Goal: Task Accomplishment & Management: Complete application form

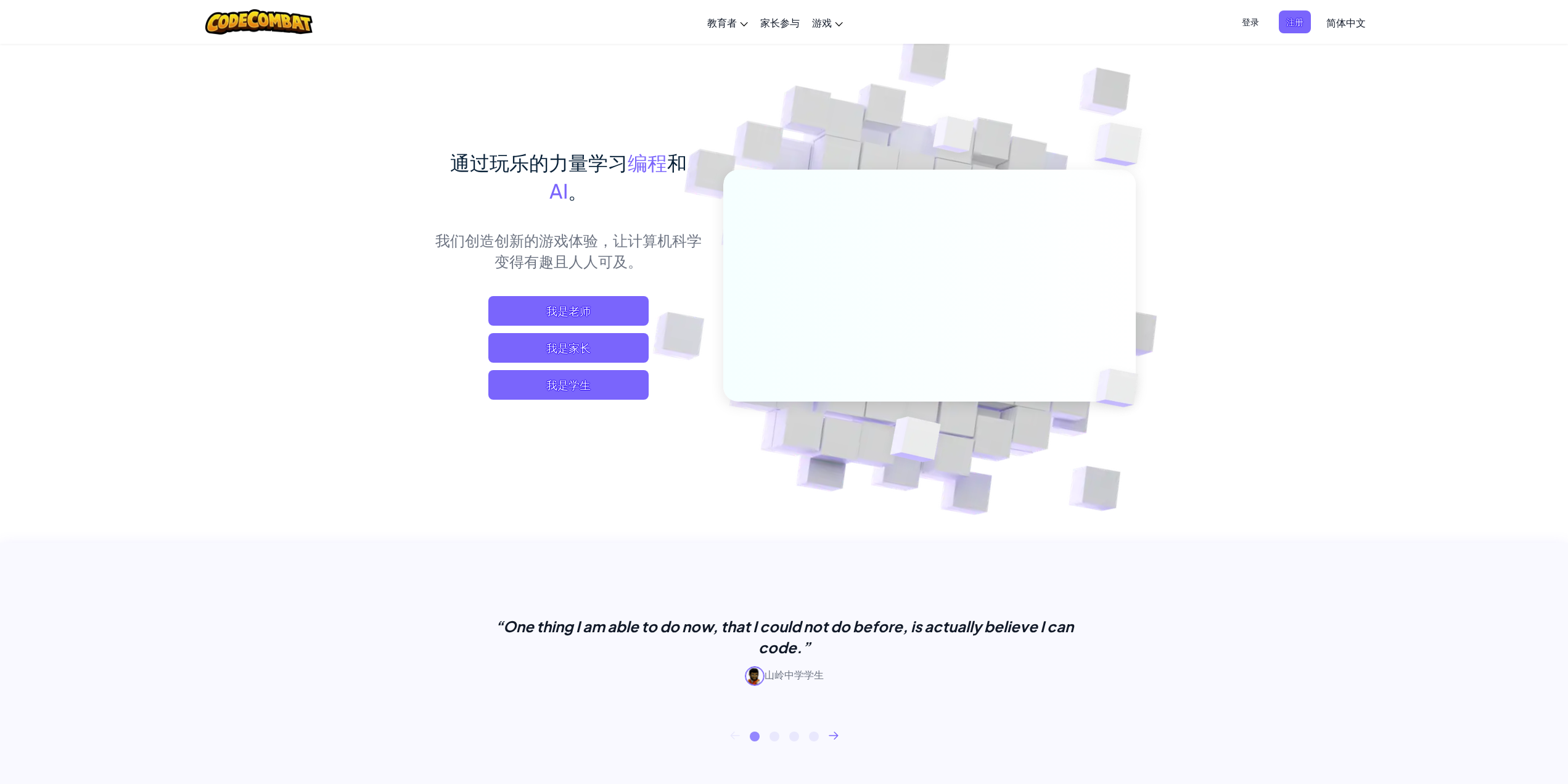
drag, startPoint x: 983, startPoint y: 241, endPoint x: 794, endPoint y: 477, distance: 302.4
click at [794, 477] on img at bounding box center [921, 272] width 685 height 685
click at [628, 387] on span "我是学生" at bounding box center [569, 385] width 161 height 30
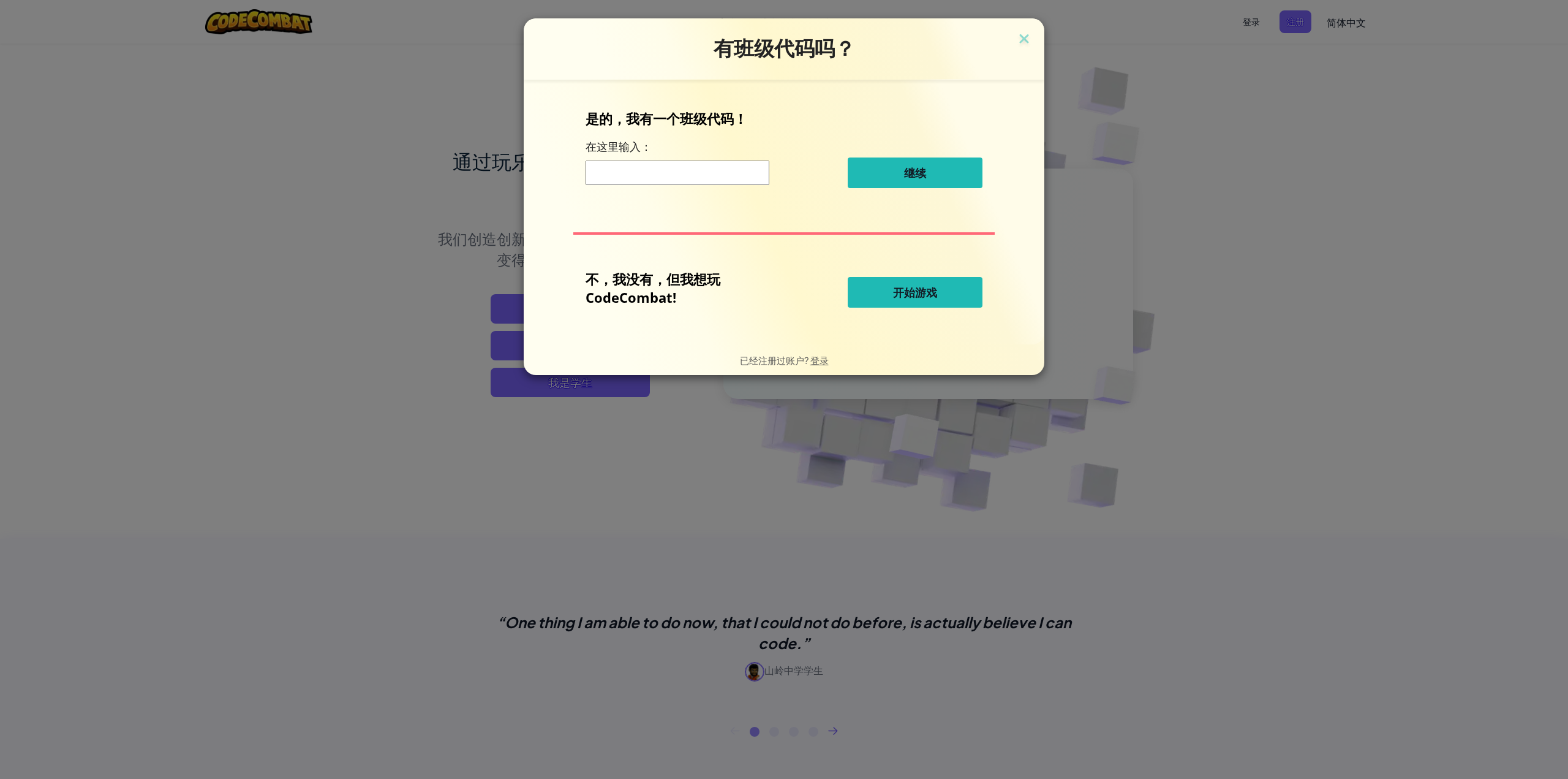
click at [903, 299] on span "开始游戏" at bounding box center [915, 292] width 44 height 15
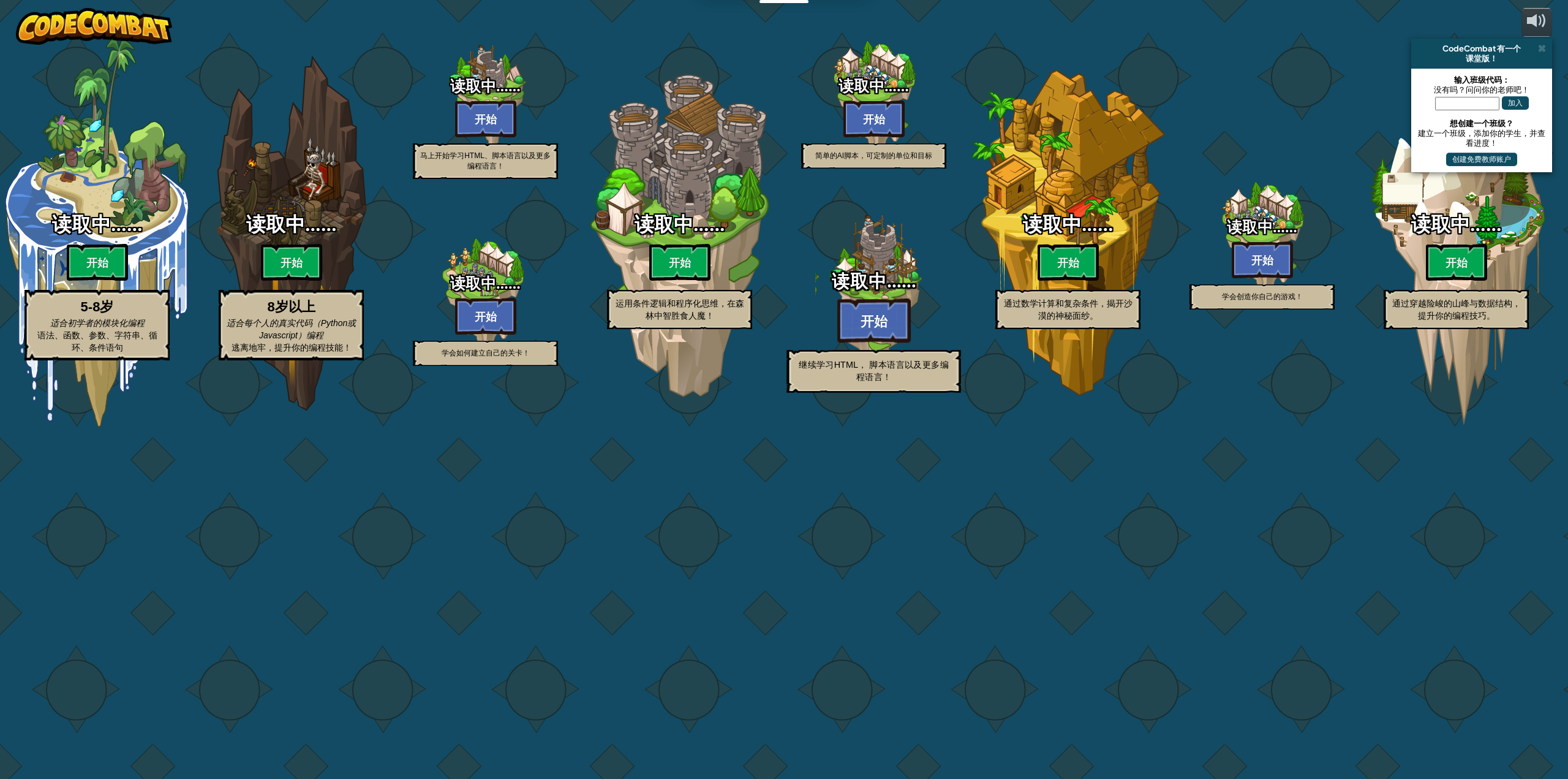
select select "zh-HANS"
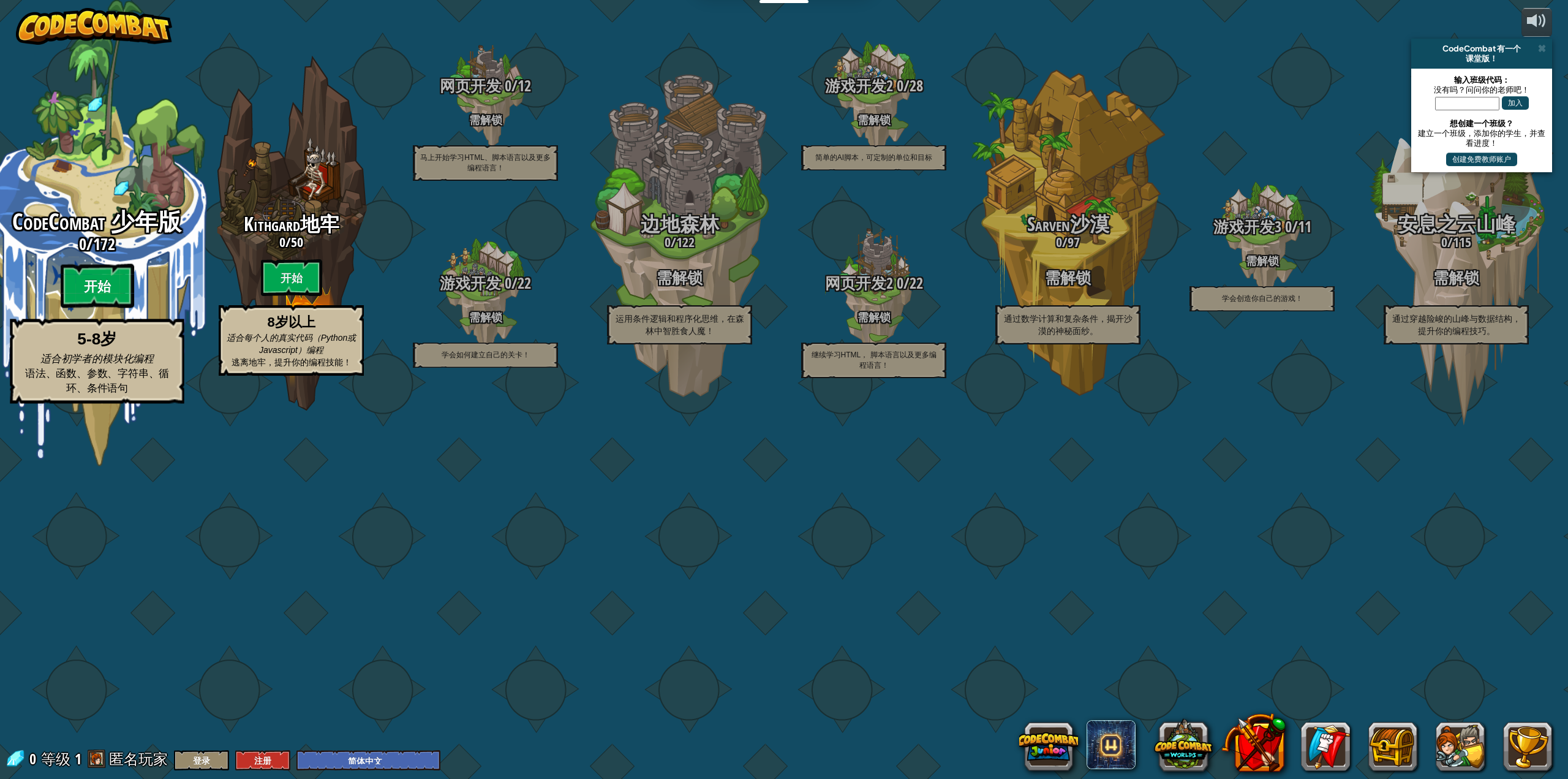
click at [95, 308] on btn "开始" at bounding box center [98, 286] width 74 height 44
select select "zh-HANS"
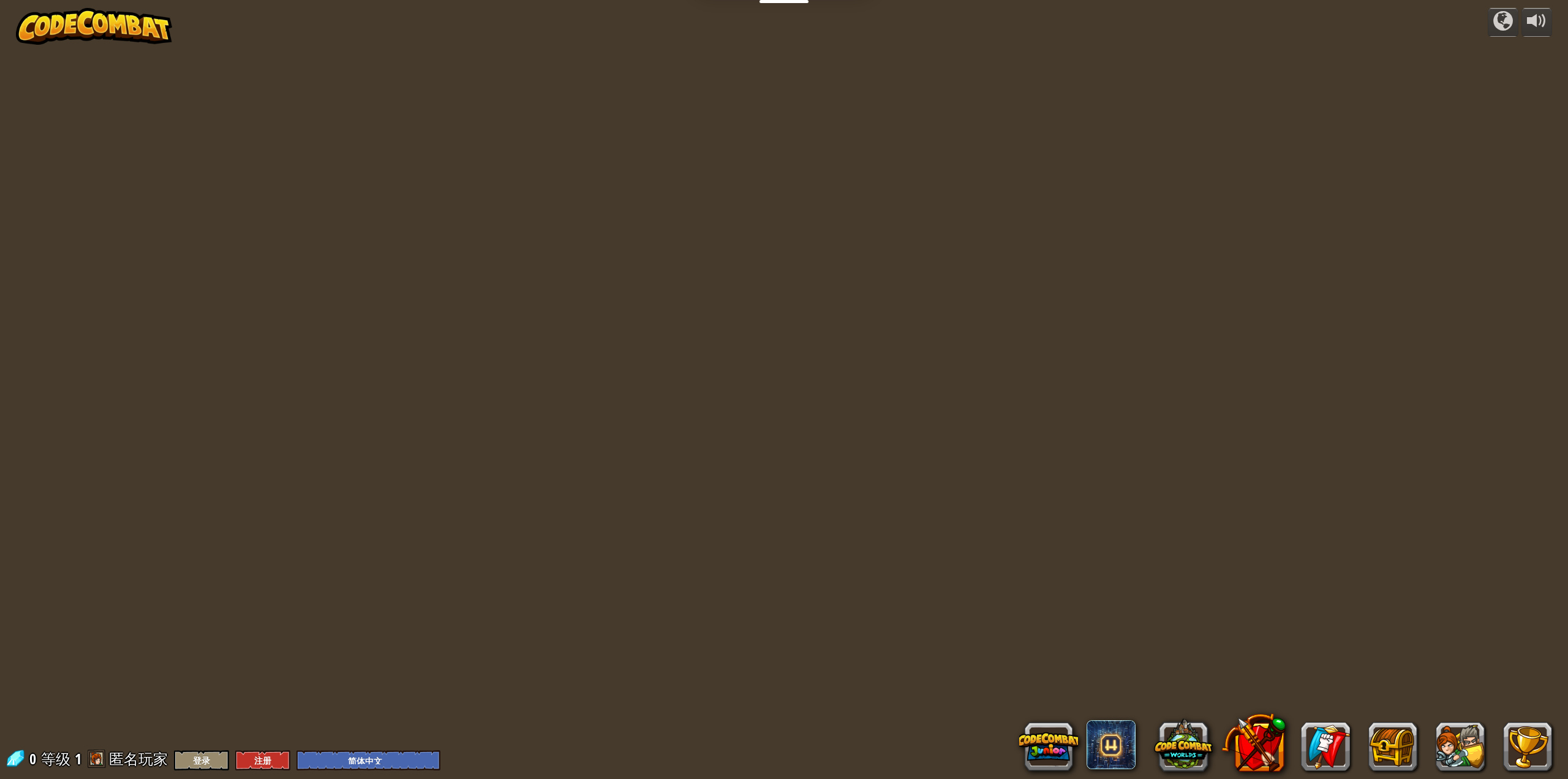
select select "zh-HANS"
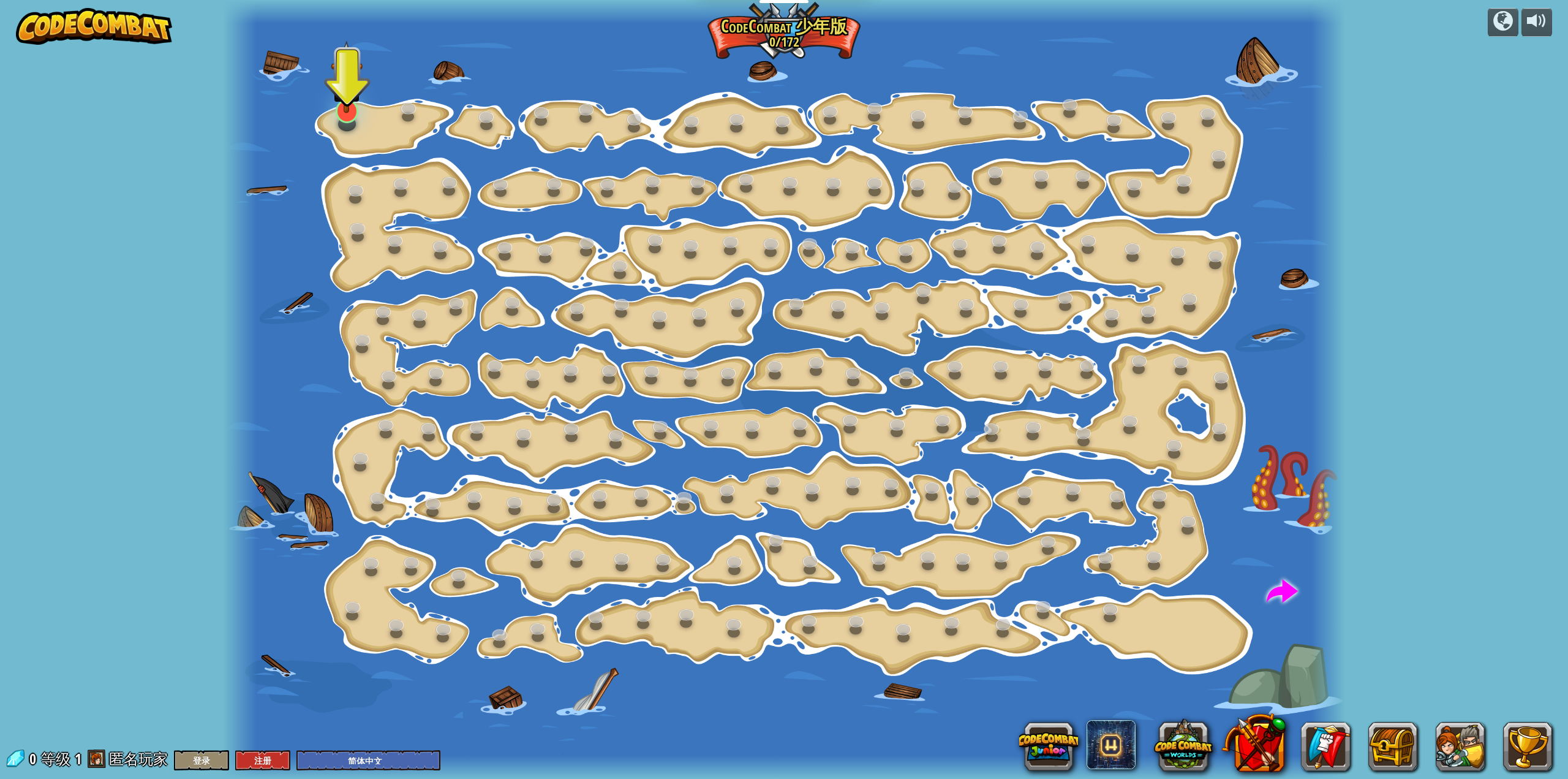
click at [346, 122] on div at bounding box center [346, 111] width 23 height 24
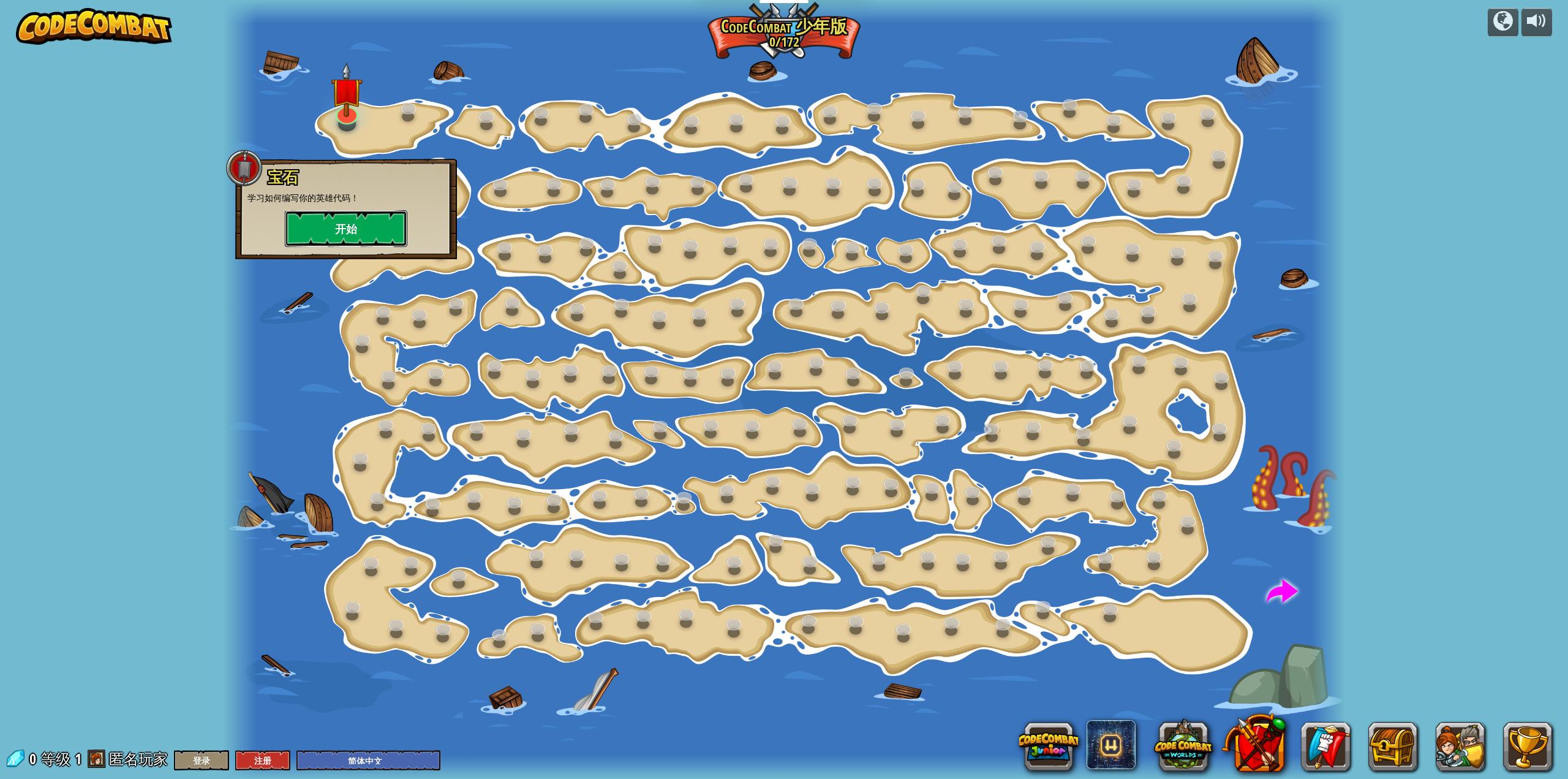
click at [363, 213] on button "开始" at bounding box center [346, 229] width 123 height 37
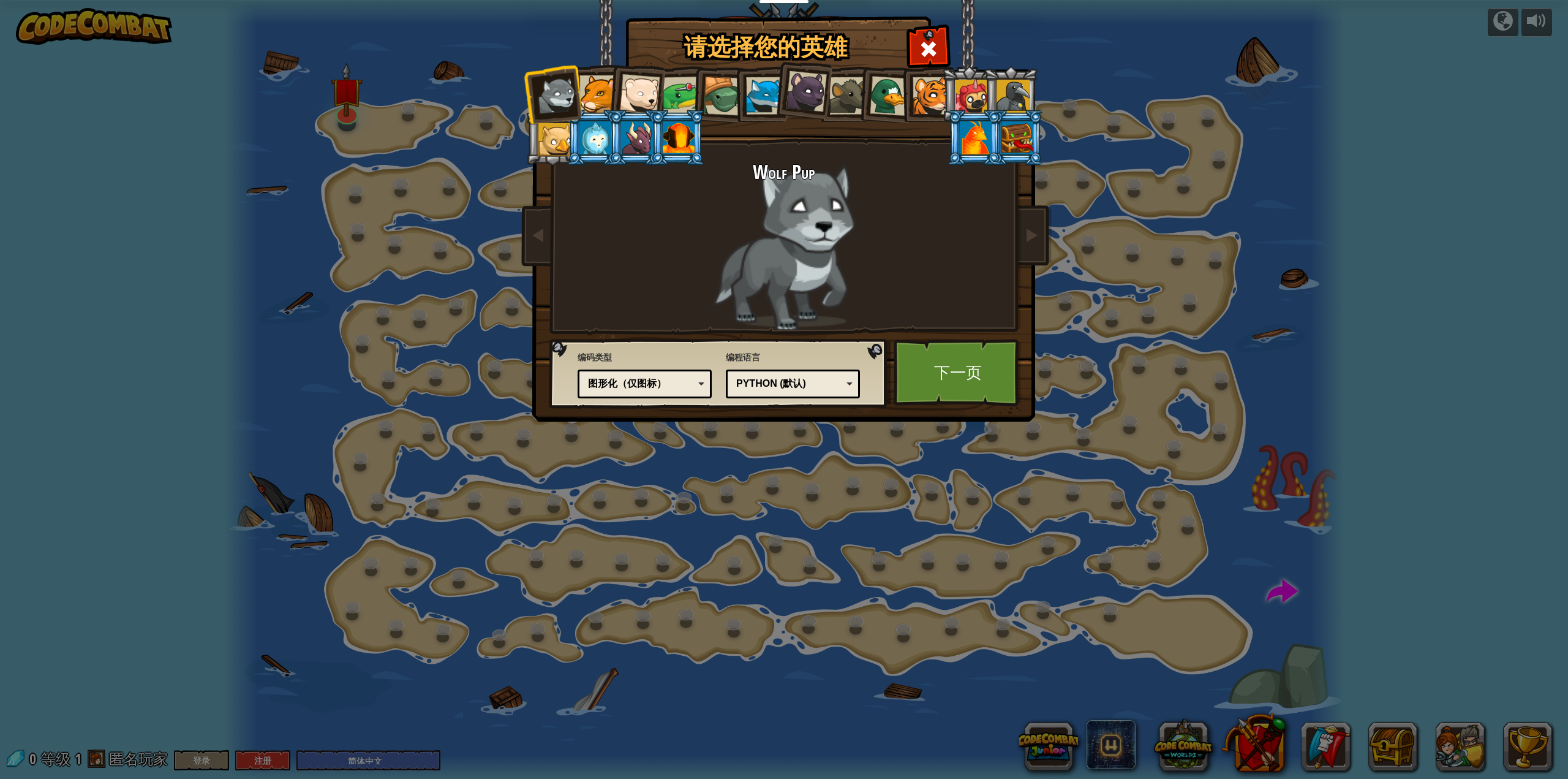
click at [796, 383] on div "Python (默认)" at bounding box center [789, 383] width 106 height 14
click at [687, 376] on div "图形化（仅图标）" at bounding box center [644, 383] width 118 height 19
click at [723, 455] on div "请选择您的英雄 0 Wolf Pup Cougar Polar Bear Cub Frog 烏龜 藍狐英雄 小猎豹 Brown Rat 鸭子 小虎崽 Pugi…" at bounding box center [784, 390] width 1568 height 779
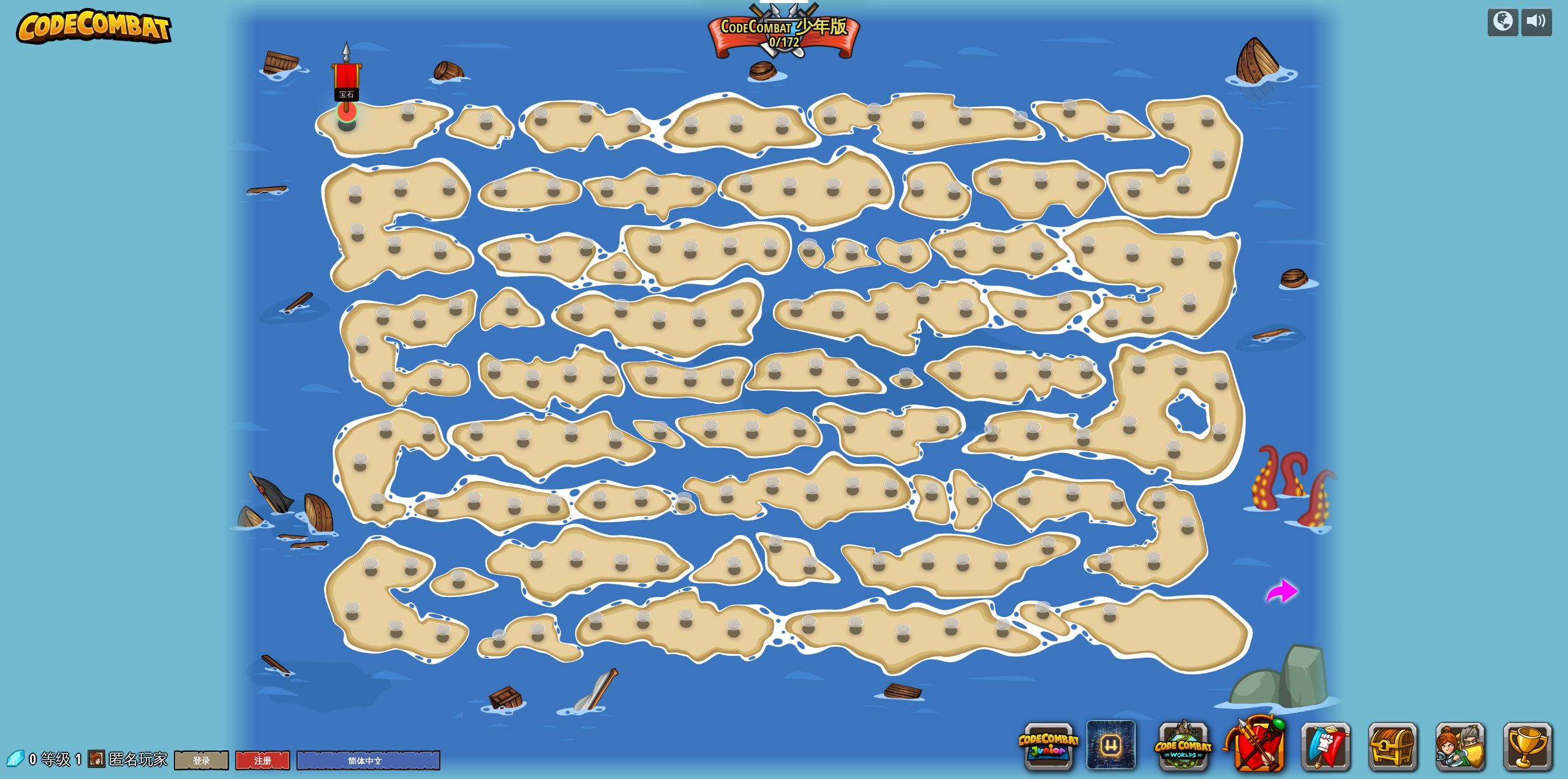
click at [340, 113] on img at bounding box center [346, 77] width 32 height 73
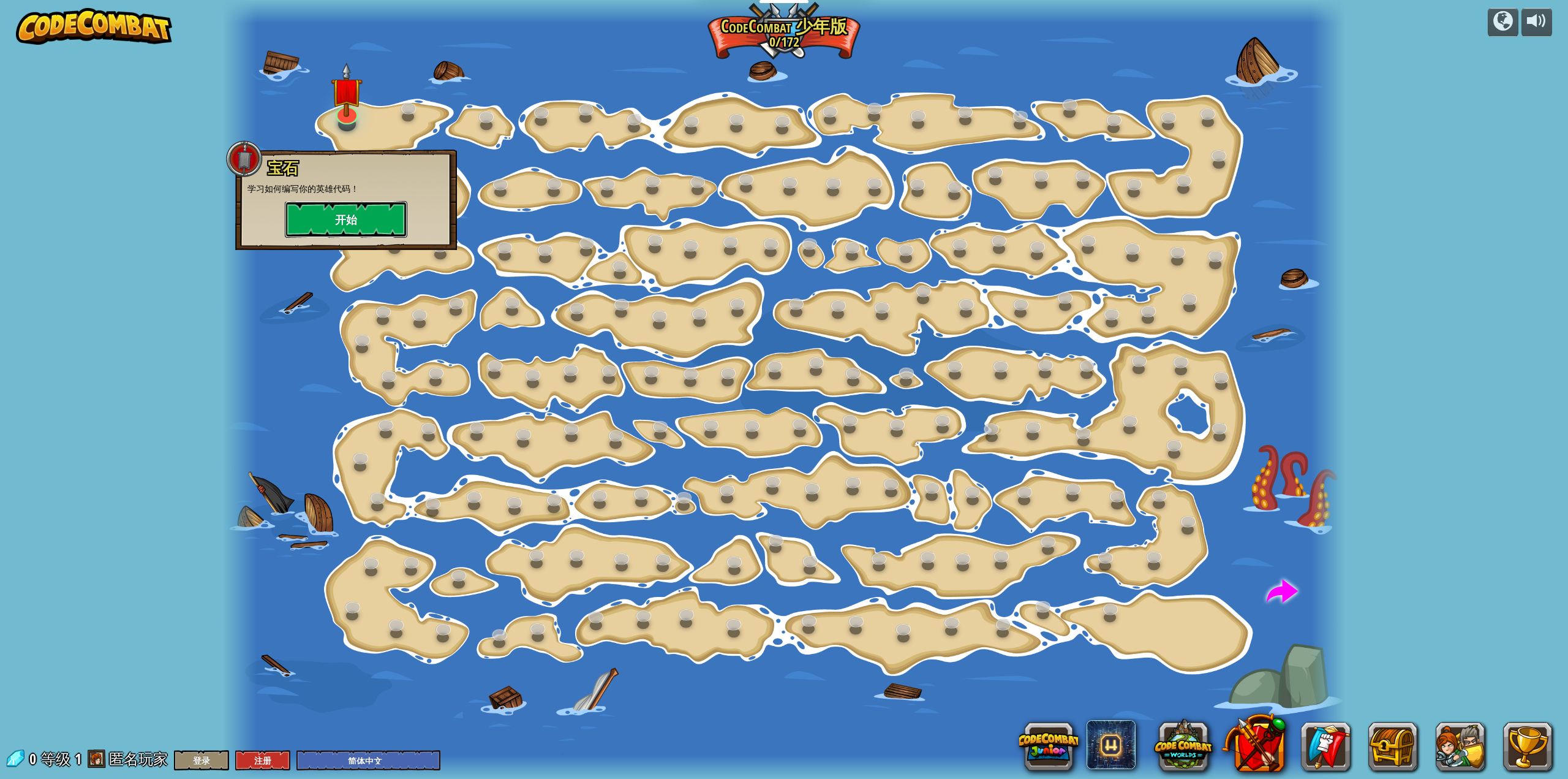
click at [344, 220] on button "开始" at bounding box center [346, 220] width 123 height 37
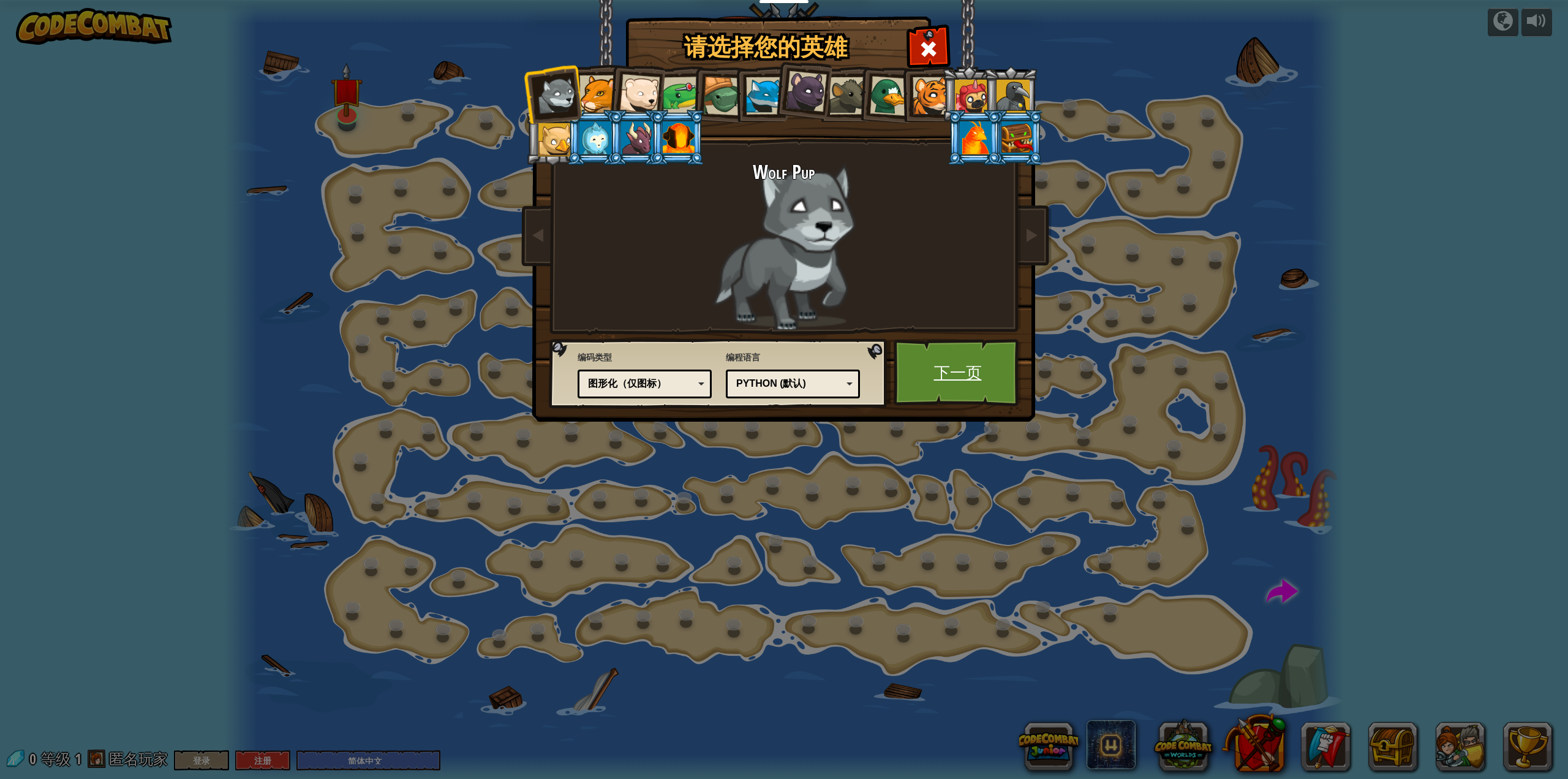
click at [936, 388] on link "下一页" at bounding box center [957, 372] width 128 height 67
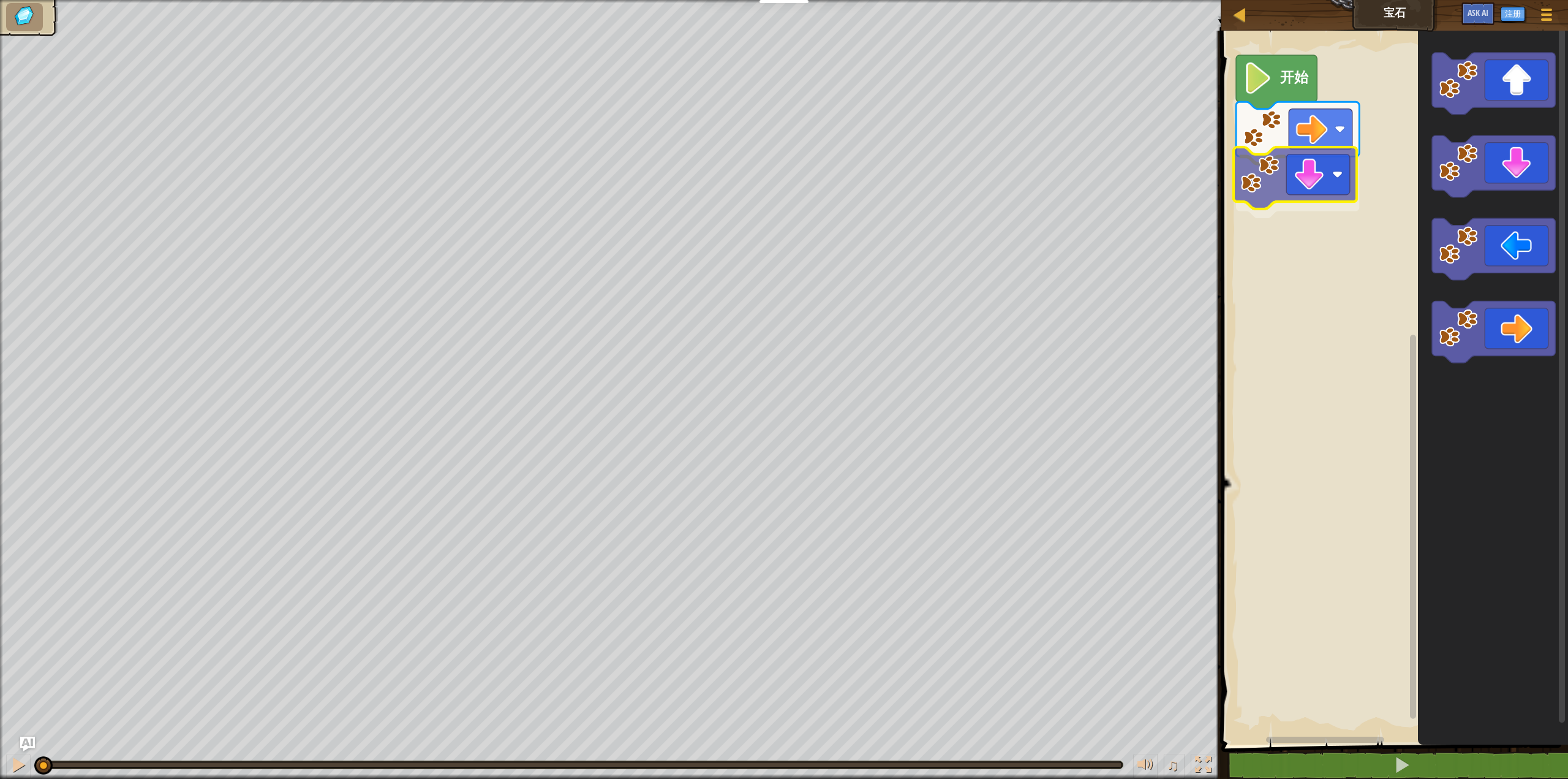
click at [1293, 204] on div "开始" at bounding box center [1393, 385] width 350 height 720
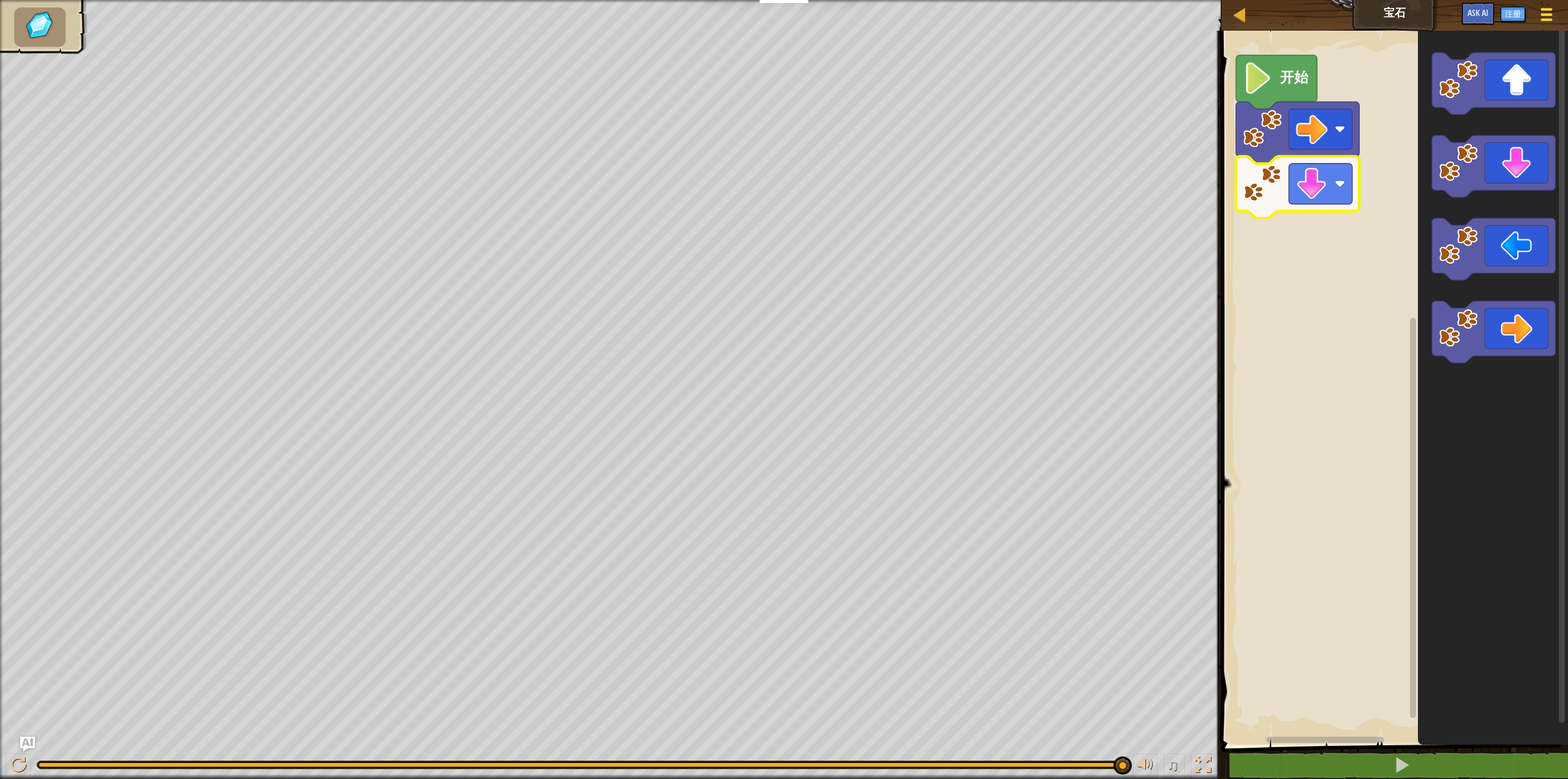
click at [1541, 9] on span at bounding box center [1547, 9] width 12 height 2
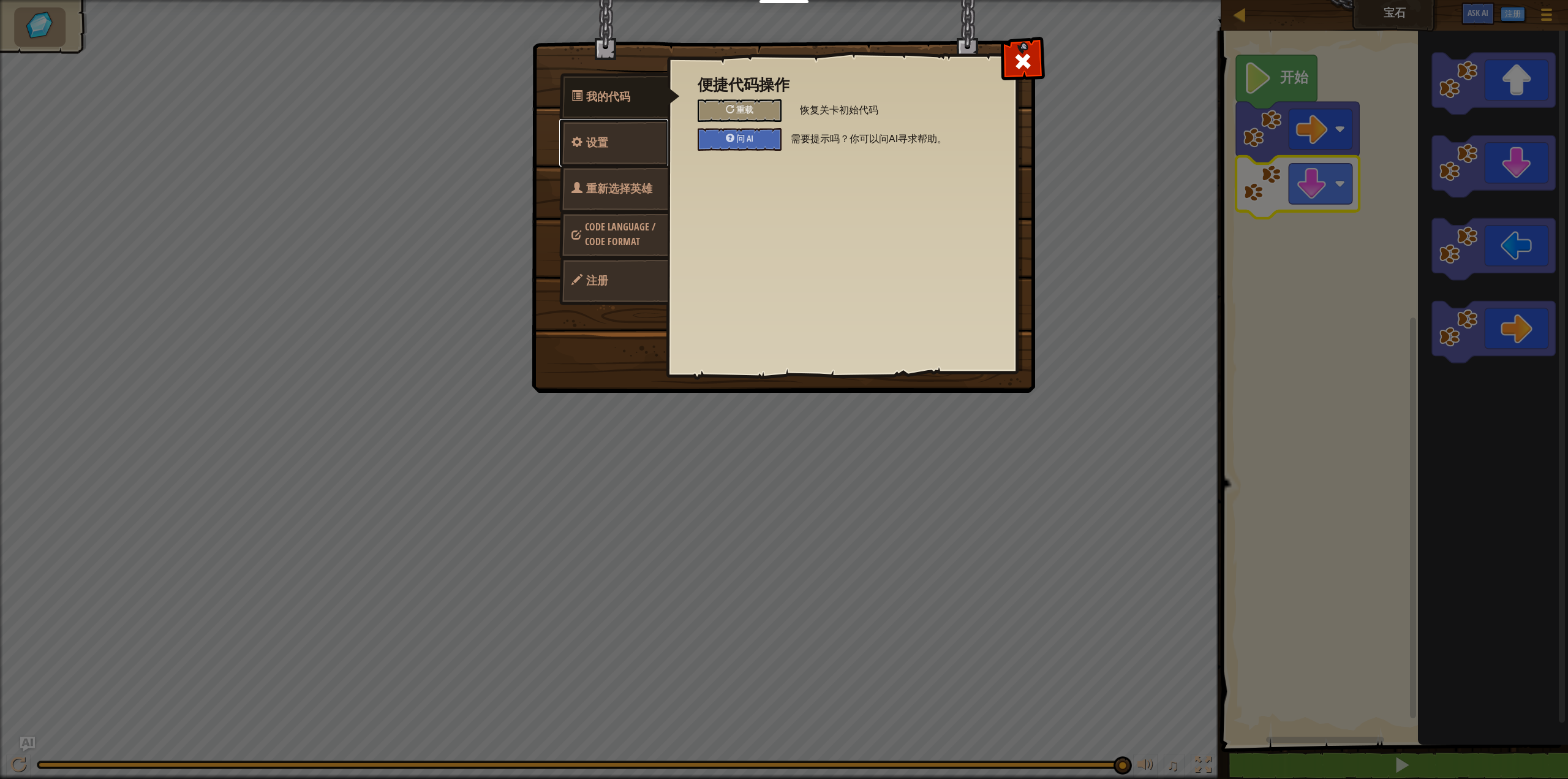
click at [608, 145] on span "设置" at bounding box center [597, 142] width 22 height 15
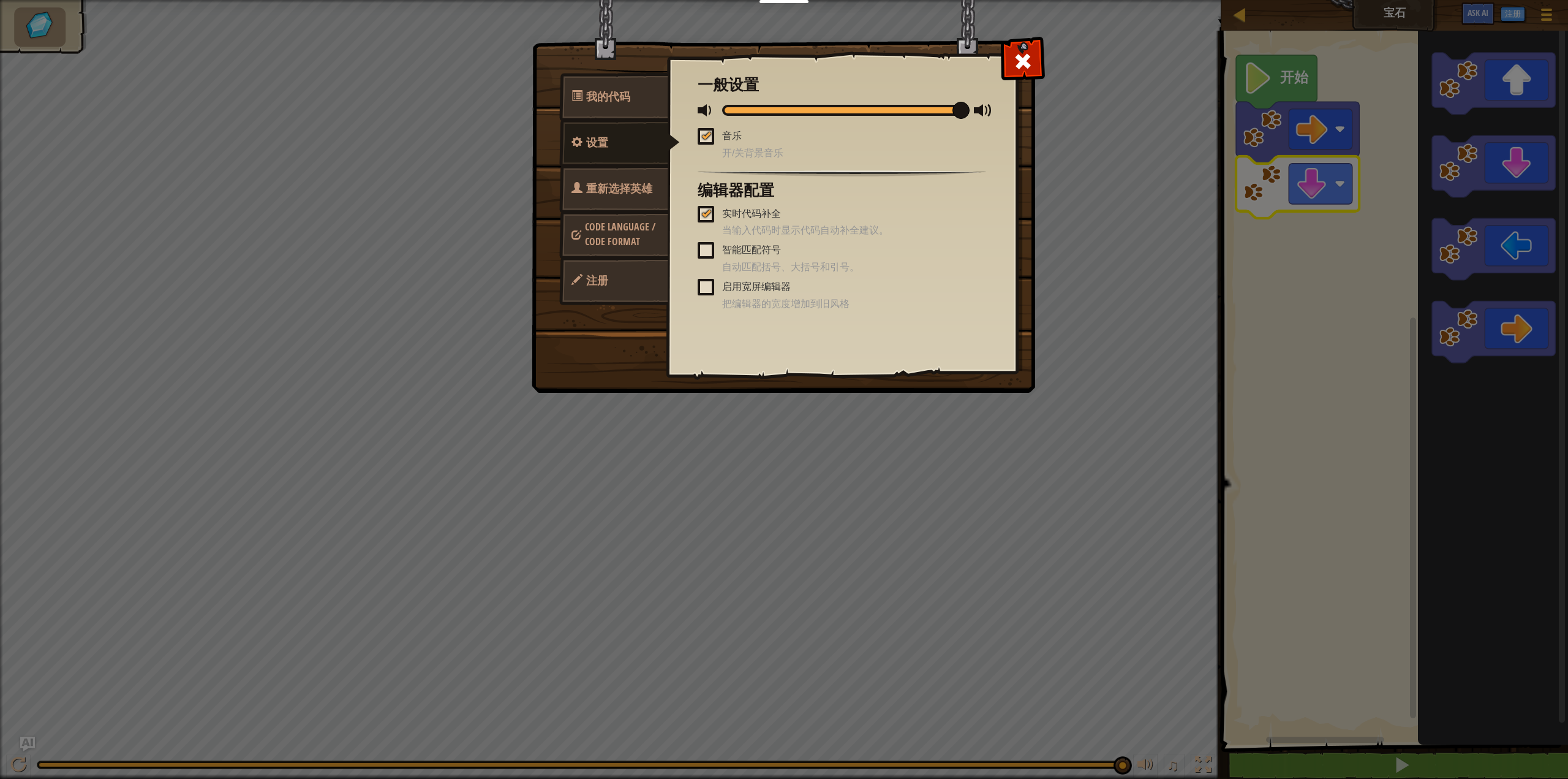
click at [624, 188] on span "重新选择英雄" at bounding box center [619, 188] width 66 height 15
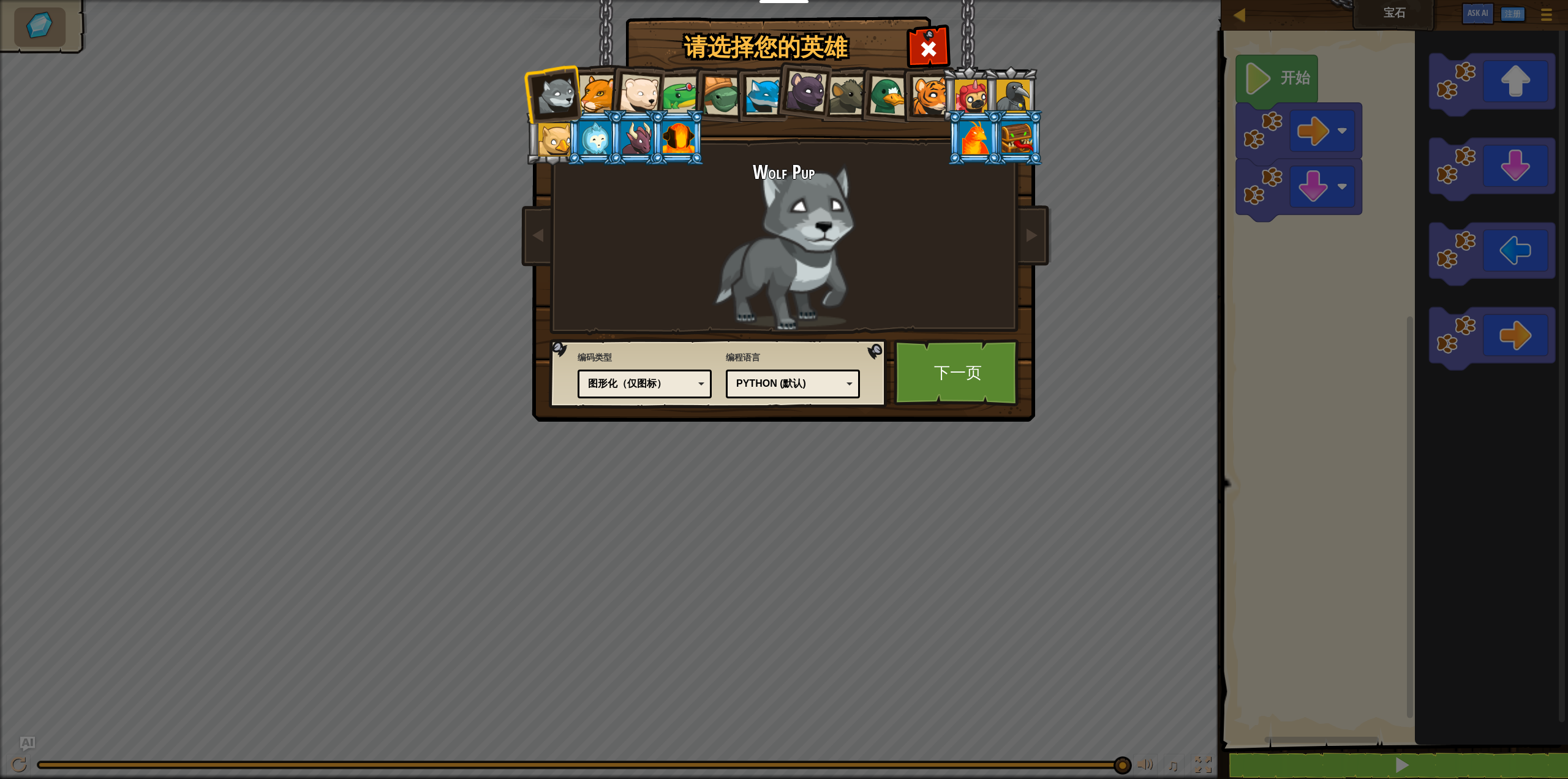
click at [639, 391] on div "图形化（仅图标）" at bounding box center [644, 383] width 118 height 19
click at [953, 393] on link "下一页" at bounding box center [957, 372] width 128 height 67
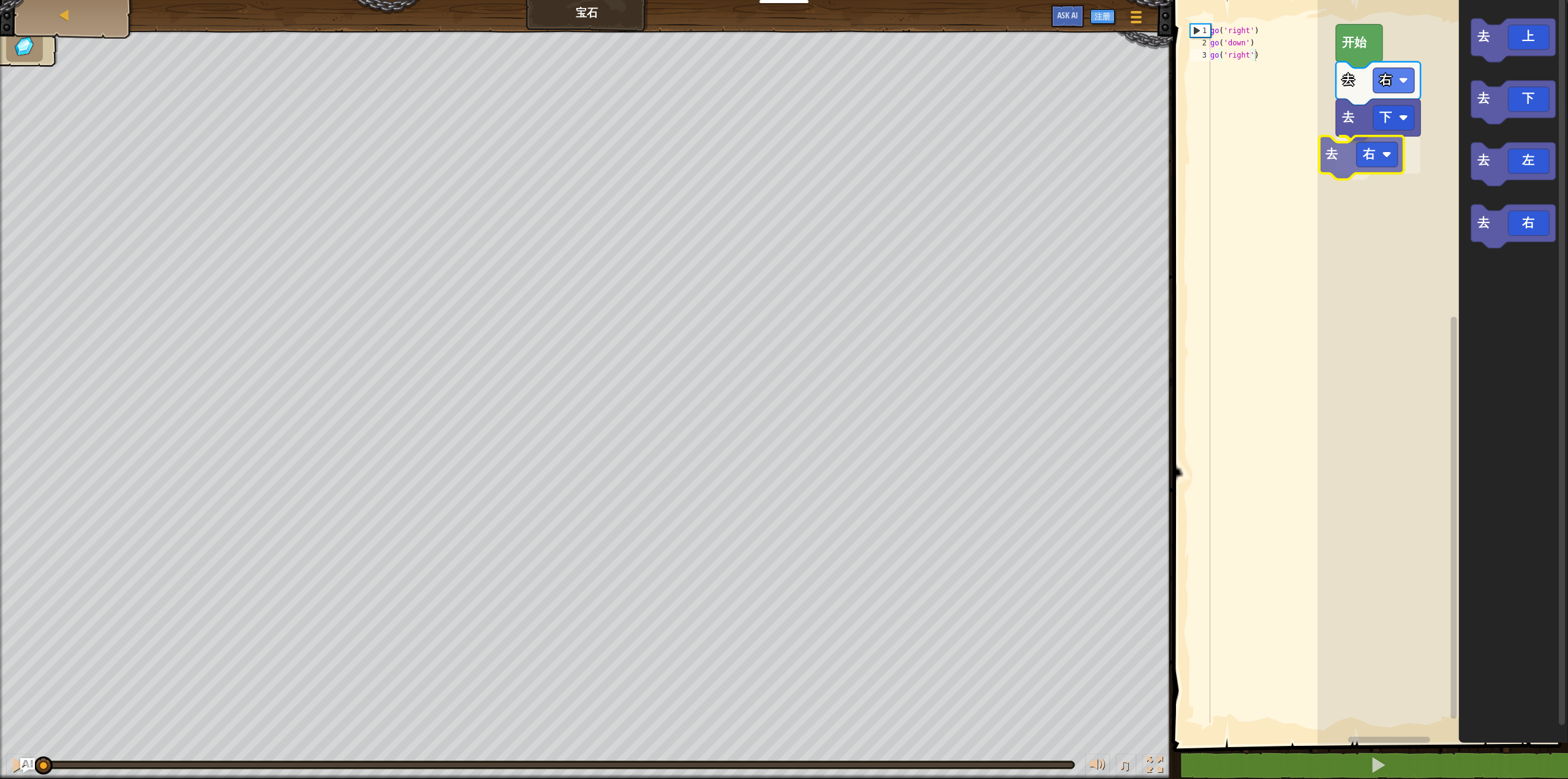
click at [1353, 150] on div "去 下 去 右 去 右 开始 去 上 去 下 去 左 去 右 去 右" at bounding box center [1443, 369] width 251 height 751
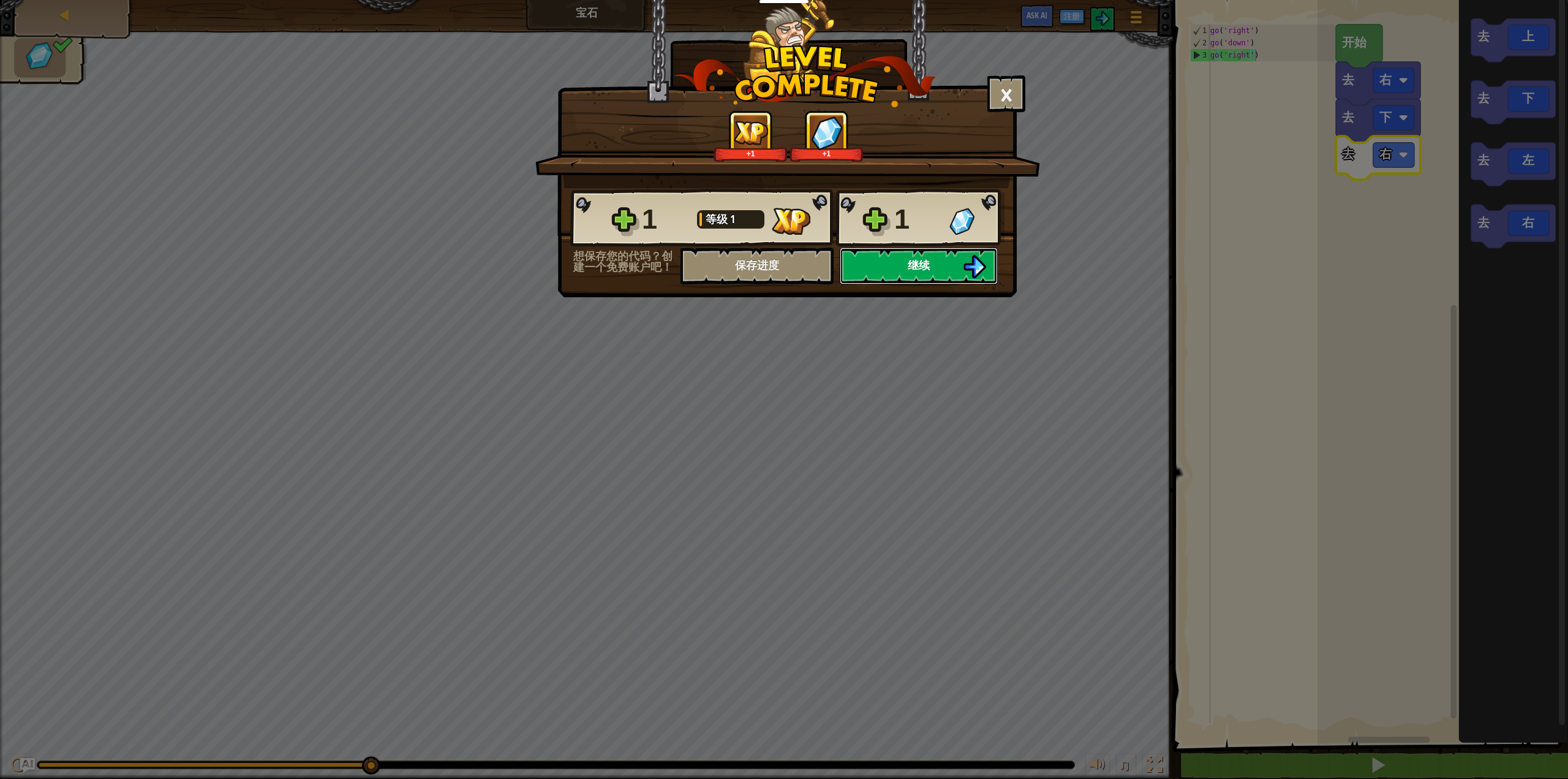
click at [904, 257] on button "继续" at bounding box center [919, 266] width 158 height 37
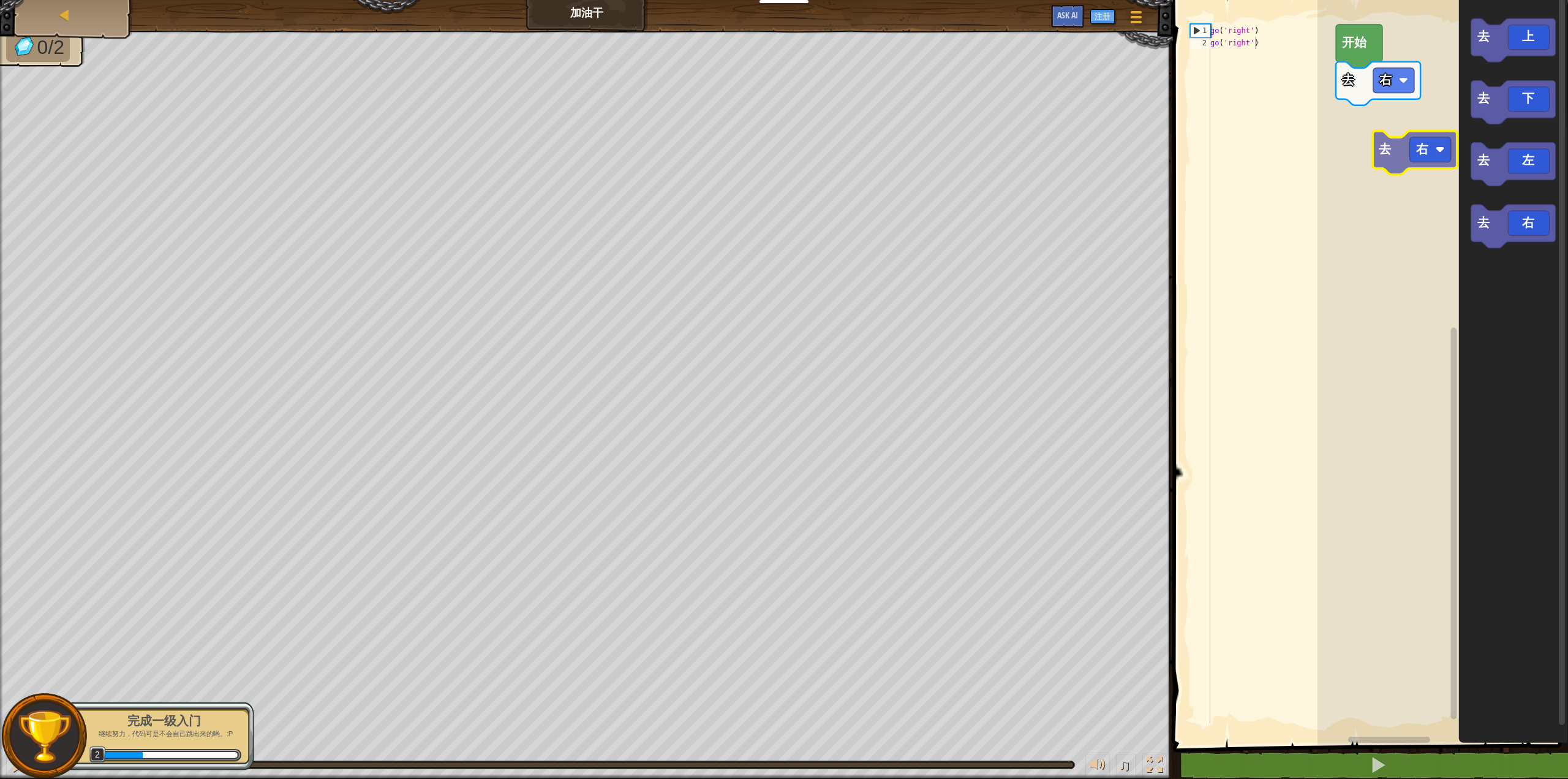
click at [1392, 121] on div "去 右 开始 去 上 去 下 去 左 去 右 去 右" at bounding box center [1443, 369] width 251 height 751
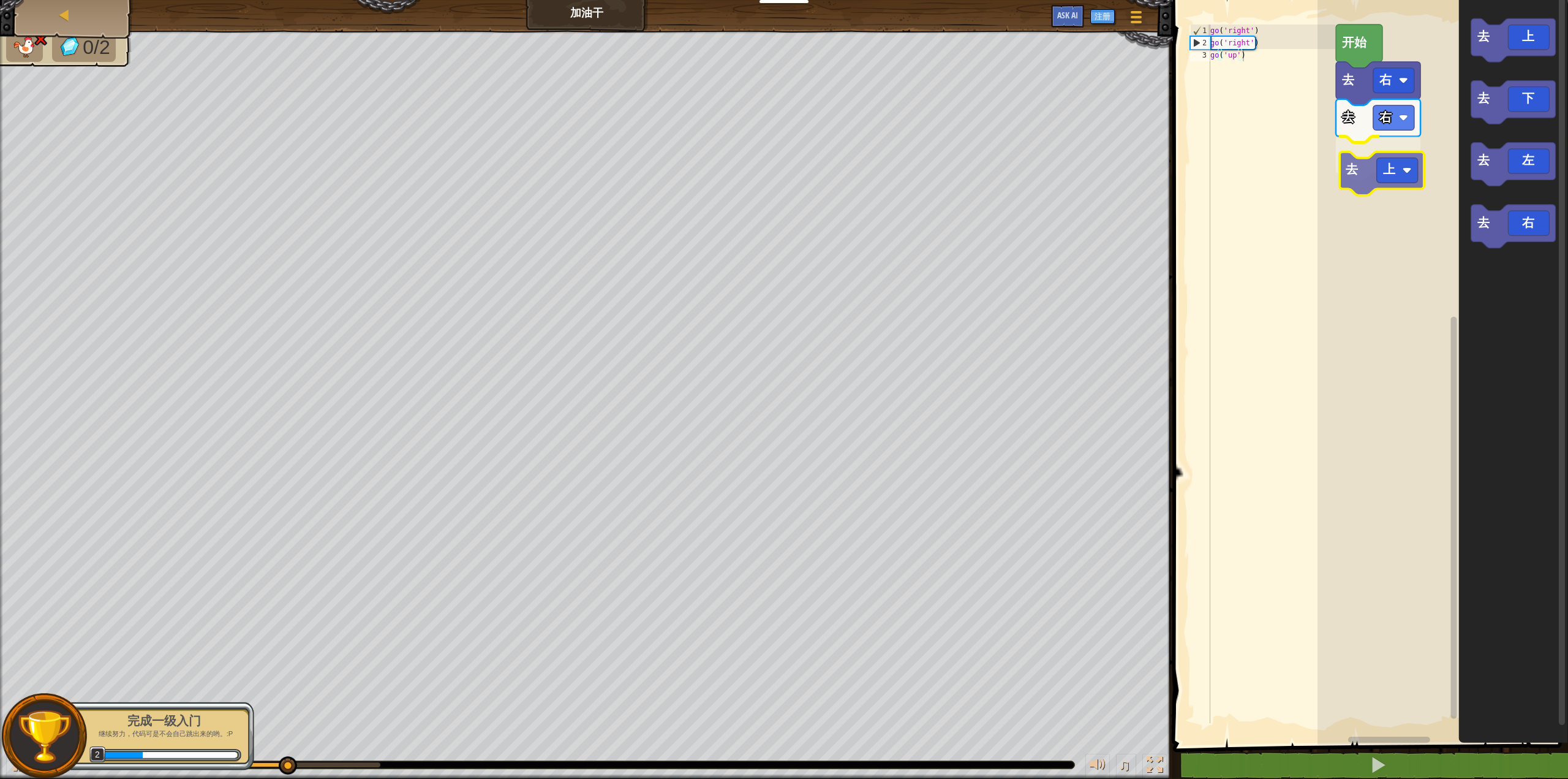
click at [1386, 171] on div "去 右 去 右 去 上 开始 去 上 去 下 去 左 去 右 去 上" at bounding box center [1443, 369] width 251 height 751
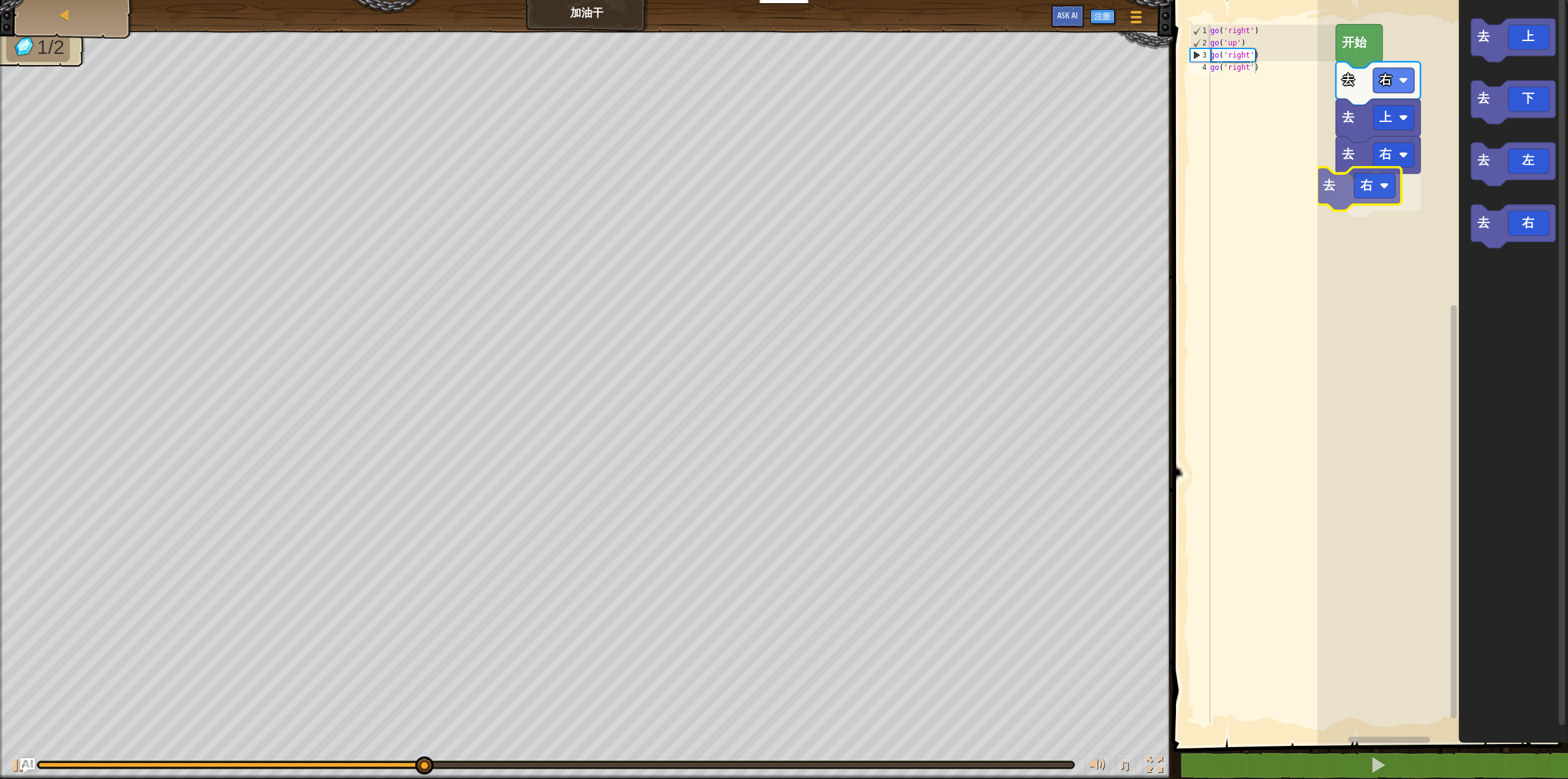
click at [1350, 182] on div "去 右 去 右 去 上 去 右 开始 去 上 去 下 去 左 去 右 去 右" at bounding box center [1443, 369] width 251 height 751
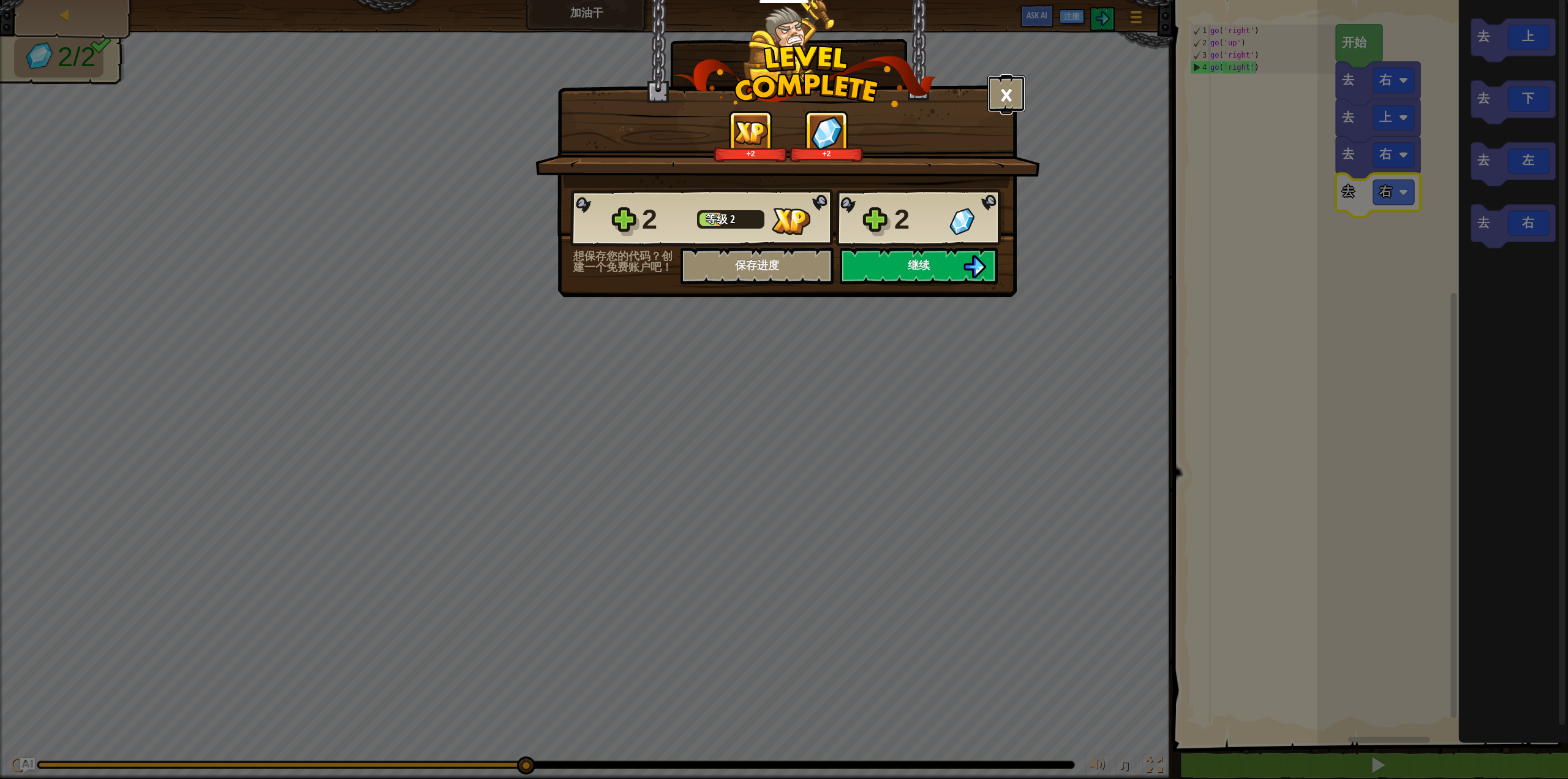
click at [997, 98] on button "×" at bounding box center [1006, 94] width 38 height 37
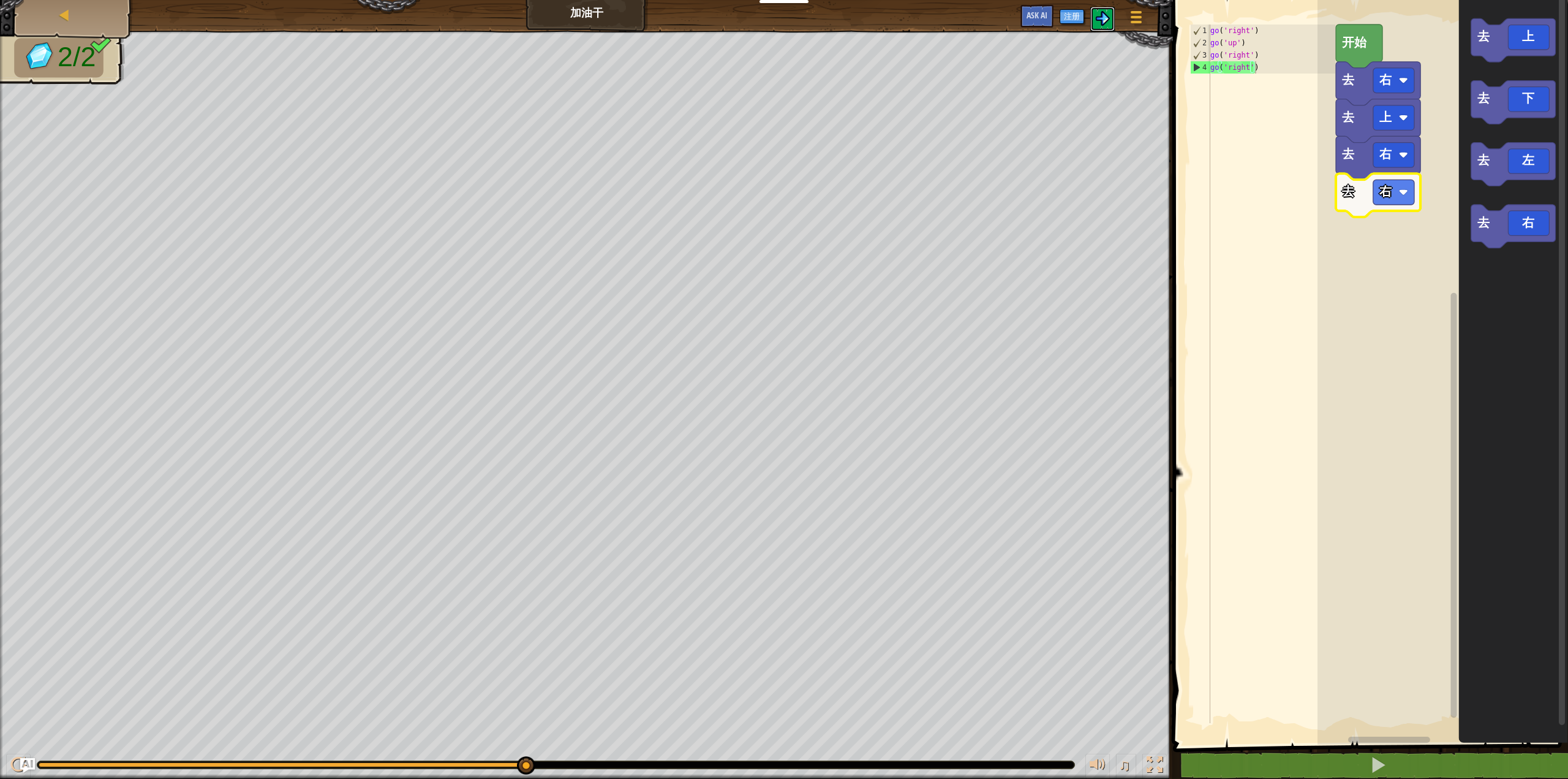
click at [1104, 20] on img at bounding box center [1103, 18] width 15 height 15
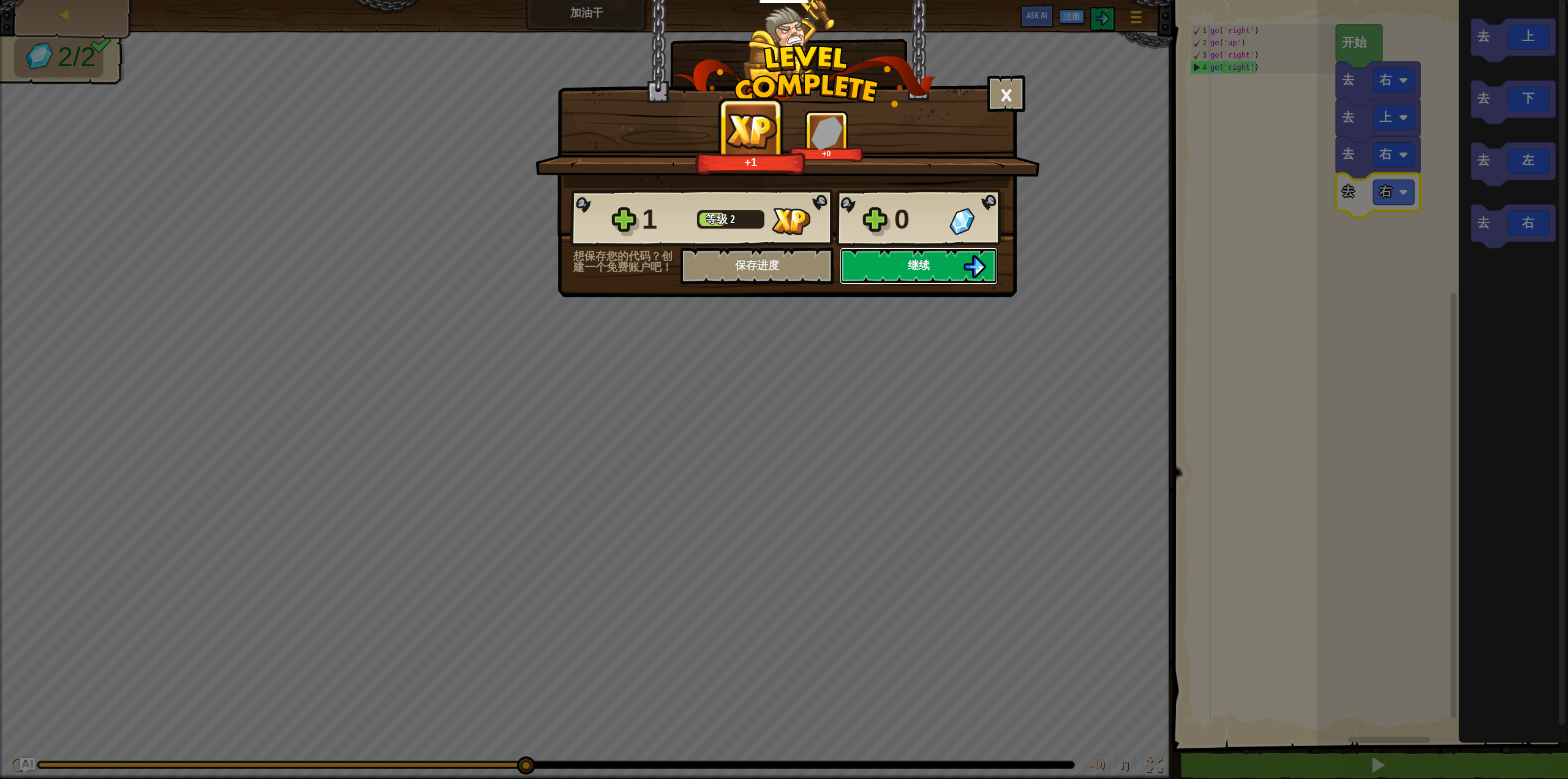
click at [971, 269] on img at bounding box center [974, 267] width 23 height 23
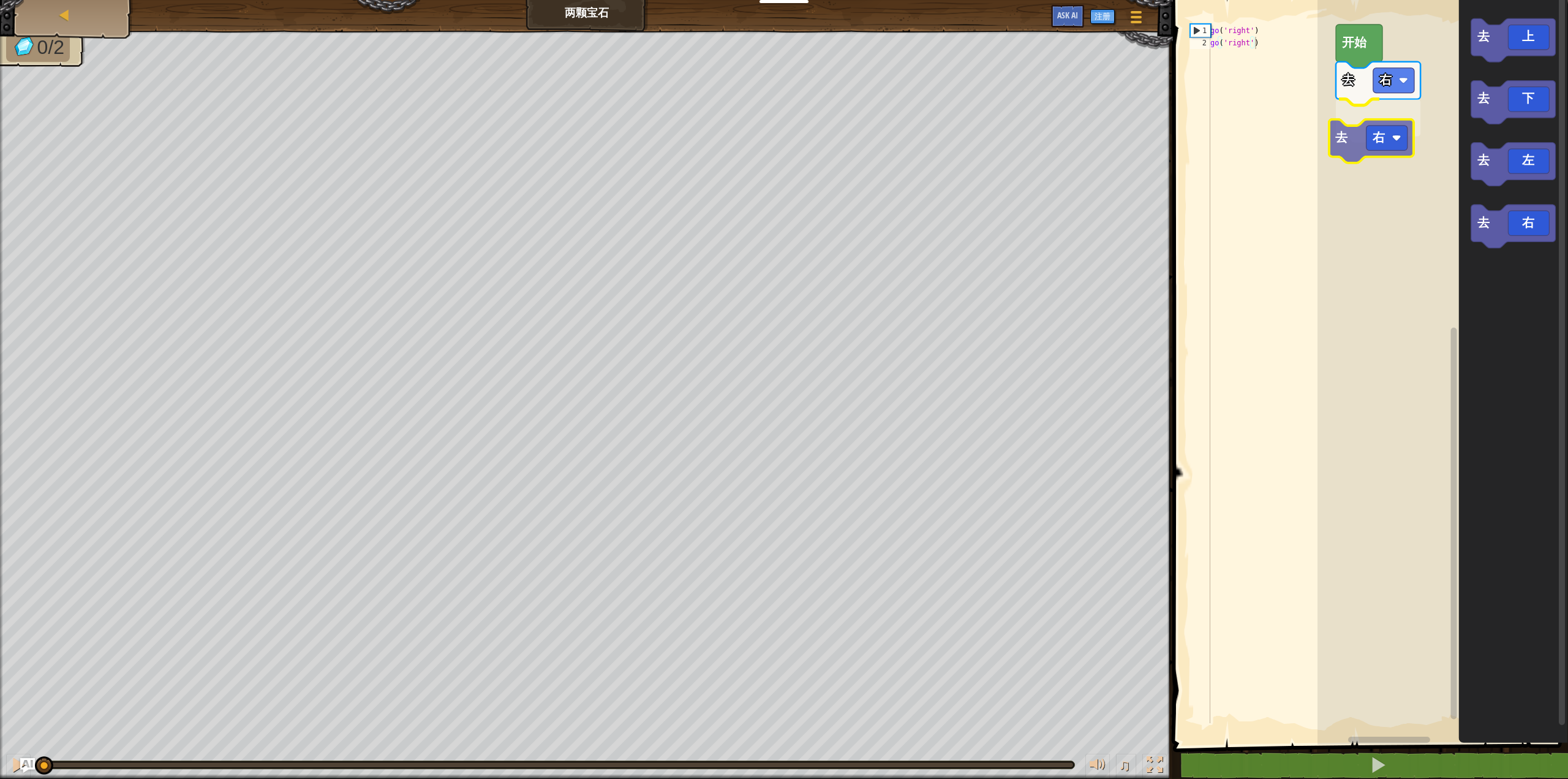
click at [1349, 146] on div "去 右 去 右 开始 去 上 去 下 去 左 去 右 去 右" at bounding box center [1443, 369] width 251 height 751
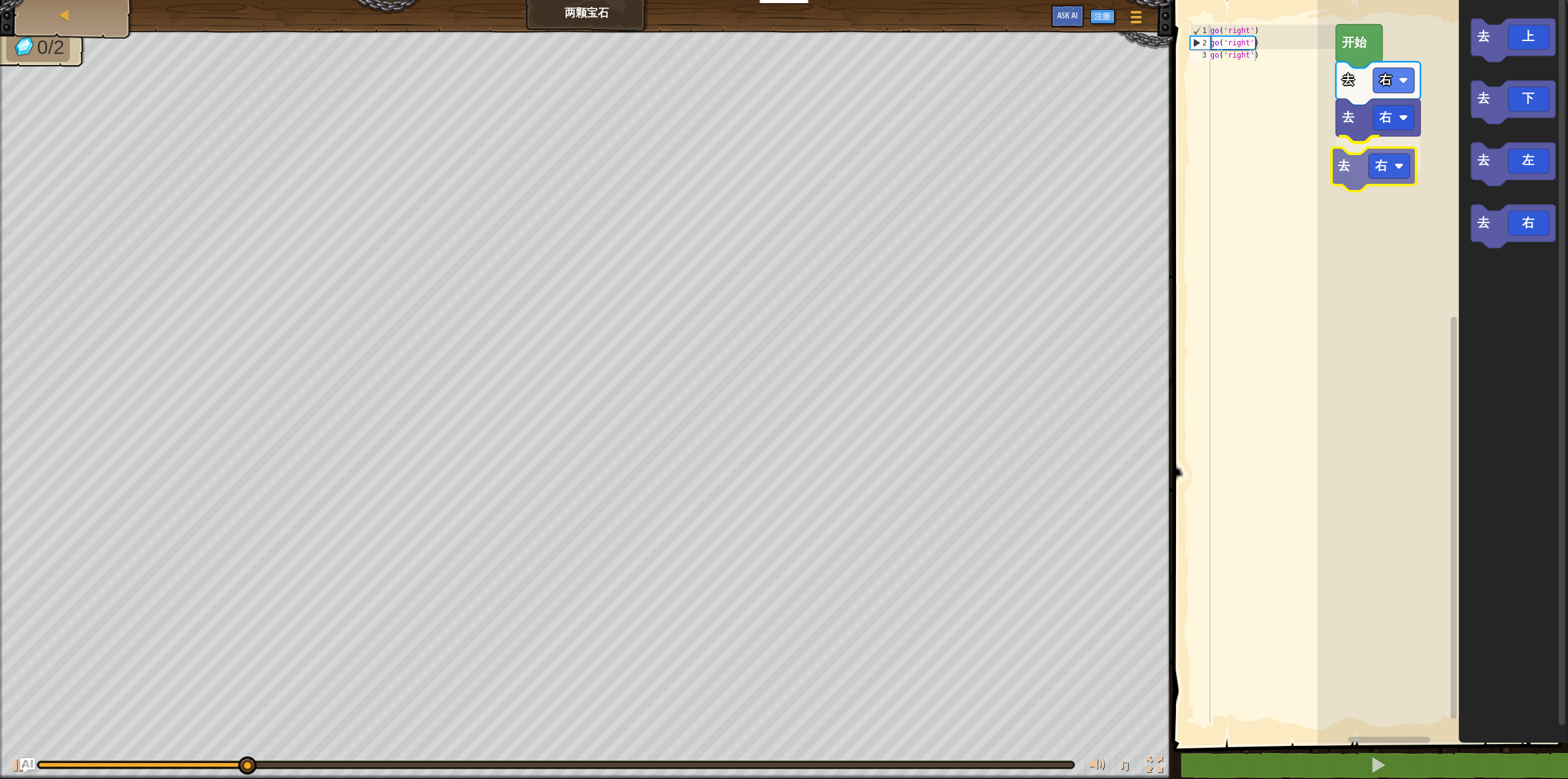
click at [1362, 163] on div "去 右 去 右 去 右 开始 去 上 去 下 去 左 去 右 去 右" at bounding box center [1443, 369] width 251 height 751
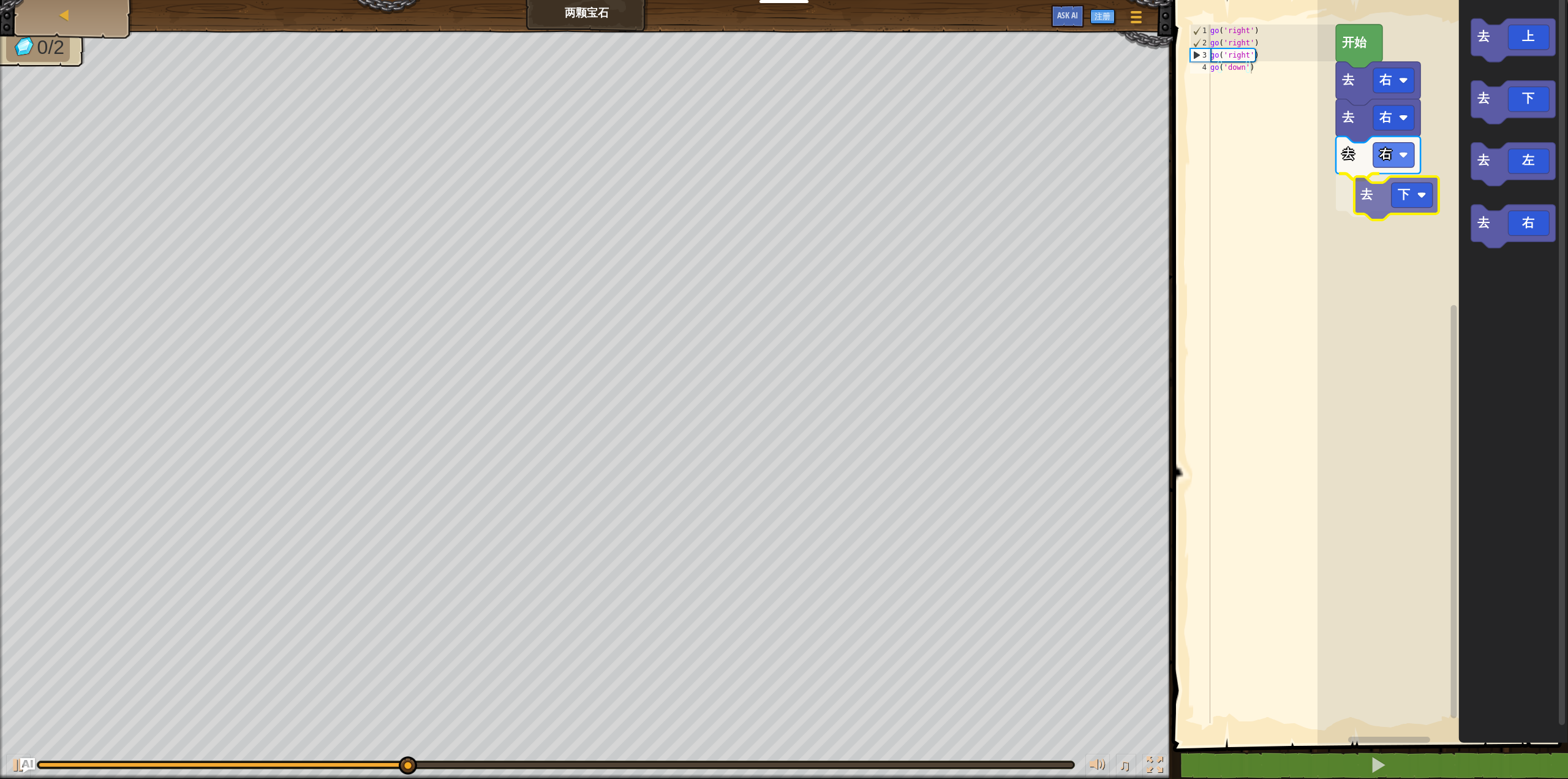
click at [1370, 196] on div "去 右 去 右 去 右 去 下 开始 去 上 去 下 去 左 去 右 去 下" at bounding box center [1443, 369] width 251 height 751
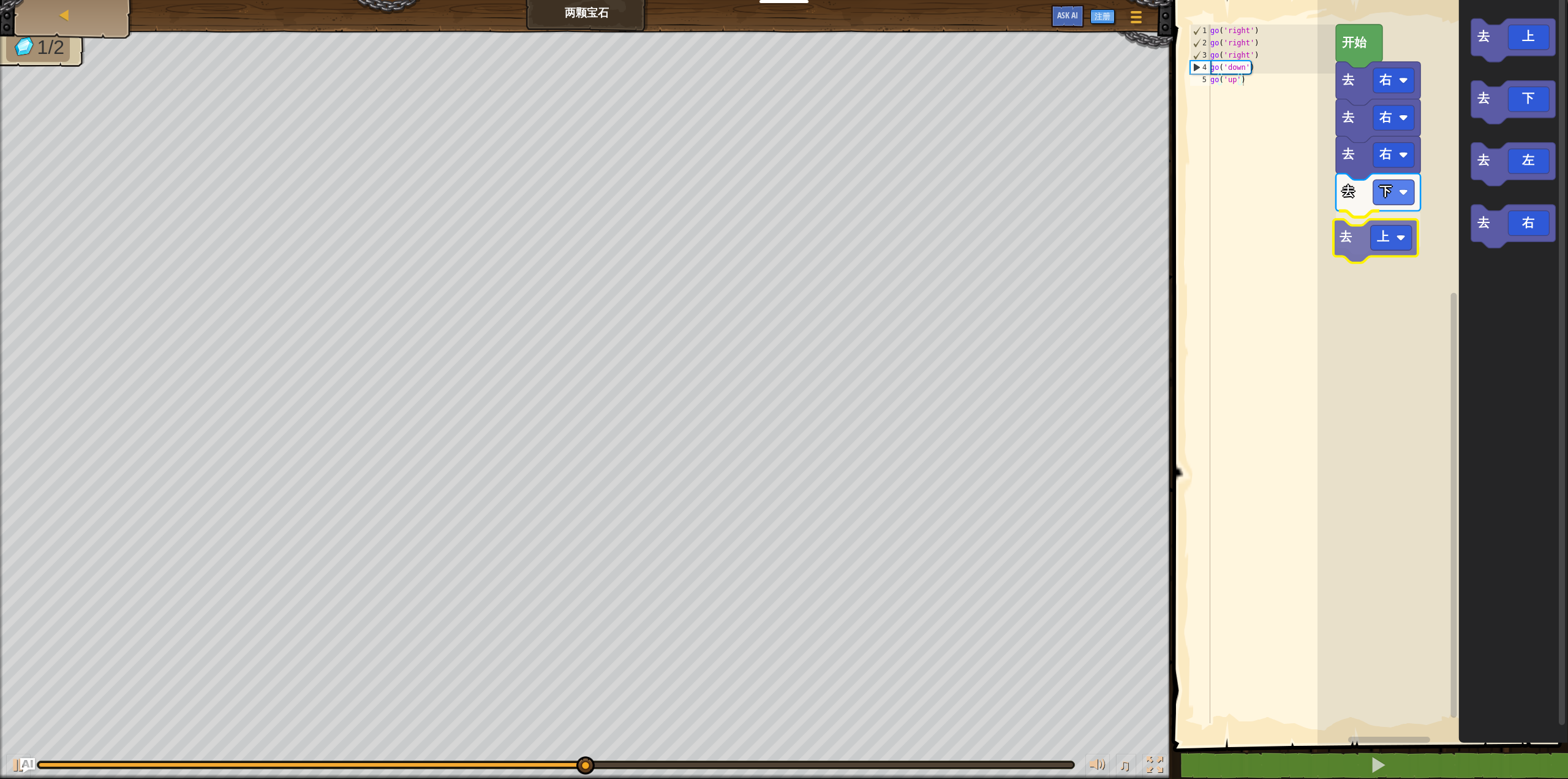
click at [1379, 242] on div "去 右 去 右 去 右 去 下 去 上 开始 去 上 去 下 去 左 去 右 去 上" at bounding box center [1443, 369] width 251 height 751
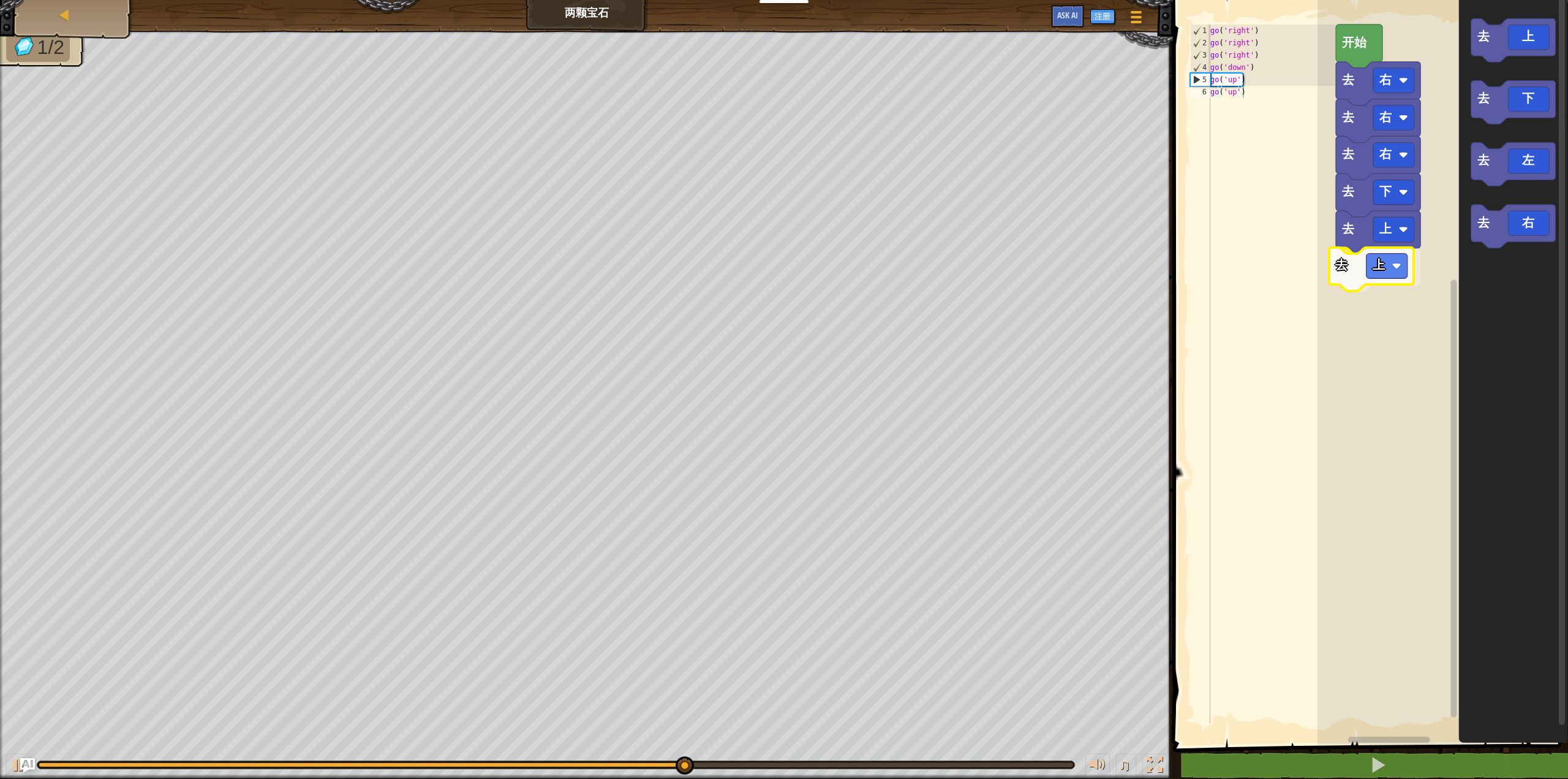
click at [1350, 278] on div "去 右 去 右 去 右 去 下 去 上 去 上 开始 去 上 去 下 去 左 去 右 去 上" at bounding box center [1443, 369] width 251 height 751
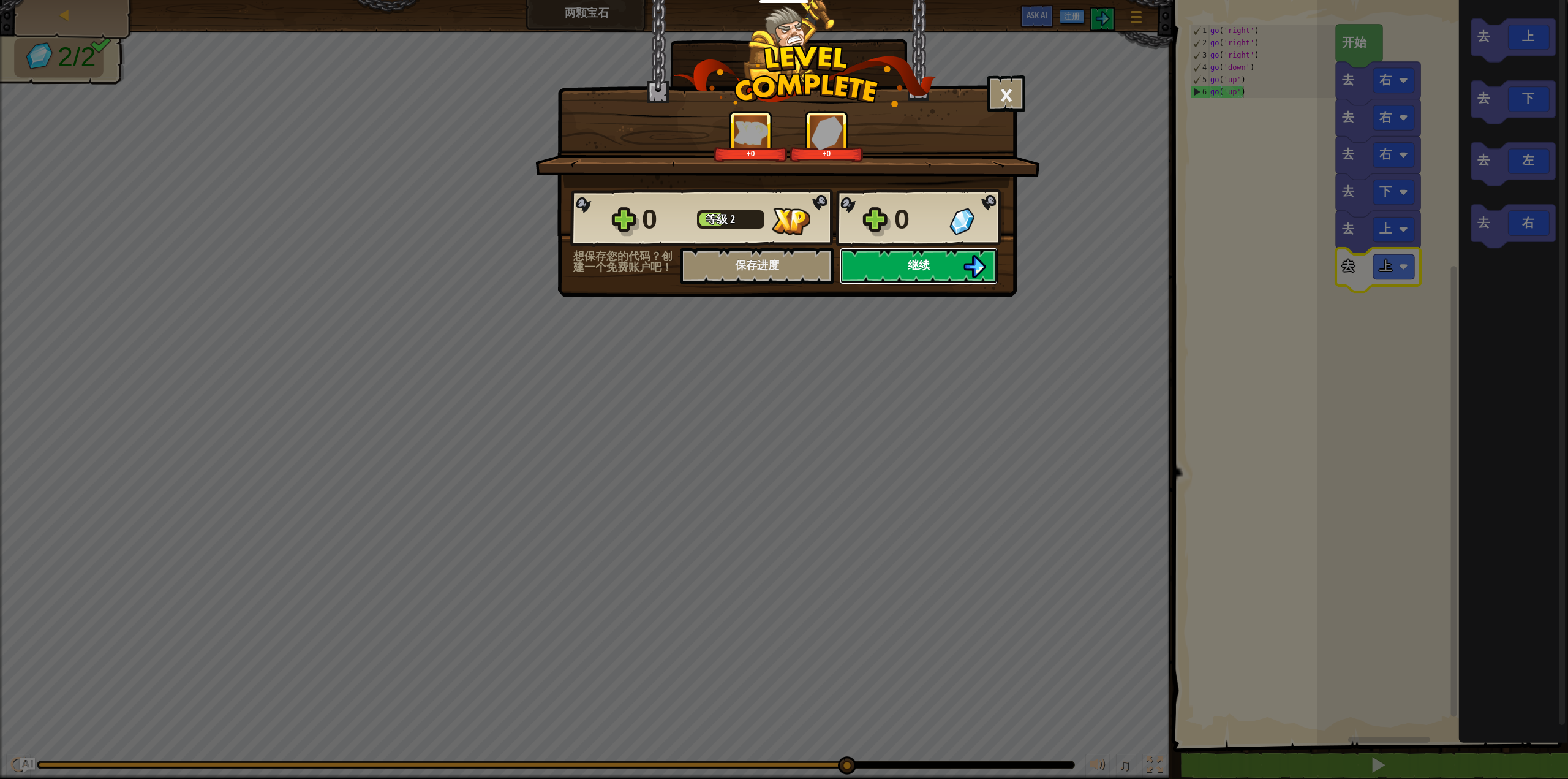
click at [918, 280] on button "继续" at bounding box center [919, 266] width 158 height 37
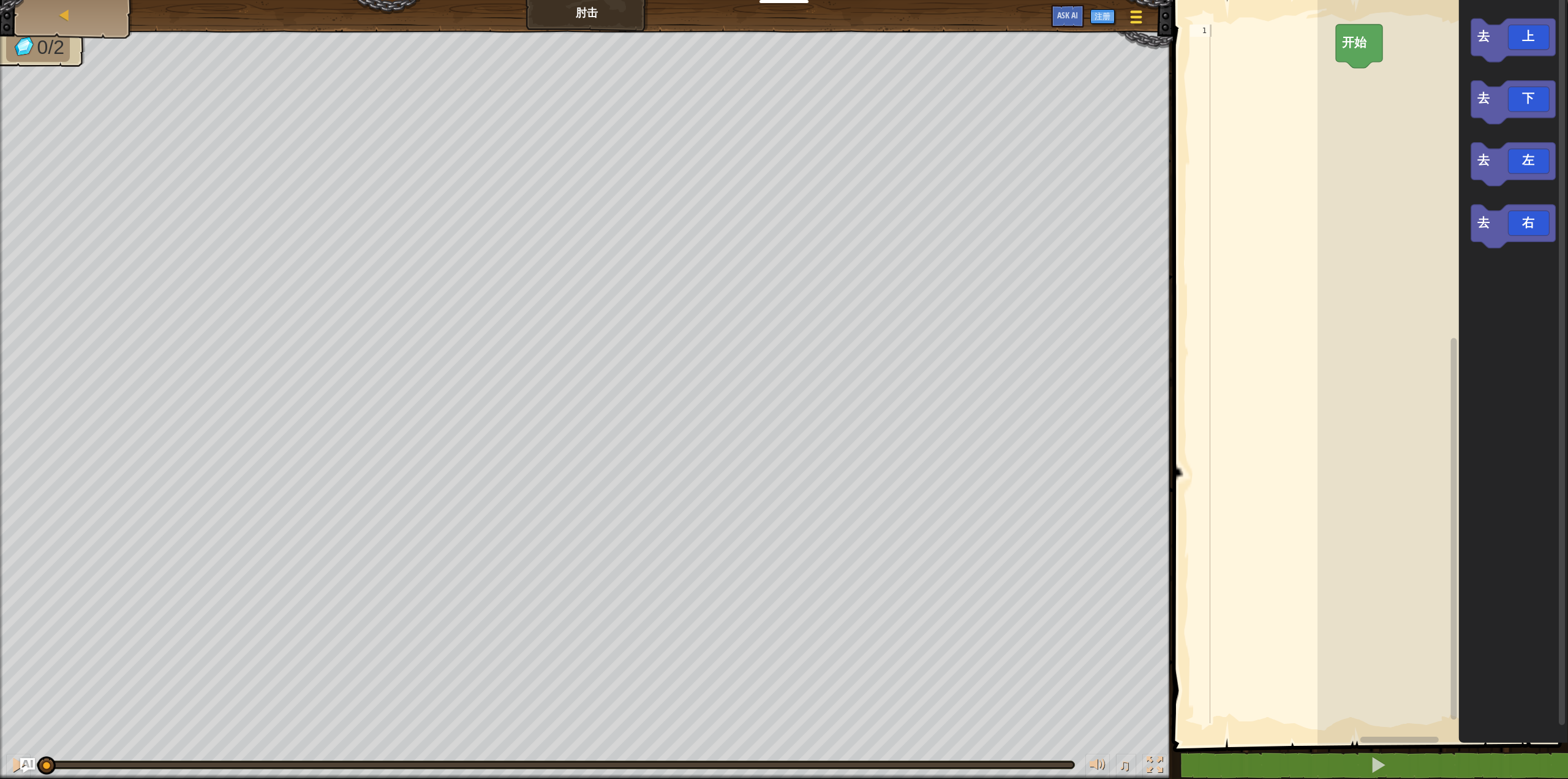
click at [1141, 13] on div at bounding box center [1136, 17] width 17 height 18
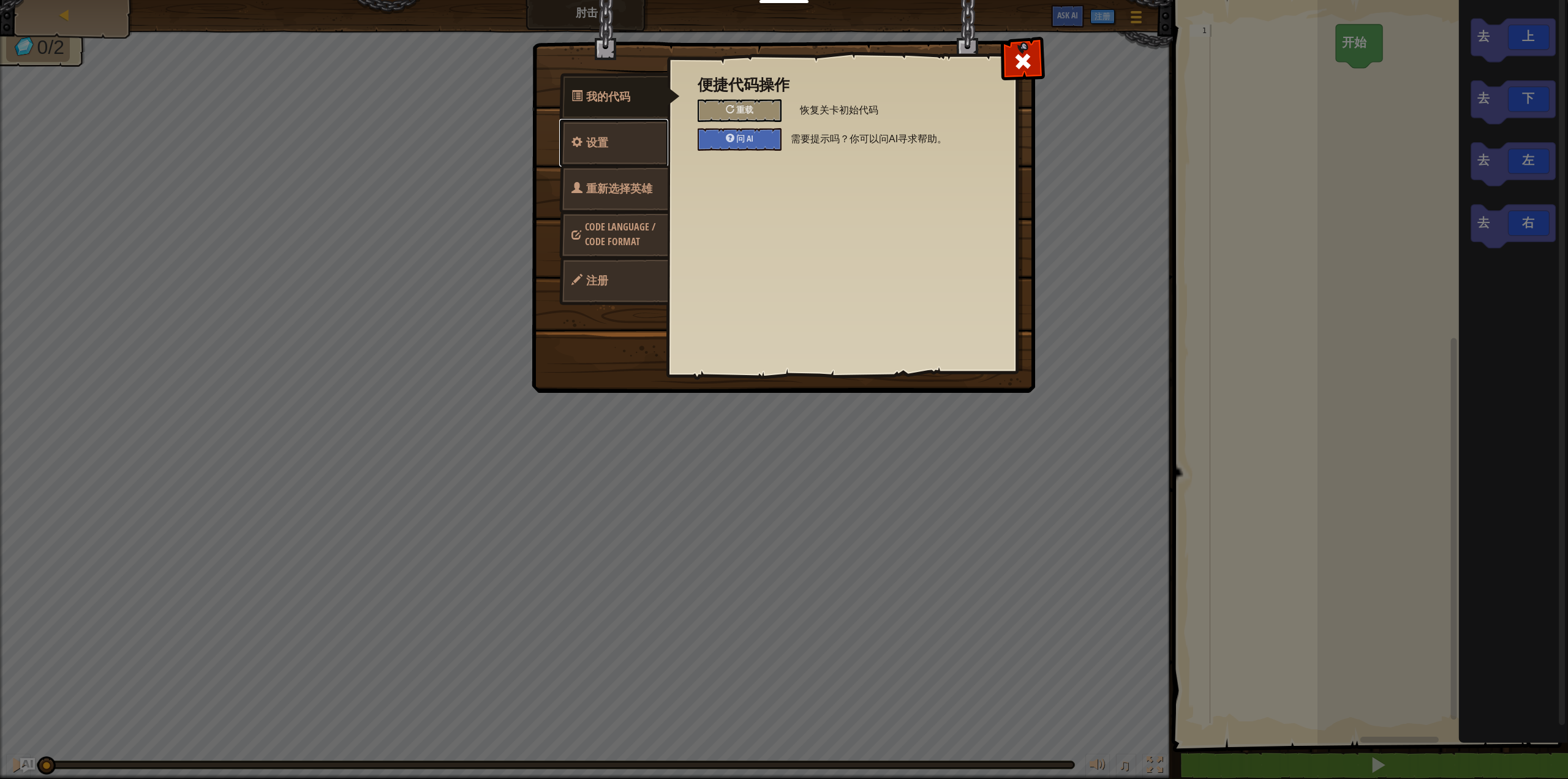
click at [639, 158] on link "设置" at bounding box center [614, 143] width 109 height 48
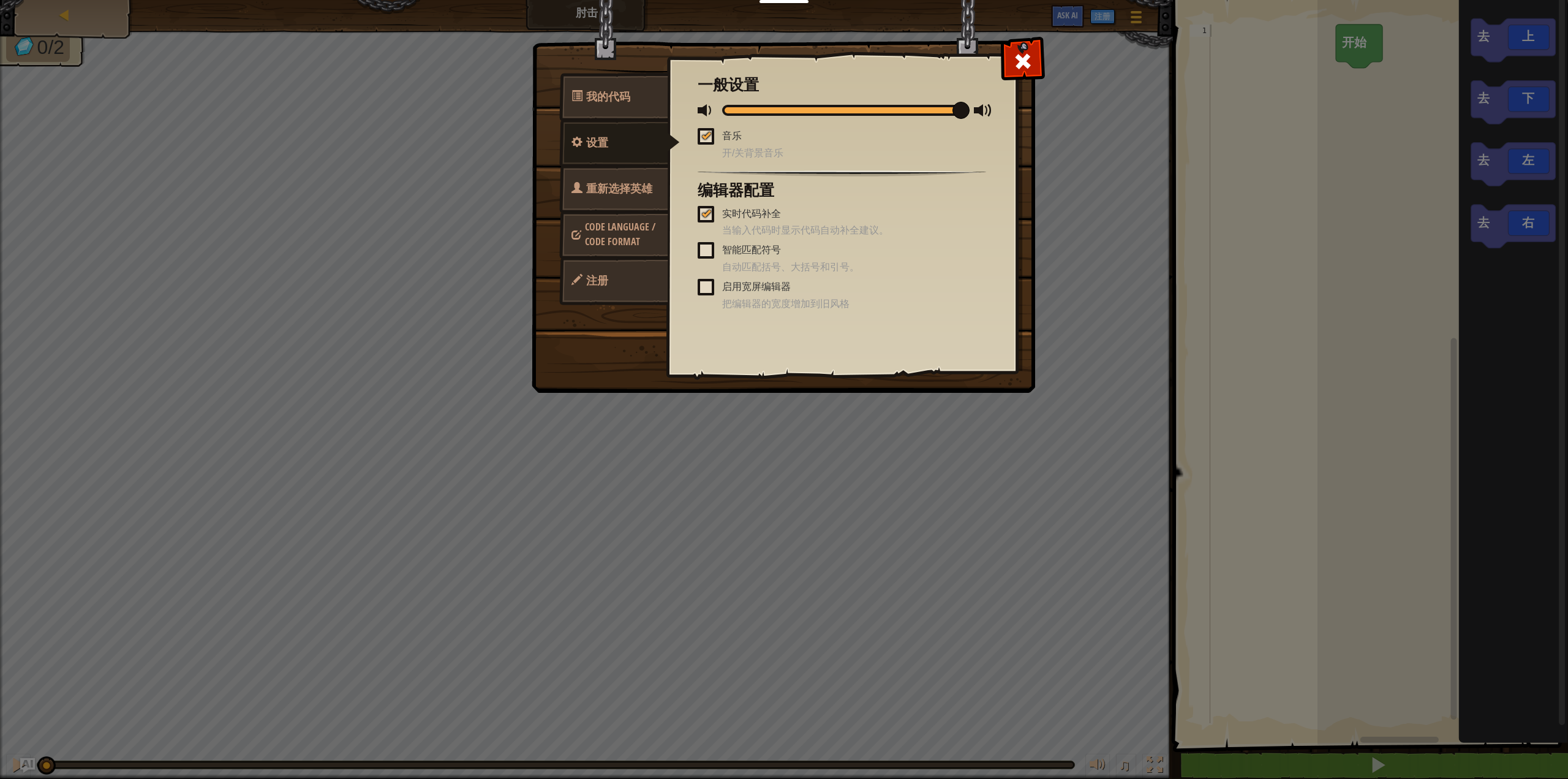
click at [639, 183] on span "重新选择英雄" at bounding box center [619, 188] width 66 height 15
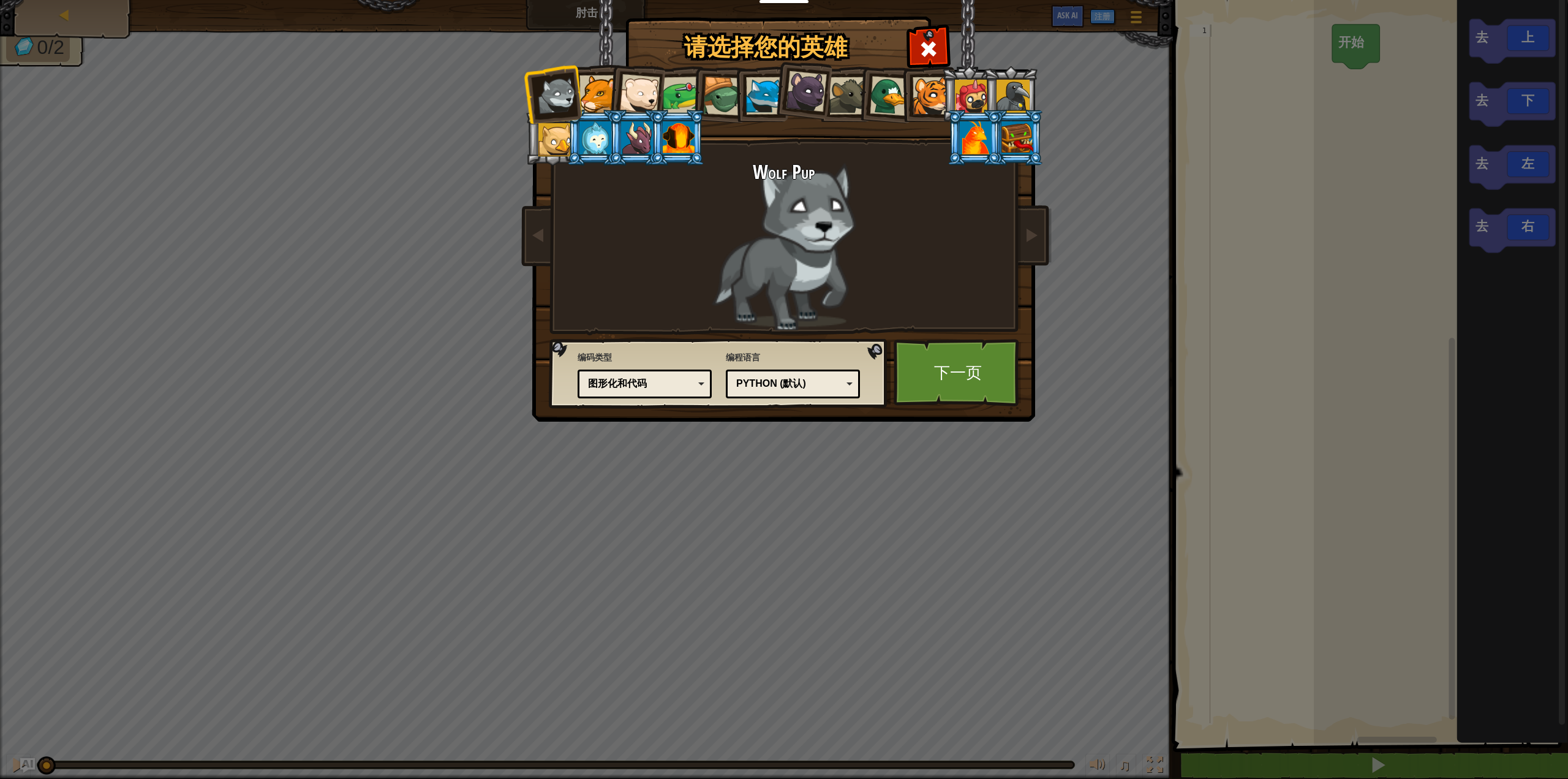
click at [1013, 129] on div at bounding box center [1017, 138] width 32 height 33
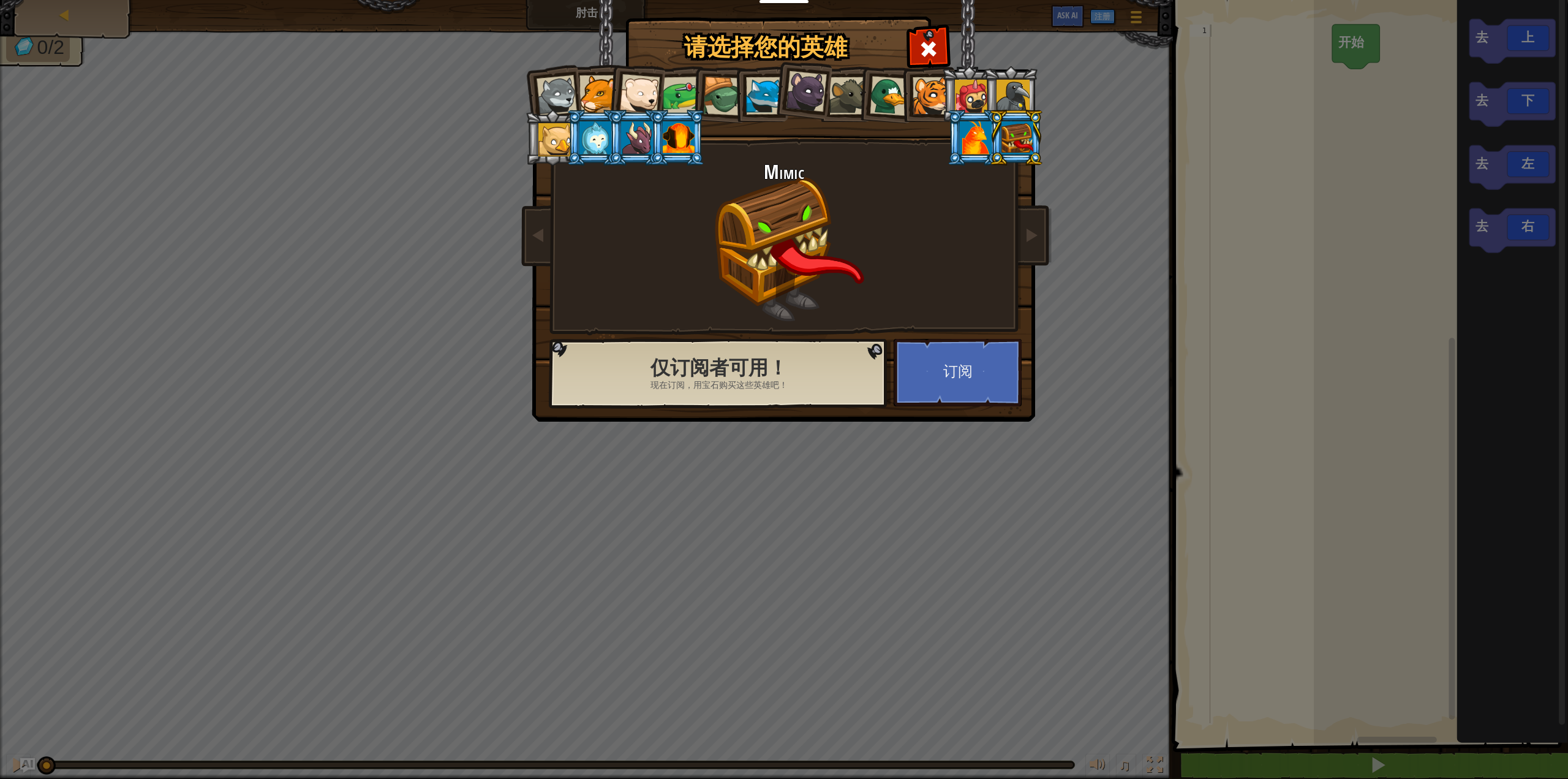
click at [976, 92] on div at bounding box center [971, 96] width 33 height 33
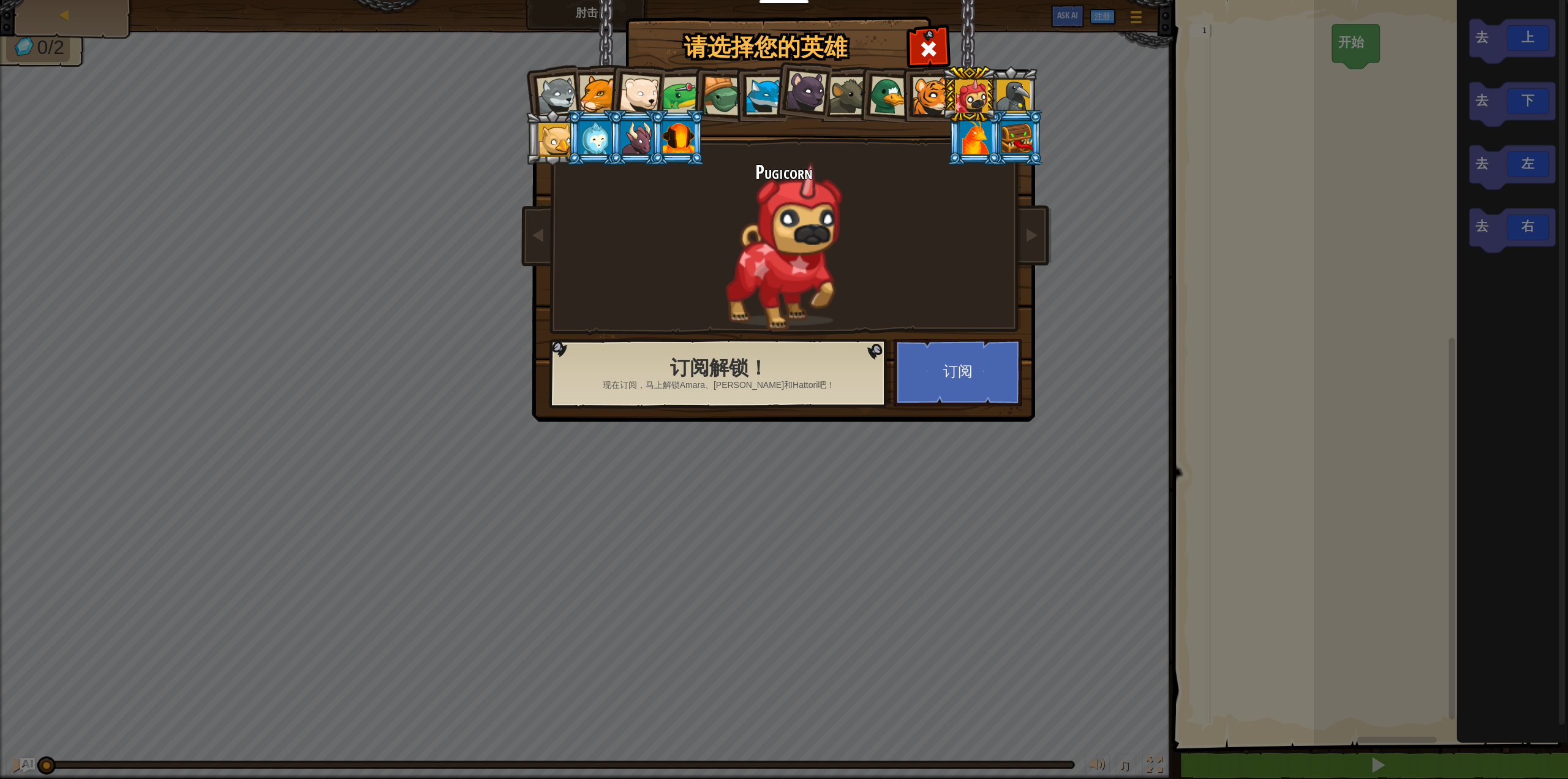
click at [568, 132] on li at bounding box center [594, 137] width 55 height 56
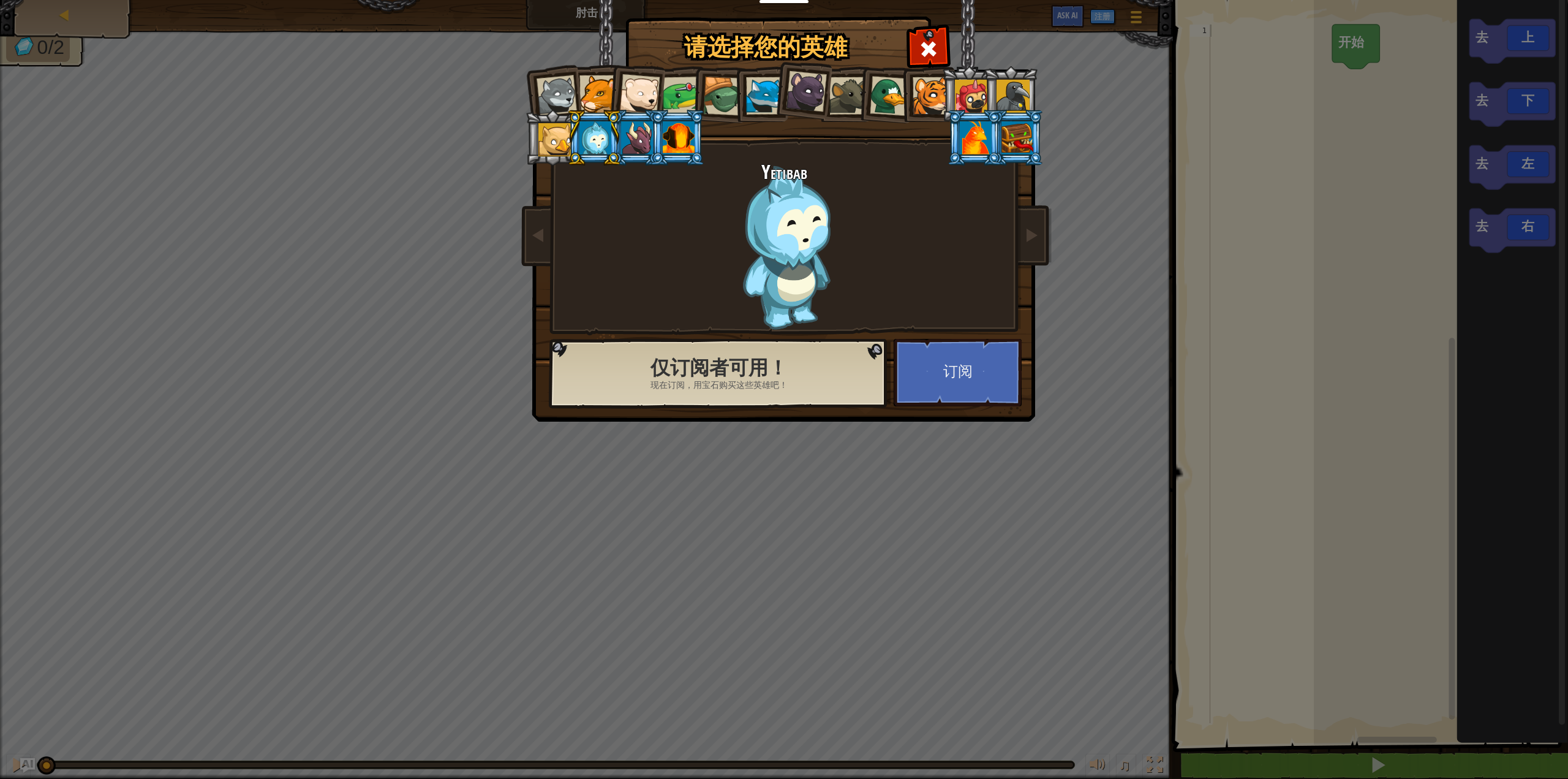
click at [662, 85] on li at bounding box center [636, 92] width 60 height 60
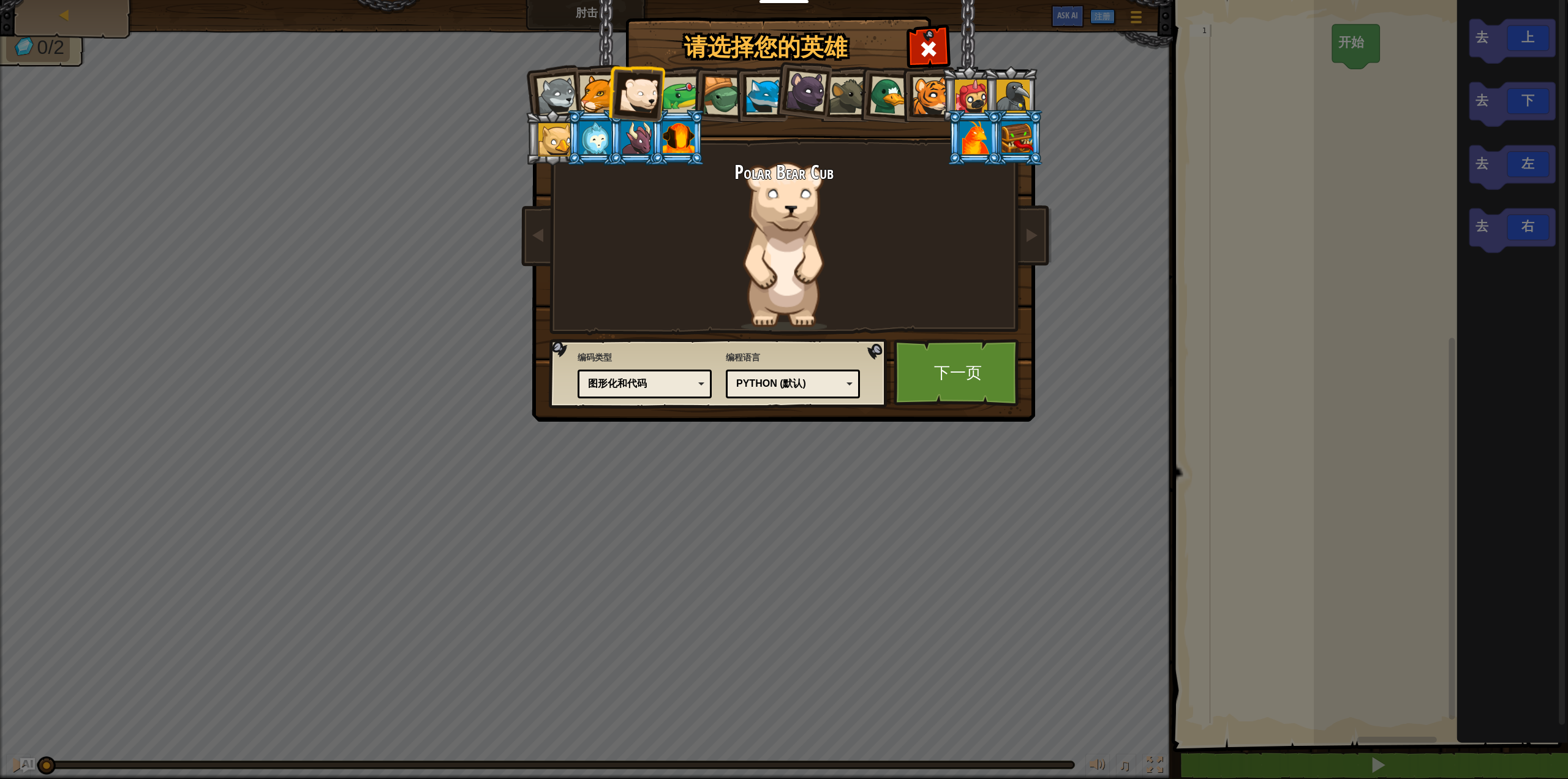
click at [564, 86] on div at bounding box center [557, 96] width 40 height 40
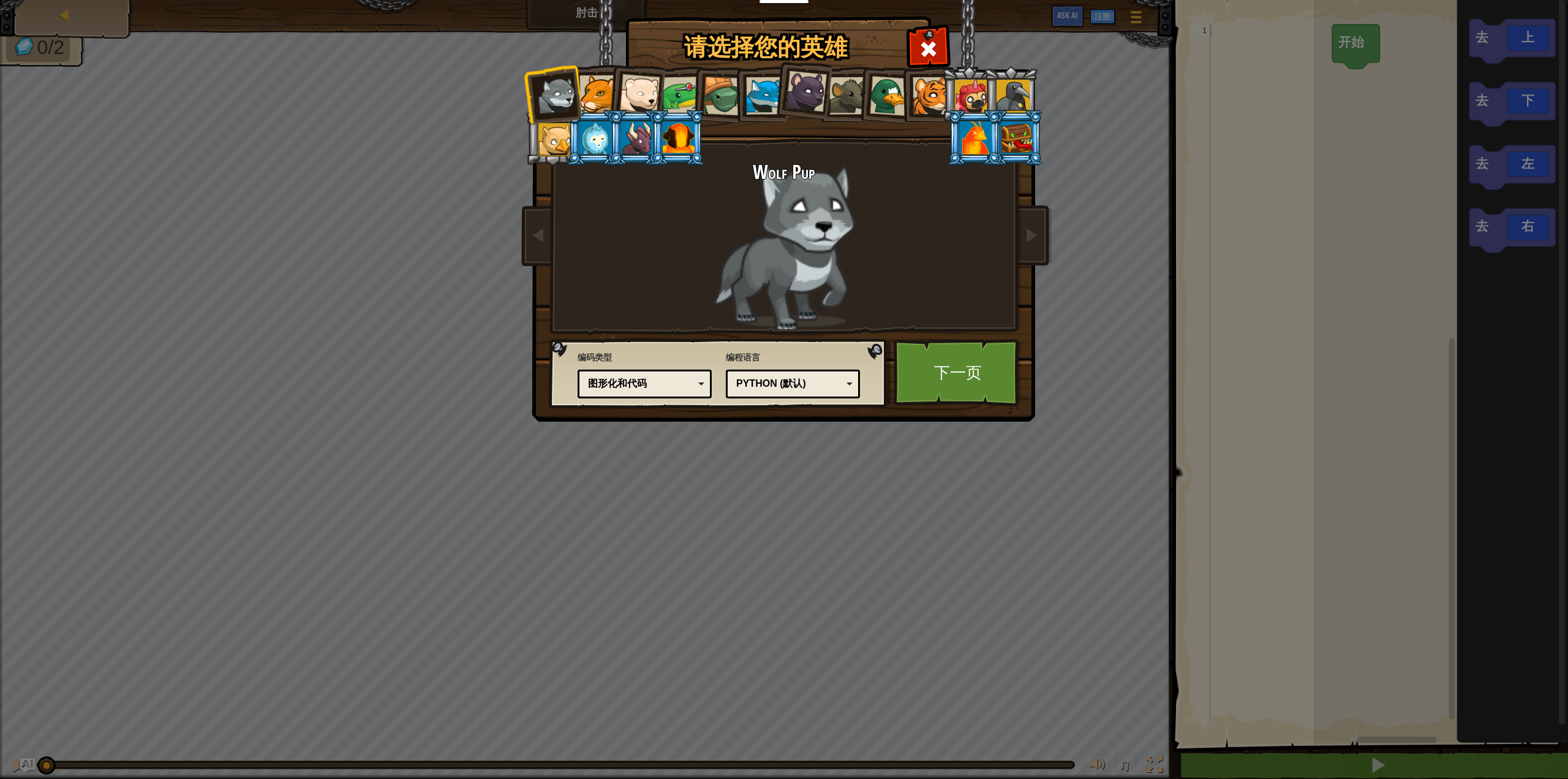
click at [605, 87] on div at bounding box center [598, 94] width 37 height 37
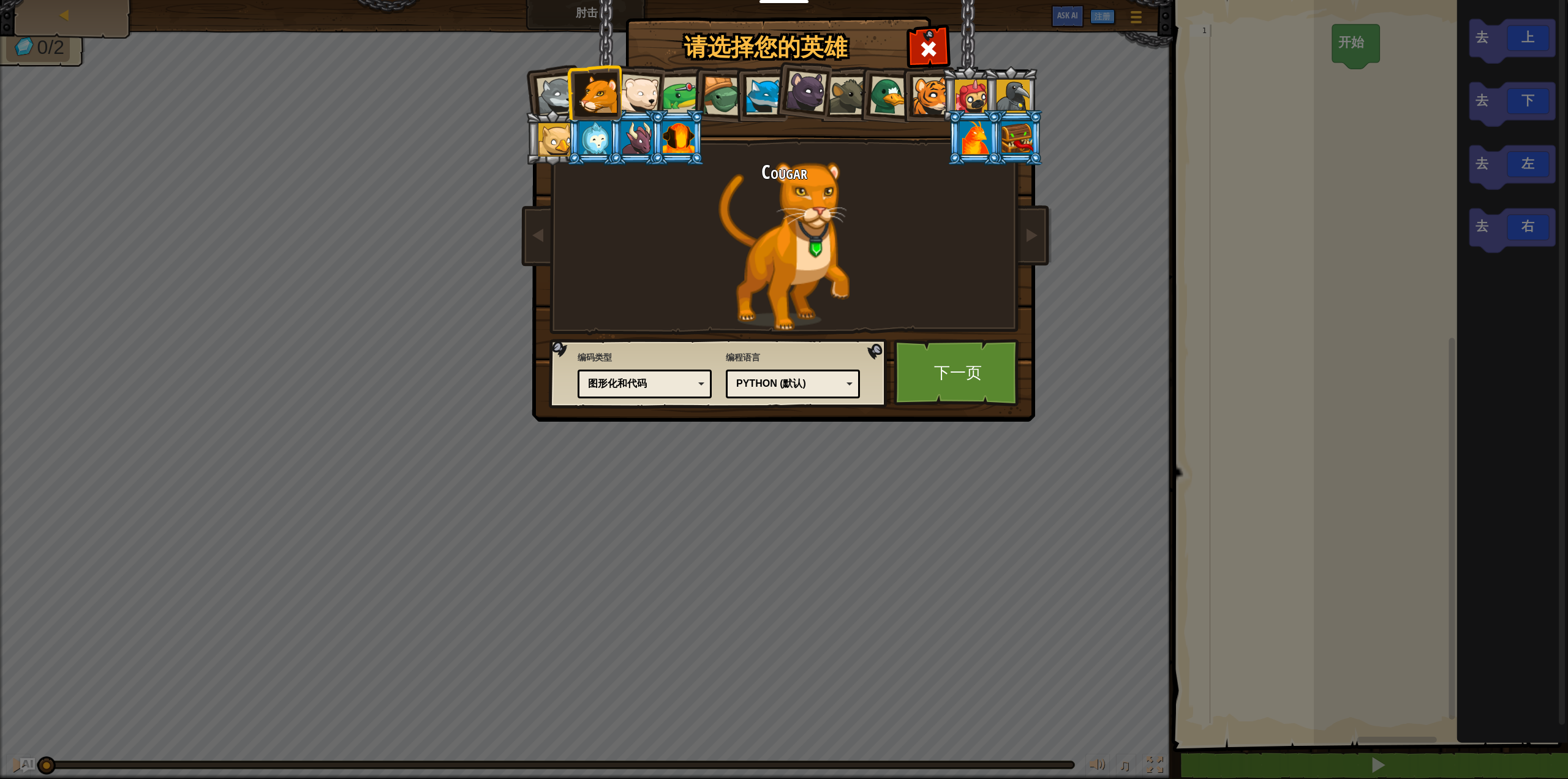
click at [684, 382] on div "图形化和代码" at bounding box center [641, 383] width 106 height 14
click at [789, 371] on div "Python (默认) JavaScript Lua C++ Java (测试) Python (默认)" at bounding box center [793, 383] width 134 height 29
click at [776, 496] on div "请选择您的英雄 6 Wolf Pup Cougar Polar Bear Cub Frog 烏龜 藍狐英雄 小猎豹 Brown Rat 鸭子 小虎崽 Pugi…" at bounding box center [784, 390] width 1568 height 779
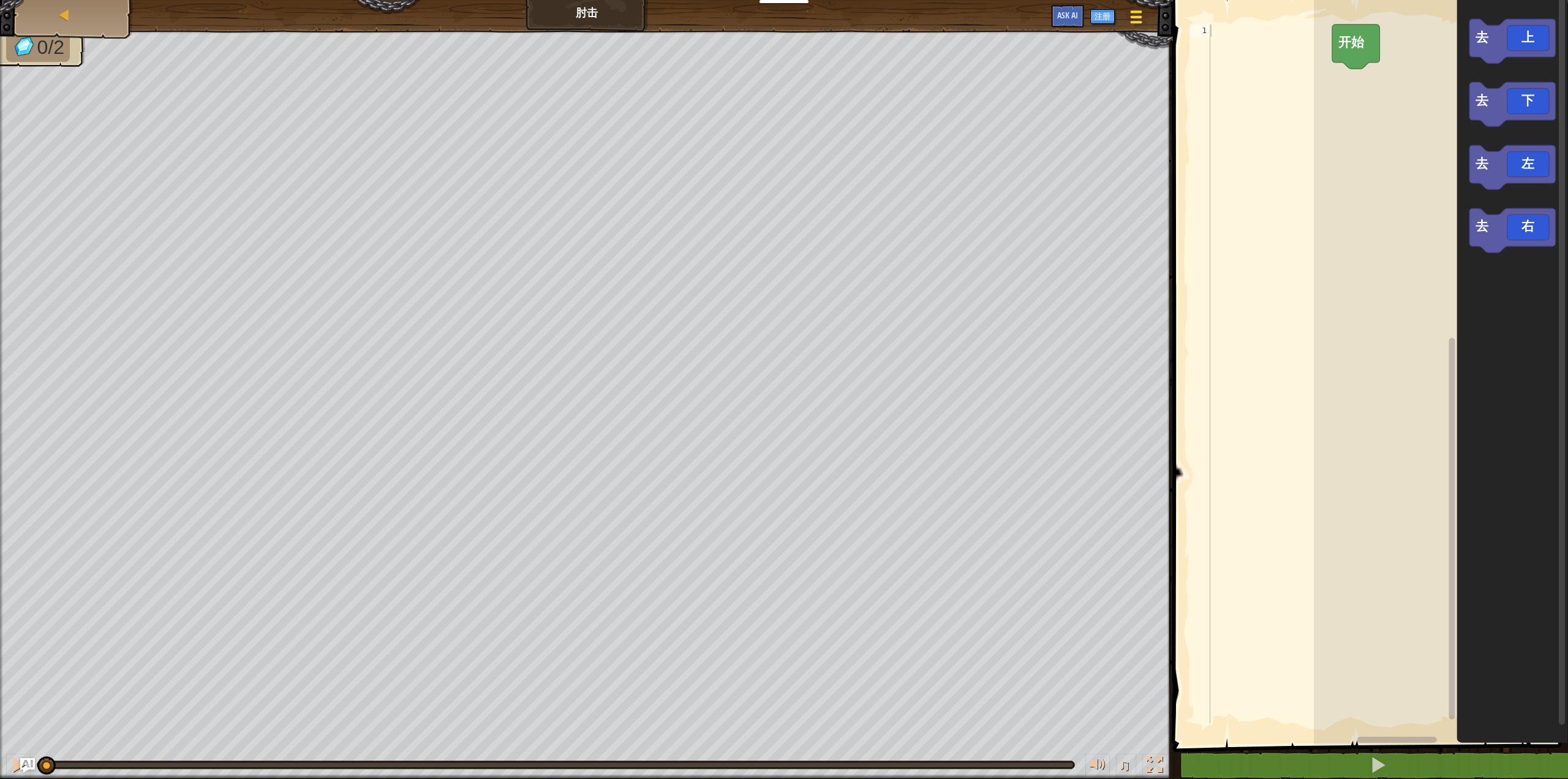
click at [1137, 16] on span at bounding box center [1136, 17] width 12 height 2
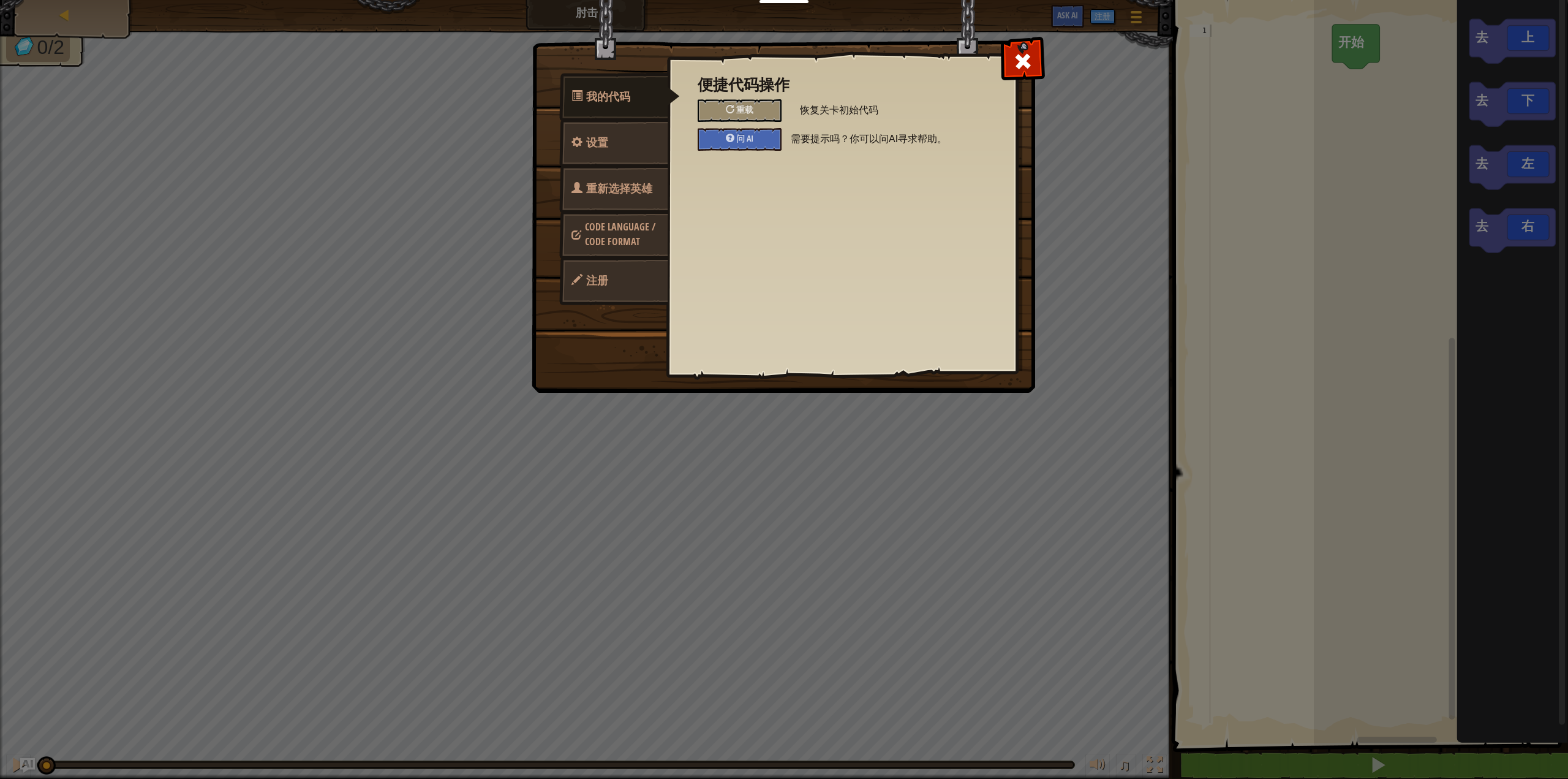
click at [592, 220] on span "Code Language / Code Format" at bounding box center [620, 234] width 71 height 28
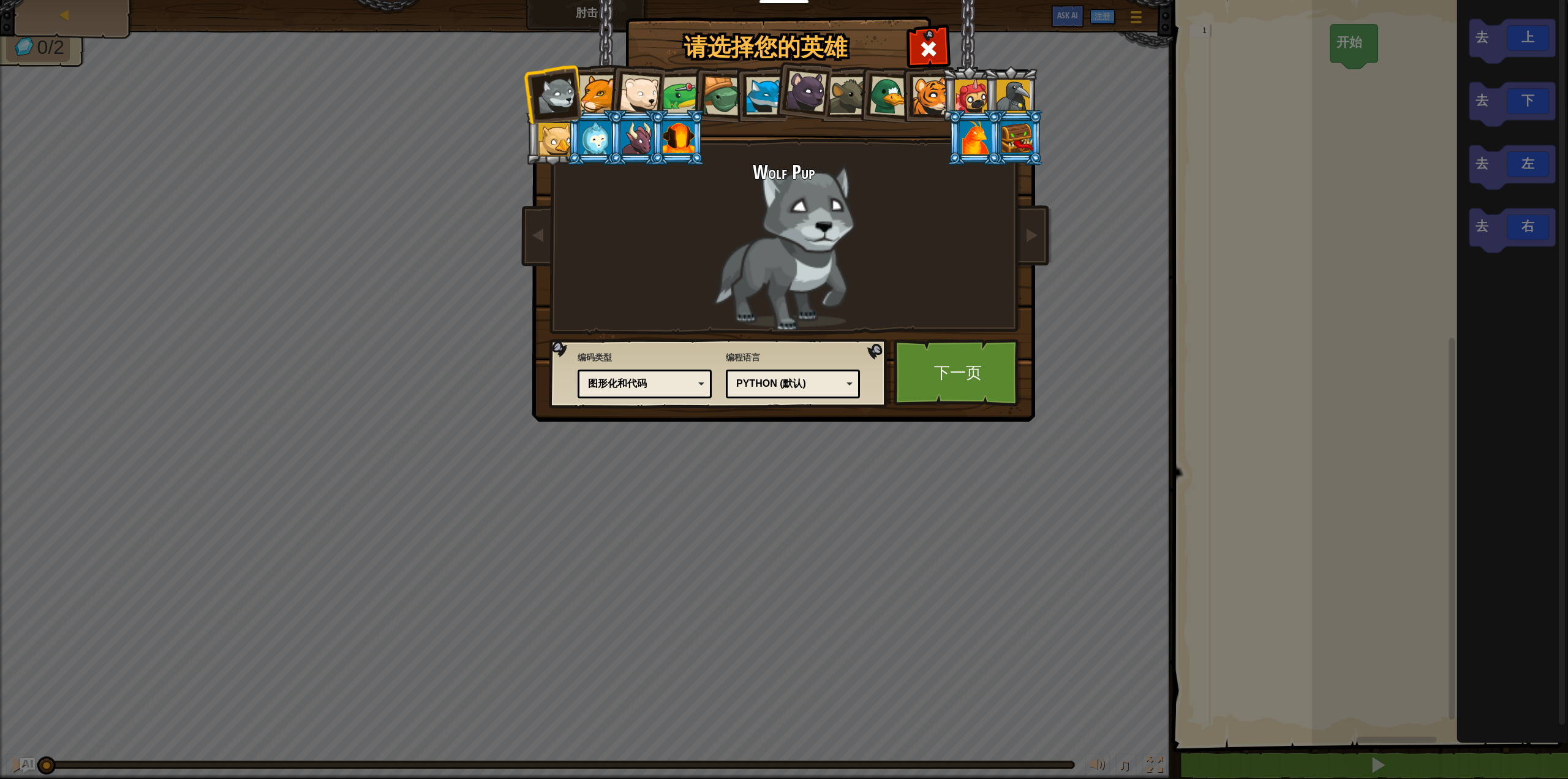
click at [712, 385] on div "编码类型 真实代码 图形化和代码 图形化 图形化（仅图标） 图形化和代码 图形化 - 为初学者定制的可拖拽编程模块(图形化编程) 图形化和代码 - 图形化和代…" at bounding box center [719, 373] width 331 height 63
click at [696, 385] on div "图形化和代码" at bounding box center [644, 383] width 118 height 19
click at [597, 105] on div at bounding box center [598, 94] width 37 height 37
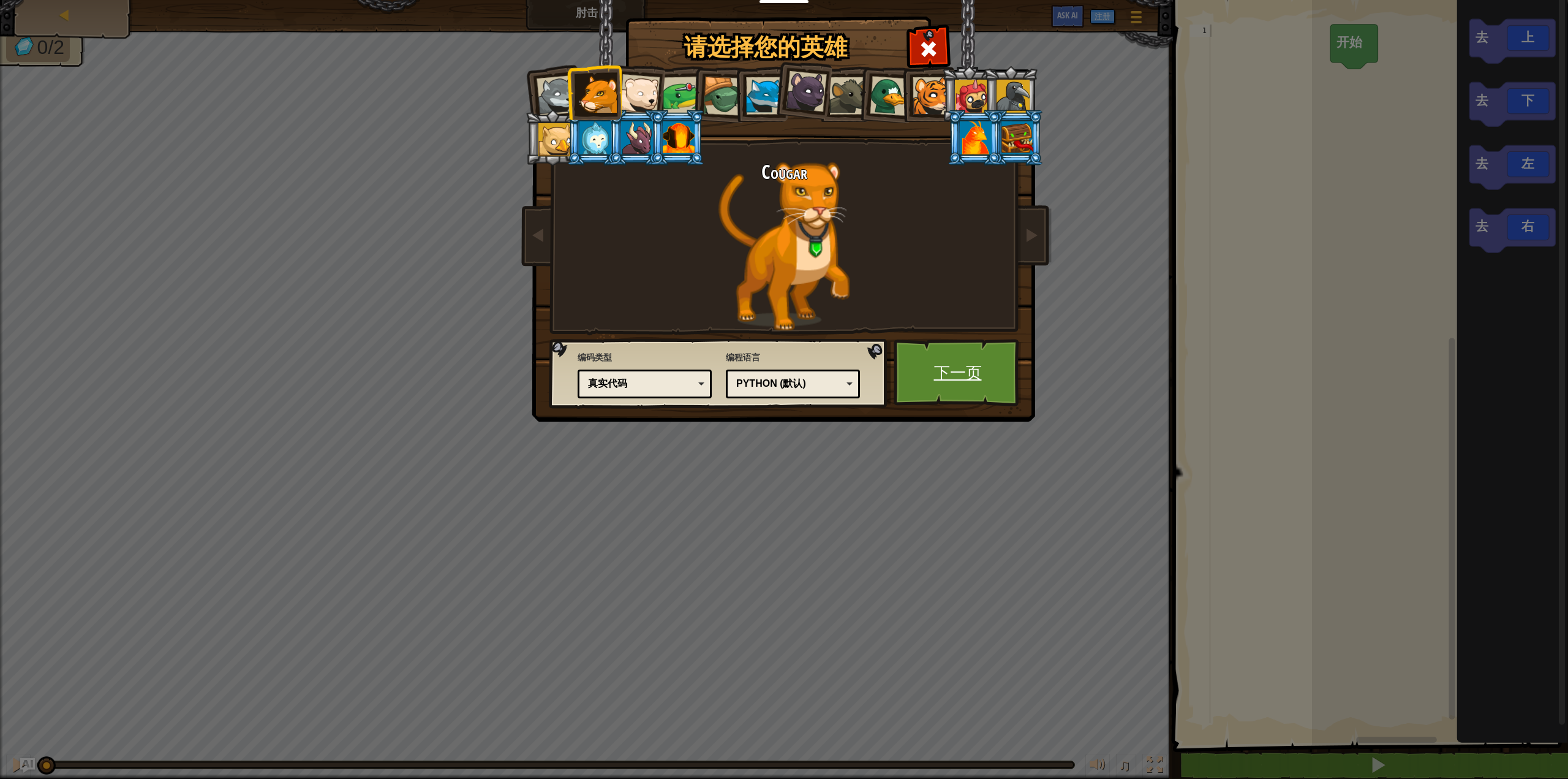
click at [955, 361] on link "下一页" at bounding box center [957, 372] width 128 height 67
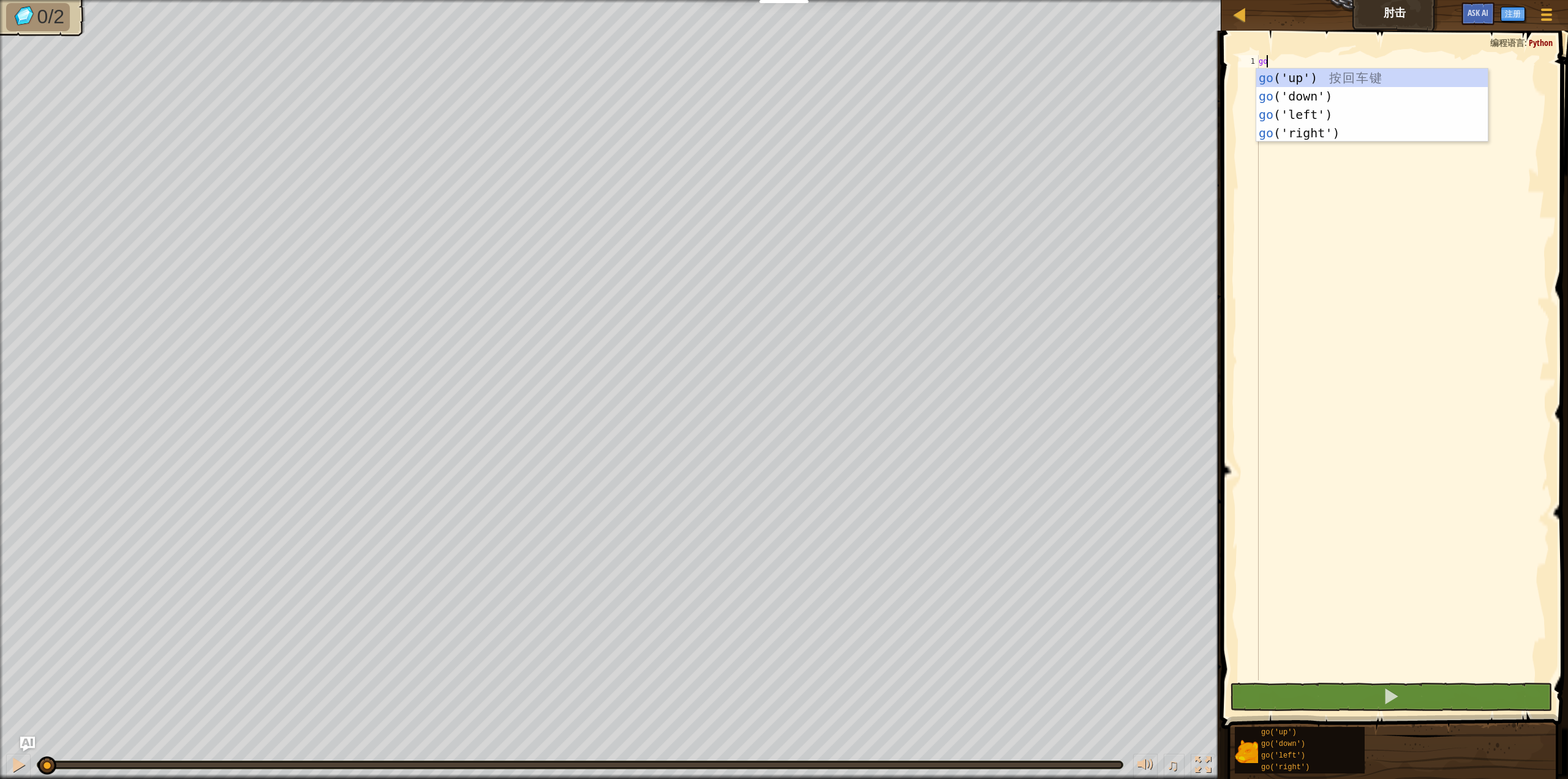
type textarea "go"
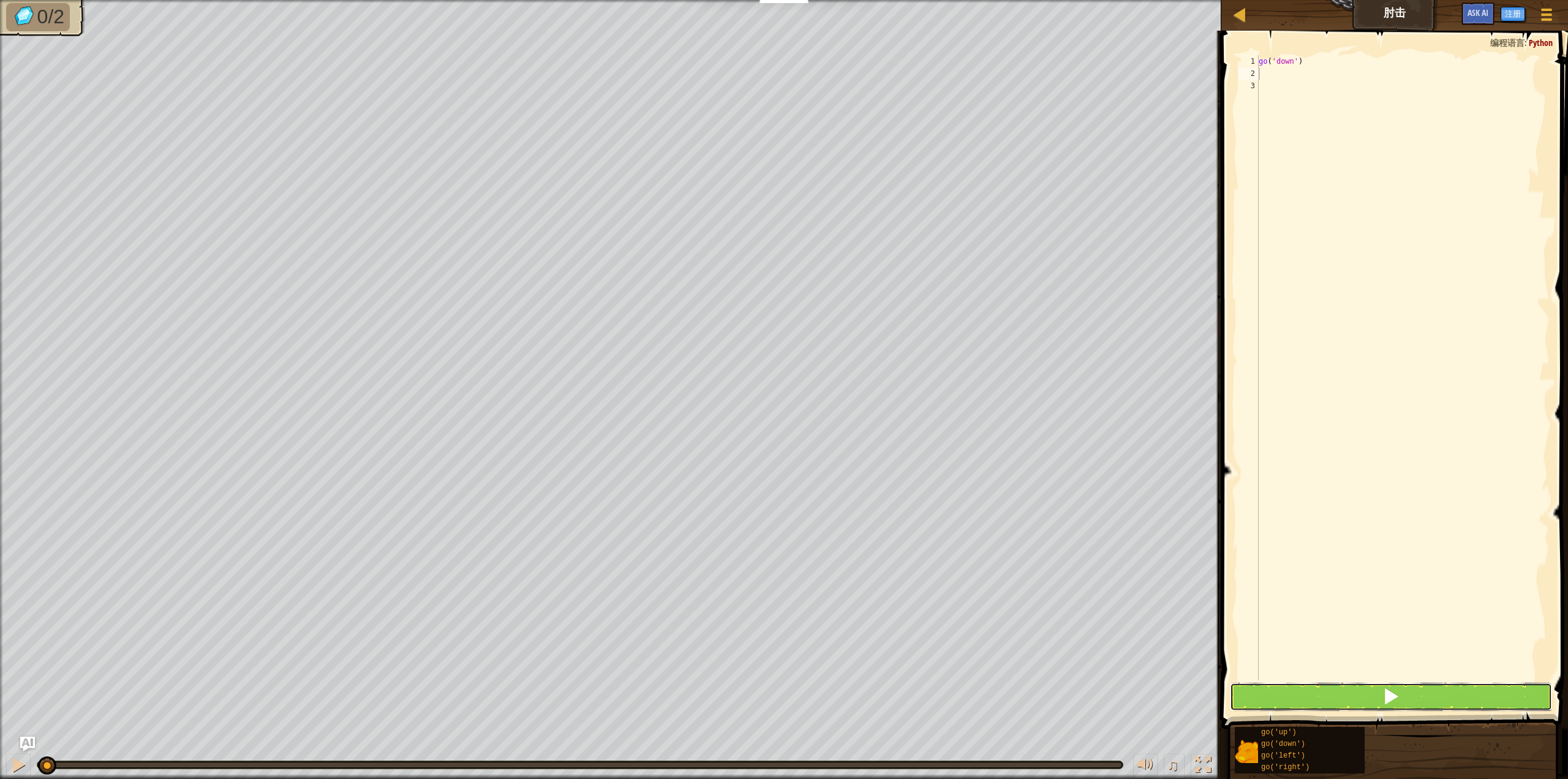
click at [1304, 696] on button at bounding box center [1391, 697] width 322 height 28
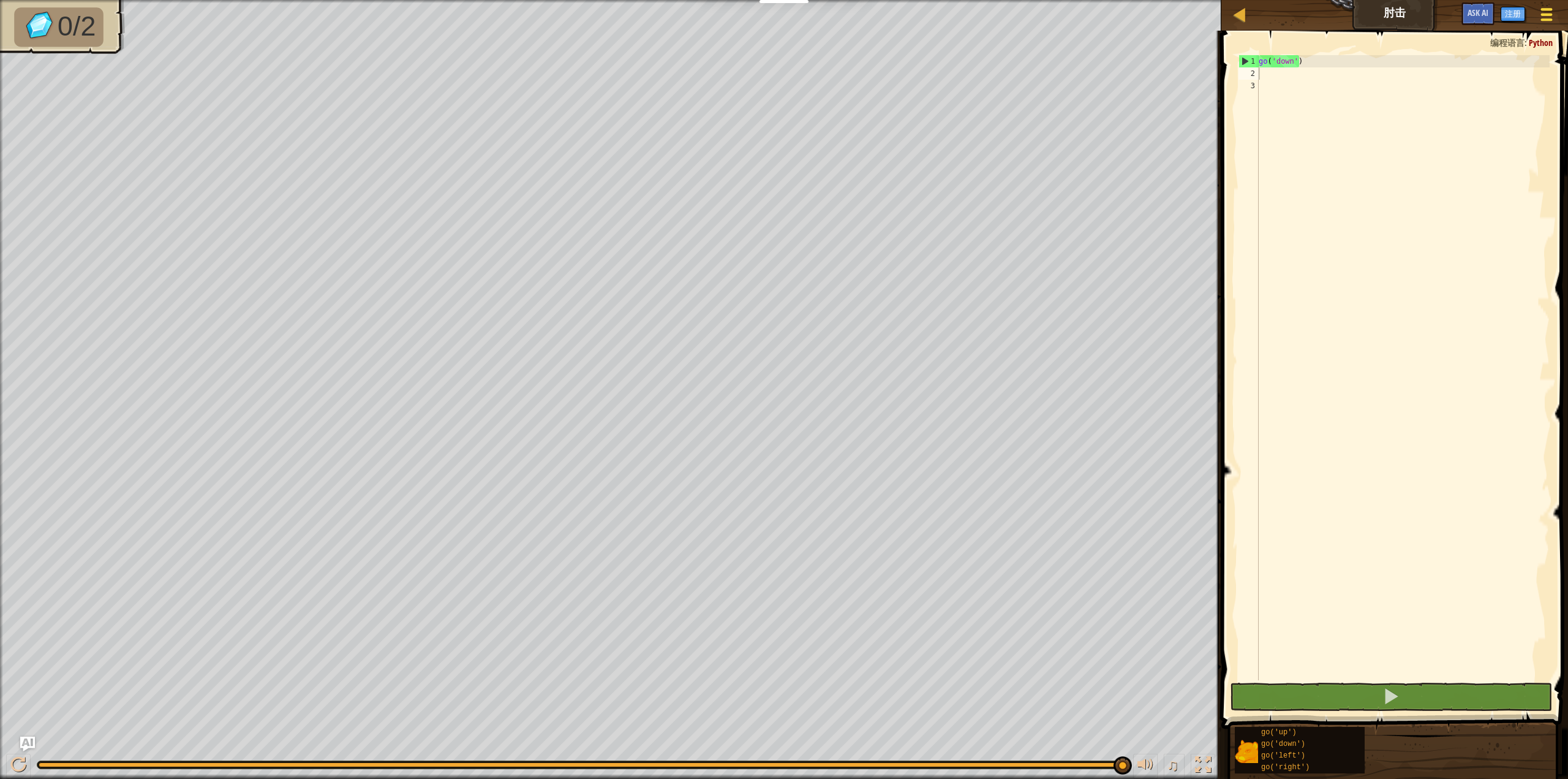
click at [1548, 12] on div at bounding box center [1546, 14] width 17 height 18
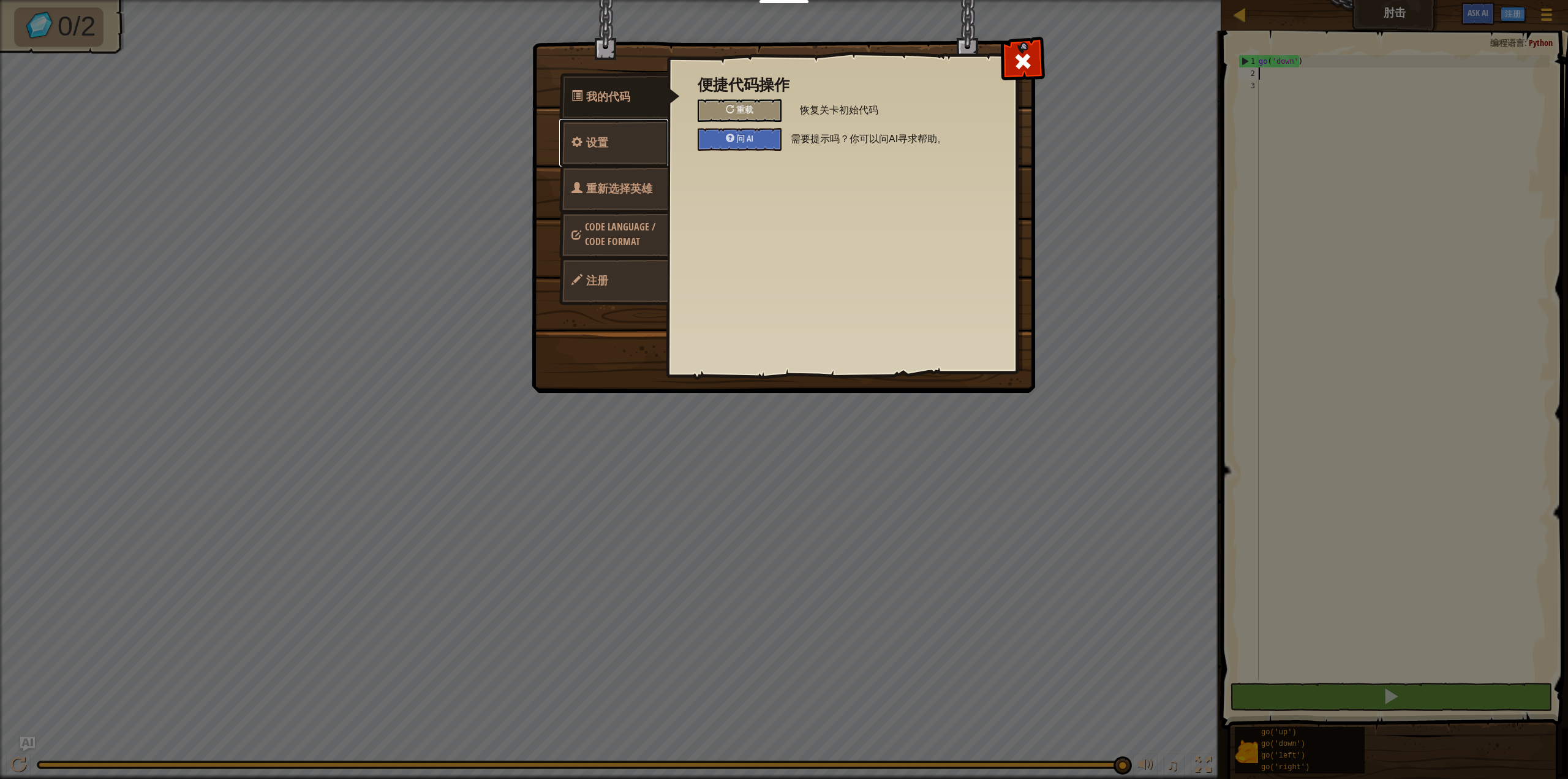
click at [632, 152] on link "设置" at bounding box center [614, 143] width 109 height 48
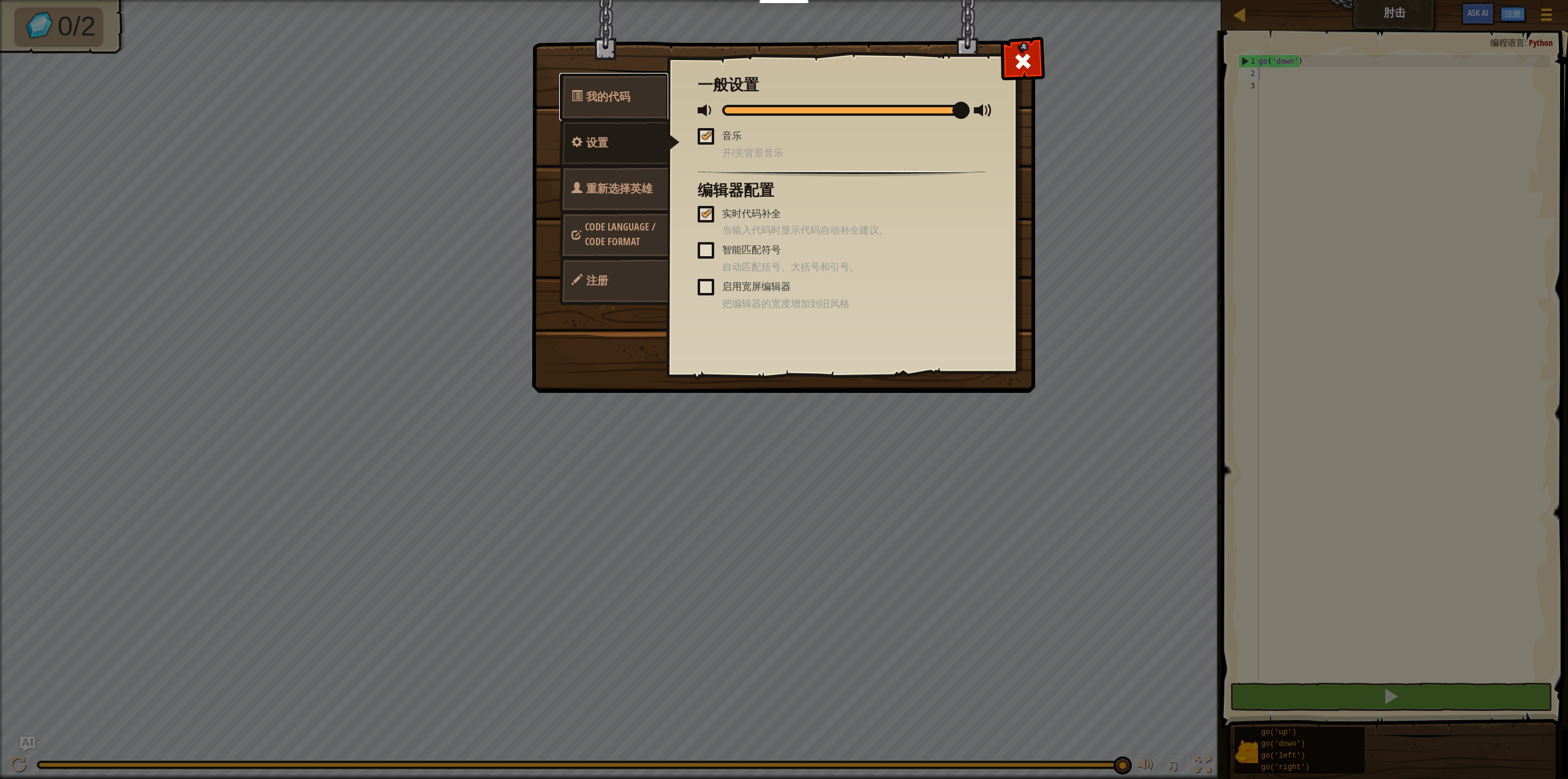
click at [627, 91] on span "我的代码" at bounding box center [608, 96] width 44 height 15
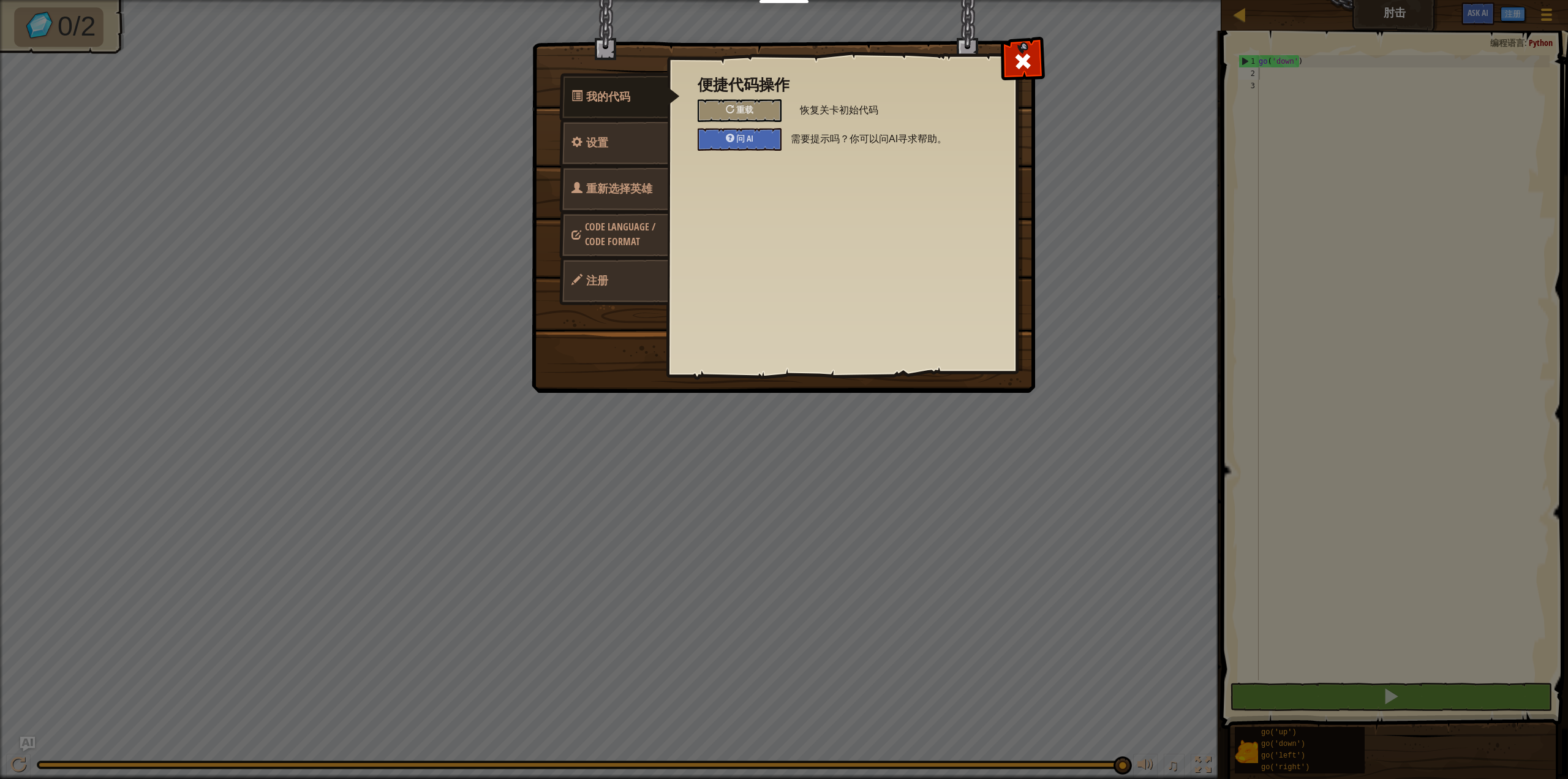
click at [603, 186] on span "重新选择英雄" at bounding box center [619, 188] width 66 height 15
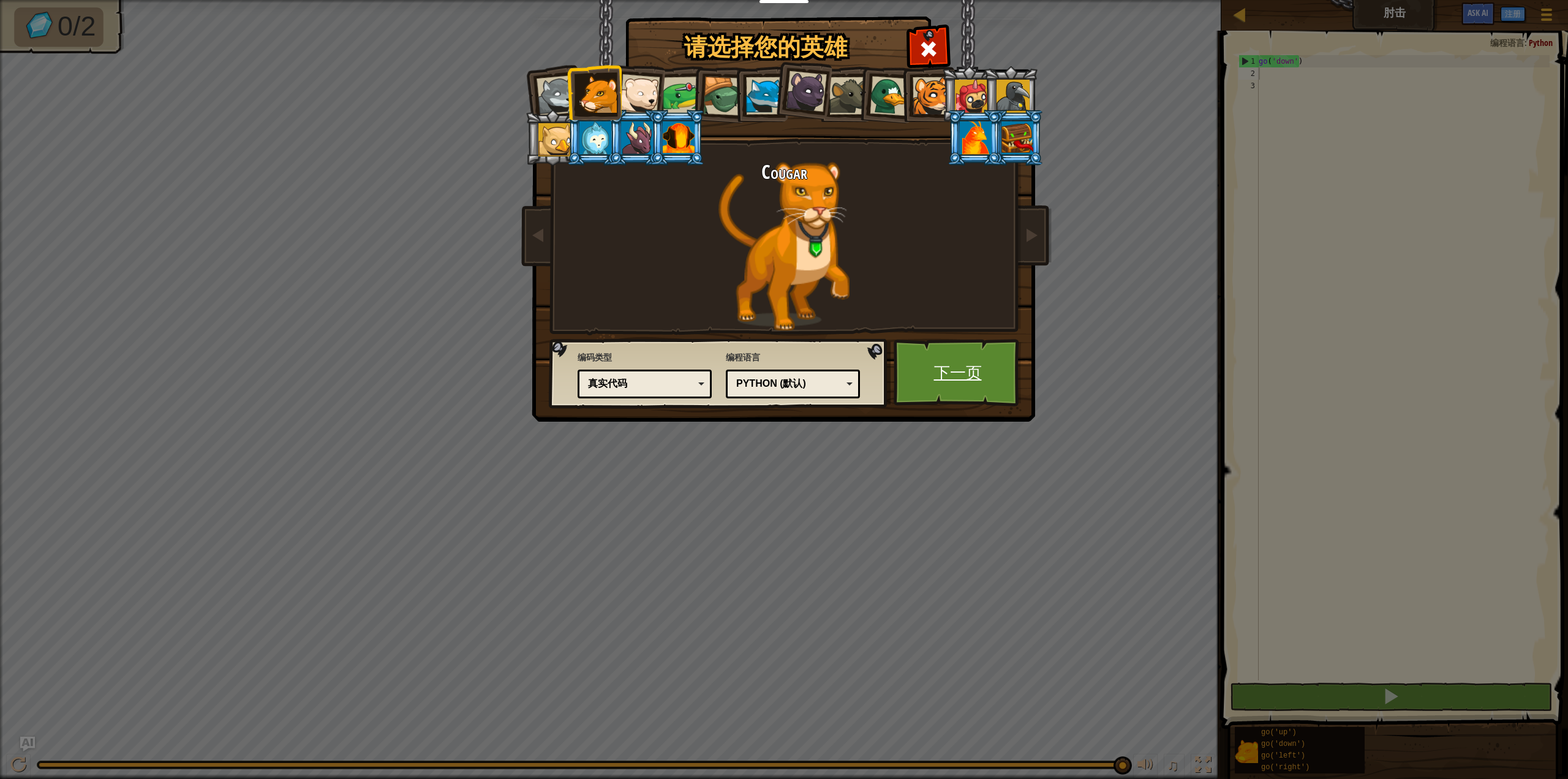
click at [960, 380] on link "下一页" at bounding box center [957, 372] width 128 height 67
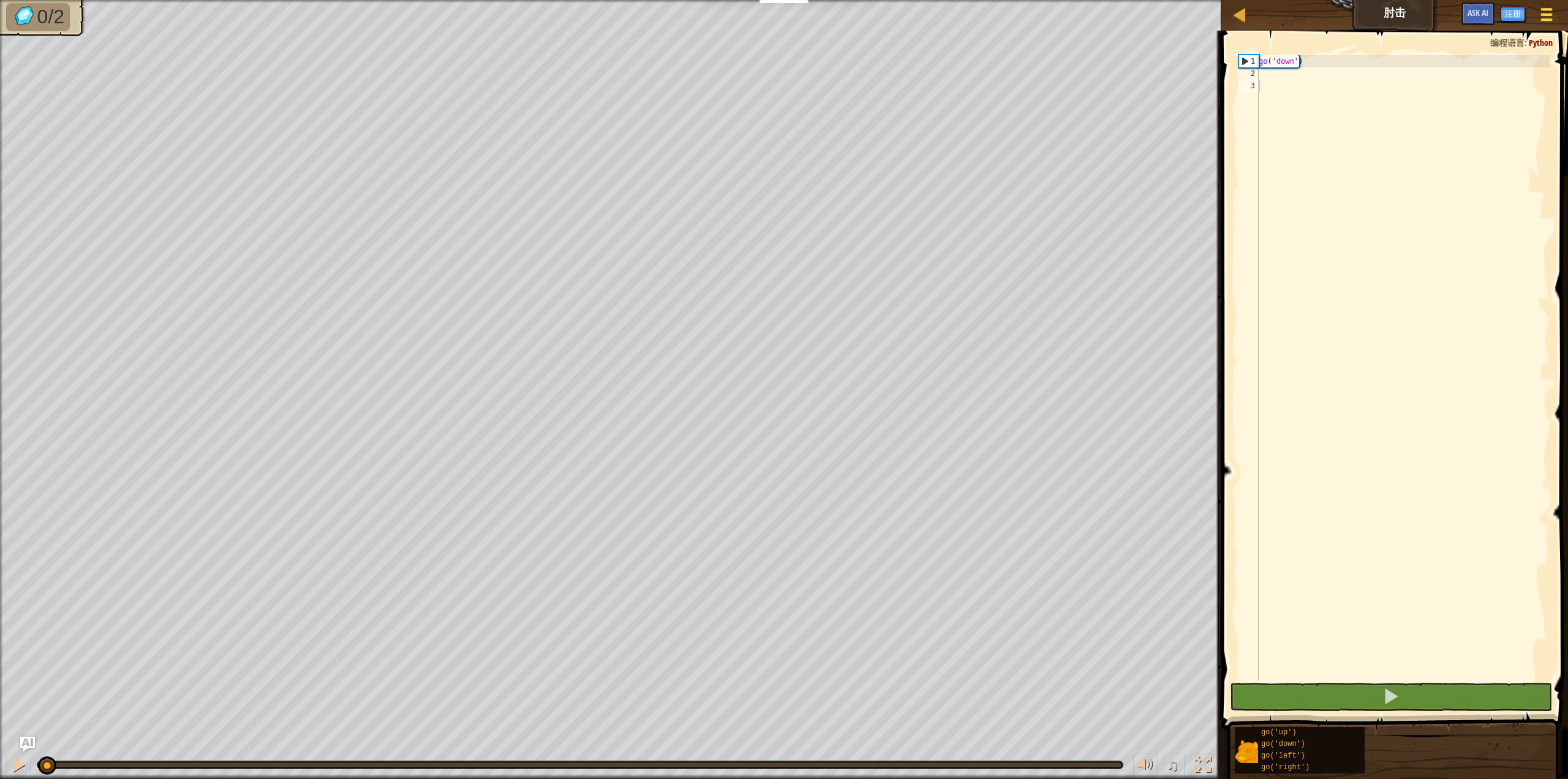
click at [1541, 17] on div at bounding box center [1546, 14] width 17 height 18
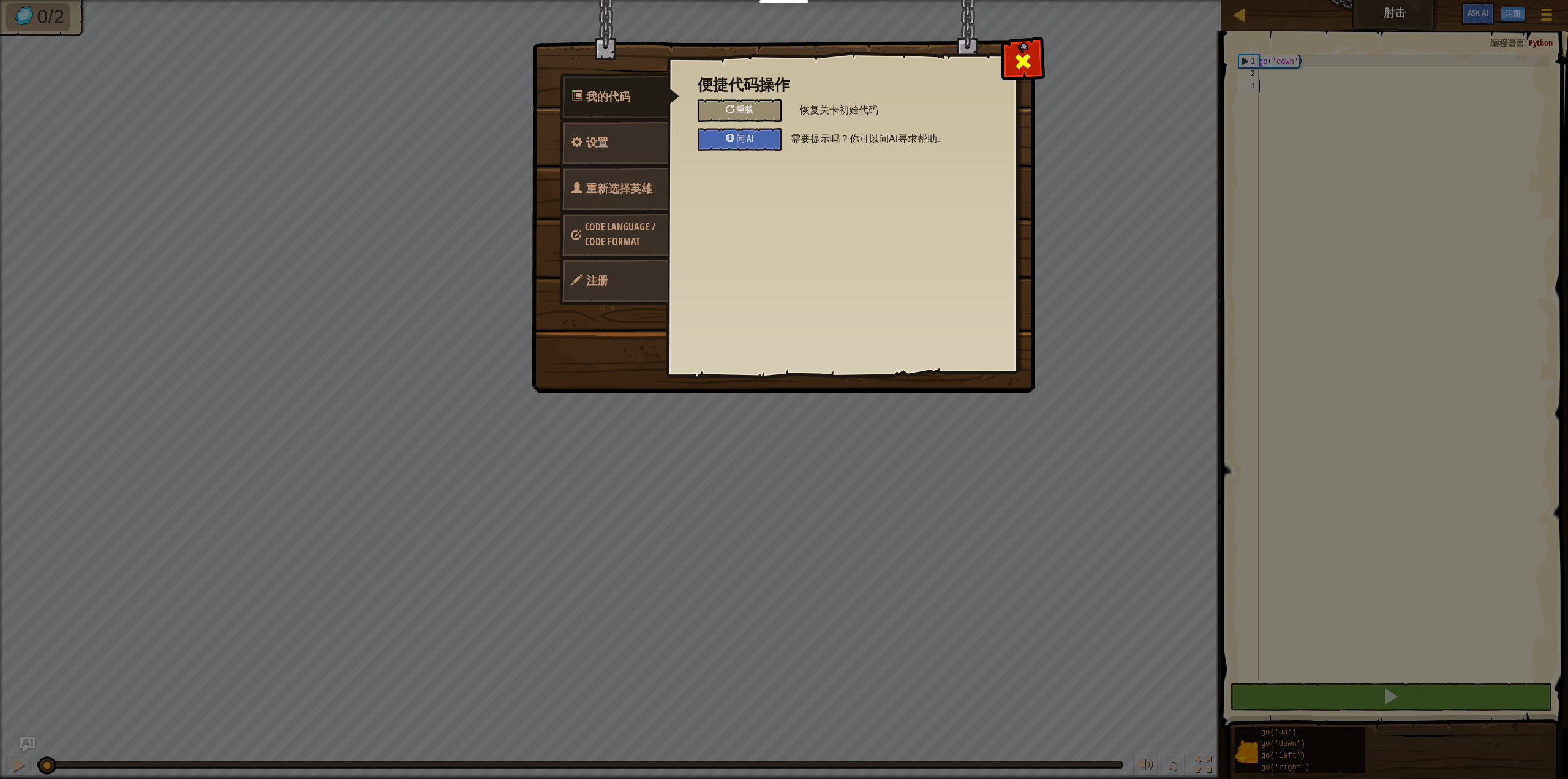
click at [1023, 75] on div at bounding box center [1022, 58] width 39 height 39
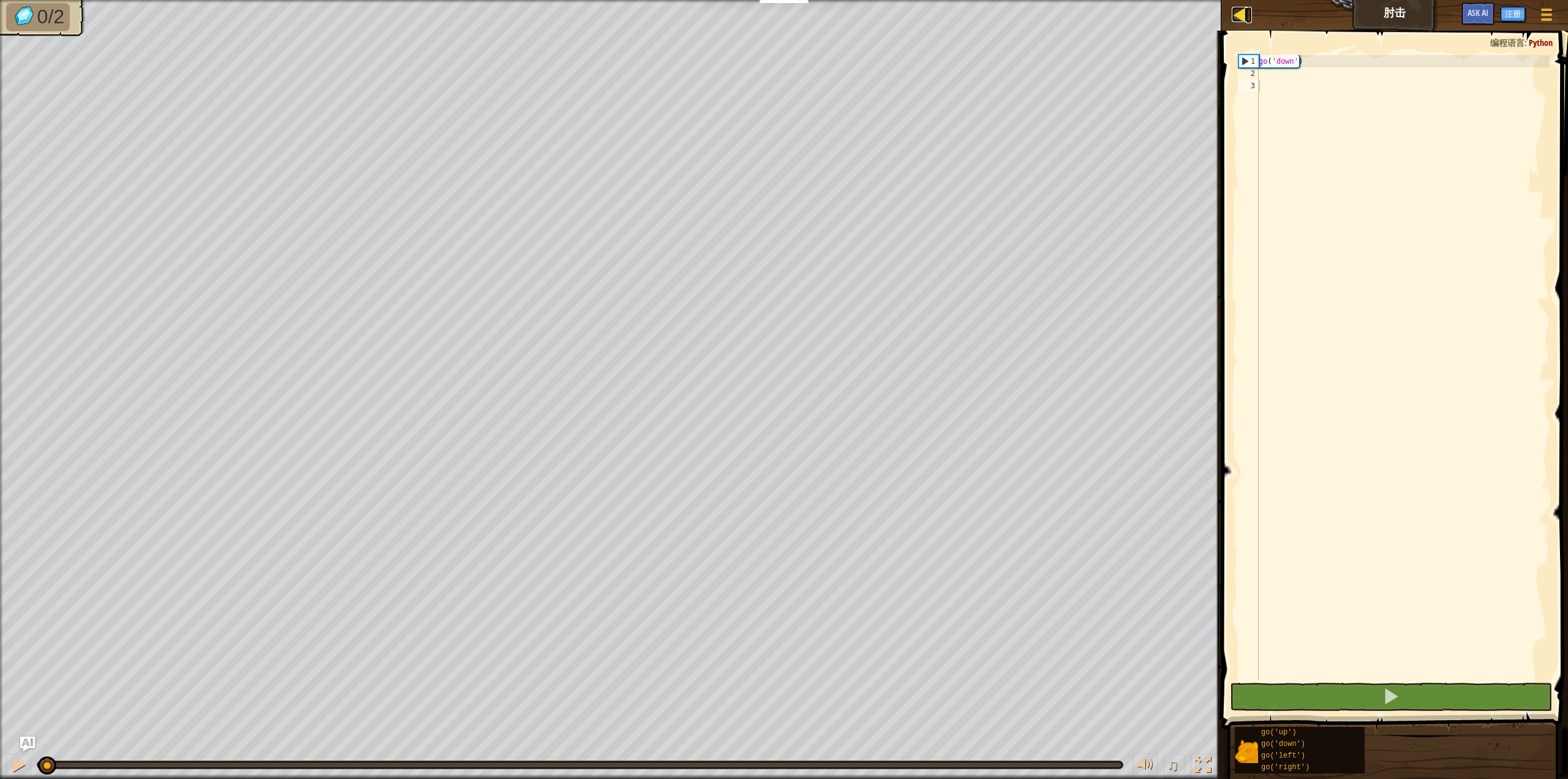
click at [1239, 12] on div at bounding box center [1239, 14] width 15 height 15
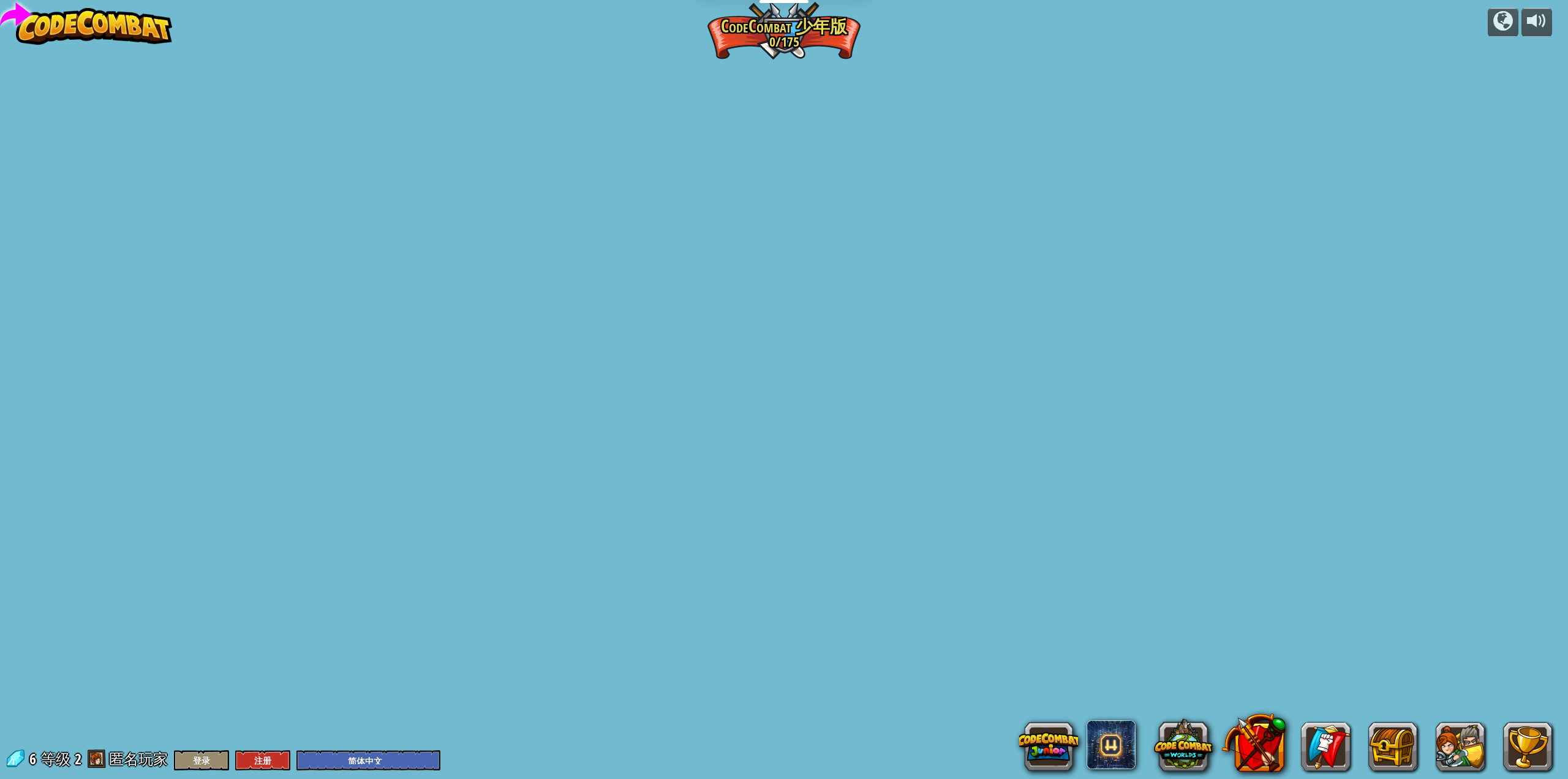
select select "zh-HANS"
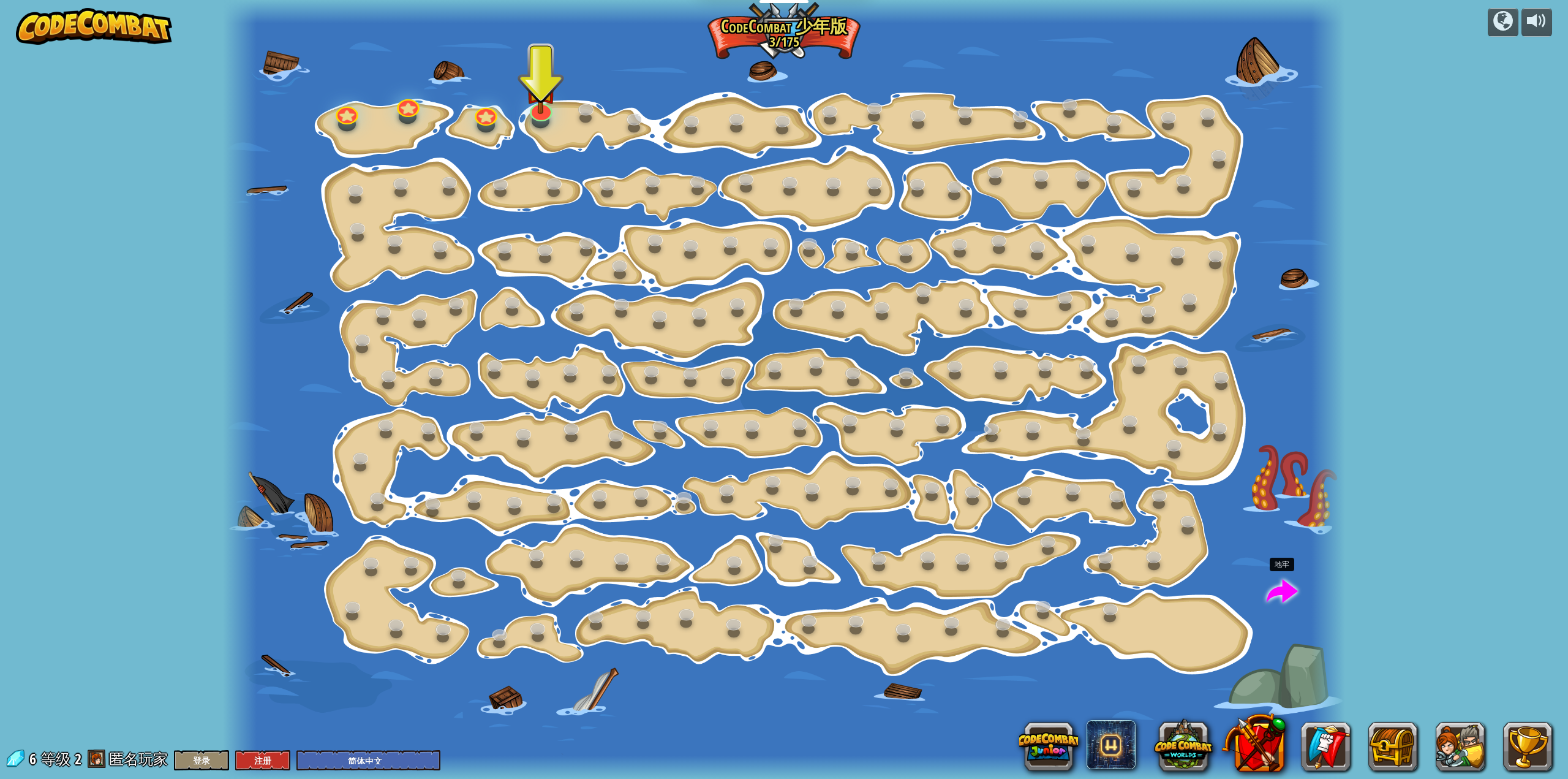
click at [1295, 589] on span at bounding box center [1282, 592] width 31 height 31
select select "zh-HANS"
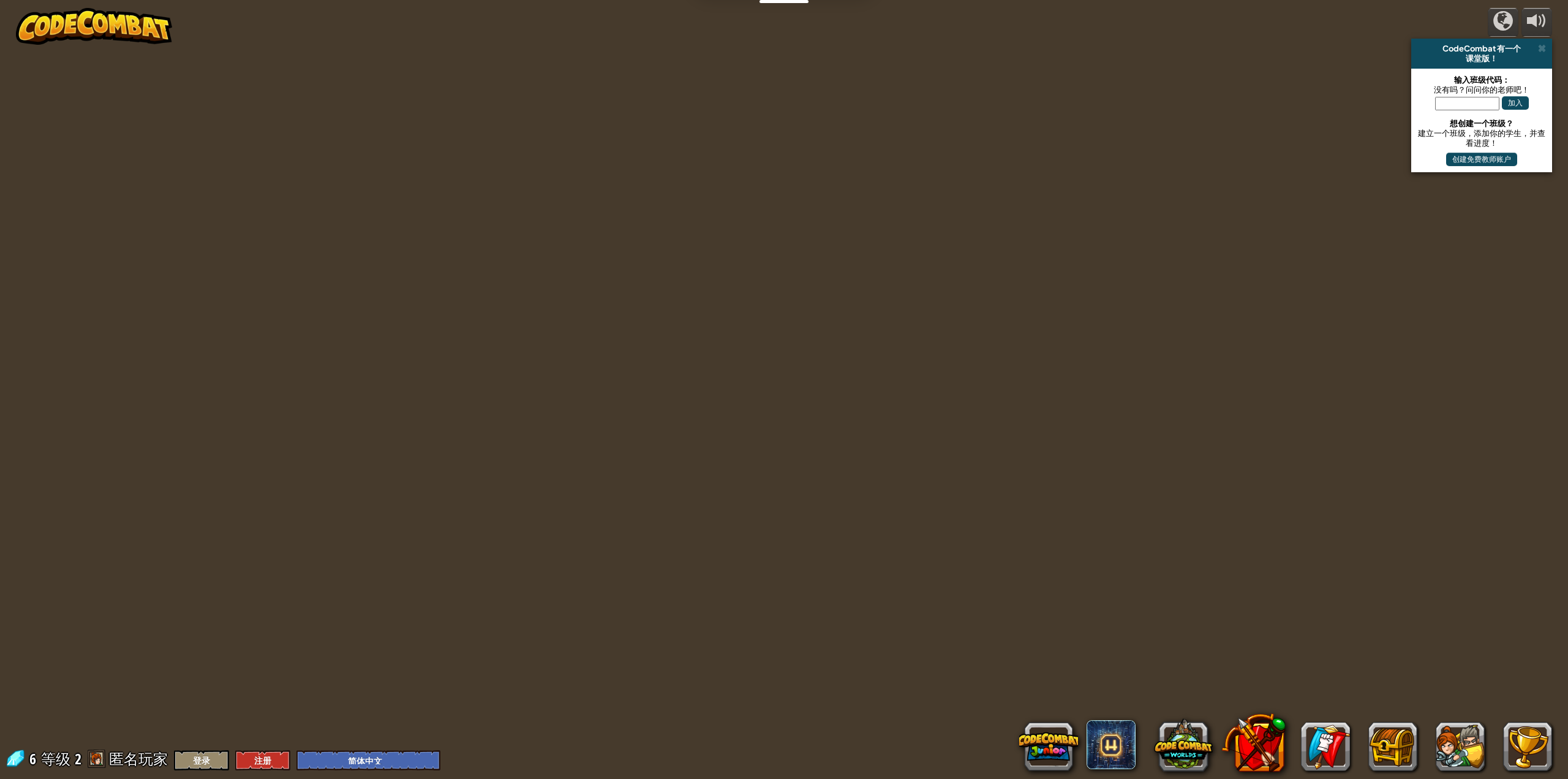
select select "zh-HANS"
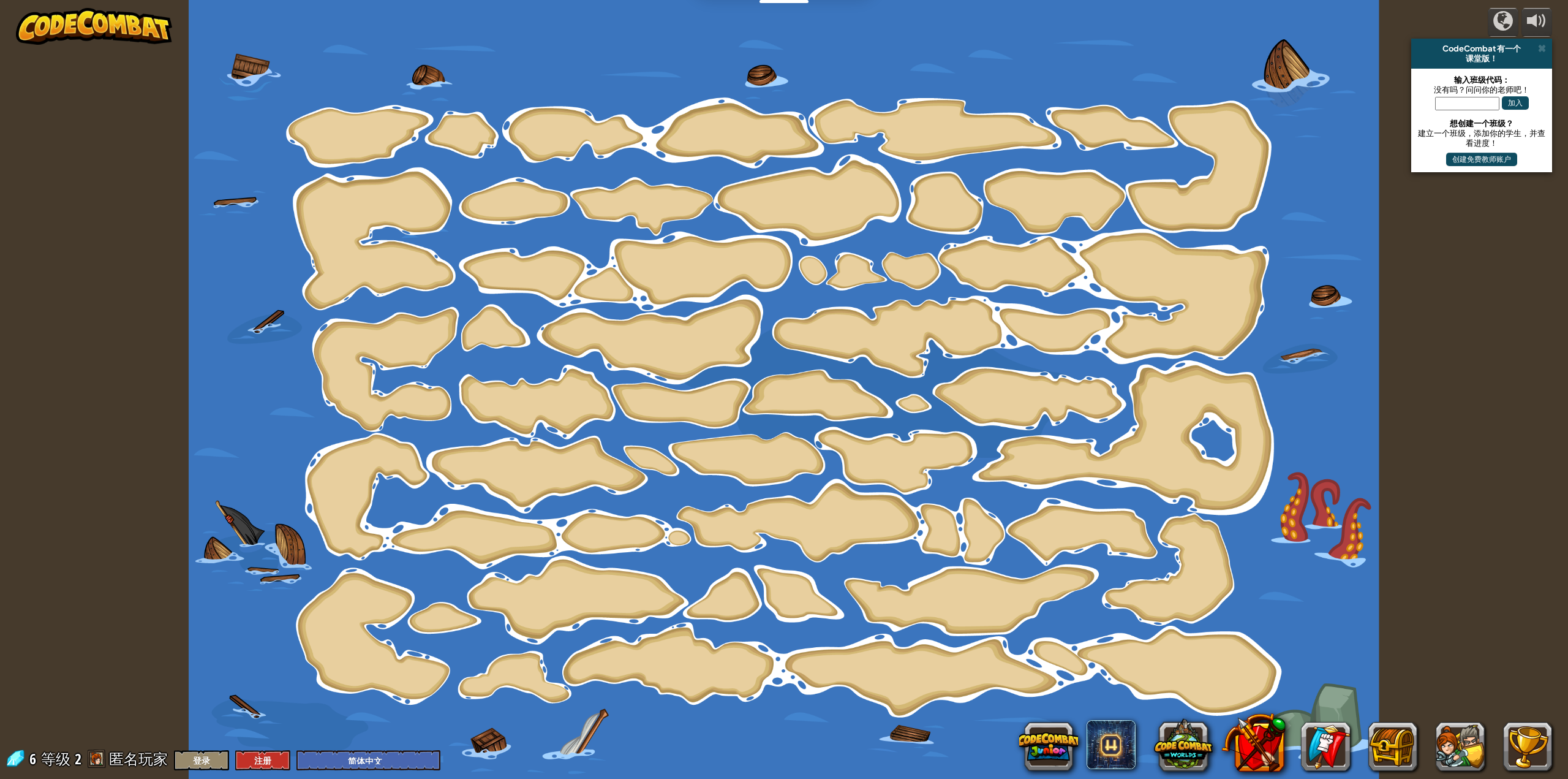
select select "zh-HANS"
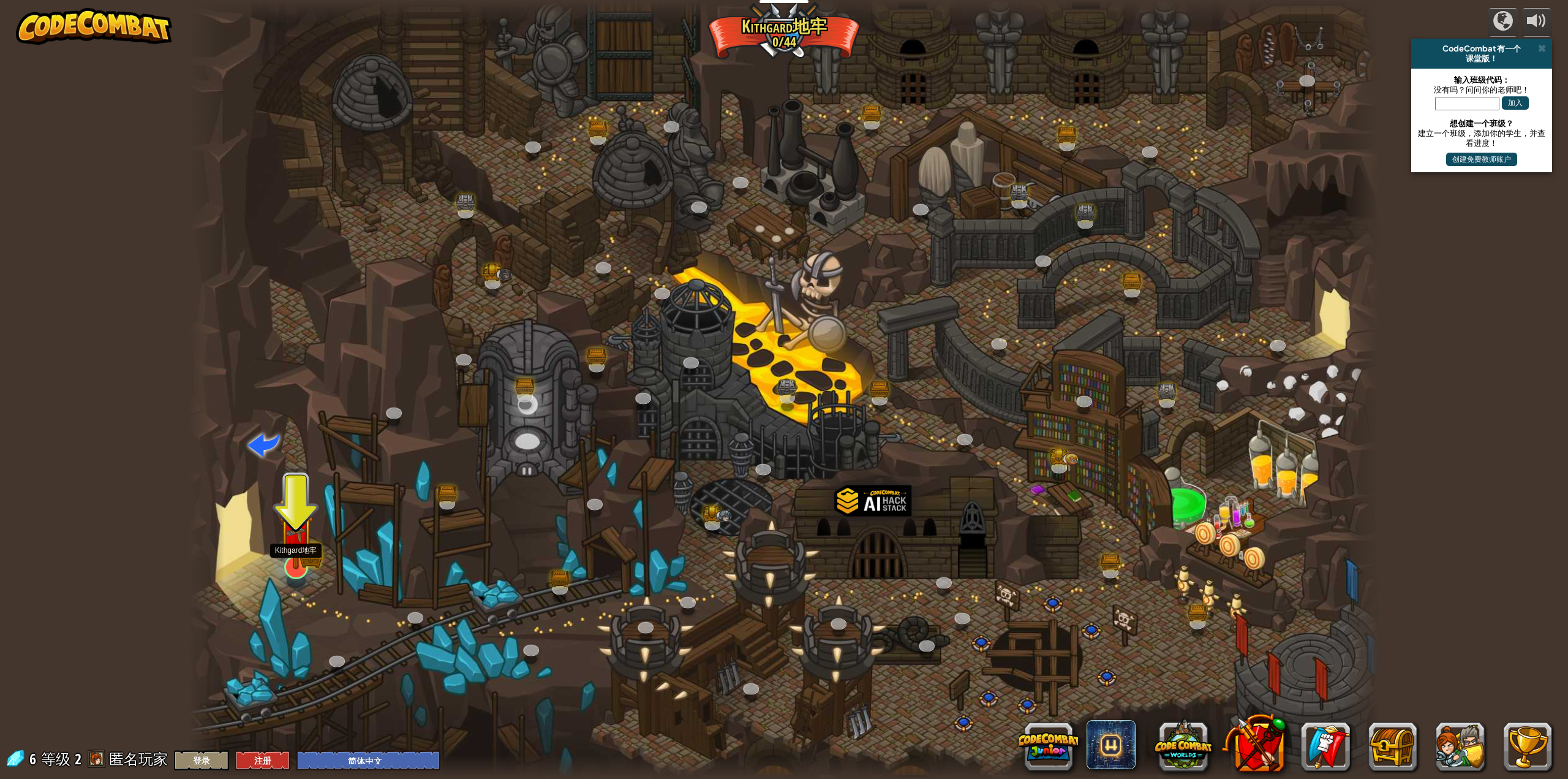
click at [291, 567] on img at bounding box center [296, 531] width 34 height 75
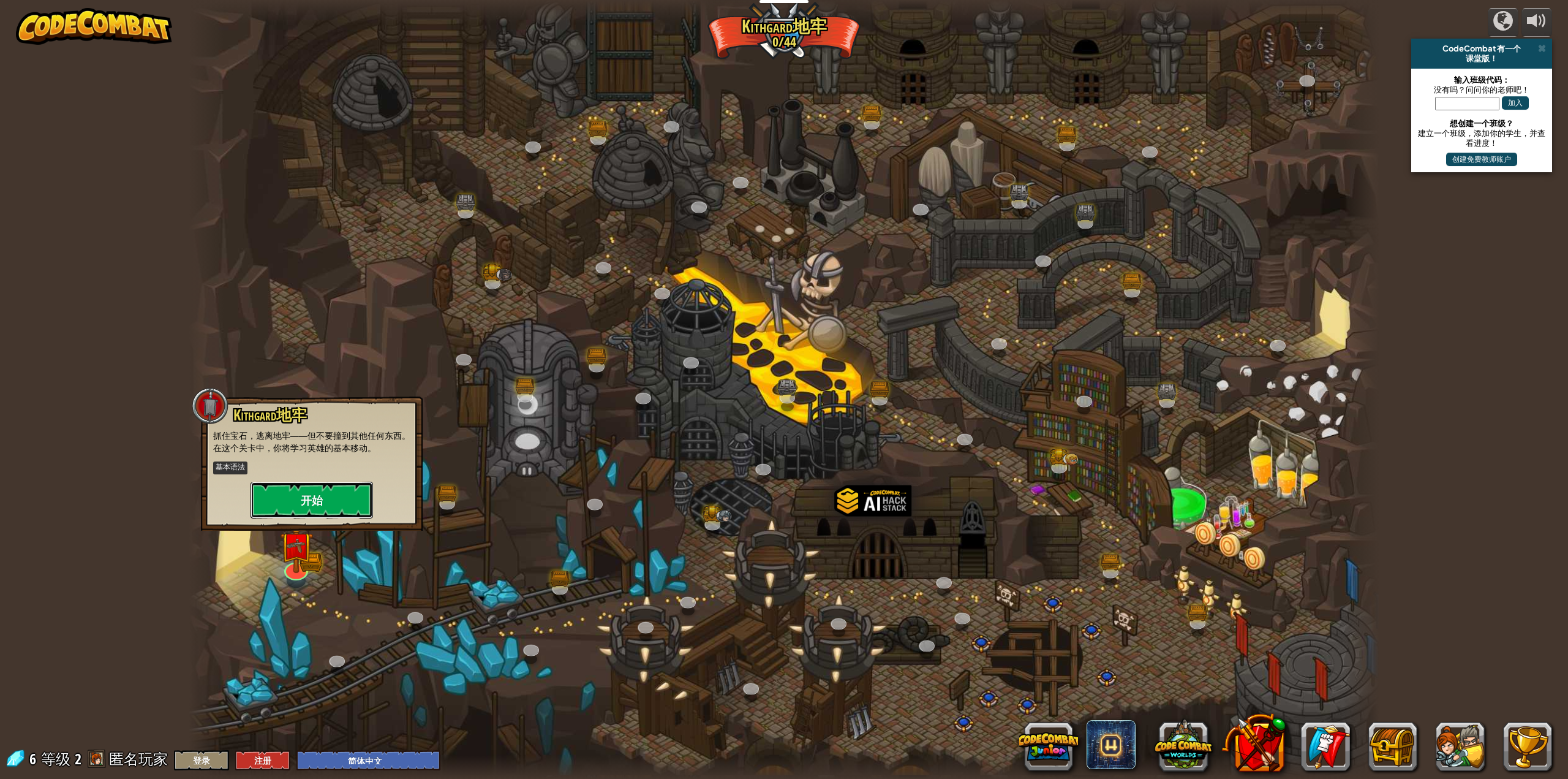
click at [320, 505] on button "开始" at bounding box center [312, 500] width 123 height 37
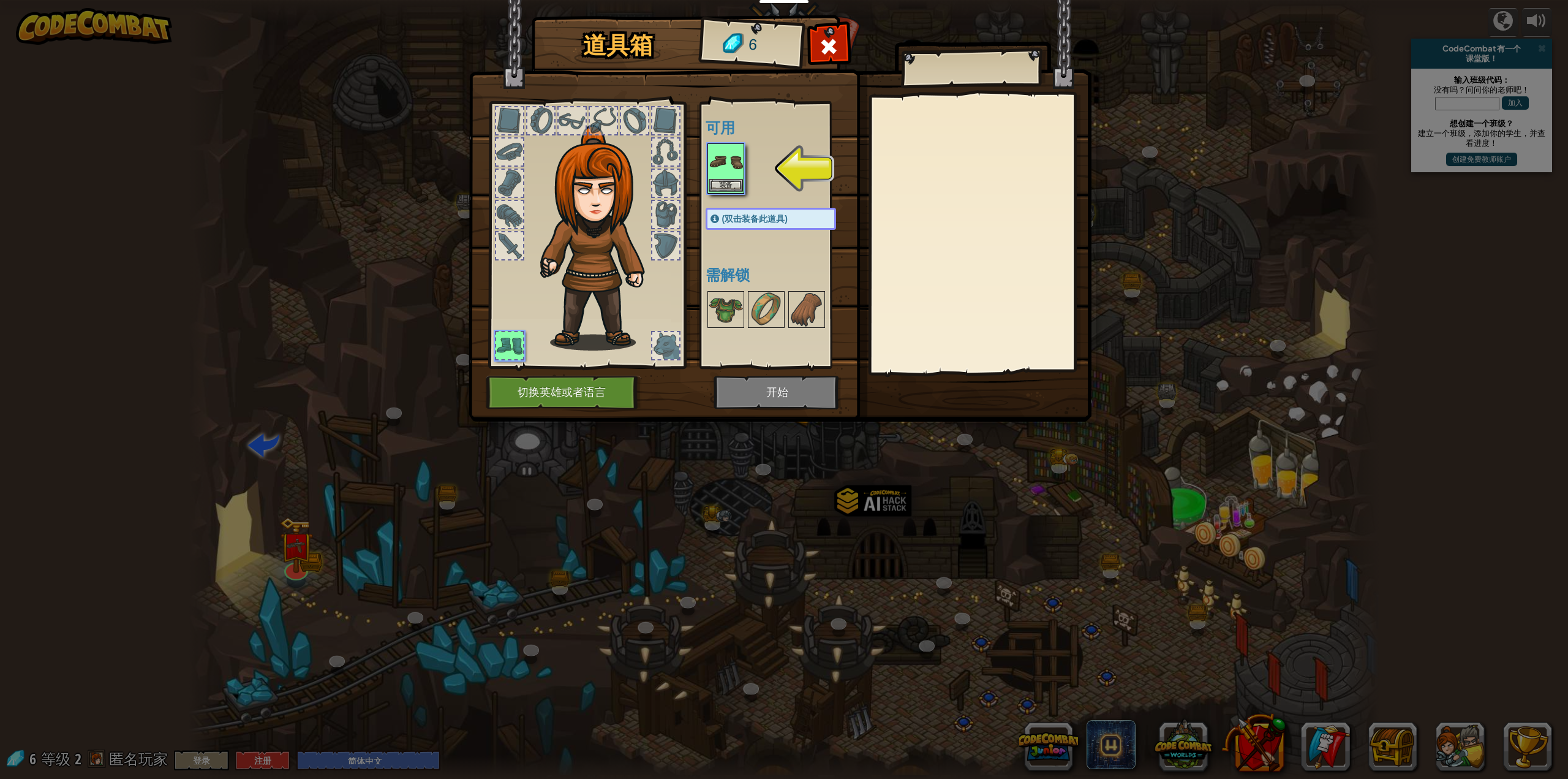
click at [733, 161] on img at bounding box center [726, 162] width 34 height 34
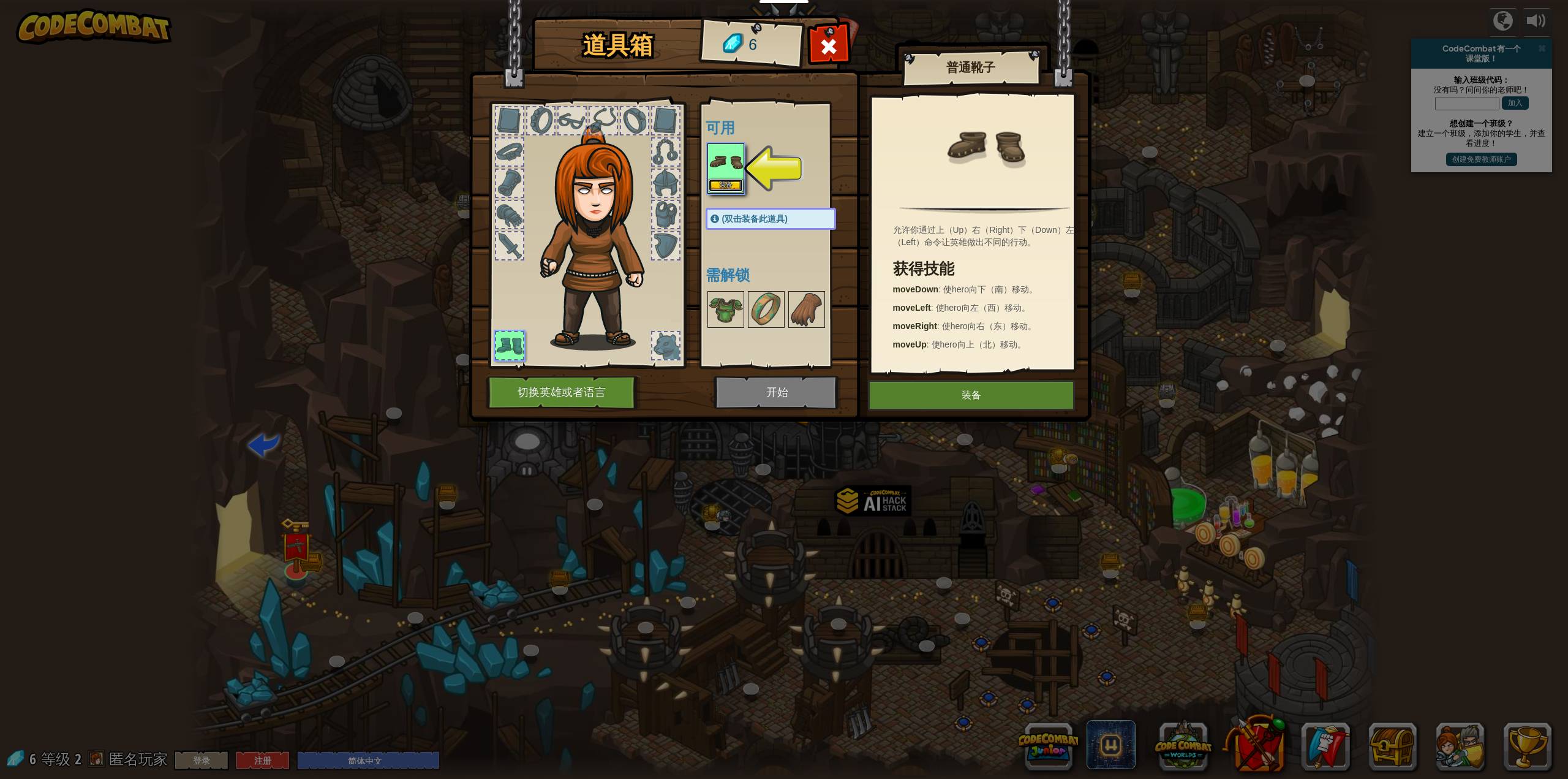
click at [729, 180] on button "装备" at bounding box center [726, 185] width 34 height 13
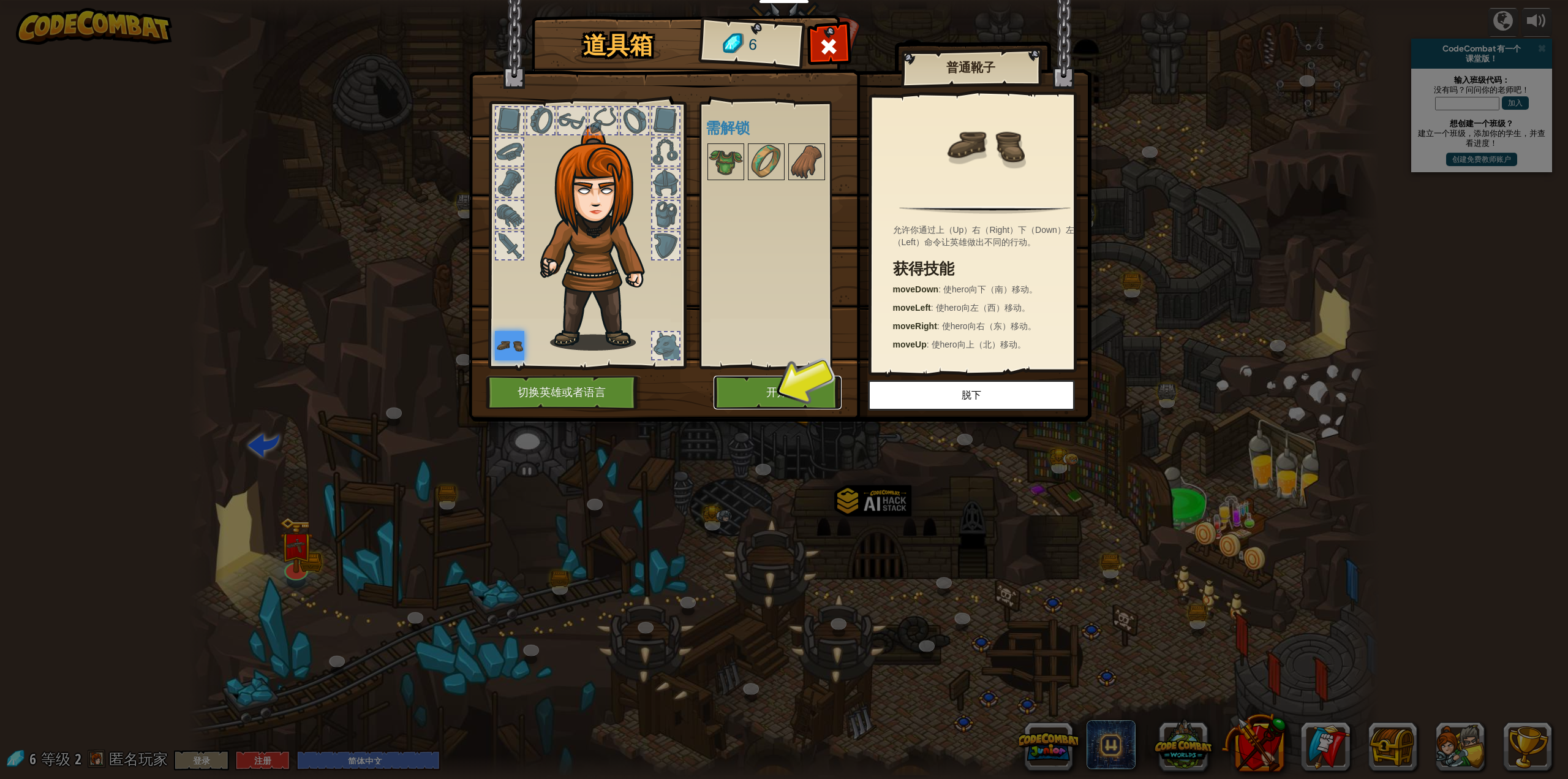
click at [759, 383] on button "开始" at bounding box center [778, 392] width 128 height 34
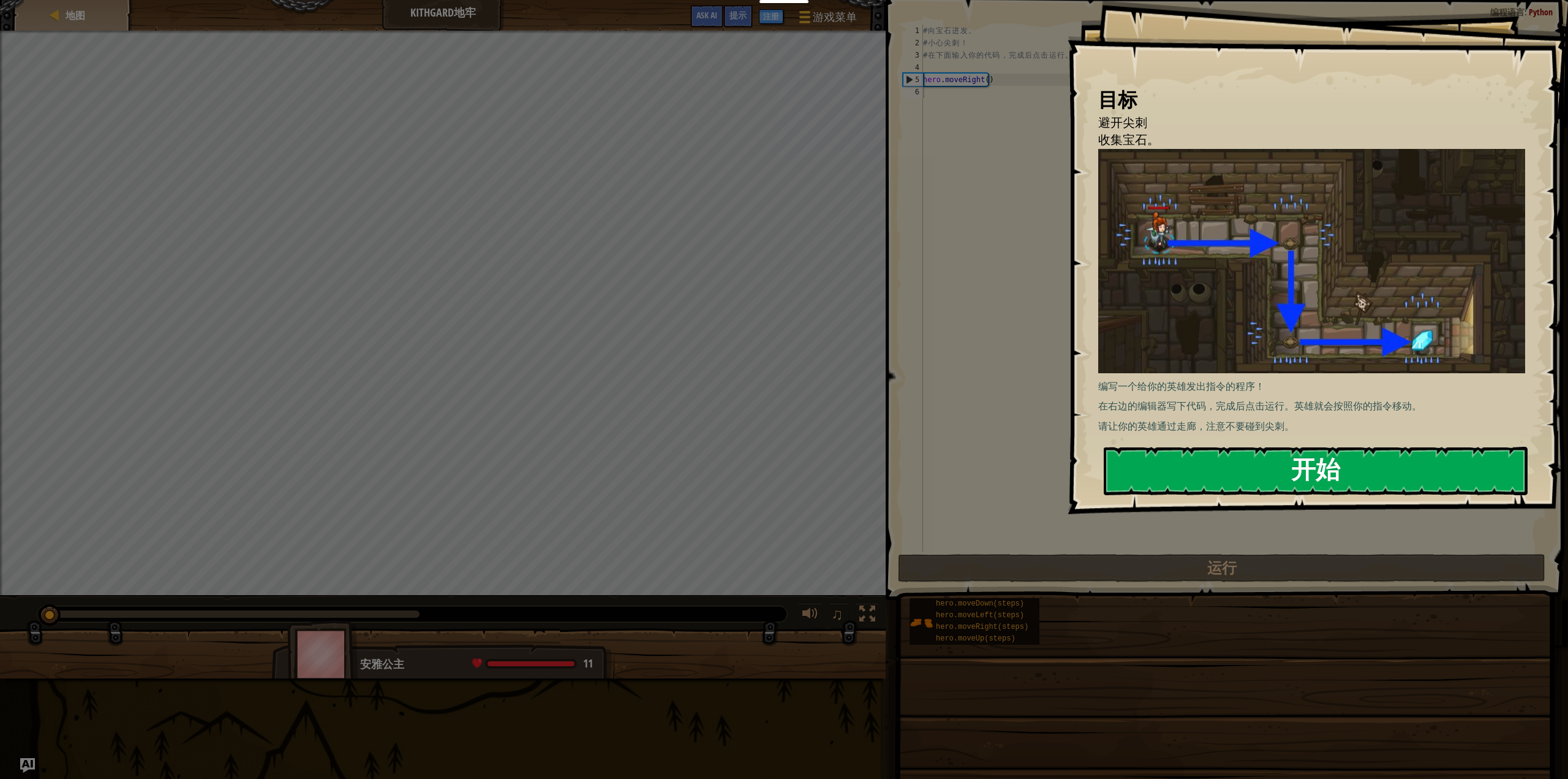
click at [1203, 467] on button "开始" at bounding box center [1316, 470] width 424 height 48
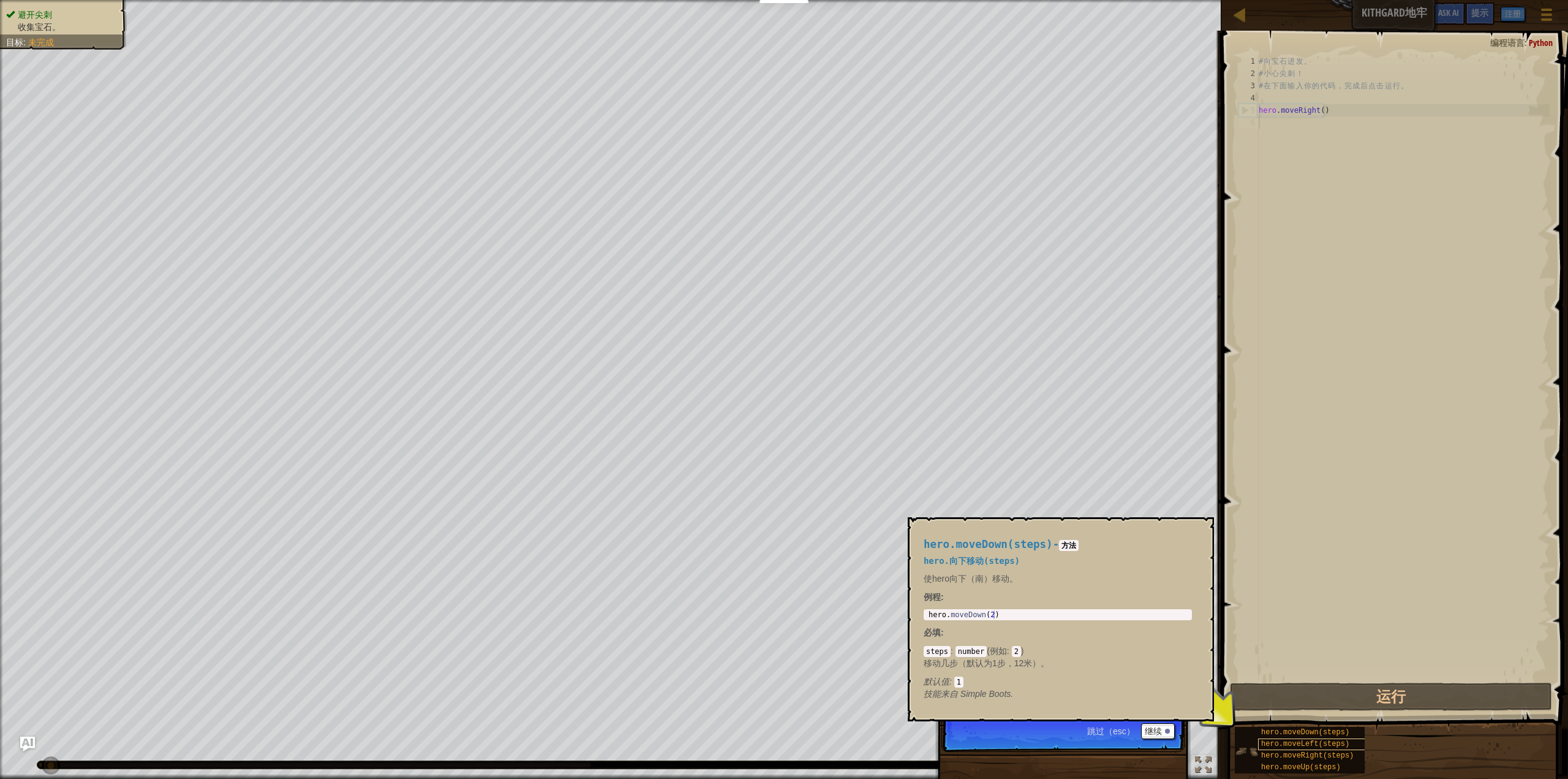
click at [1280, 741] on span "hero.moveLeft(steps)" at bounding box center [1306, 744] width 88 height 9
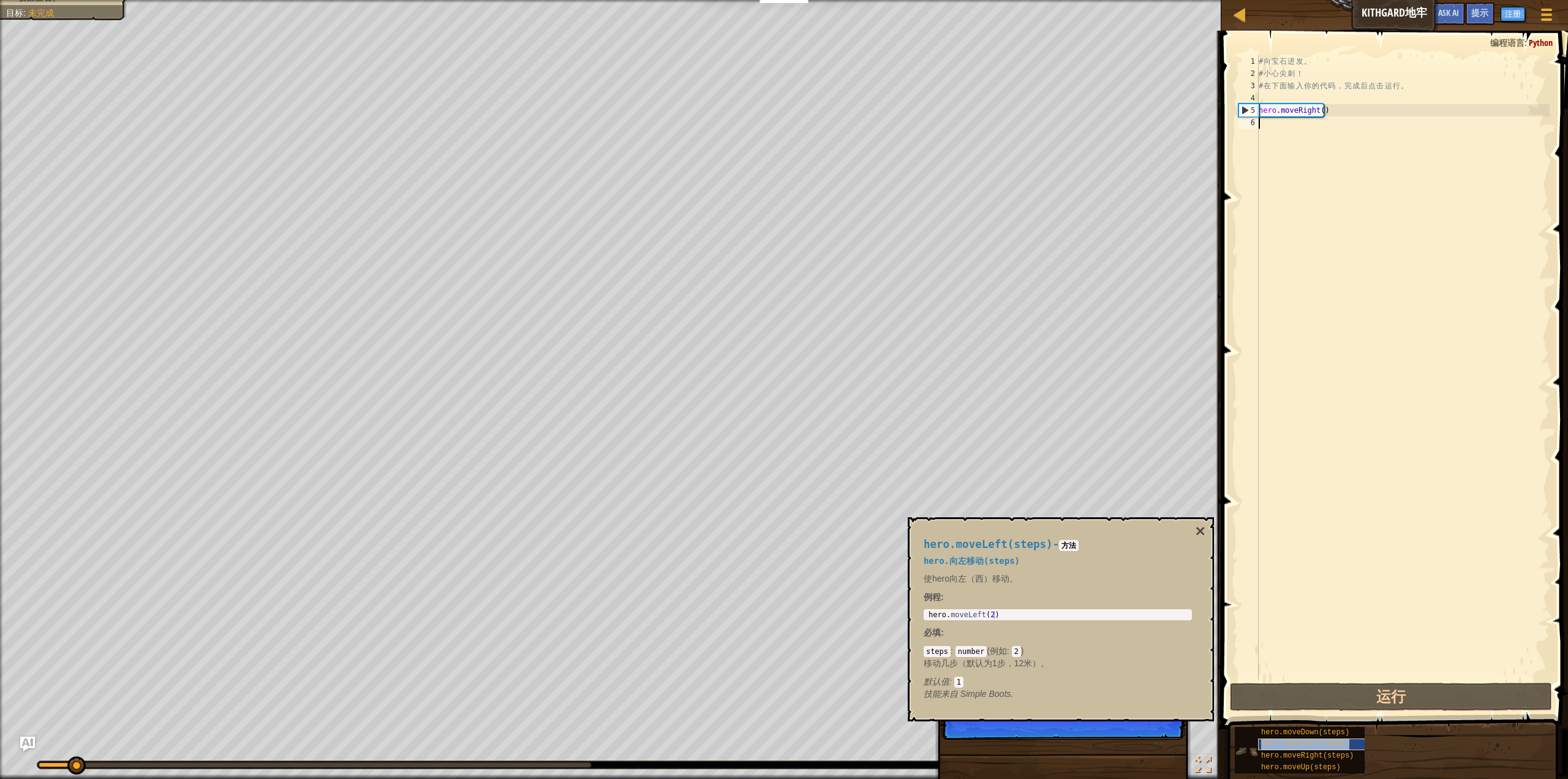
scroll to position [6, 0]
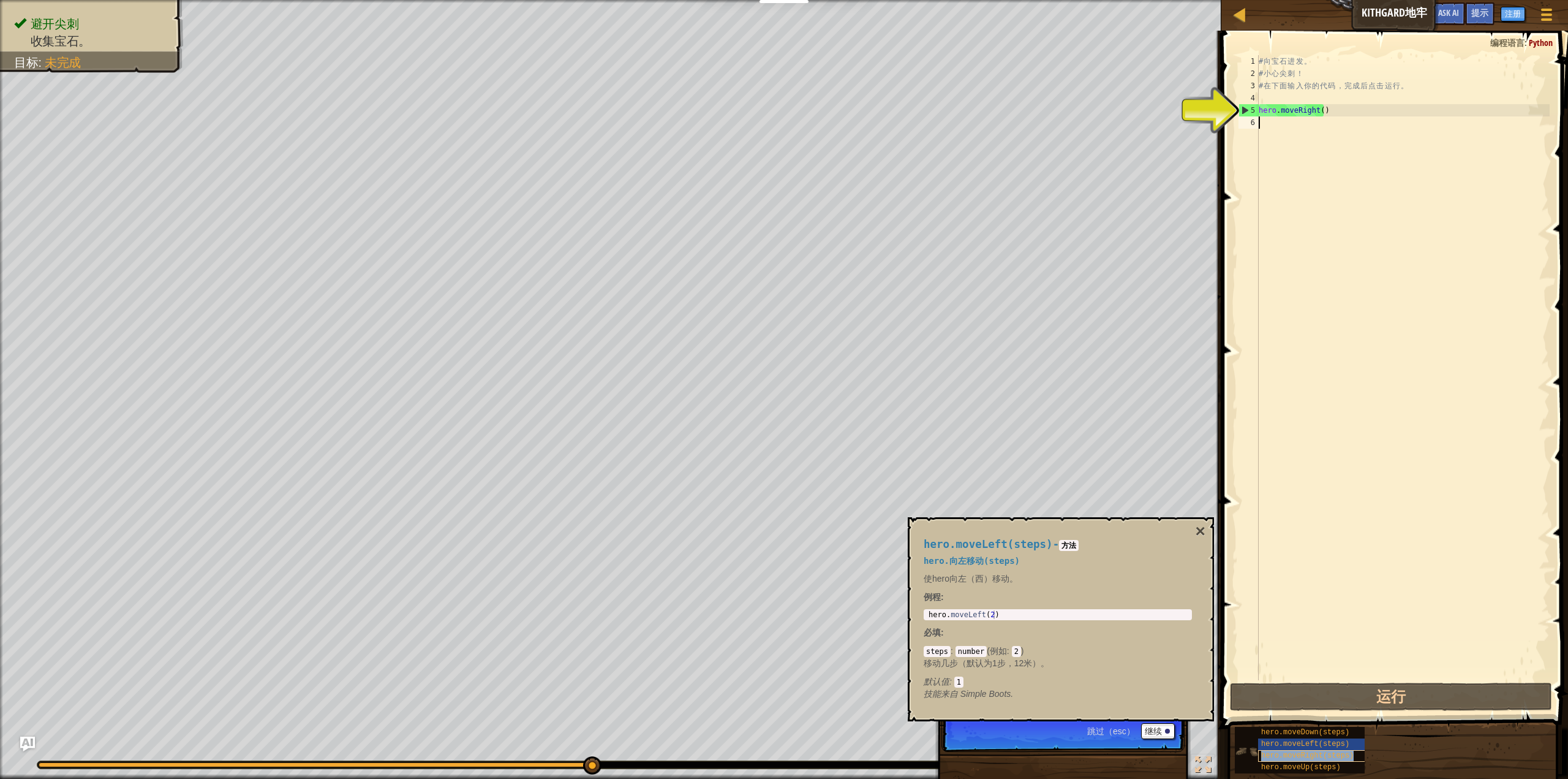
click at [1280, 756] on span "hero.moveRight(steps)" at bounding box center [1307, 756] width 93 height 9
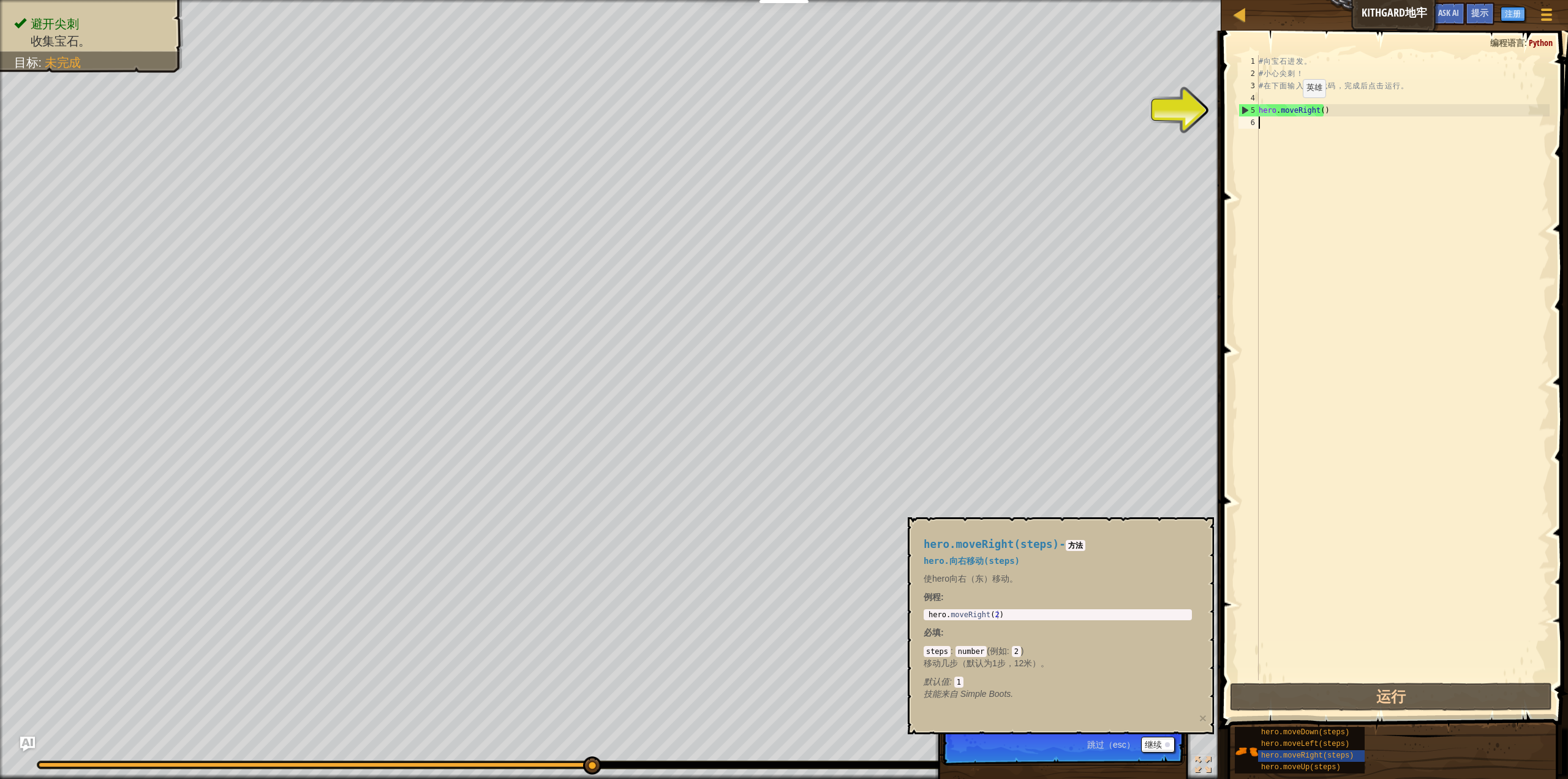
click at [1293, 110] on div "# 向 宝 石 进 发 。 # 小 心 尖 刺 ！ # 在 下 面 输 入 你 的 代 码 ， 完 成 后 点 击 运 行 。 hero . moveRigh…" at bounding box center [1403, 380] width 293 height 650
click at [1245, 110] on div "5" at bounding box center [1249, 110] width 20 height 12
type textarea "hero.moveRight()"
click at [1324, 110] on div "# 向 宝 石 进 发 。 # 小 心 尖 刺 ！ # 在 下 面 输 入 你 的 代 码 ， 完 成 后 点 击 运 行 。 hero . moveRigh…" at bounding box center [1403, 380] width 293 height 650
click at [1320, 111] on div "# 向 宝 石 进 发 。 # 小 心 尖 刺 ！ # 在 下 面 输 入 你 的 代 码 ， 完 成 后 点 击 运 行 。 hero . moveRigh…" at bounding box center [1403, 380] width 293 height 650
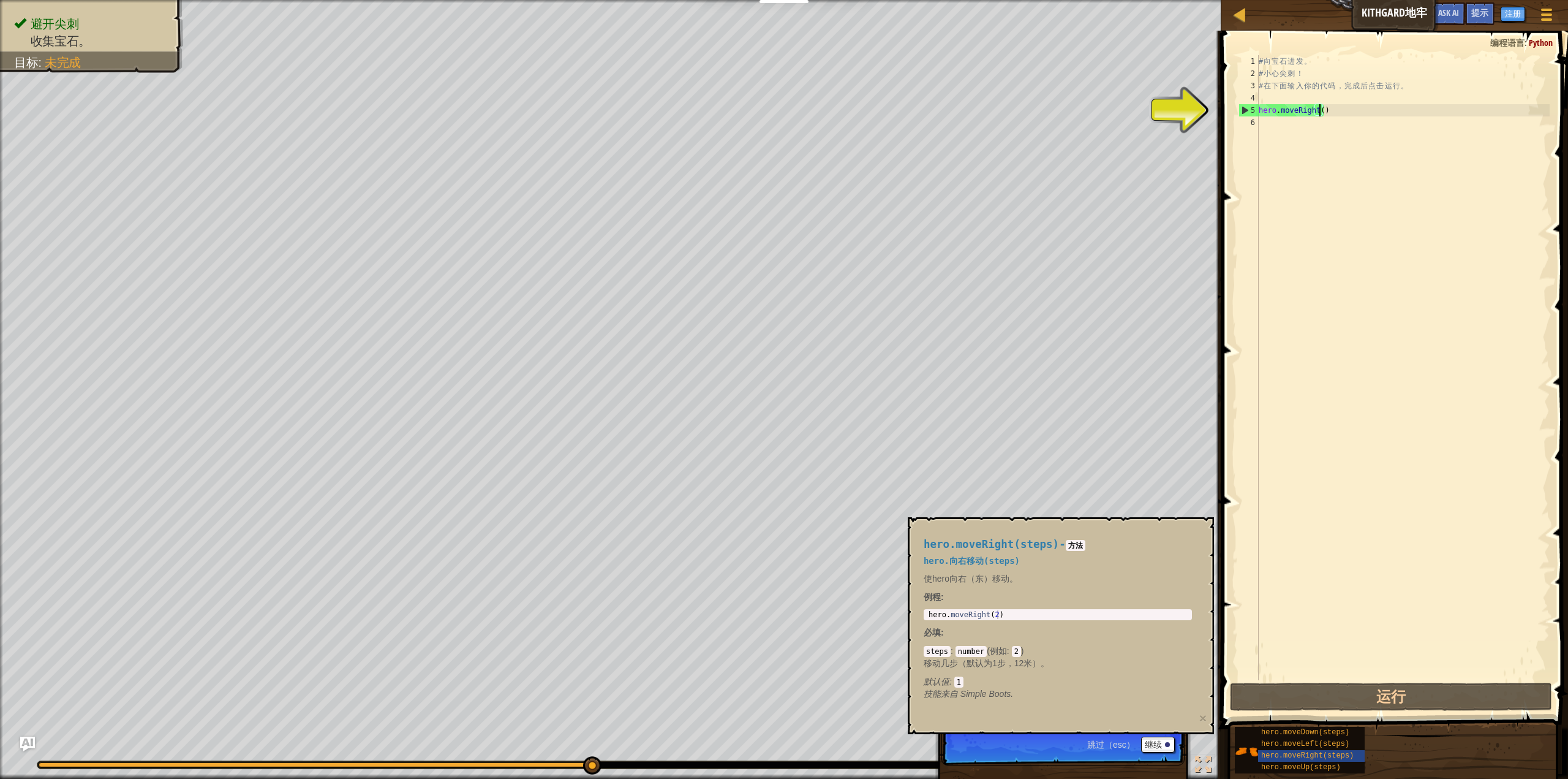
click at [1309, 125] on div "# 向 宝 石 进 发 。 # 小 心 尖 刺 ！ # 在 下 面 输 入 你 的 代 码 ， 完 成 后 点 击 运 行 。 hero . moveRigh…" at bounding box center [1403, 380] width 293 height 650
drag, startPoint x: 1296, startPoint y: 126, endPoint x: 1163, endPoint y: 739, distance: 627.3
click at [1163, 739] on button "继续" at bounding box center [1158, 745] width 34 height 16
type textarea "hero.moveRight()"
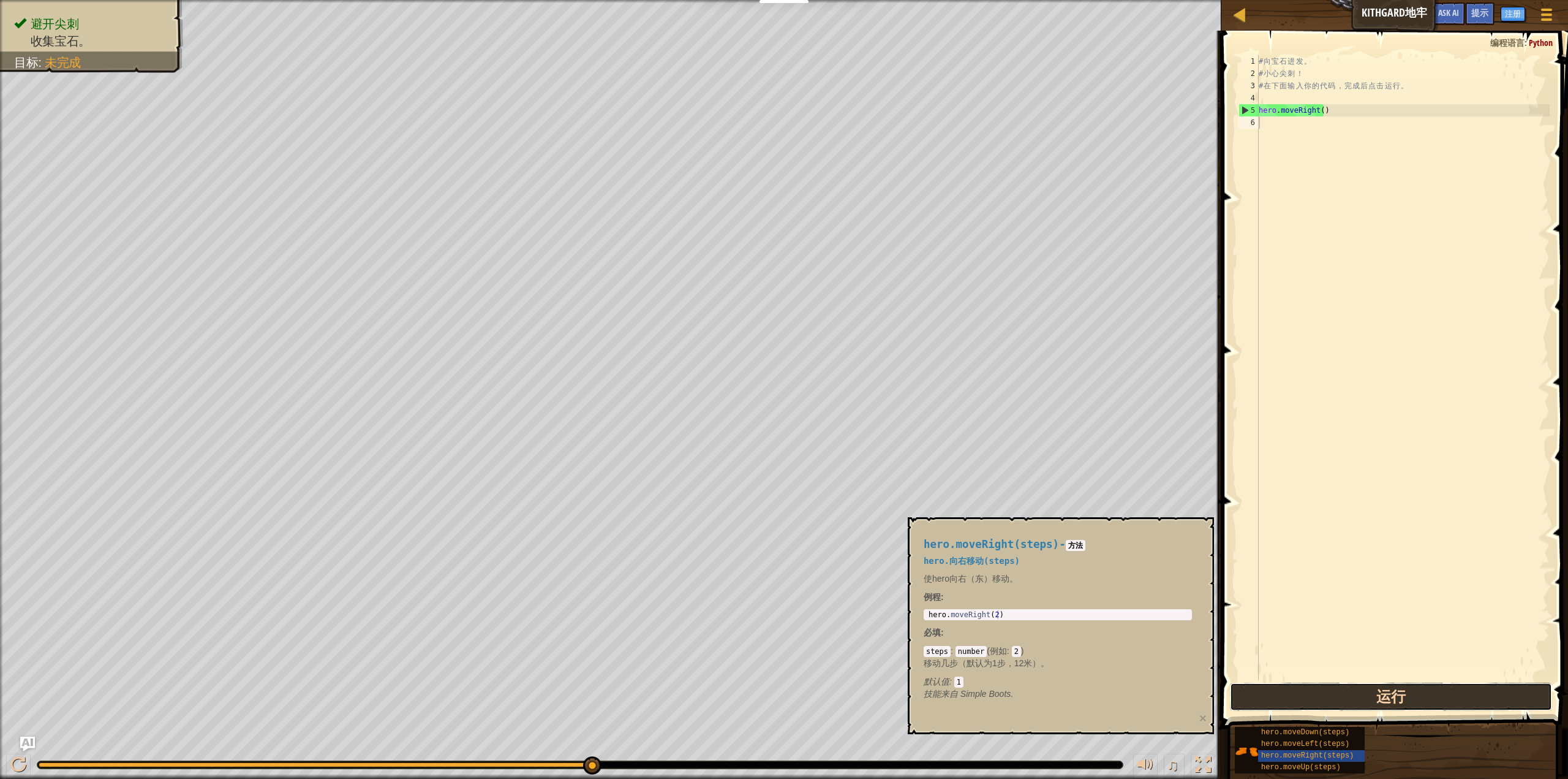
click at [1397, 705] on button "运行" at bounding box center [1391, 697] width 322 height 28
click at [1272, 740] on span "hero.moveLeft(steps)" at bounding box center [1306, 744] width 88 height 9
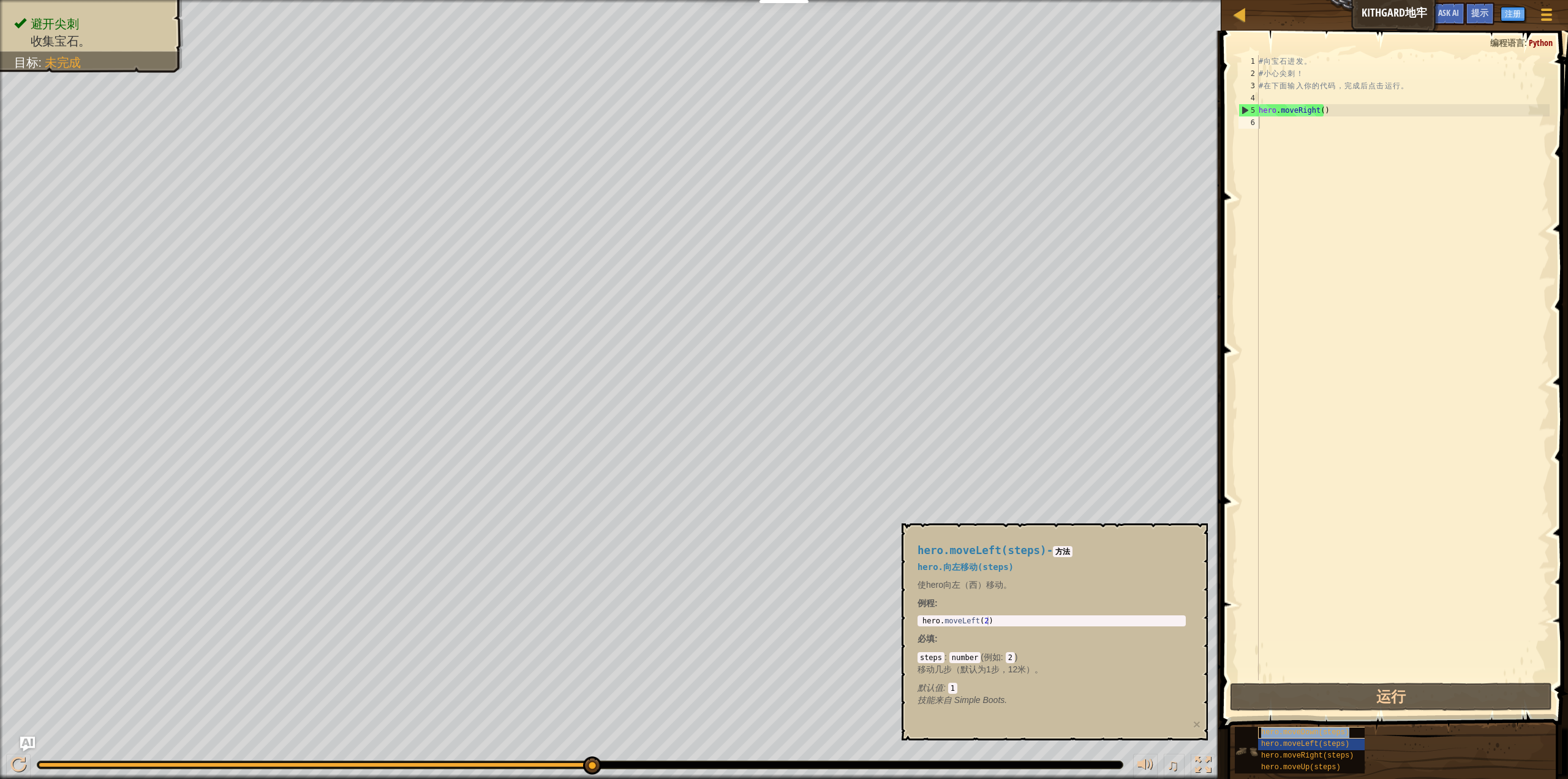
click at [1275, 737] on div "hero.moveDown(steps)" at bounding box center [1337, 732] width 157 height 12
click at [1277, 735] on span "hero.moveDown(steps)" at bounding box center [1306, 732] width 88 height 9
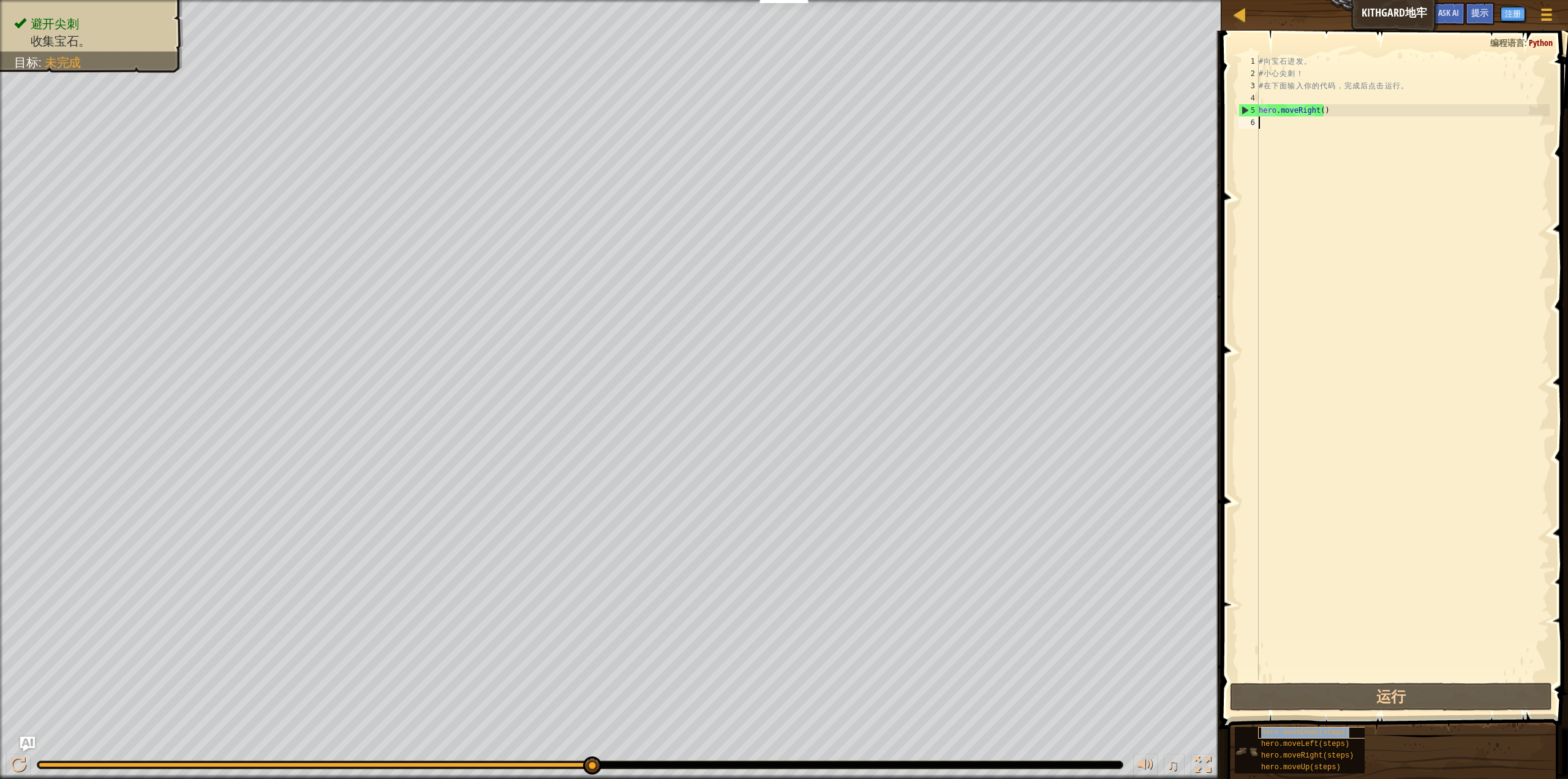
click at [1277, 735] on span "hero.moveDown(steps)" at bounding box center [1306, 732] width 88 height 9
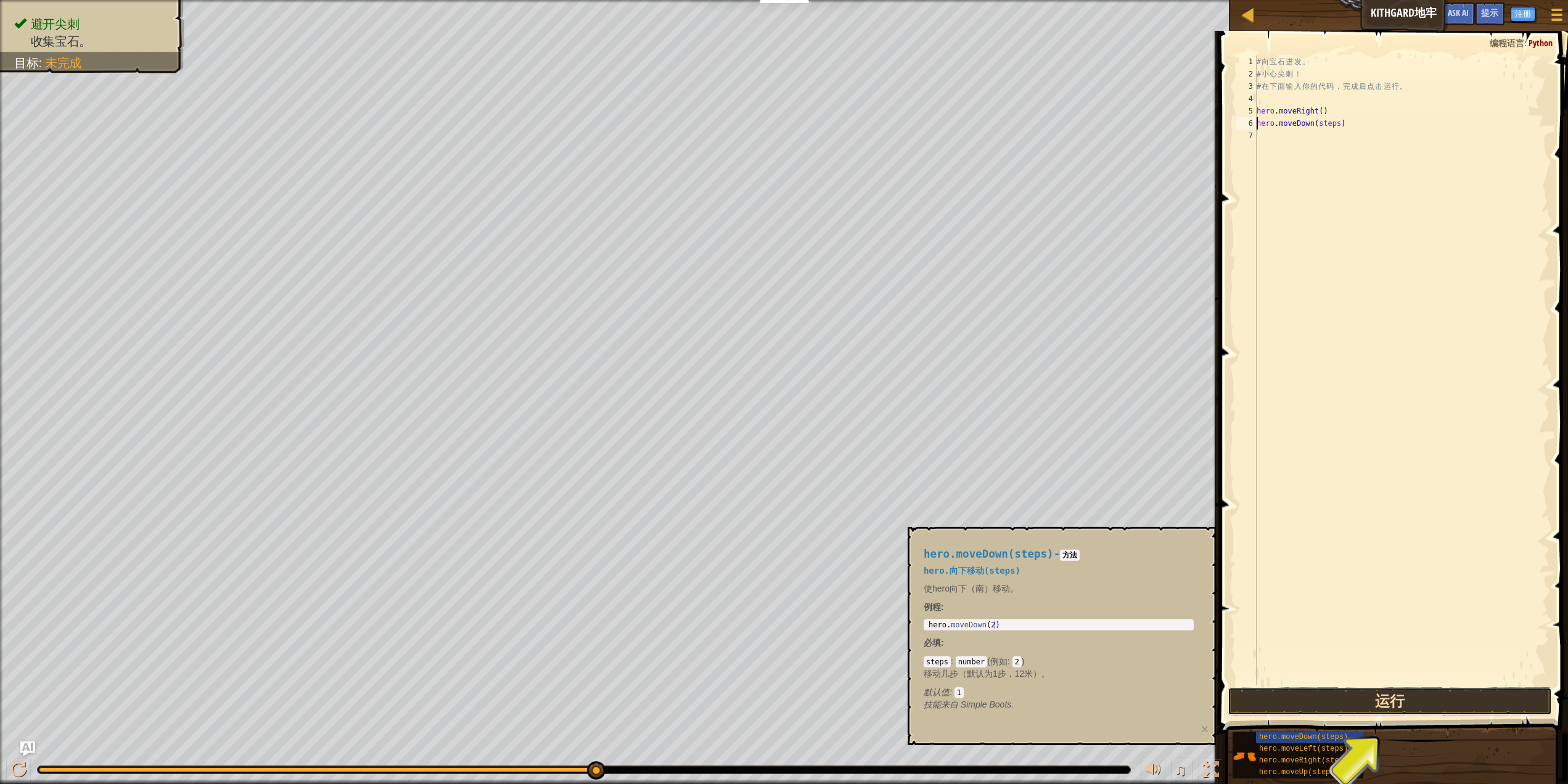
click at [1411, 698] on button "运行" at bounding box center [1390, 701] width 324 height 28
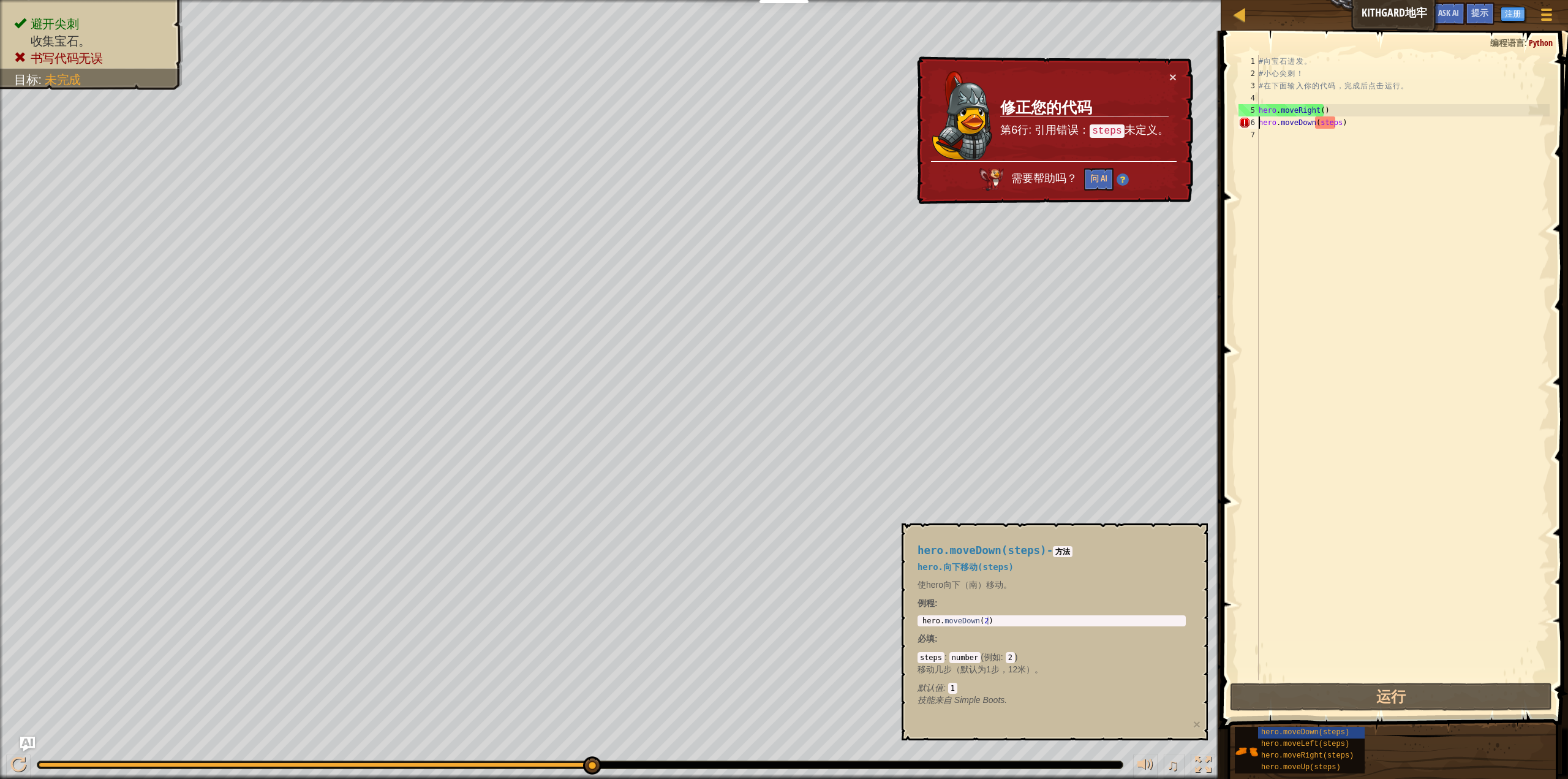
click at [1324, 120] on div "# 向 宝 石 进 发 。 # 小 心 尖 刺 ！ # 在 下 面 输 入 你 的 代 码 ， 完 成 后 点 击 运 行 。 hero . moveRigh…" at bounding box center [1403, 380] width 293 height 650
click at [1333, 123] on div "# 向 宝 石 进 发 。 # 小 心 尖 刺 ！ # 在 下 面 输 入 你 的 代 码 ， 完 成 后 点 击 运 行 。 hero . moveRigh…" at bounding box center [1403, 380] width 293 height 650
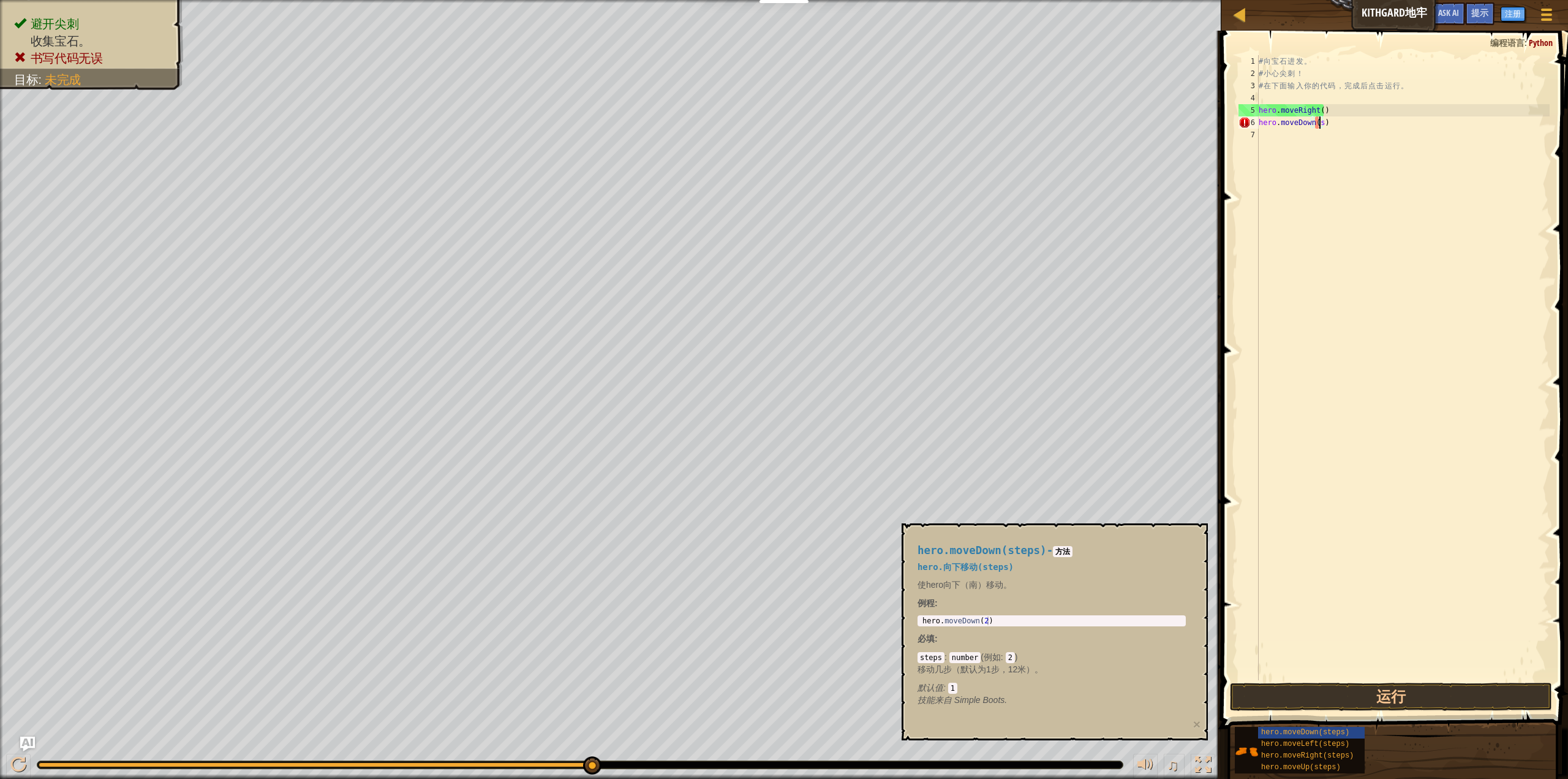
type textarea "hero.moveDown()"
click at [1417, 707] on button "运行" at bounding box center [1391, 697] width 322 height 28
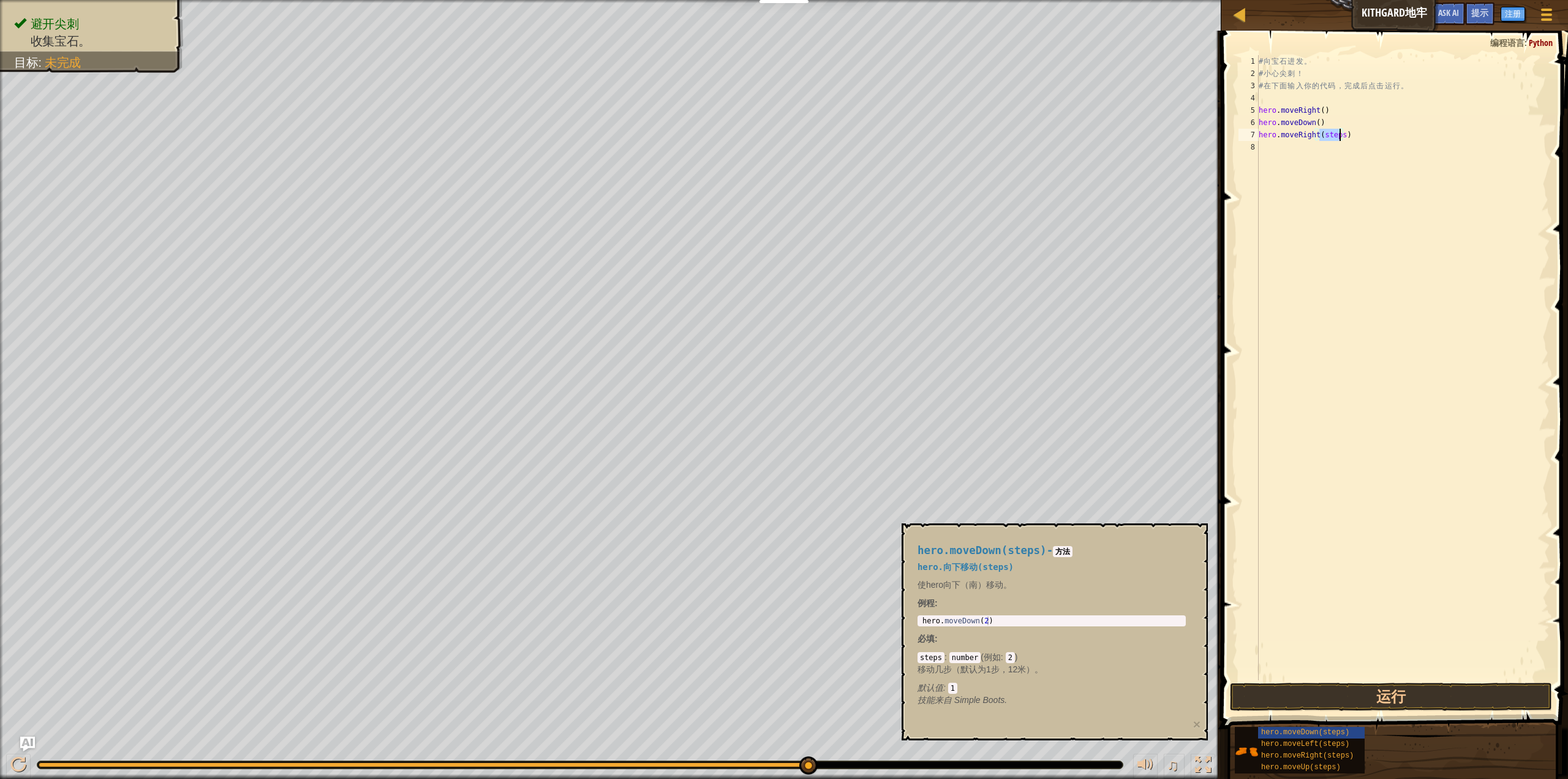
drag, startPoint x: 1320, startPoint y: 133, endPoint x: 1341, endPoint y: 135, distance: 21.1
click at [1341, 135] on div "# 向 宝 石 进 发 。 # 小 心 尖 刺 ！ # 在 下 面 输 入 你 的 代 码 ， 完 成 后 点 击 运 行 。 hero . moveRigh…" at bounding box center [1403, 380] width 293 height 650
type textarea "hero.moveRight()"
click at [1479, 683] on button "运行" at bounding box center [1391, 697] width 322 height 28
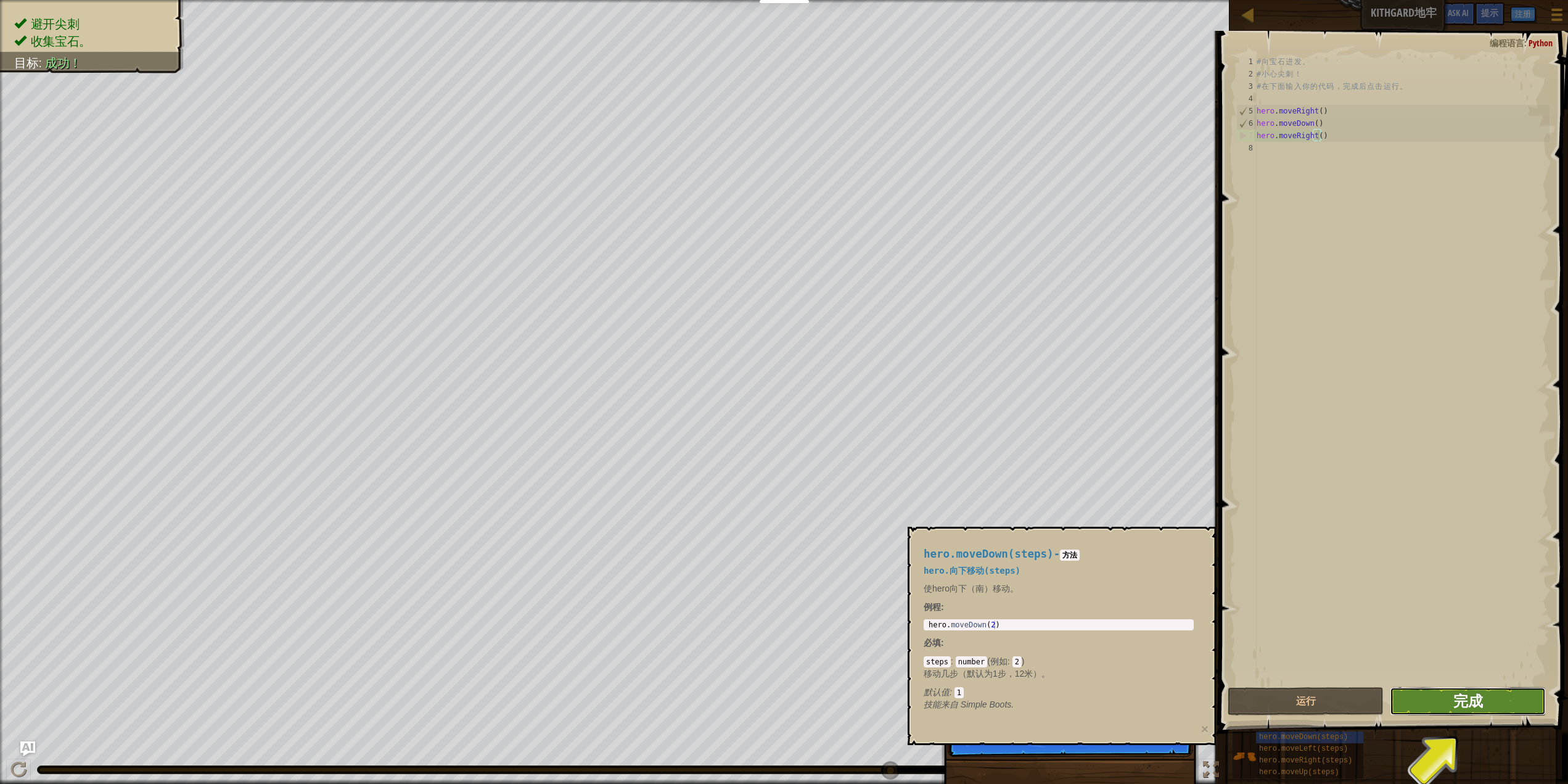
click at [1480, 705] on span "完成" at bounding box center [1468, 701] width 30 height 20
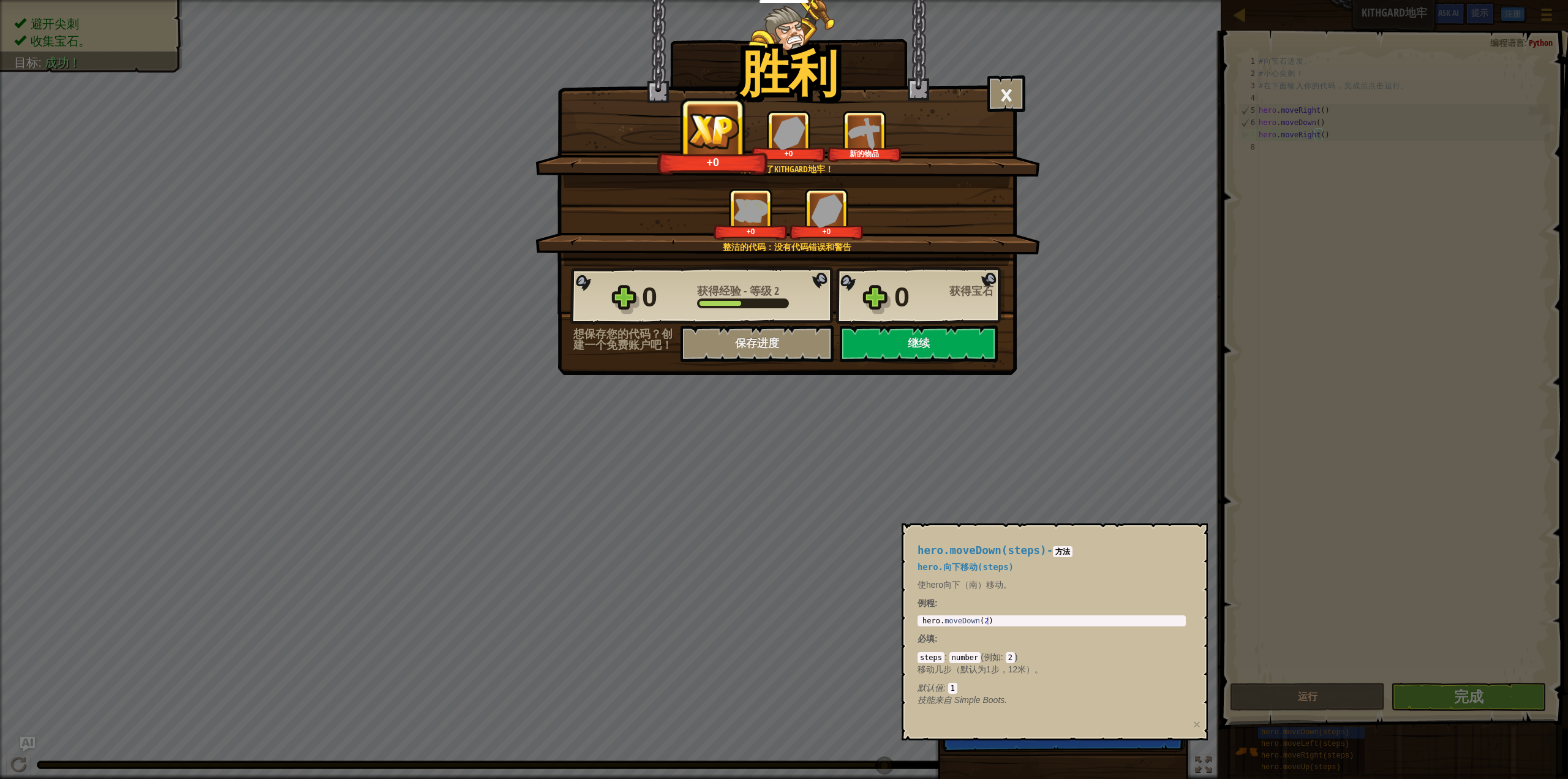
scroll to position [6, 4]
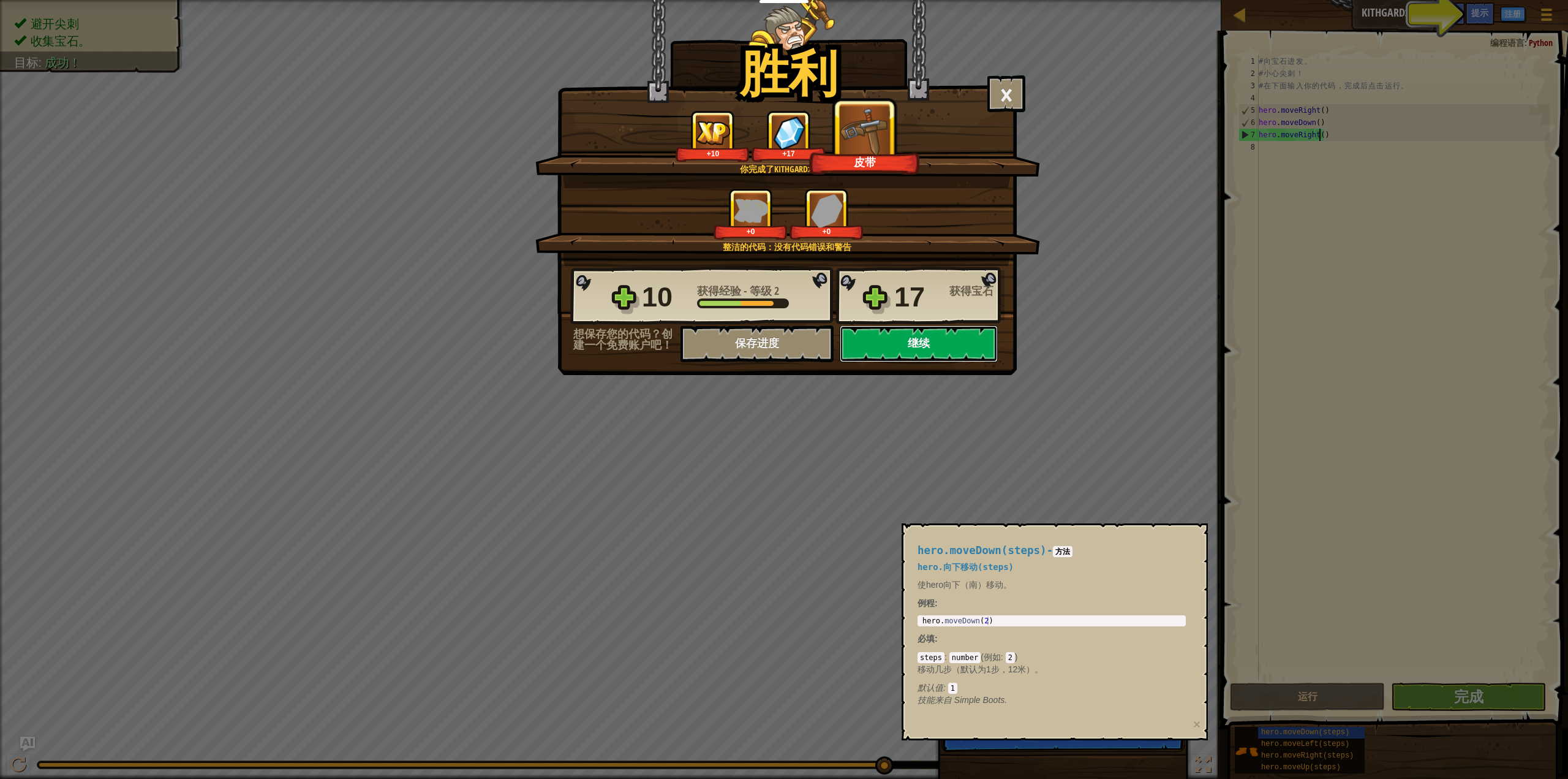
click at [892, 349] on button "继续" at bounding box center [919, 343] width 158 height 37
select select "zh-HANS"
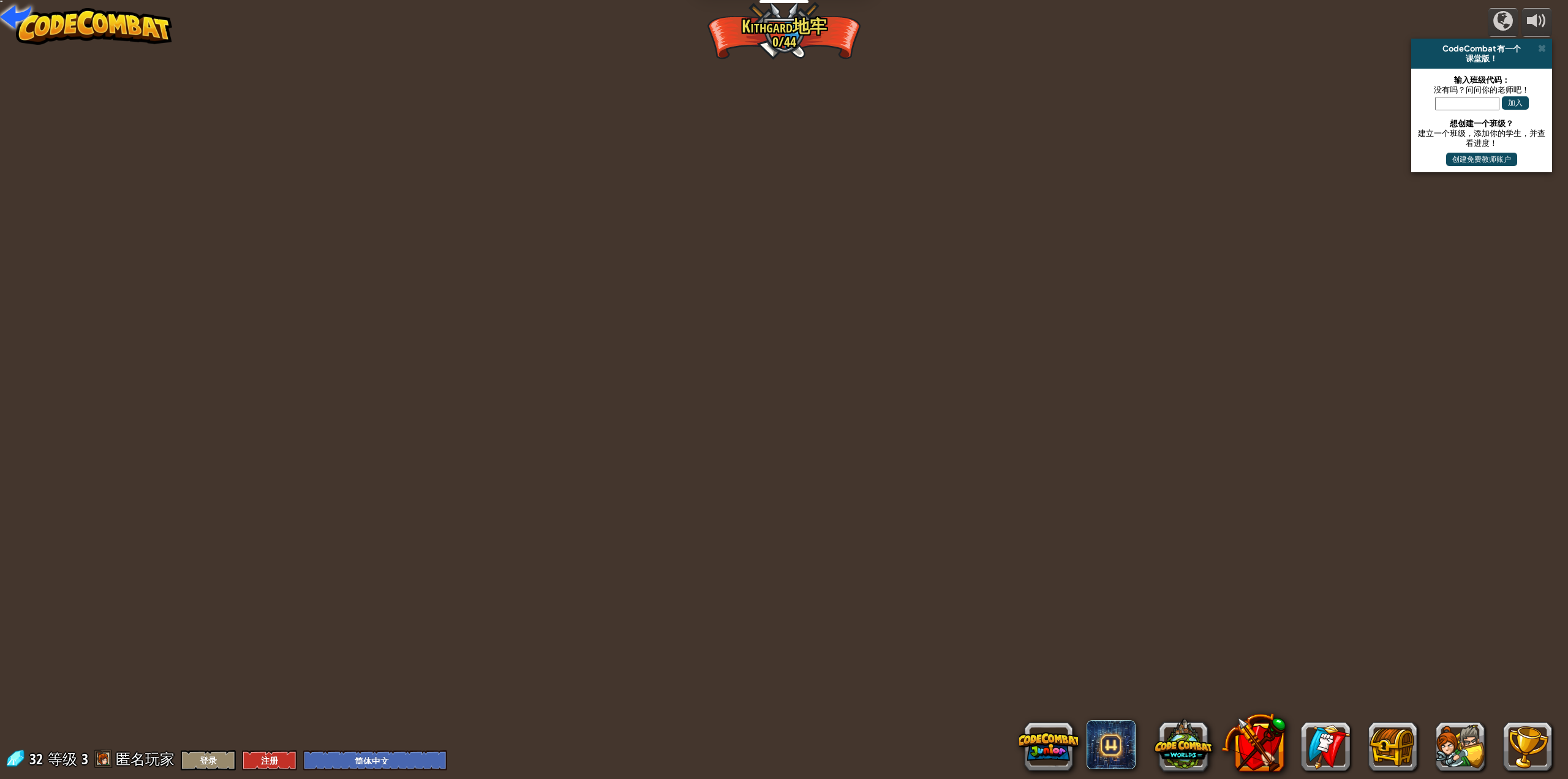
select select "zh-HANS"
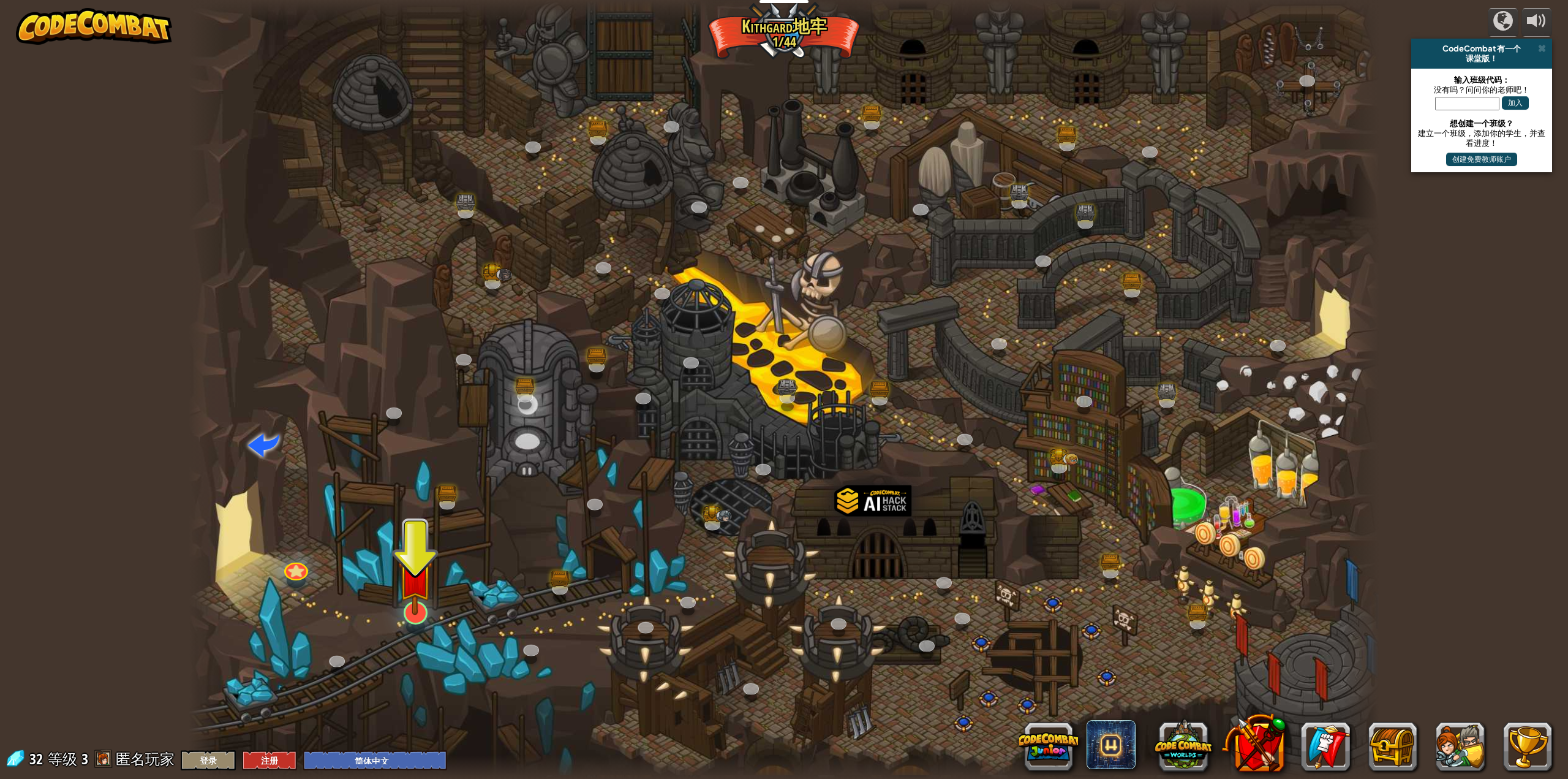
click at [420, 623] on div "蜿蜒峡谷 (需解锁) 挑战：使用迄今为止学到的所有编程技能收集最多的黄金！ 基本语法 While循环 字符串 变量 阅读文档 老对手 (需解锁) 使用你的第一…" at bounding box center [784, 390] width 1191 height 779
click at [418, 616] on link at bounding box center [412, 609] width 26 height 25
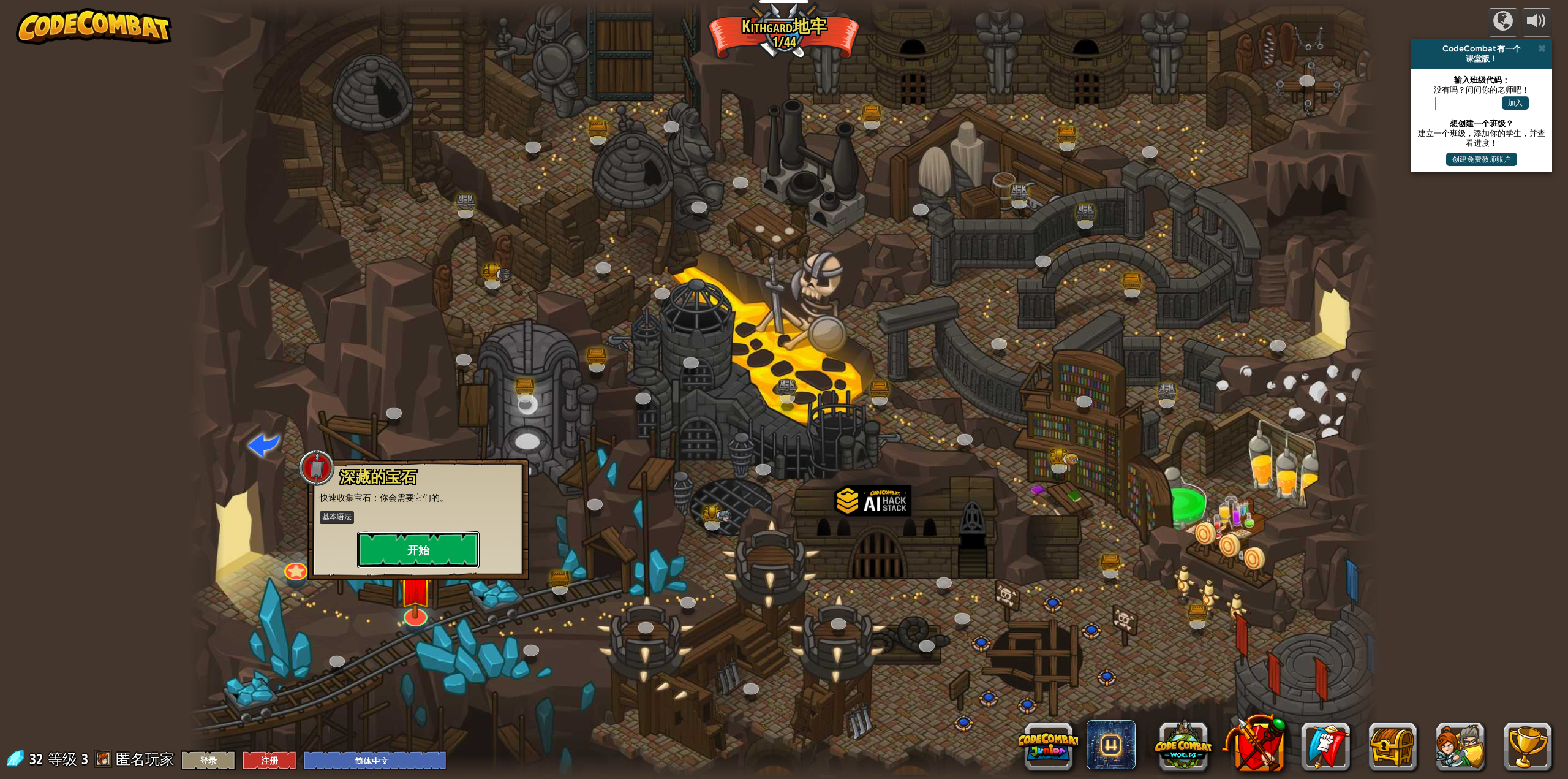
click at [449, 546] on button "开始" at bounding box center [418, 550] width 123 height 37
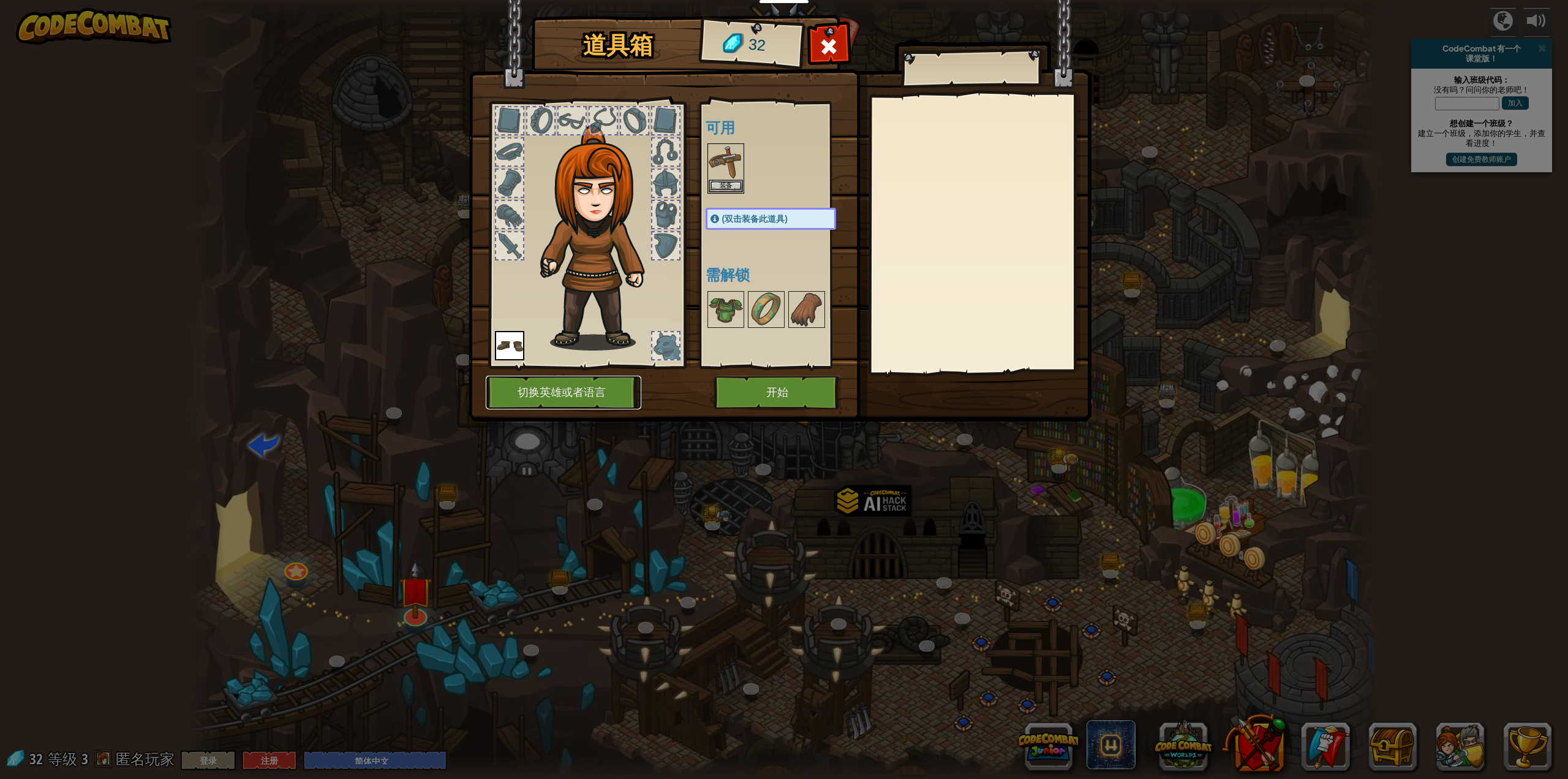
click at [578, 398] on button "切换英雄或者语言" at bounding box center [564, 392] width 156 height 34
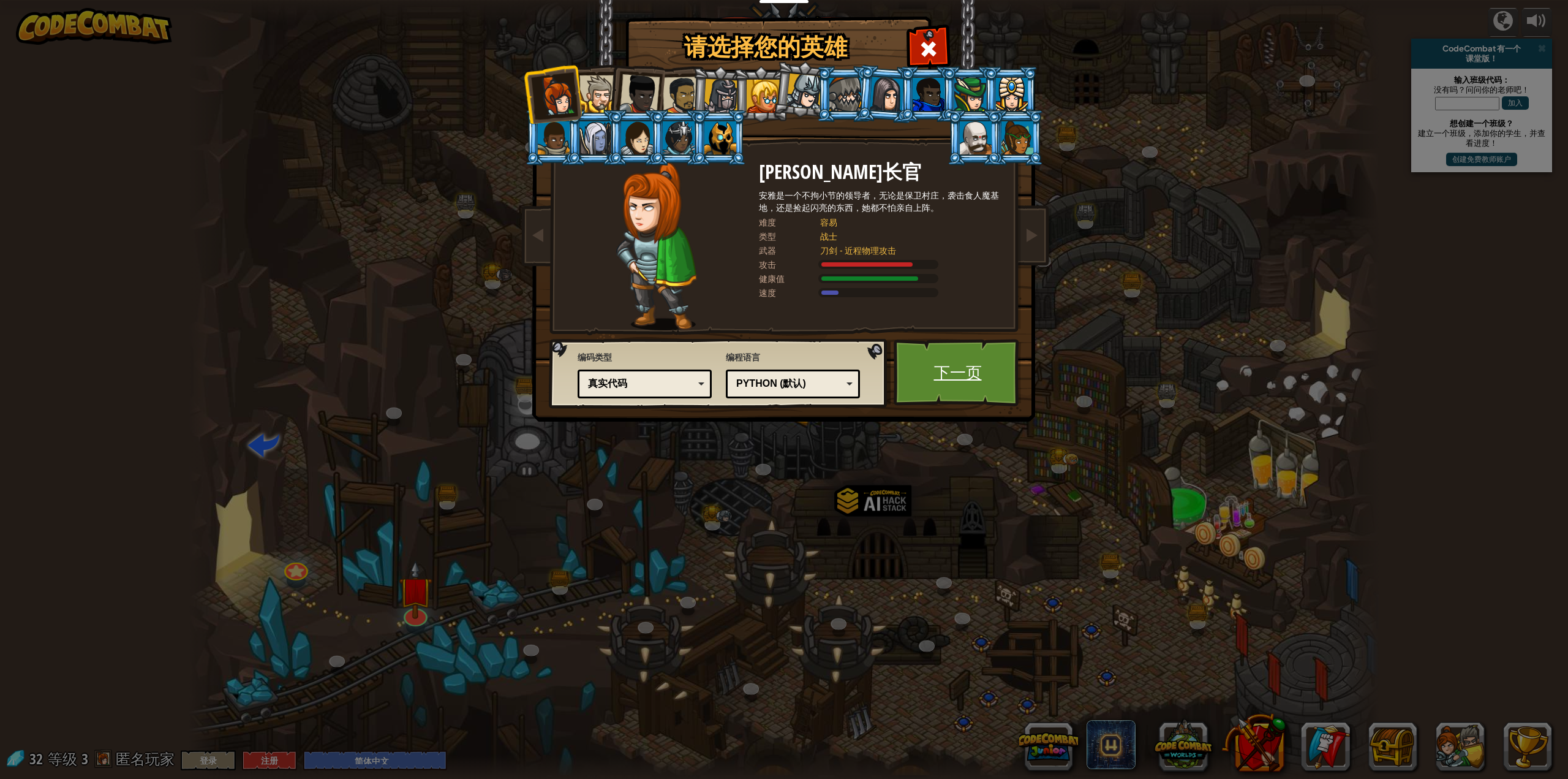
click at [952, 386] on link "下一页" at bounding box center [957, 372] width 128 height 67
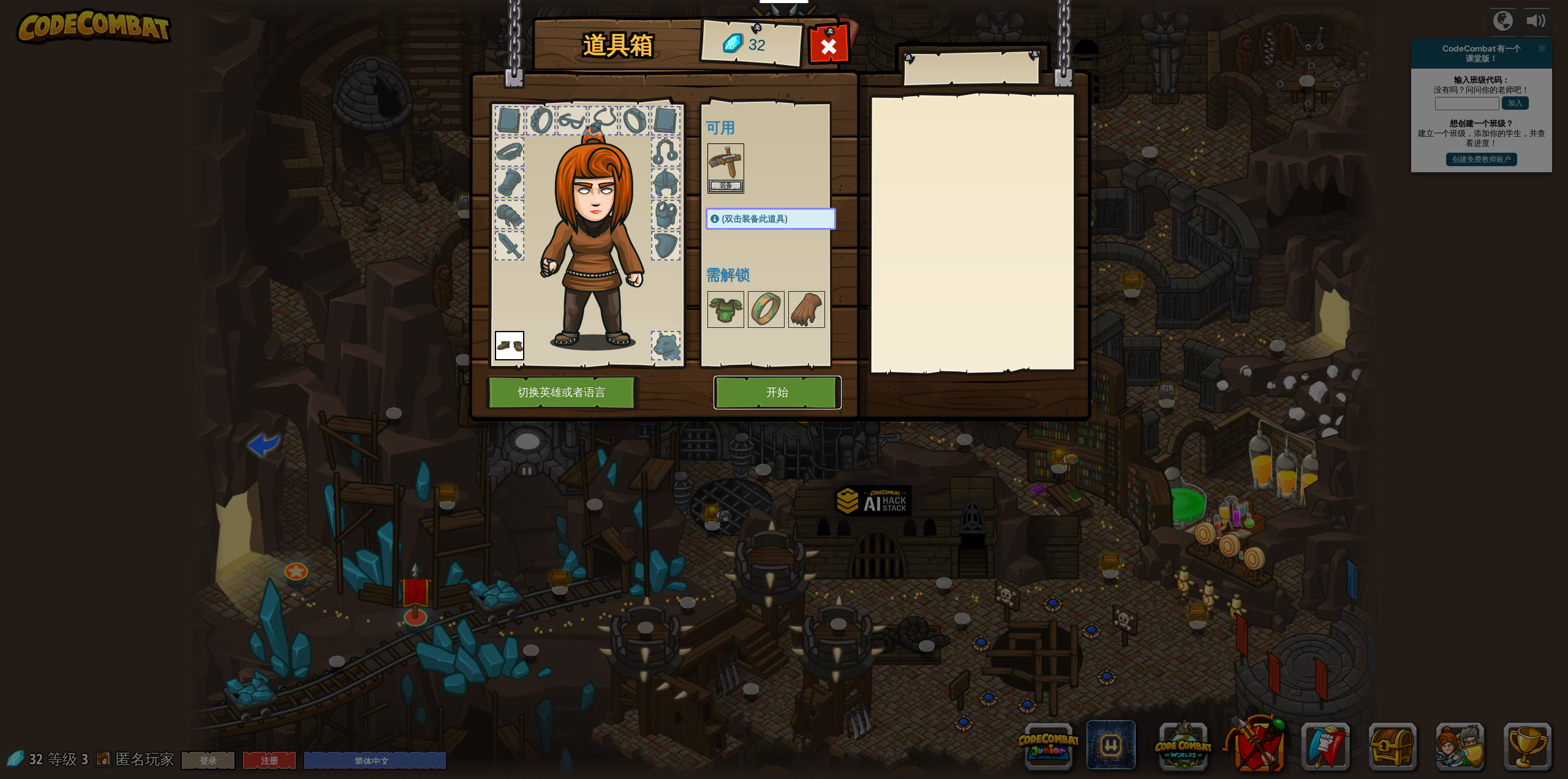
click at [787, 383] on button "开始" at bounding box center [778, 392] width 128 height 34
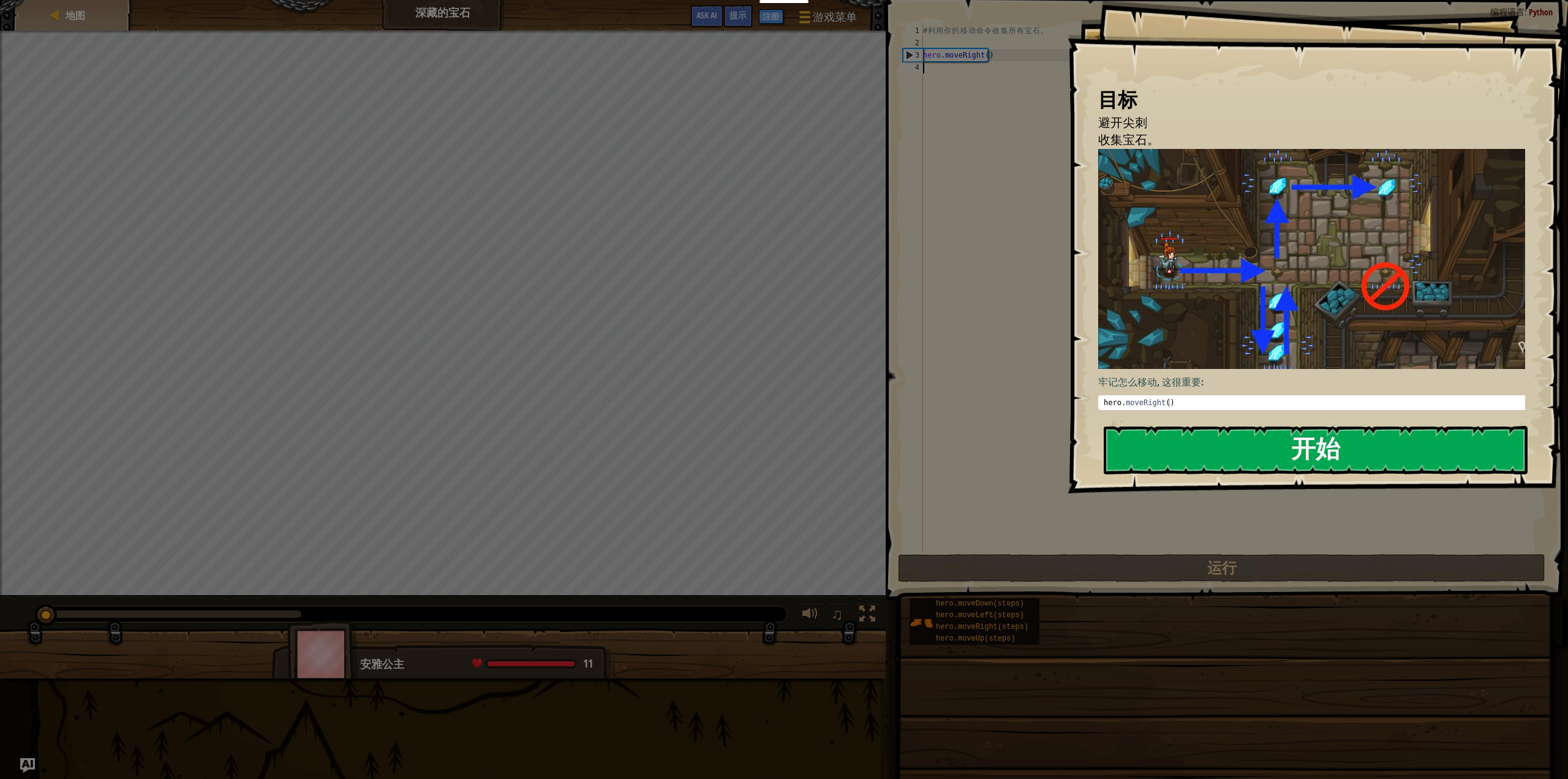
click at [1174, 426] on button "开始" at bounding box center [1316, 450] width 424 height 48
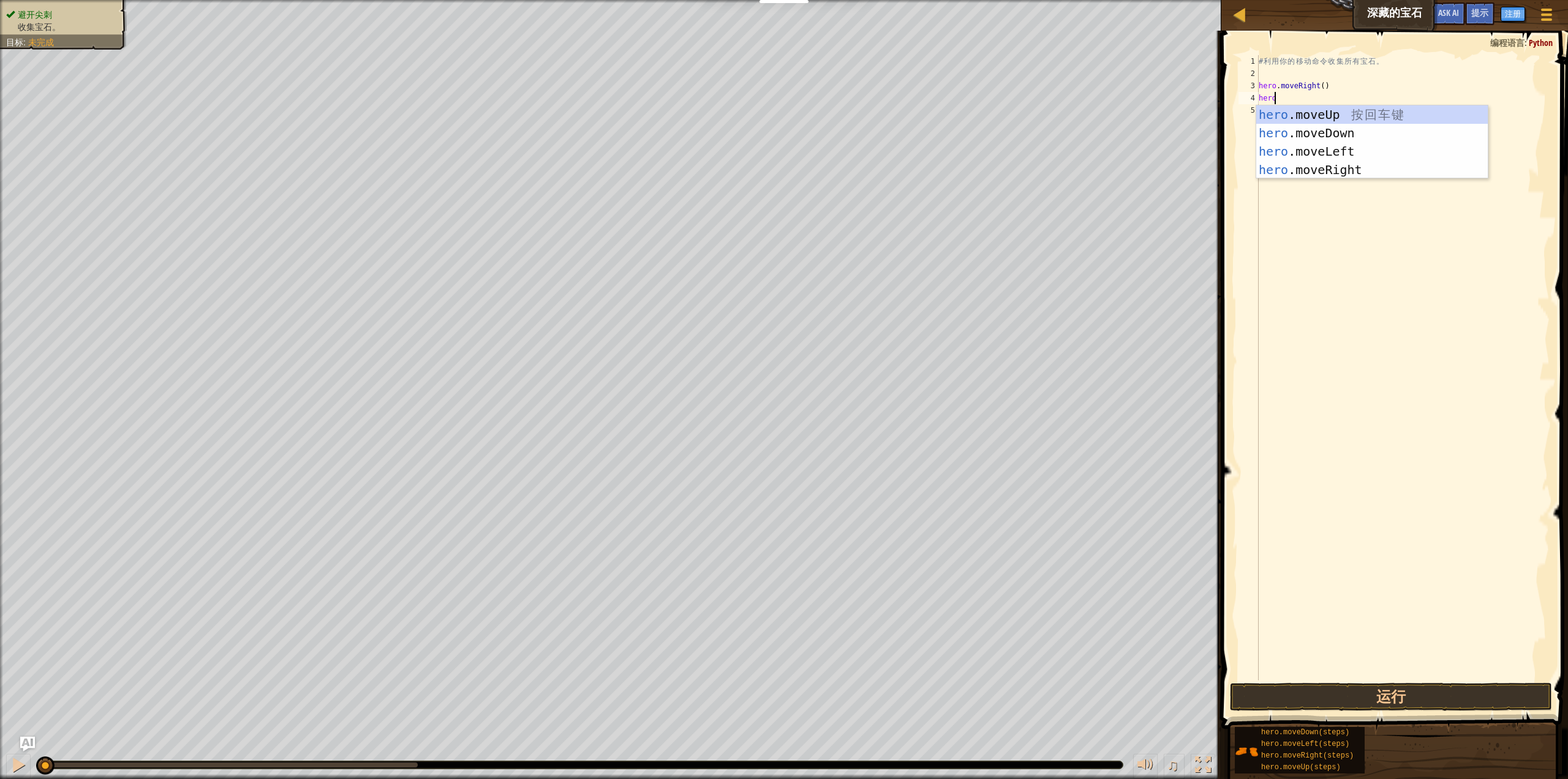
type textarea "hero."
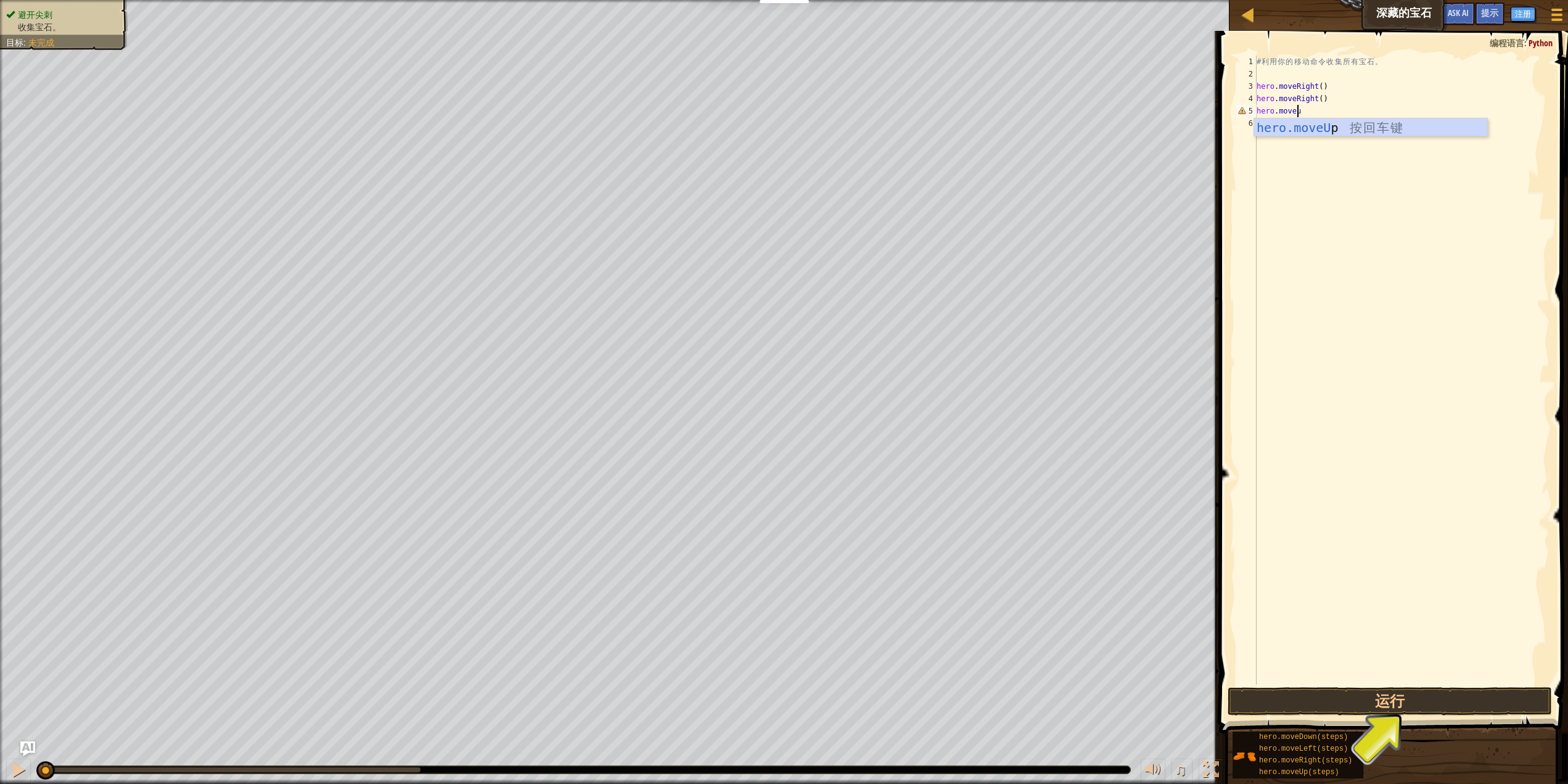
scroll to position [6, 2]
type textarea "hero.moveup"
type textarea "hero,moveleft"
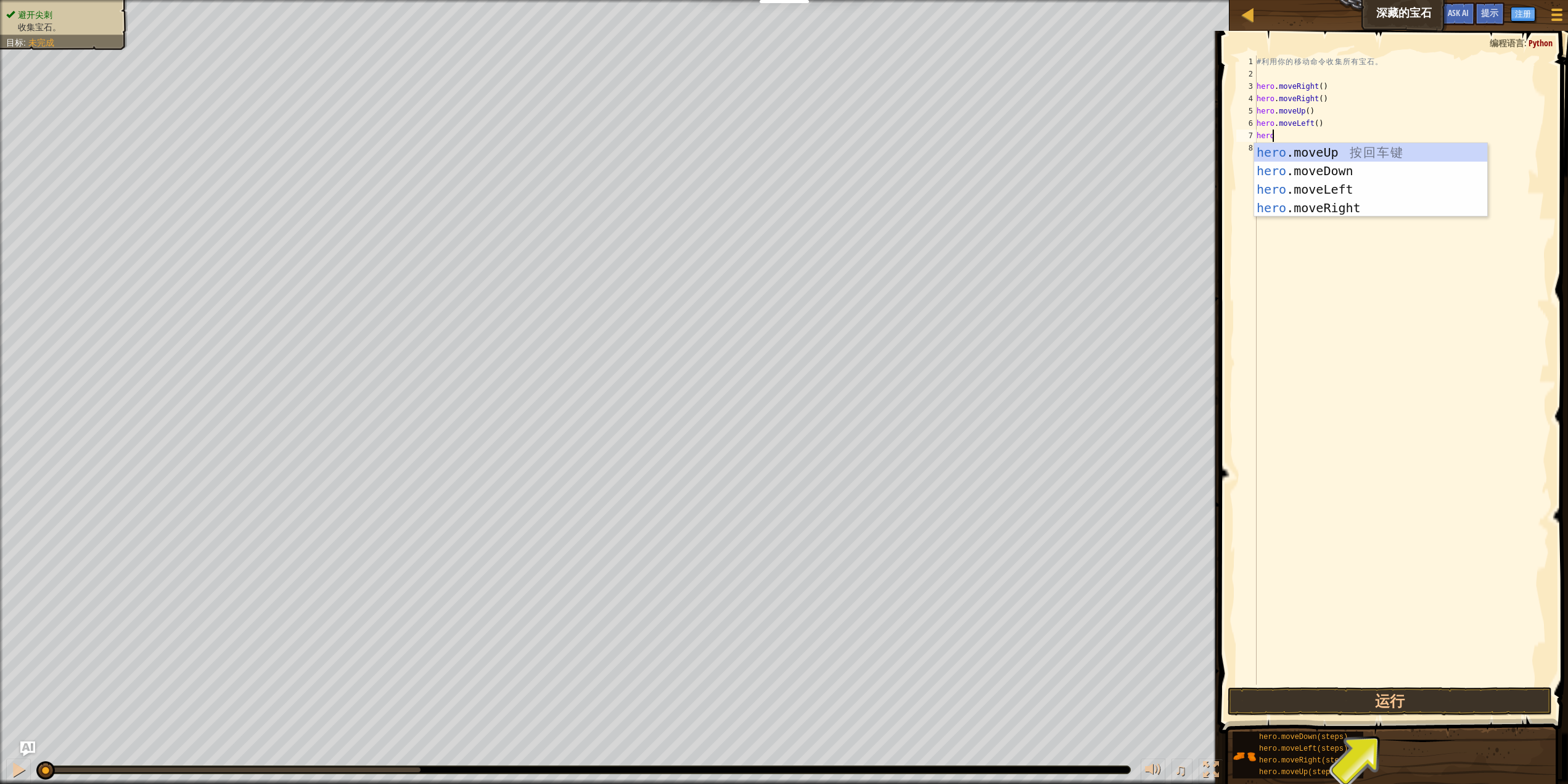
scroll to position [6, 1]
type textarea "hero.movedown"
type textarea "h"
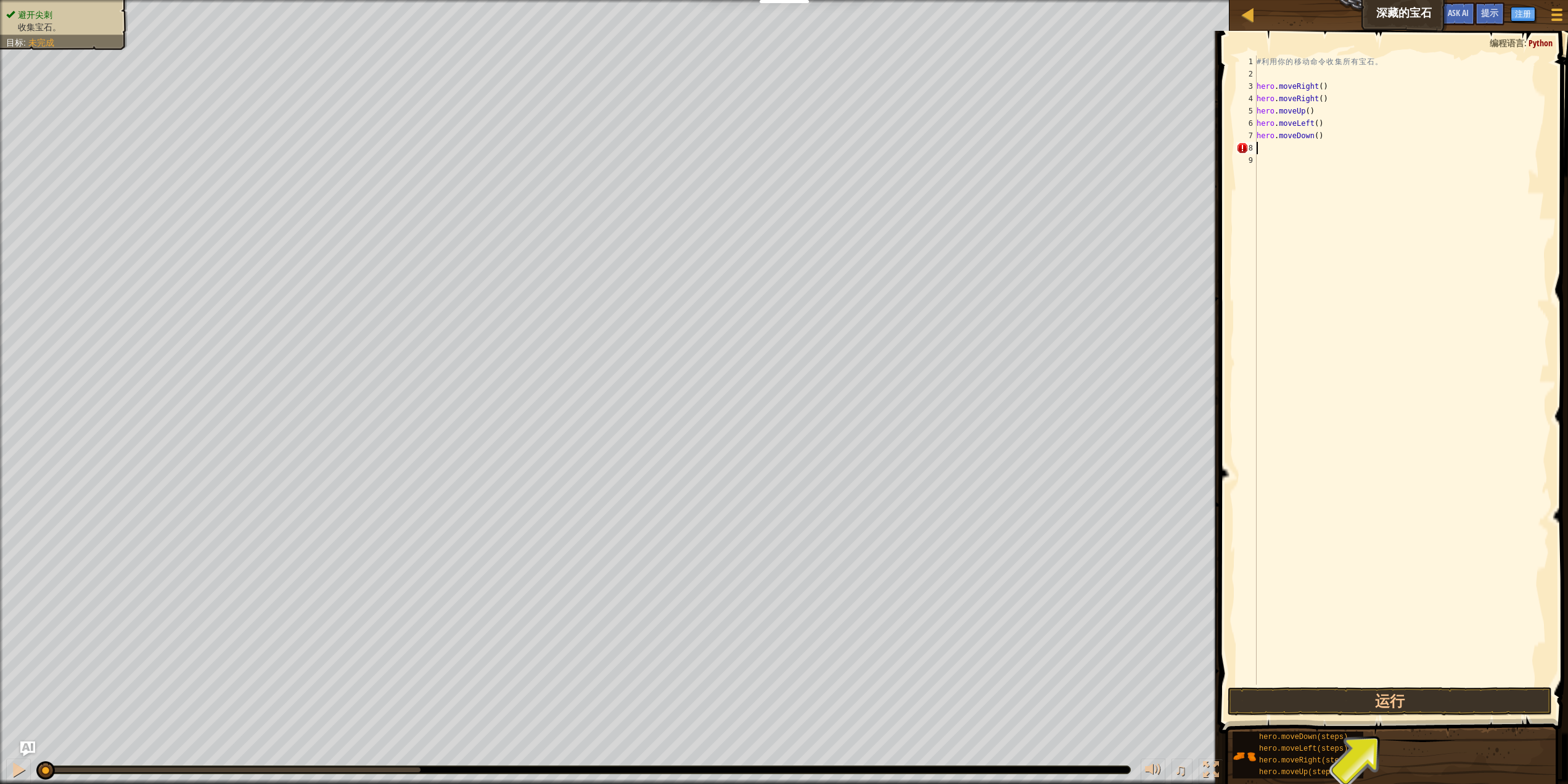
scroll to position [6, 0]
type textarea "hero.moveDown(2)"
click at [1391, 704] on button "运行" at bounding box center [1390, 701] width 324 height 28
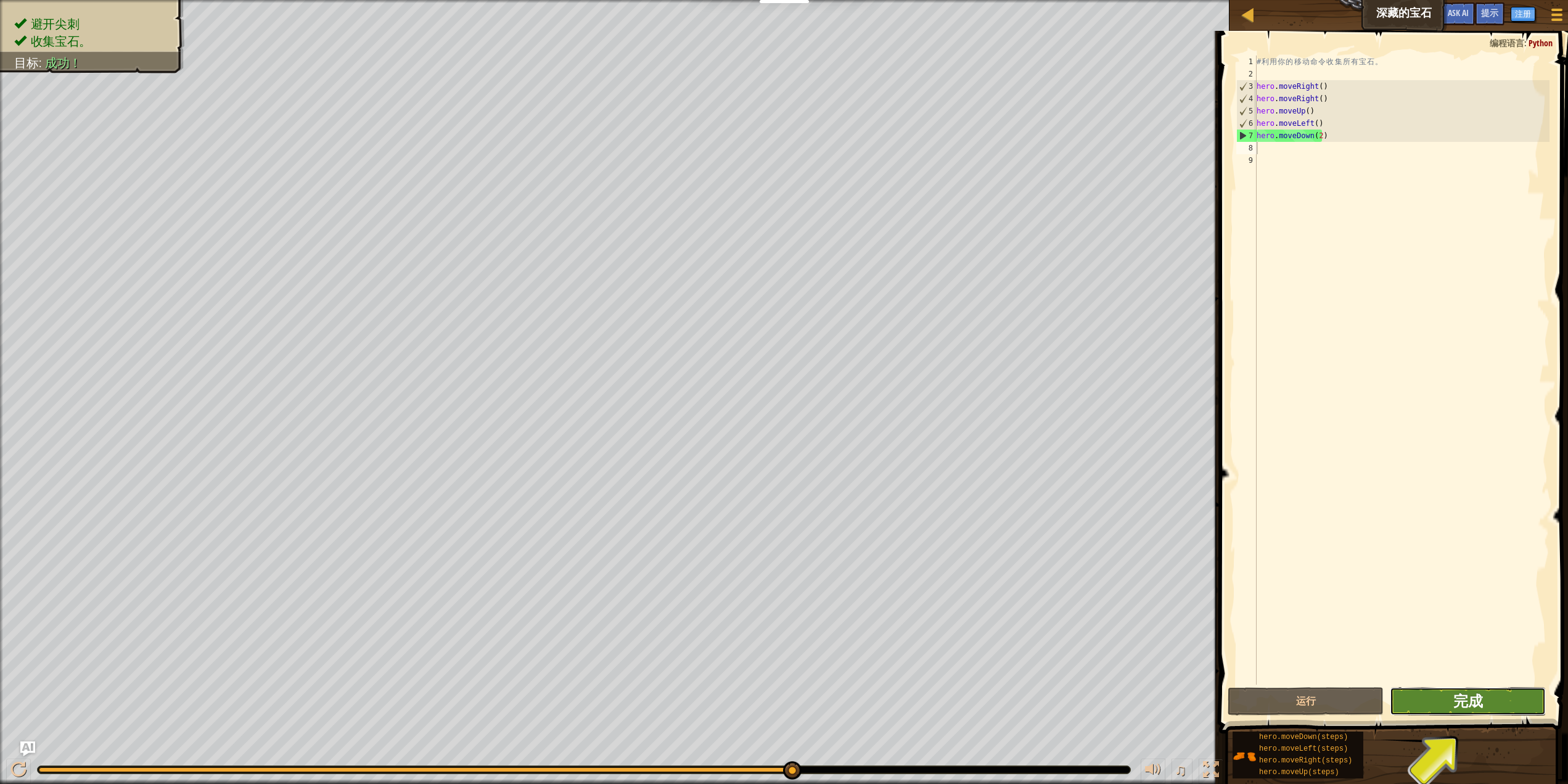
click at [1475, 705] on span "完成" at bounding box center [1468, 701] width 30 height 20
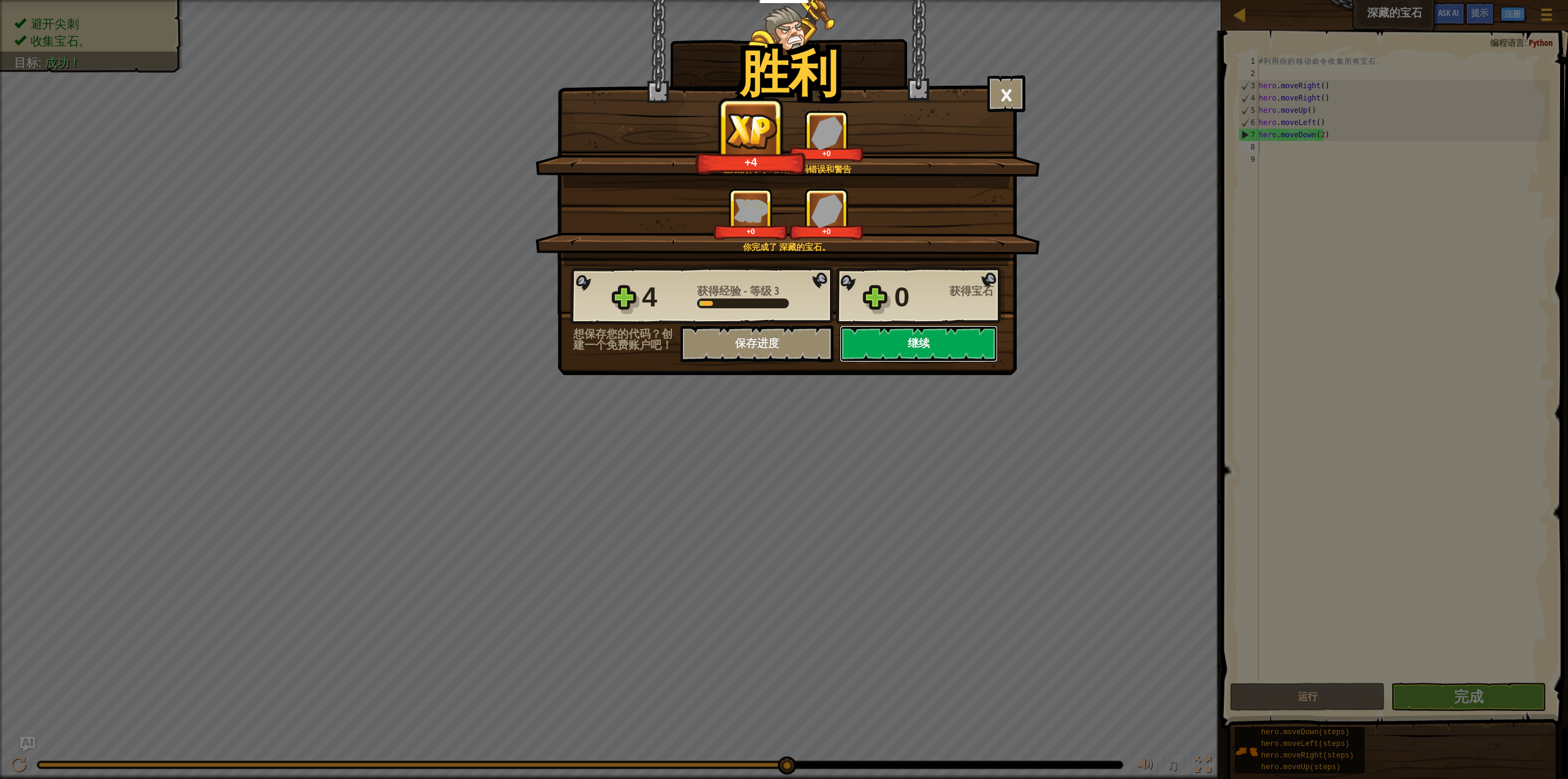
click at [865, 344] on button "继续" at bounding box center [919, 343] width 158 height 37
select select "zh-HANS"
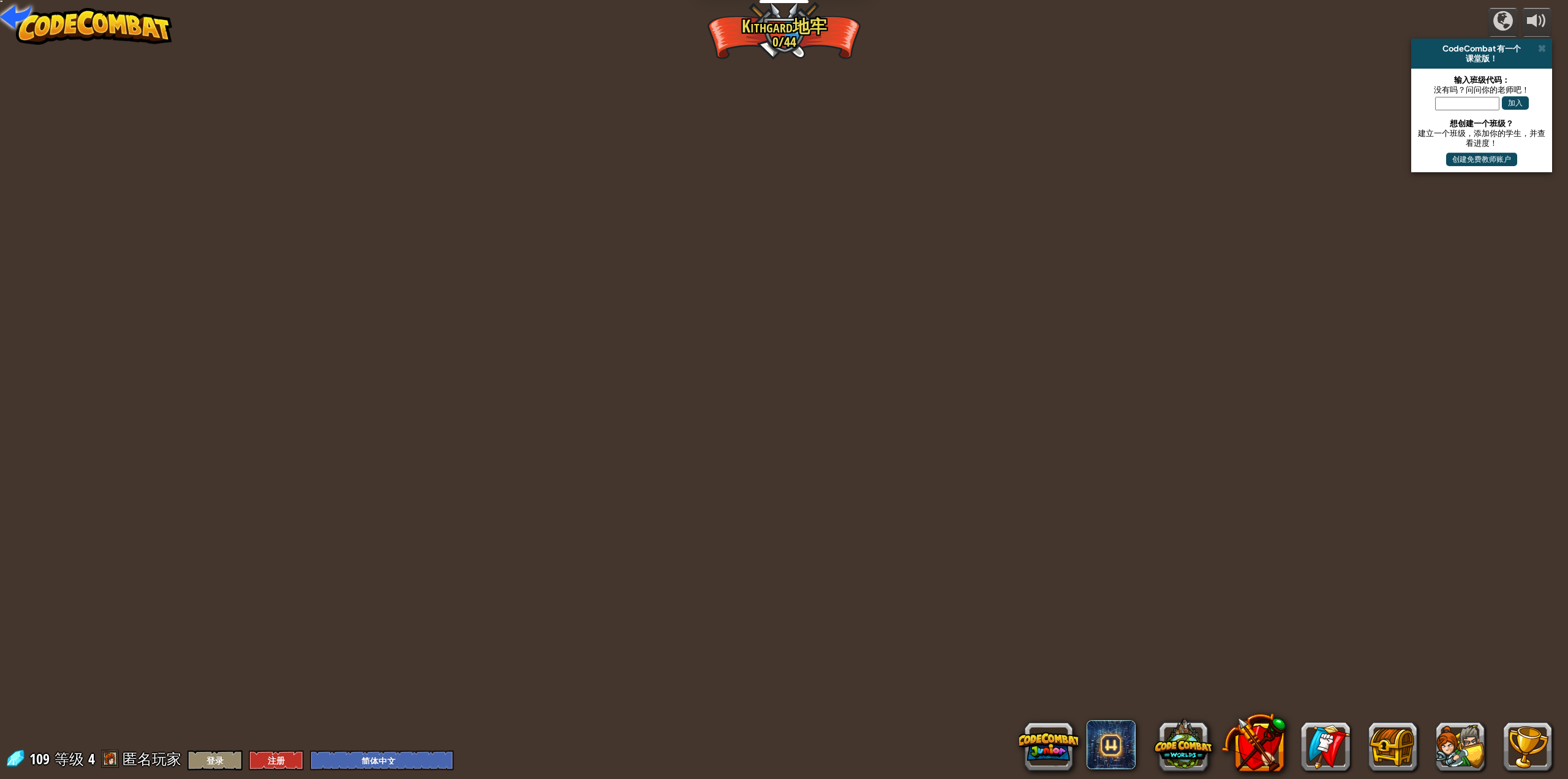
select select "zh-HANS"
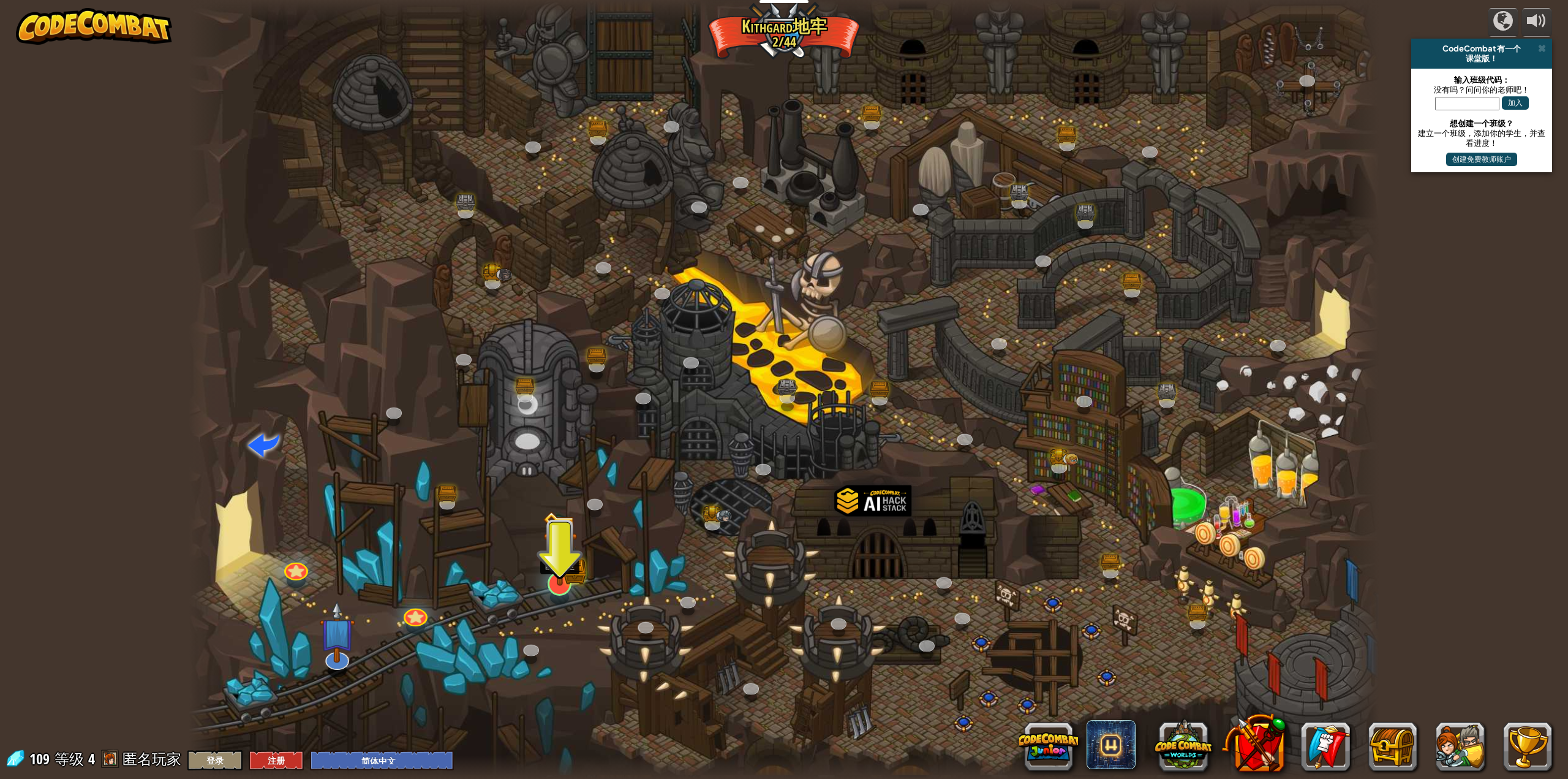
click at [557, 585] on img at bounding box center [560, 548] width 34 height 75
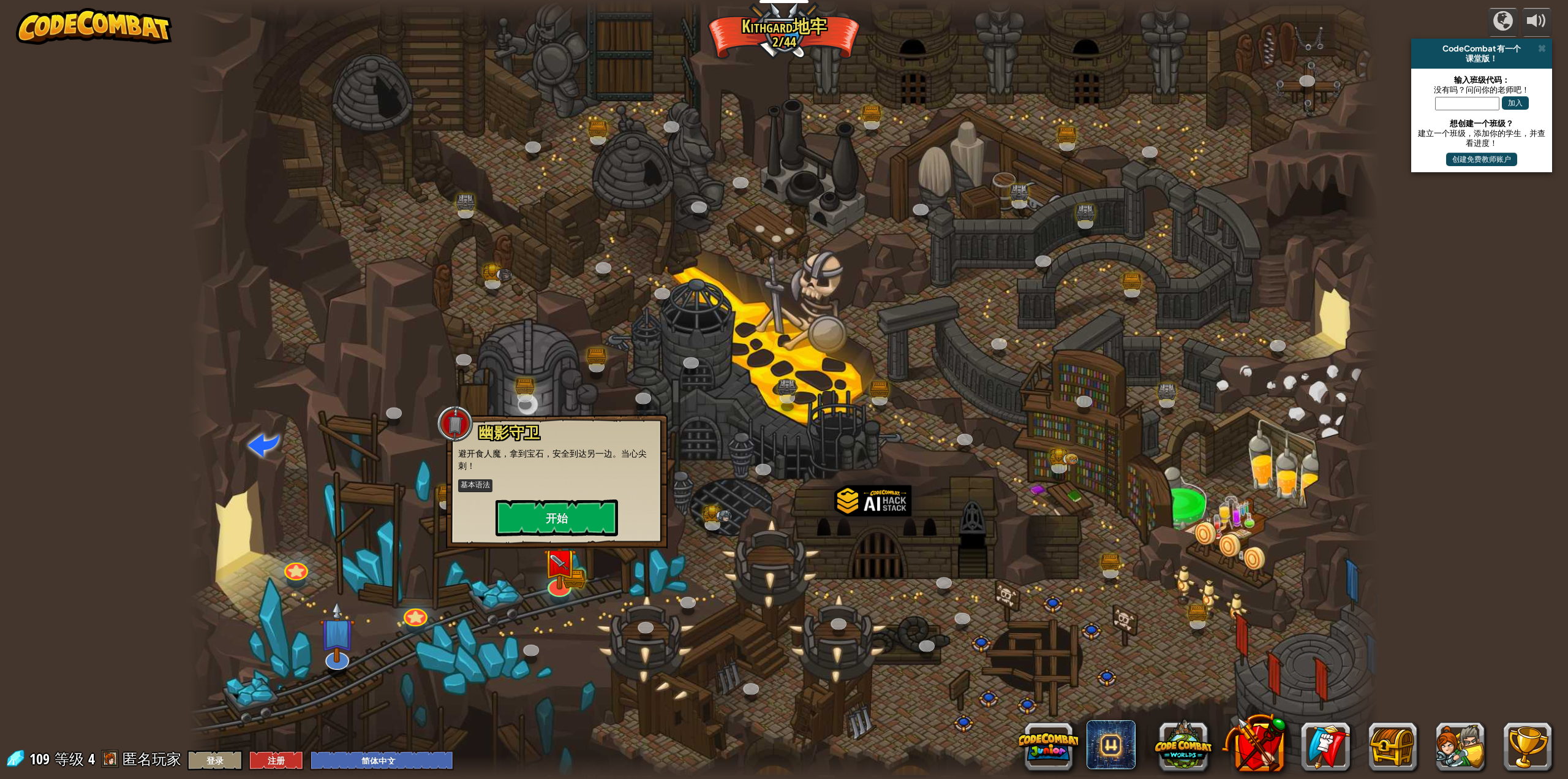
click at [573, 536] on div "幽影守卫 避开食人魔，拿到宝石，安全到达另一边。当心尖刺！ 基本语法 开始" at bounding box center [557, 481] width 222 height 134
click at [581, 525] on button "开始" at bounding box center [557, 518] width 123 height 37
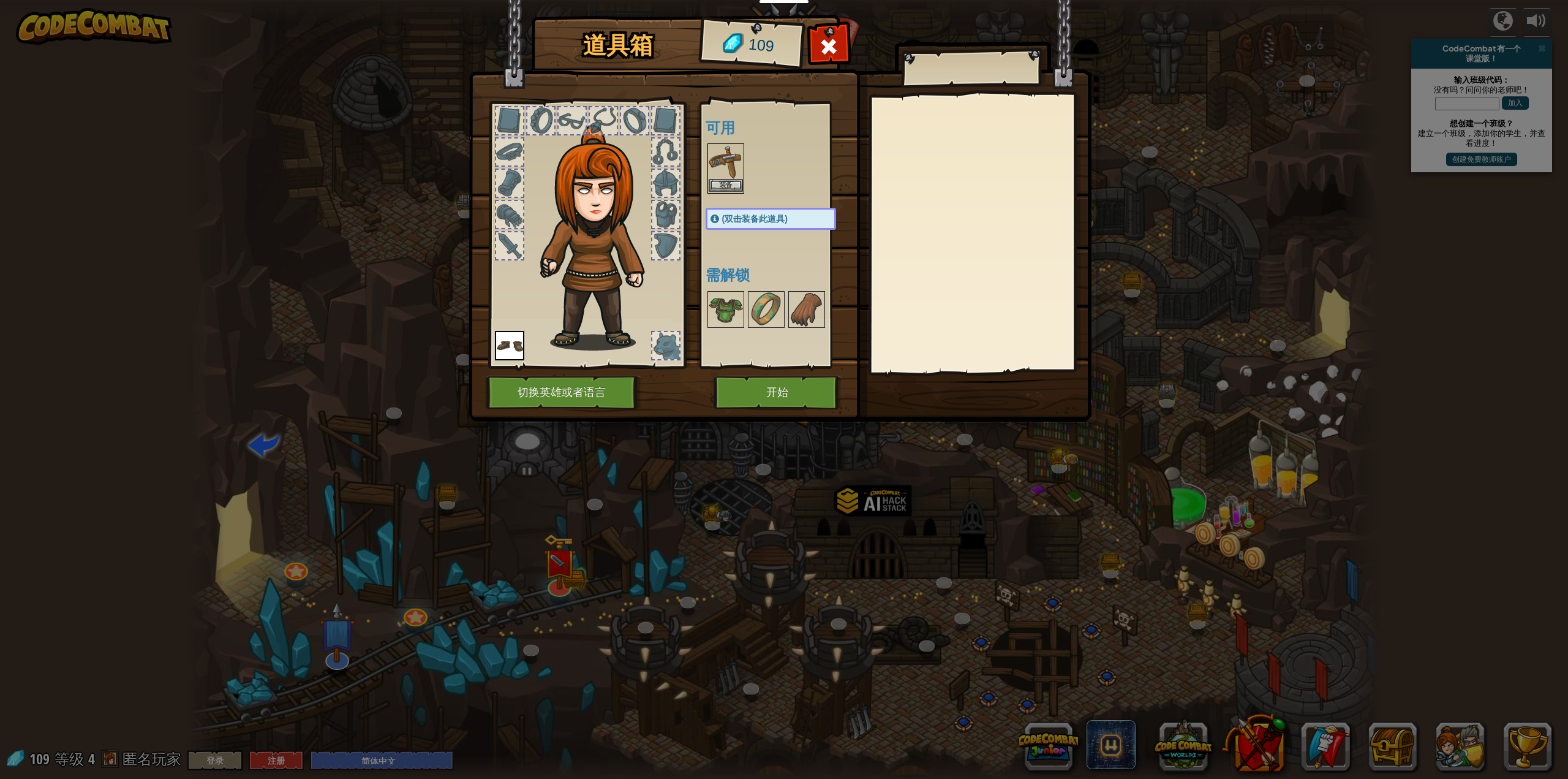
click at [727, 164] on img at bounding box center [726, 162] width 34 height 34
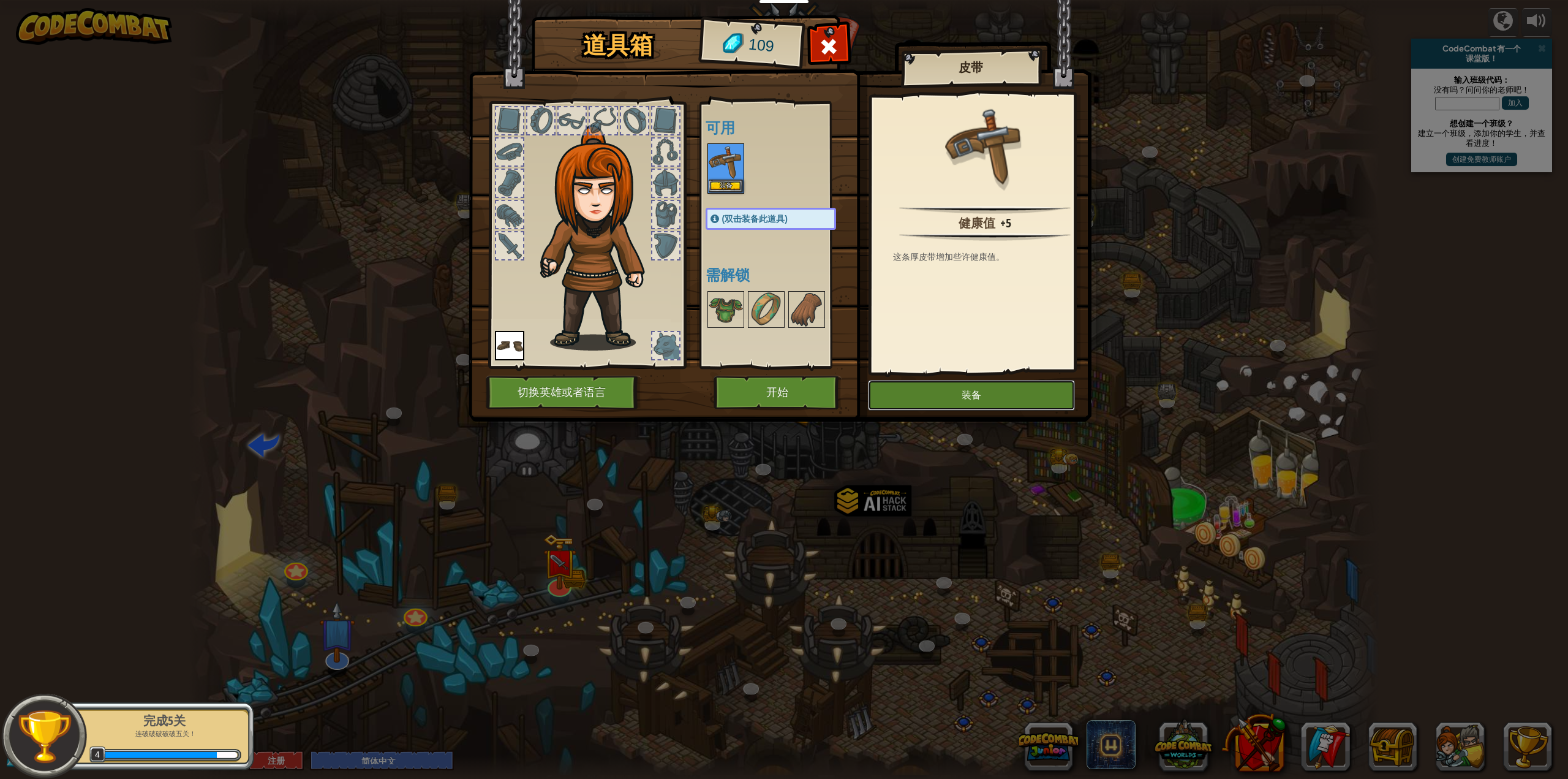
click at [974, 397] on button "装备" at bounding box center [971, 395] width 207 height 31
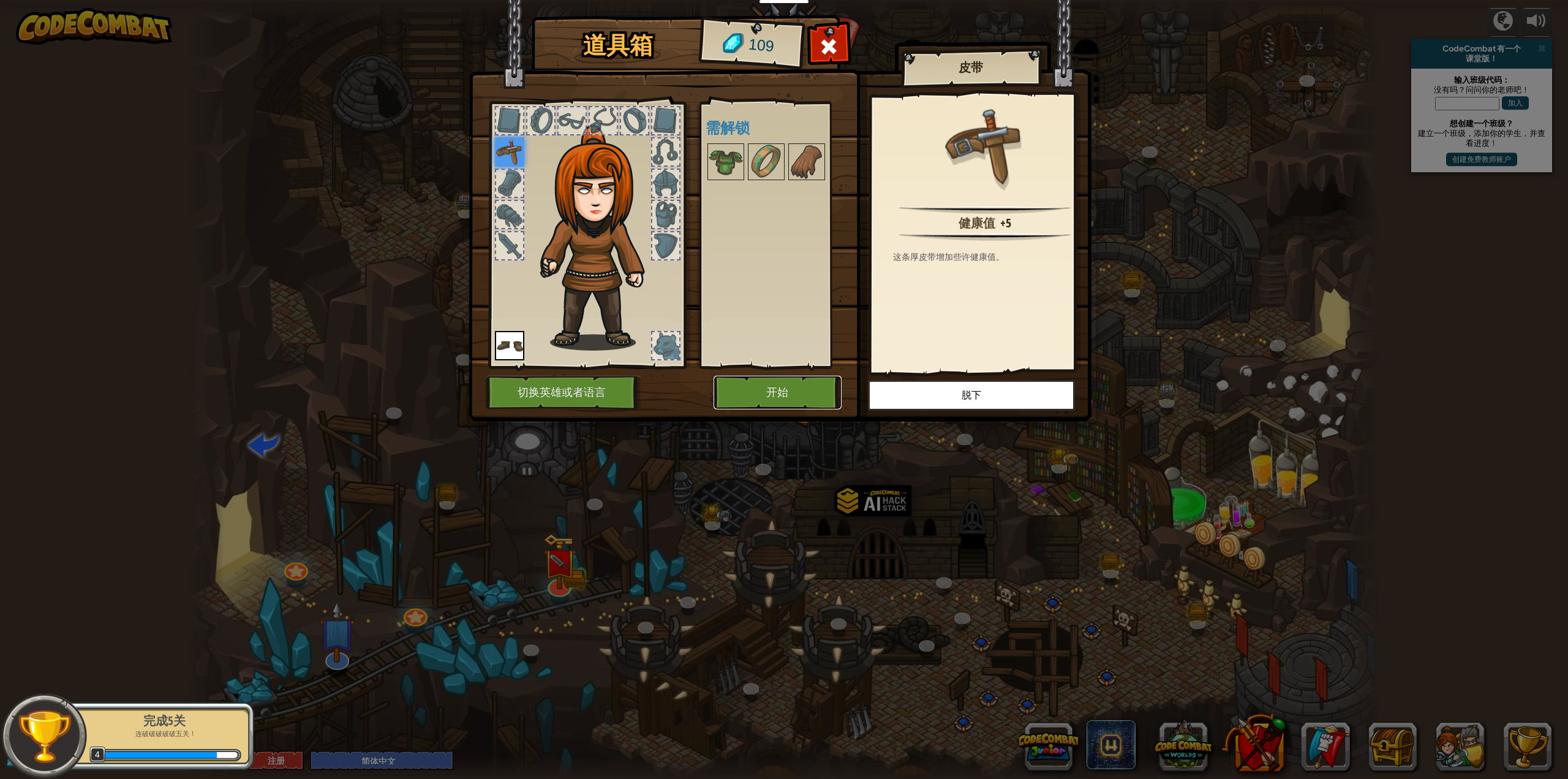
click at [749, 391] on button "开始" at bounding box center [778, 392] width 128 height 34
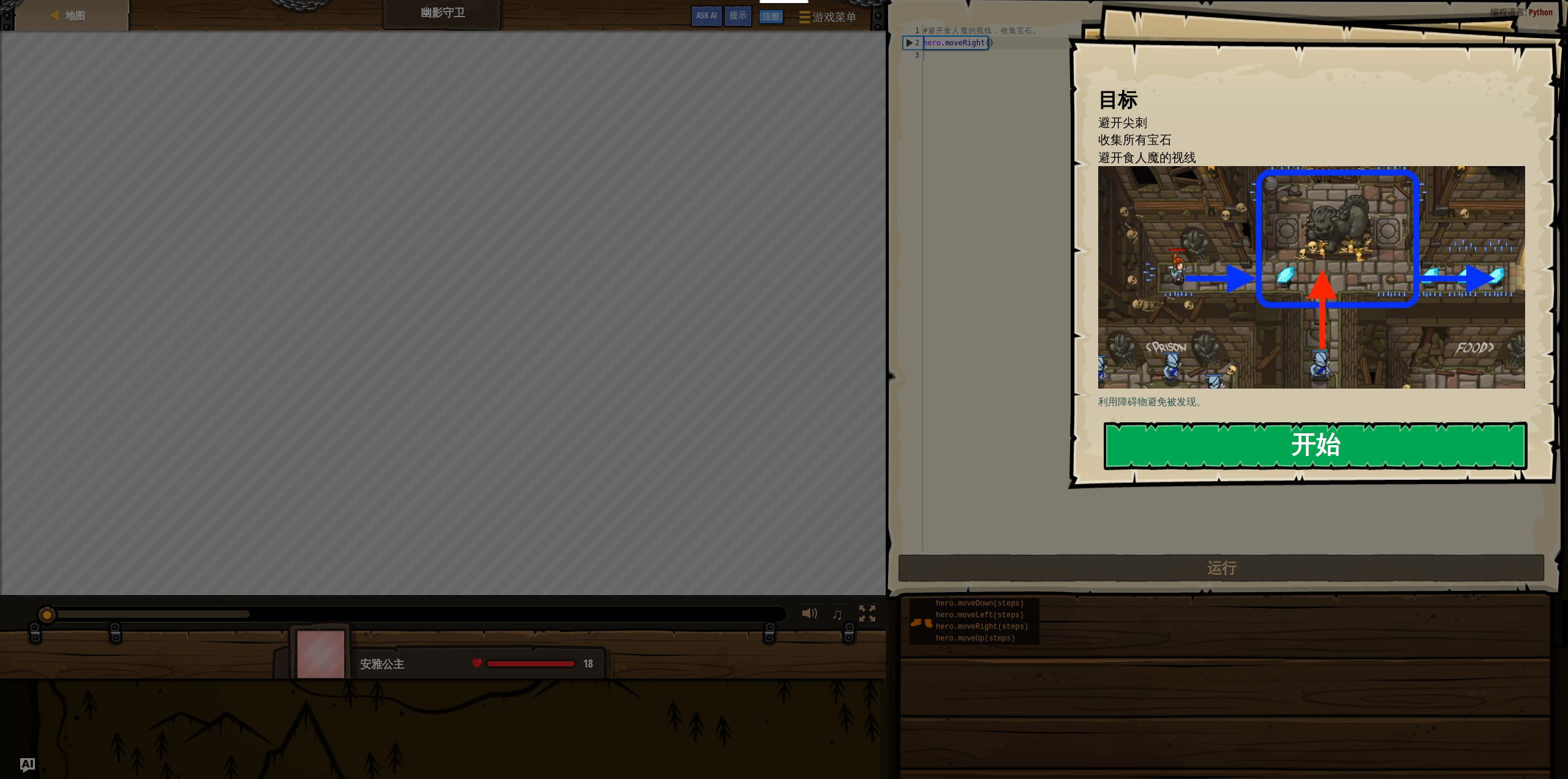
click at [1252, 442] on button "开始" at bounding box center [1316, 445] width 424 height 48
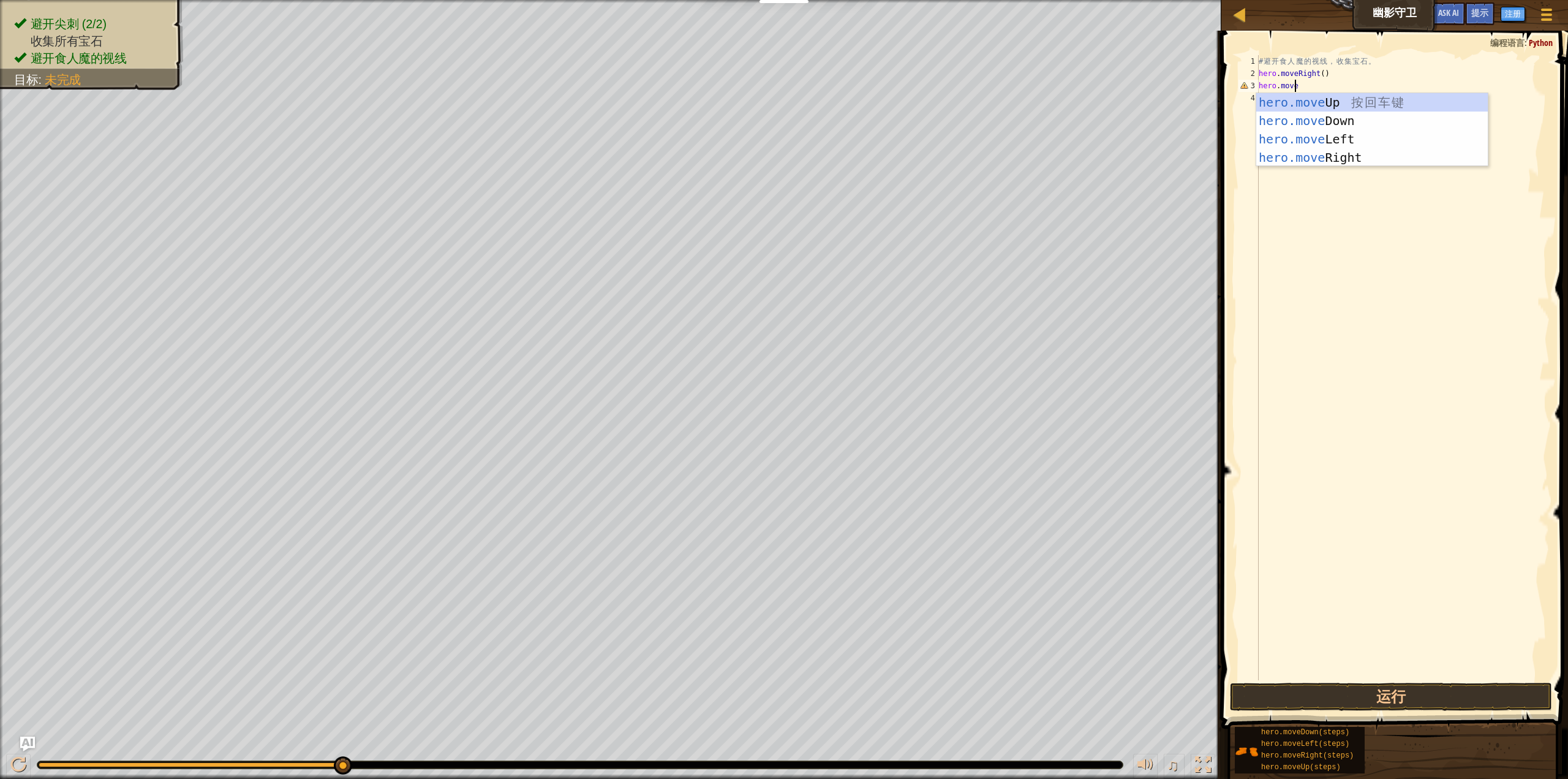
scroll to position [6, 3]
type textarea "hero.moveUP"
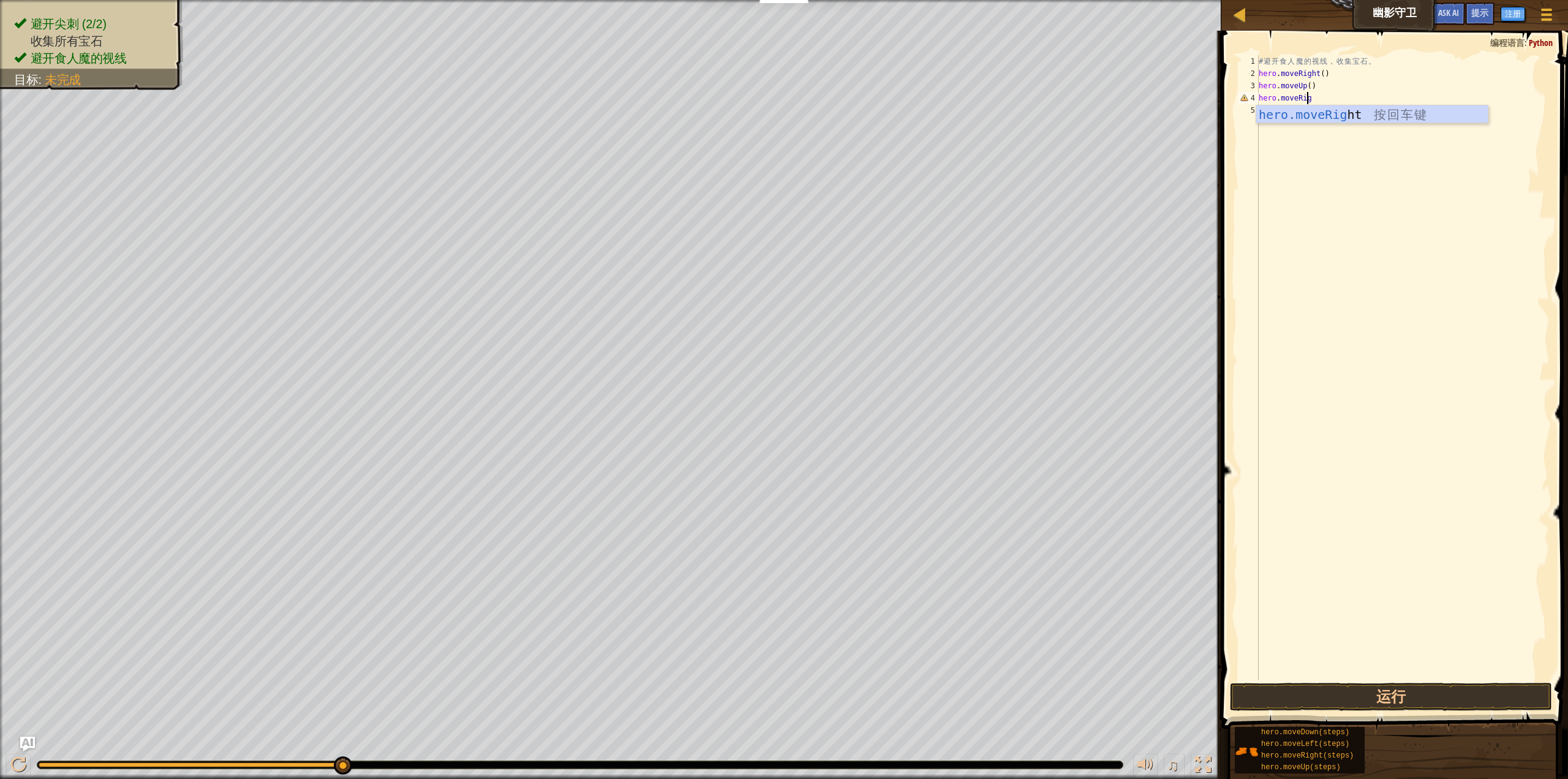
scroll to position [6, 4]
type textarea "hero.moveRight"
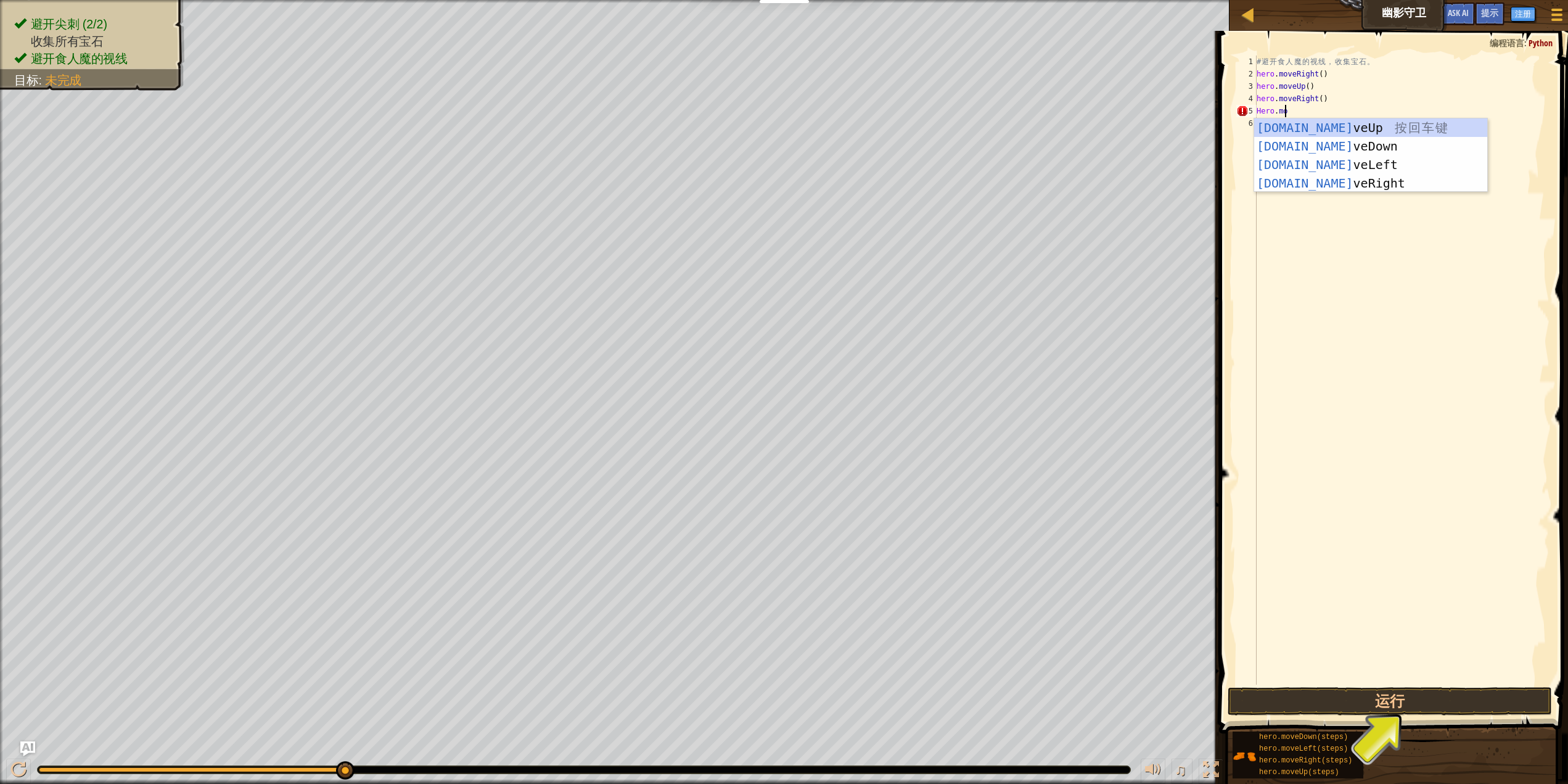
scroll to position [6, 2]
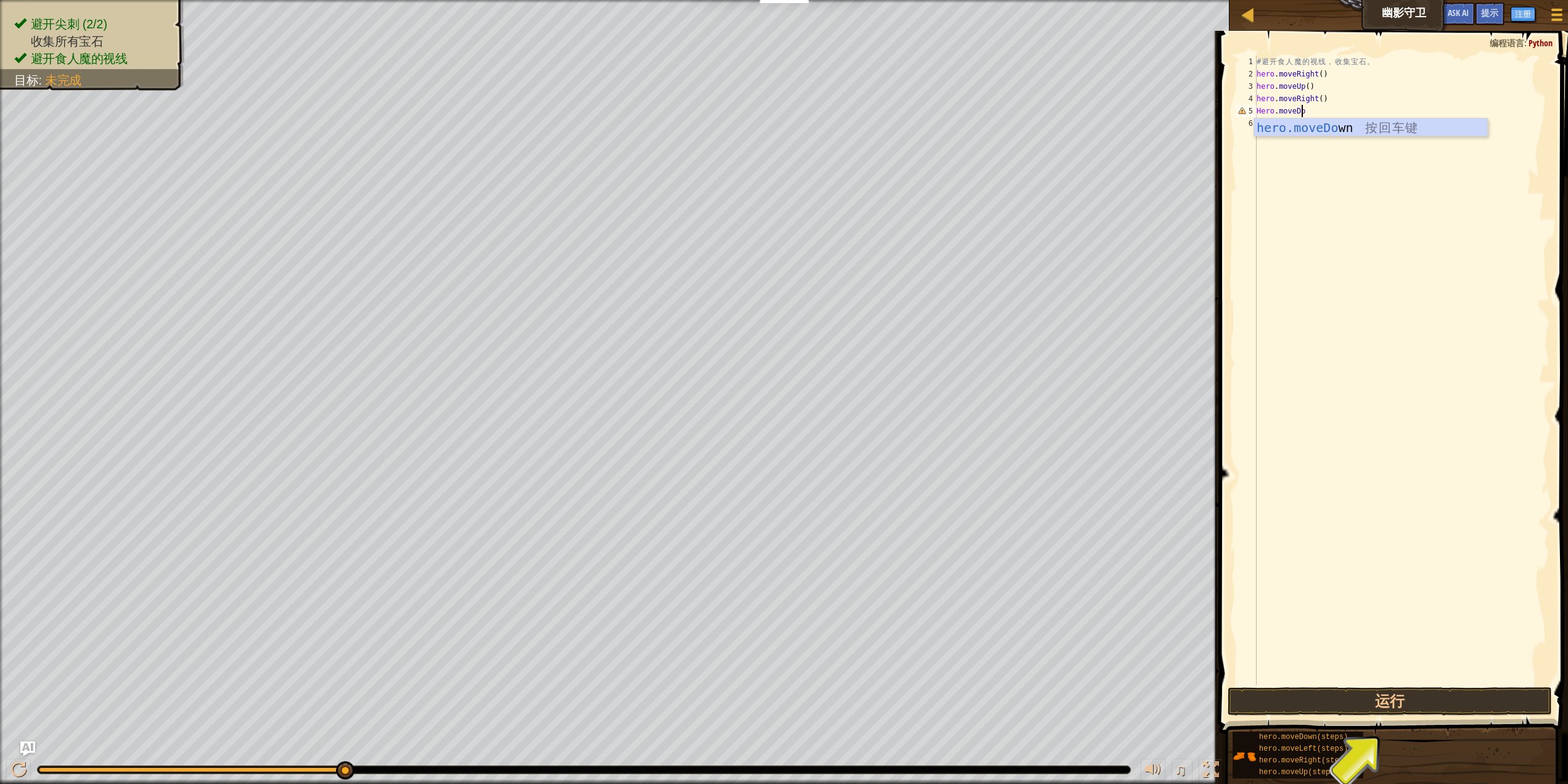
type textarea "Hero.moveDown"
type textarea "hero.moveRight"
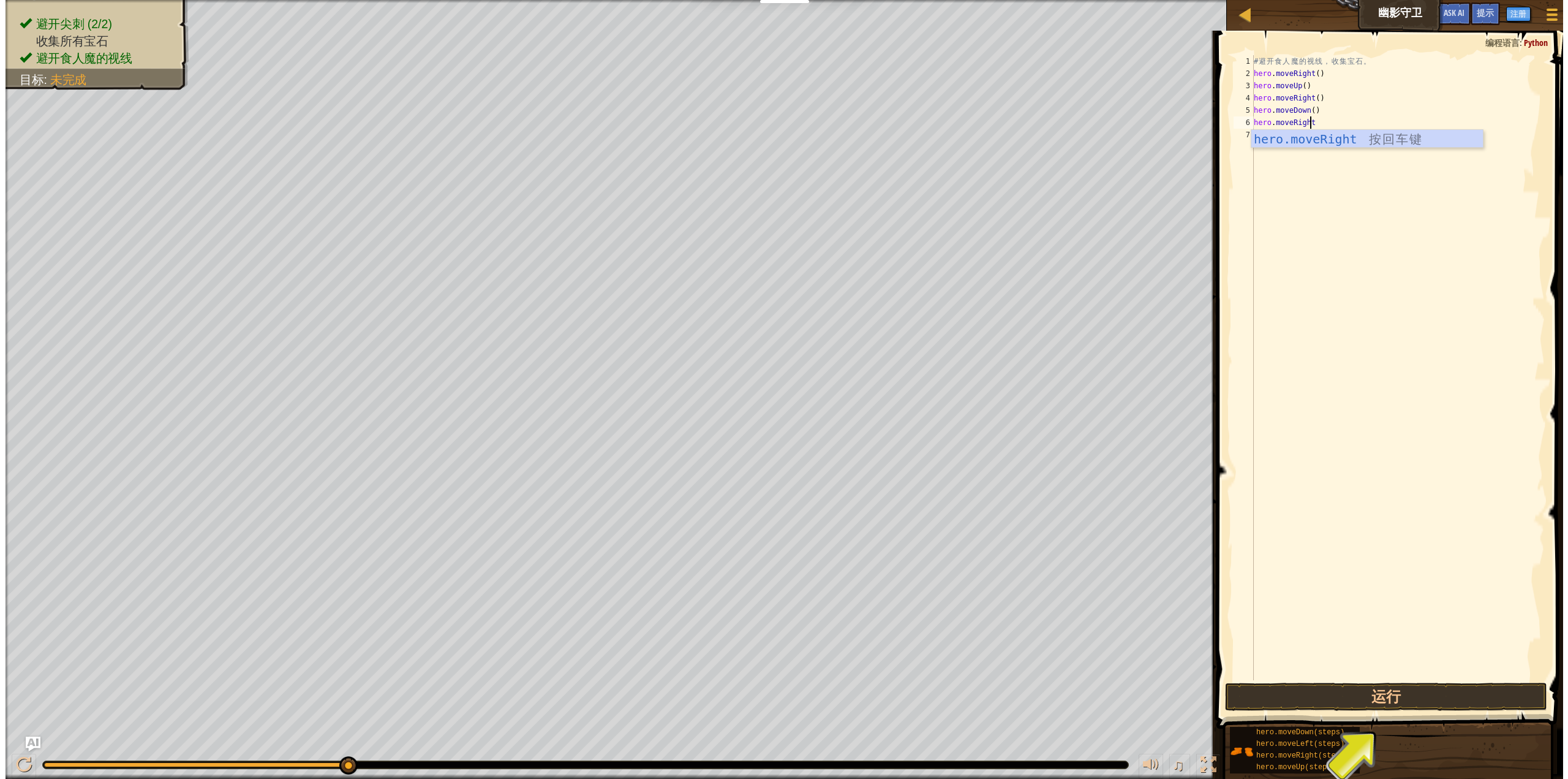
scroll to position [6, 0]
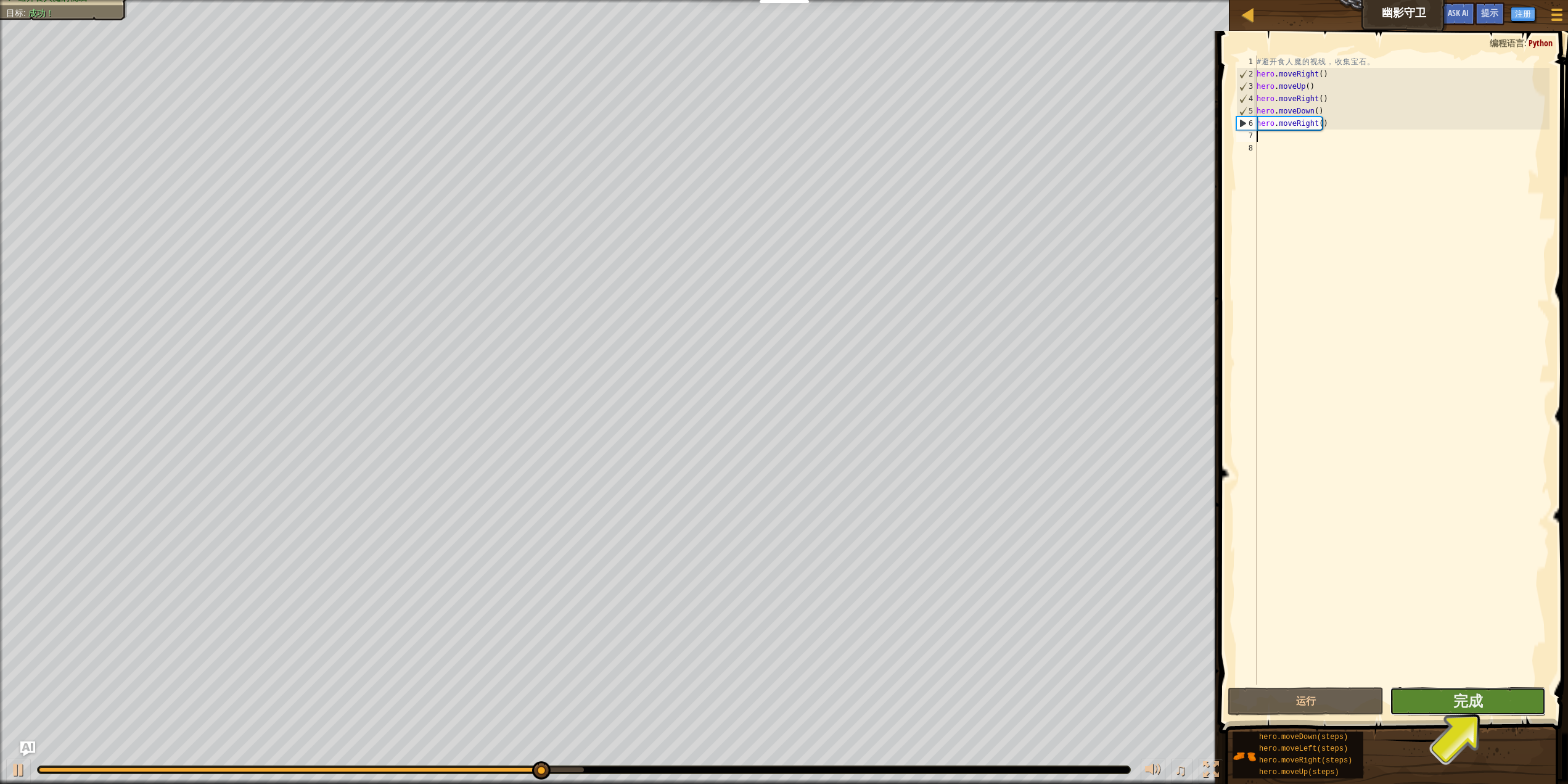
click at [1446, 704] on button "完成" at bounding box center [1468, 701] width 156 height 28
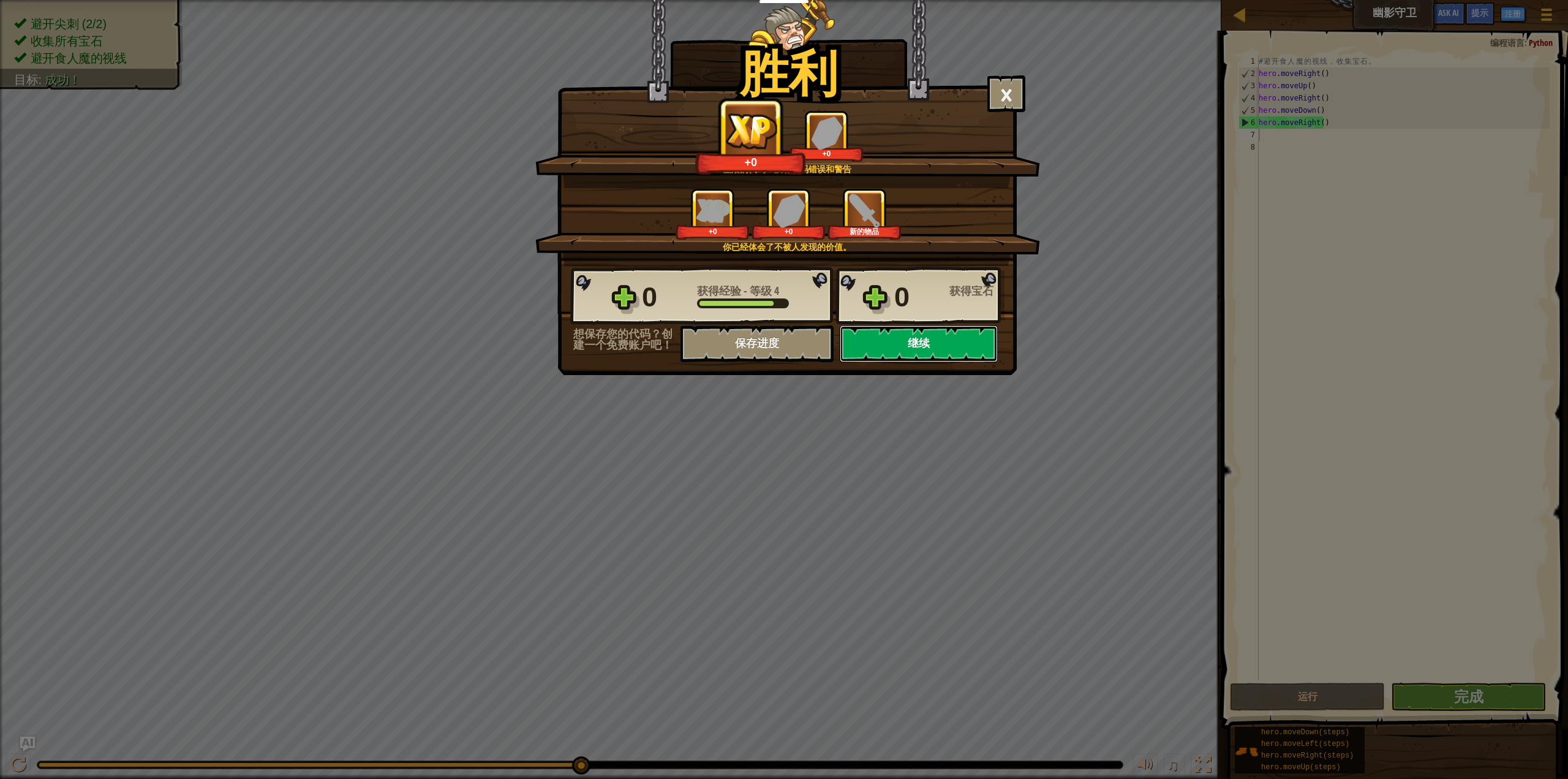
click at [918, 340] on button "继续" at bounding box center [919, 343] width 158 height 37
select select "zh-HANS"
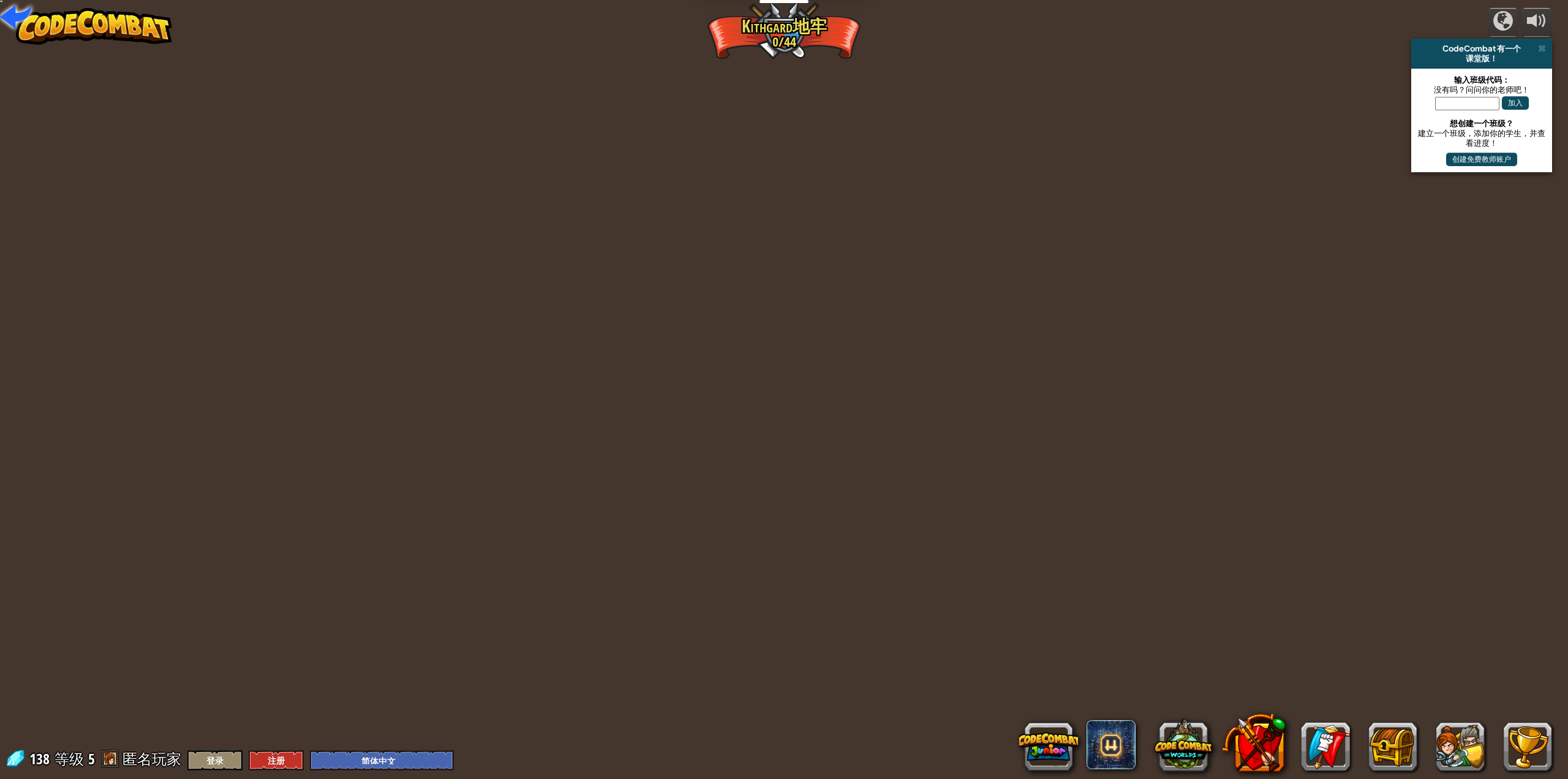
select select "zh-HANS"
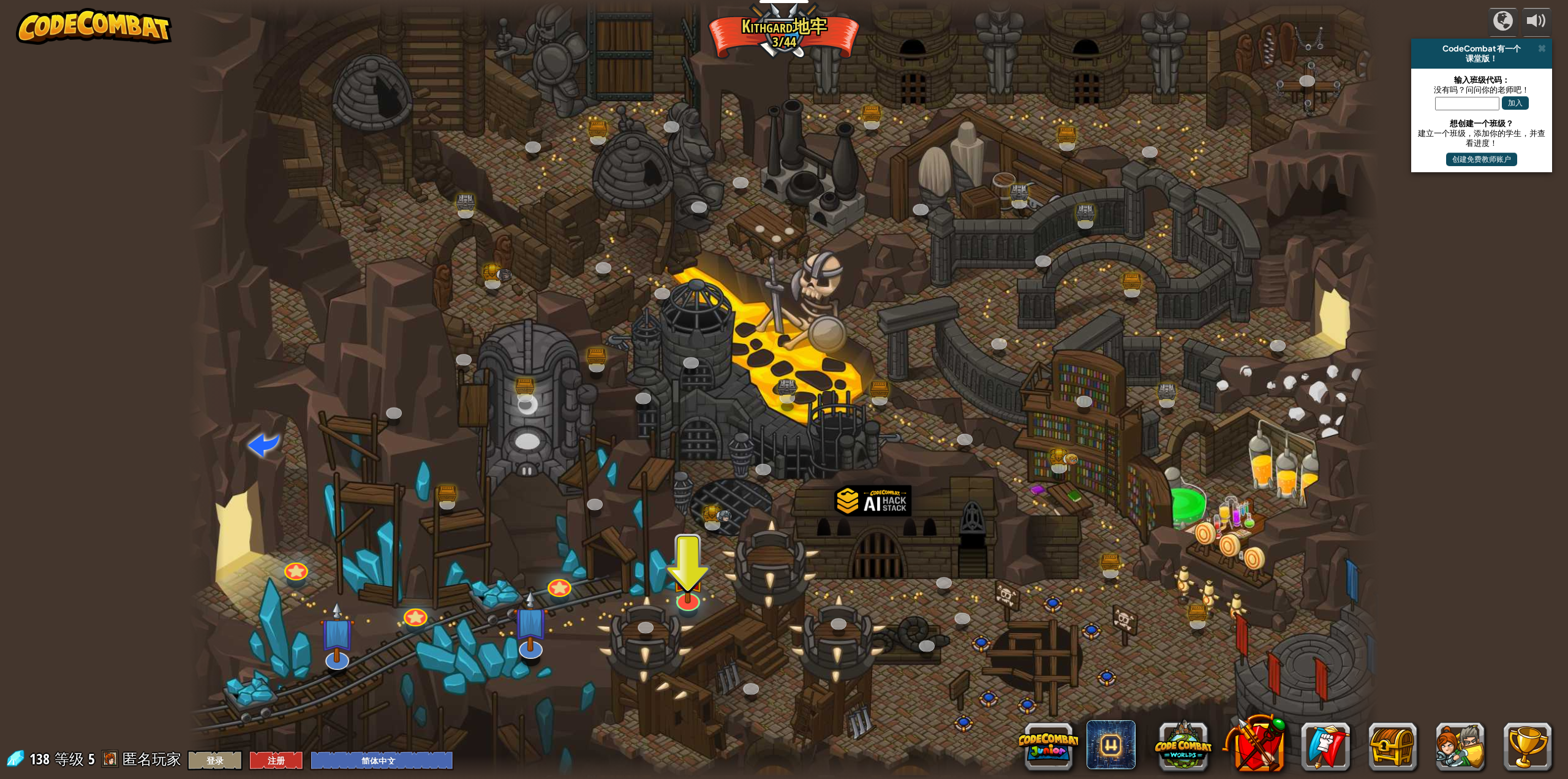
click at [978, 323] on div at bounding box center [784, 390] width 1191 height 779
click at [690, 601] on div at bounding box center [688, 597] width 24 height 24
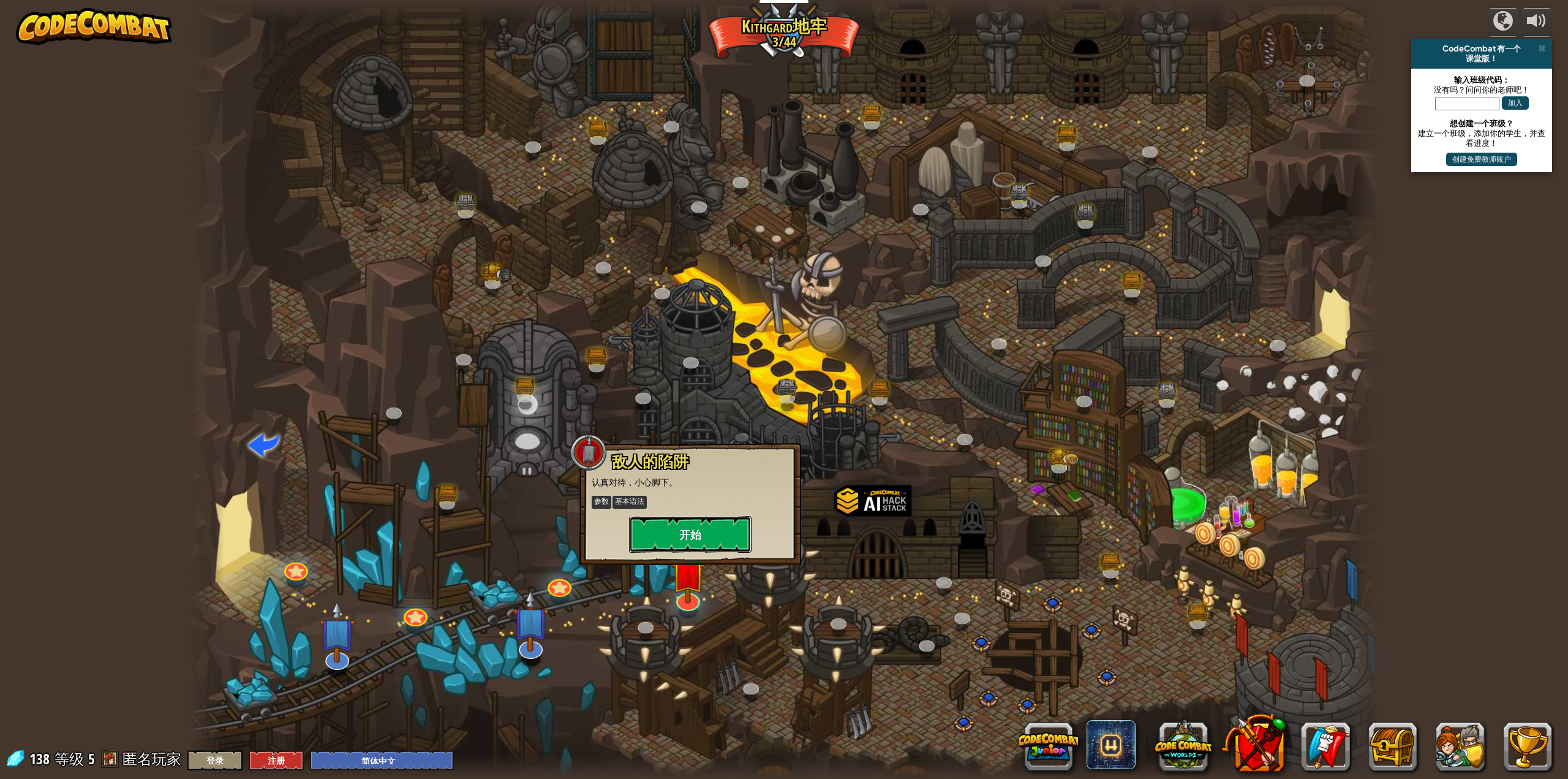
click at [719, 540] on button "开始" at bounding box center [690, 534] width 123 height 37
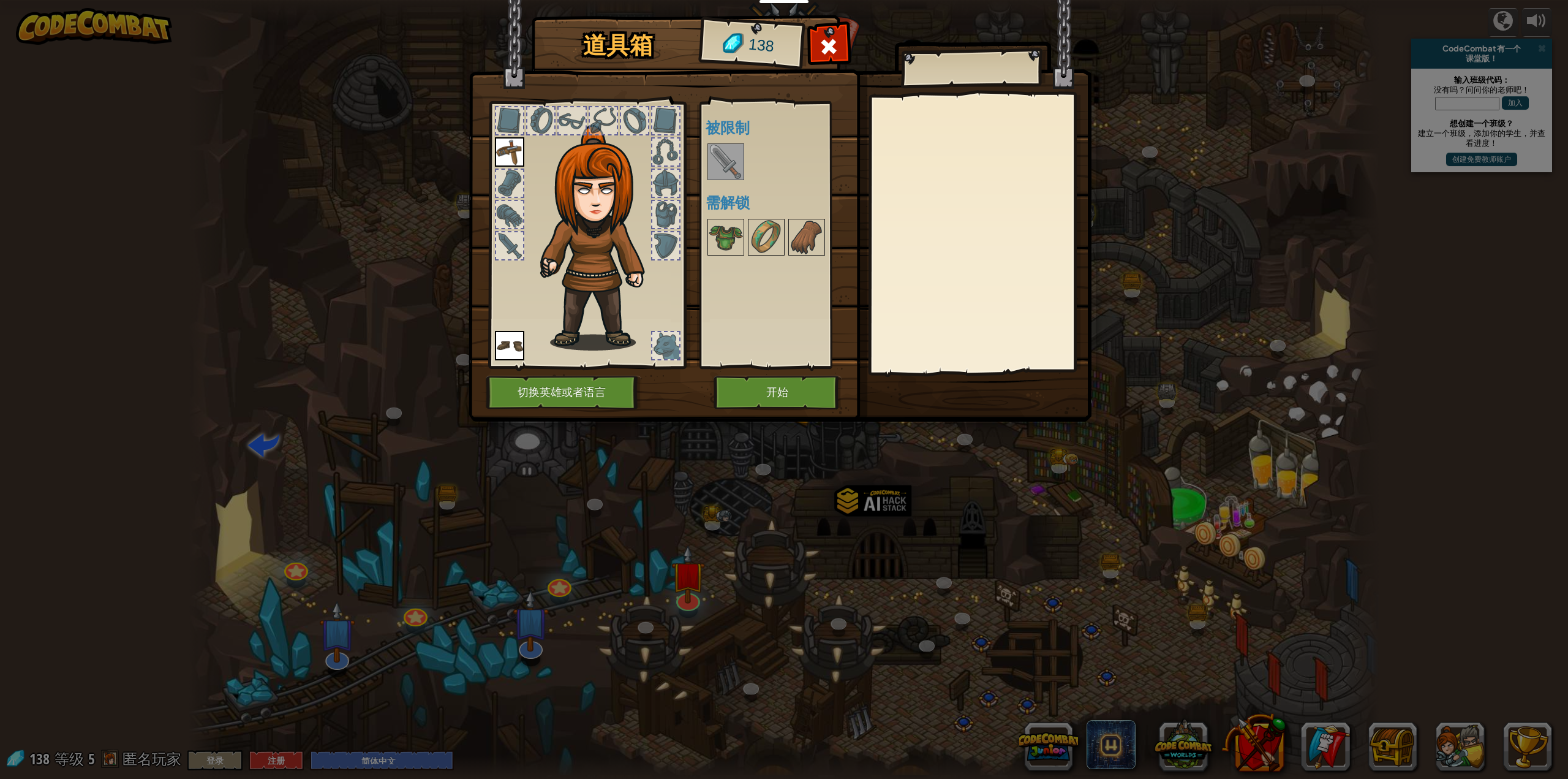
click at [736, 169] on img at bounding box center [726, 162] width 34 height 34
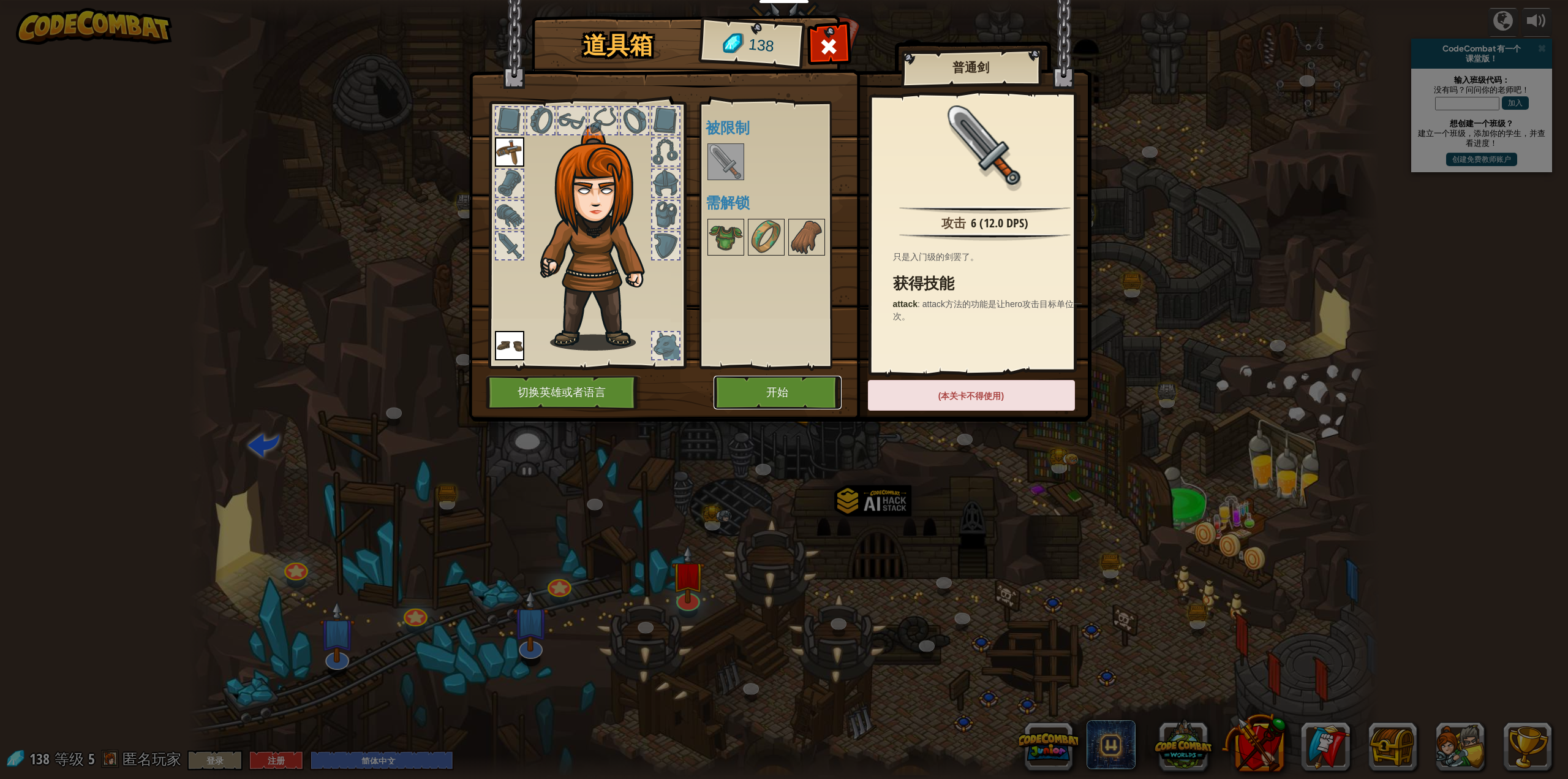
click at [768, 377] on button "开始" at bounding box center [778, 392] width 128 height 34
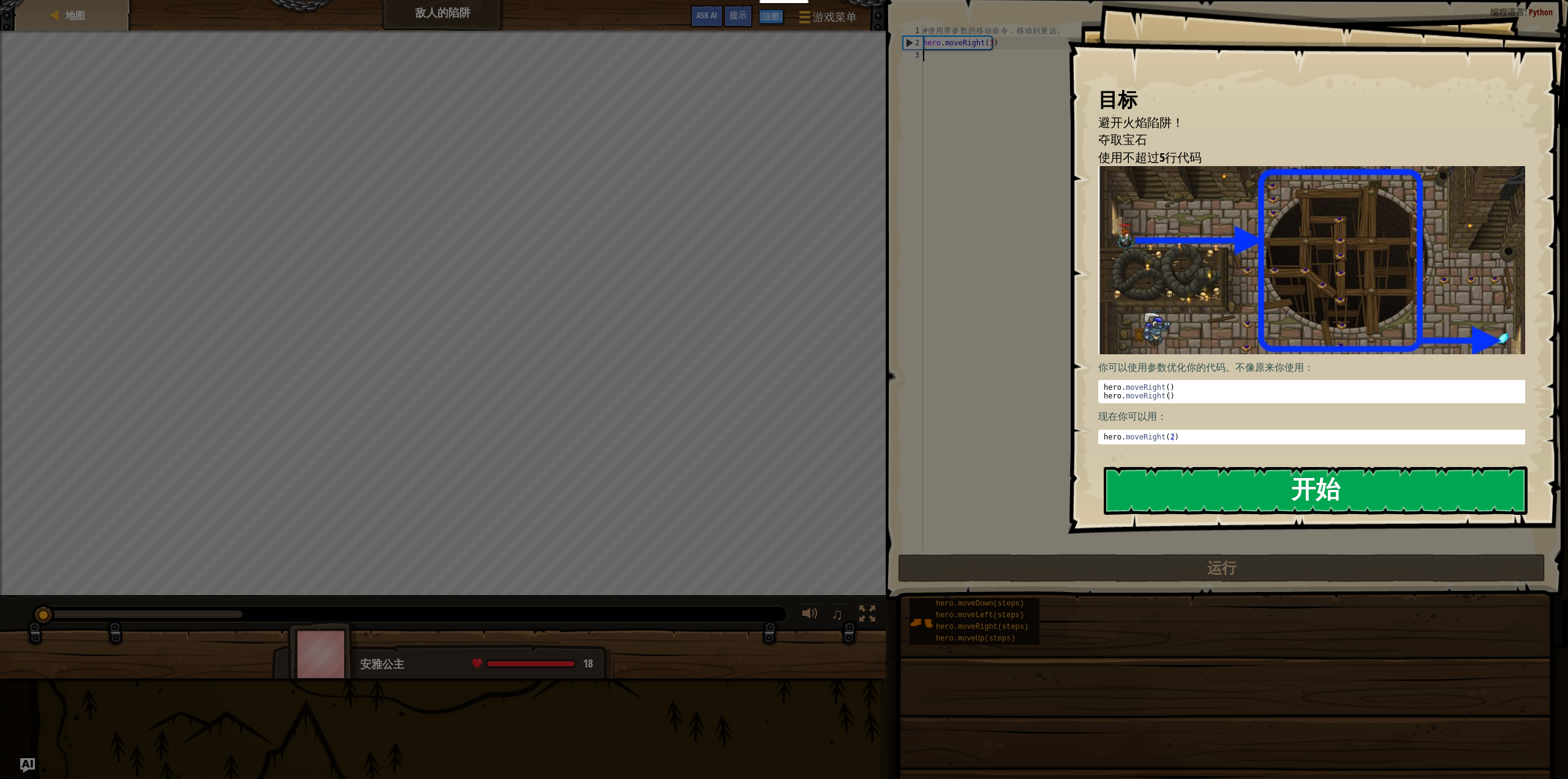
click at [1161, 485] on button "开始" at bounding box center [1316, 490] width 424 height 48
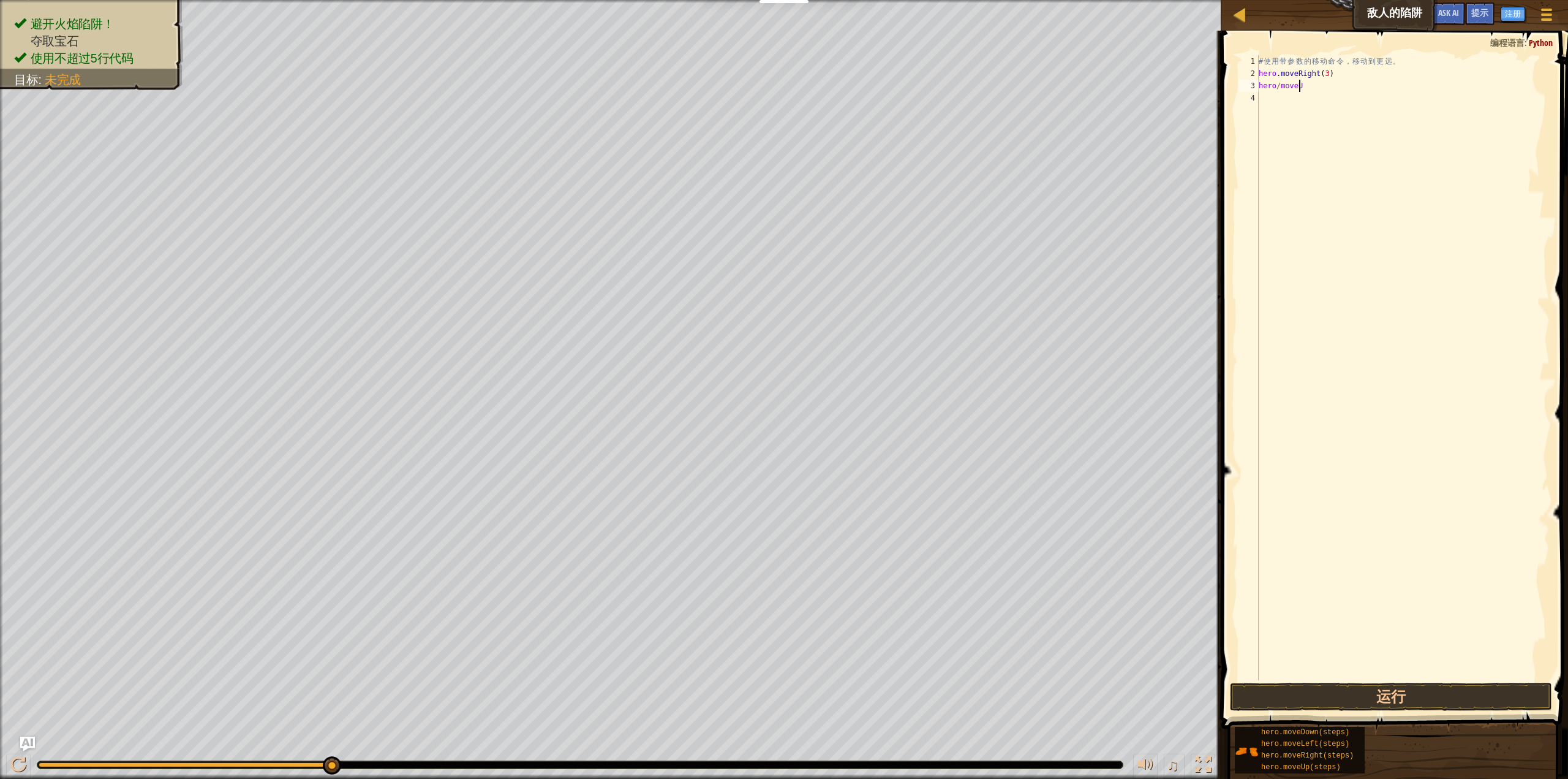
scroll to position [6, 3]
type textarea "hero/moveUp()"
type textarea "hero.moveRight"
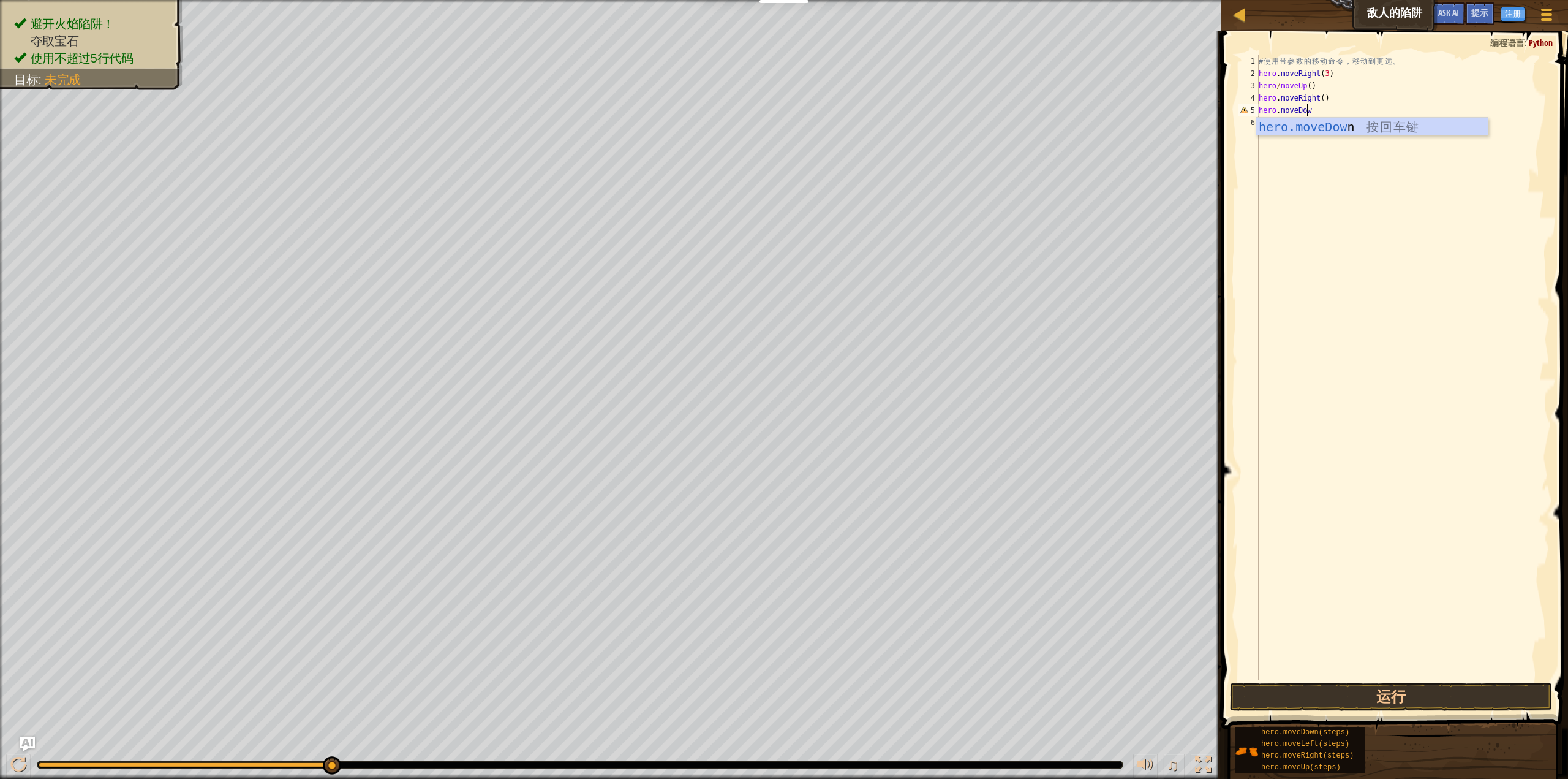
type textarea "hero.moveDowm"
type textarea "hero.moveRight()"
type textarea "hero.moveDowm(4)"
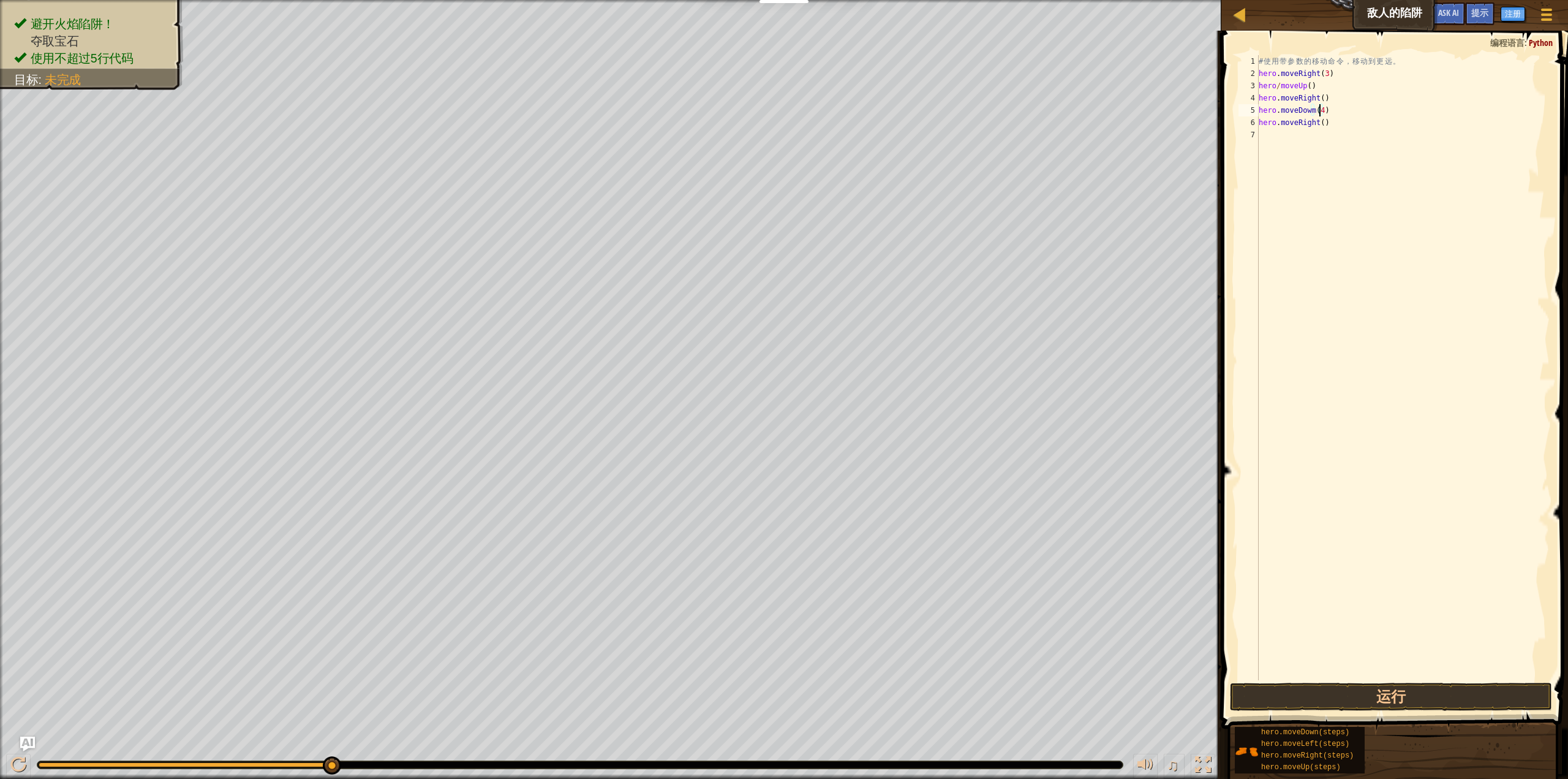
scroll to position [6, 0]
click at [1342, 705] on button "运行" at bounding box center [1391, 697] width 322 height 28
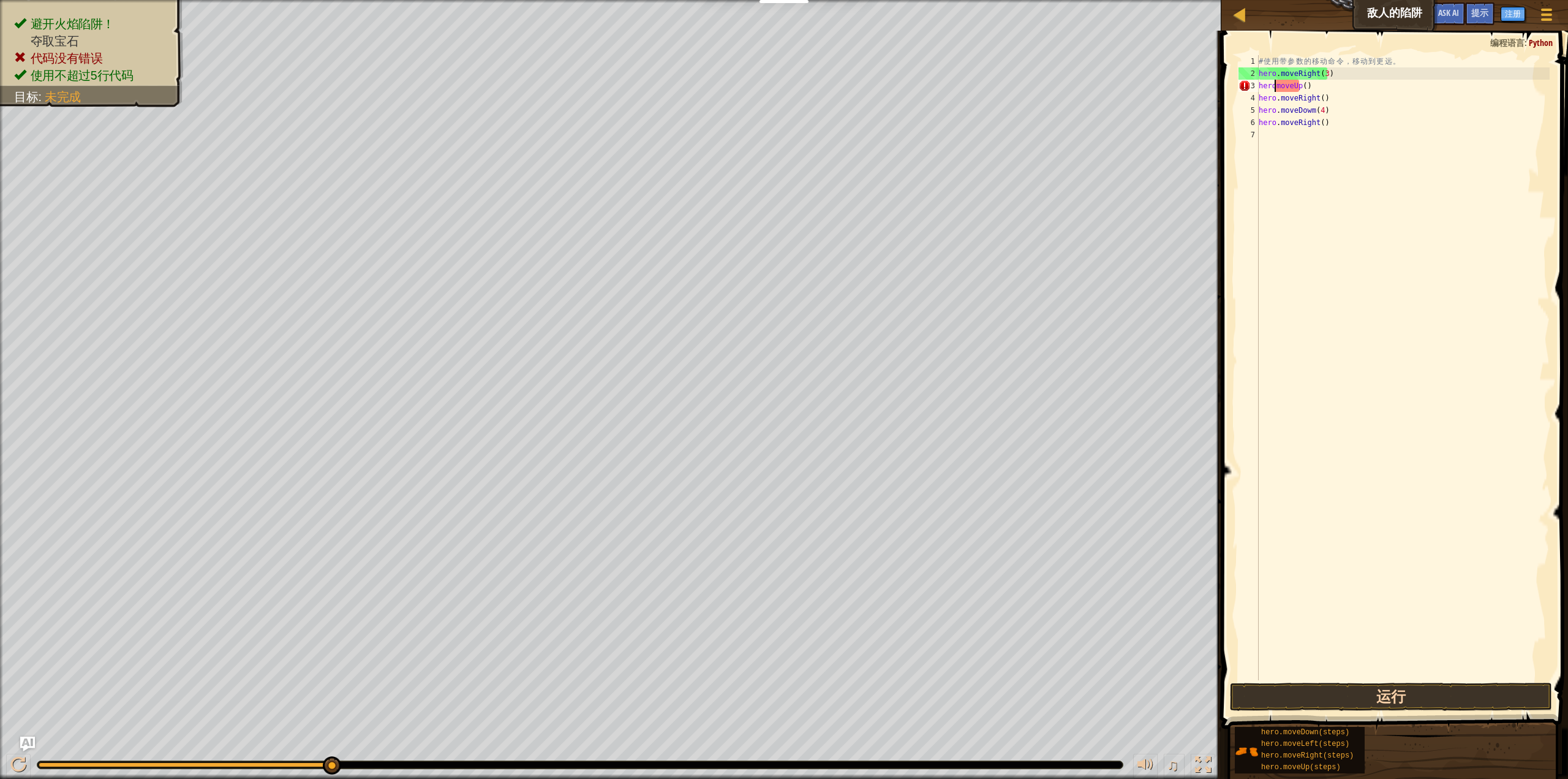
scroll to position [6, 1]
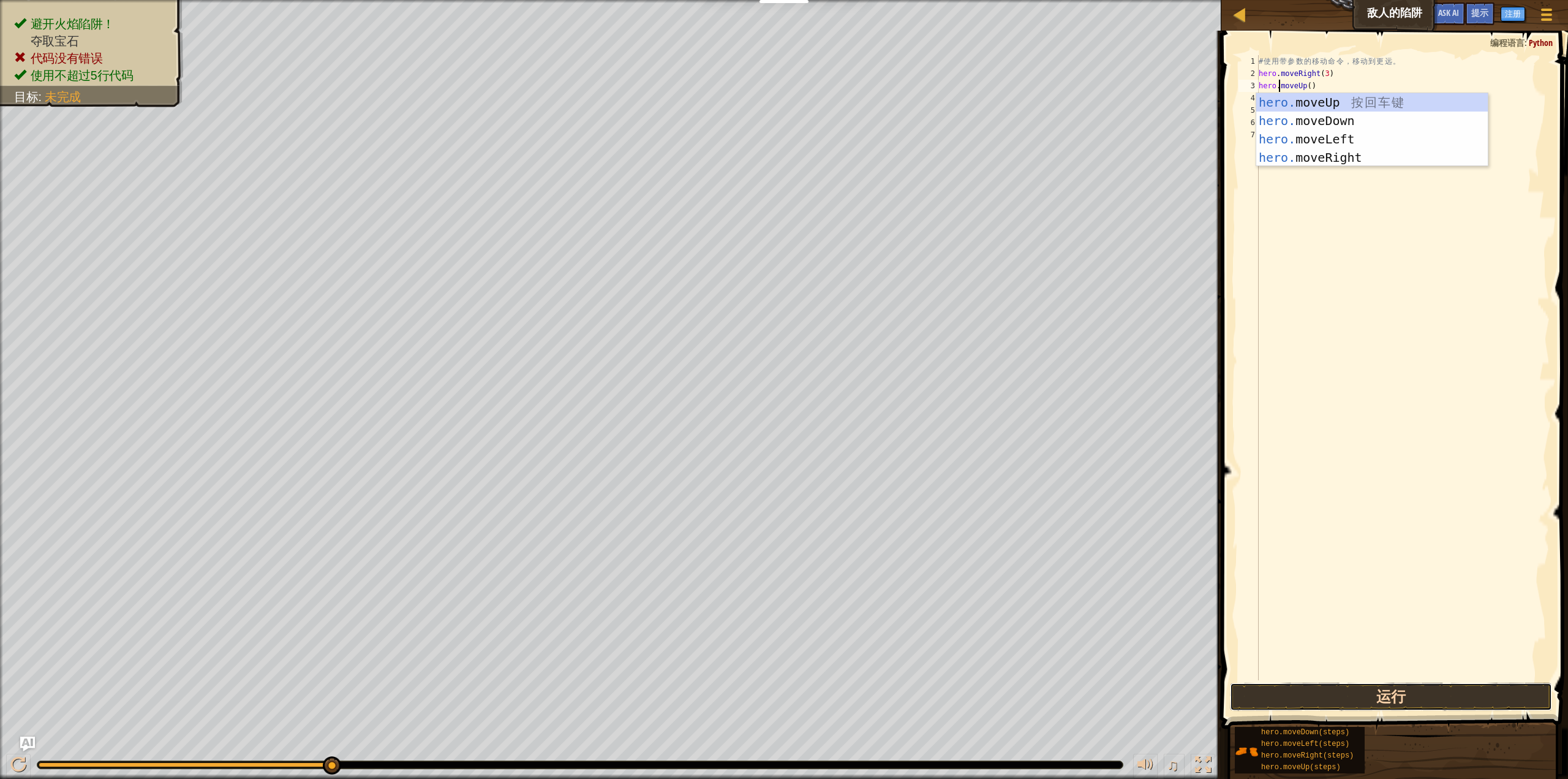
click at [1366, 694] on button "运行" at bounding box center [1391, 697] width 322 height 28
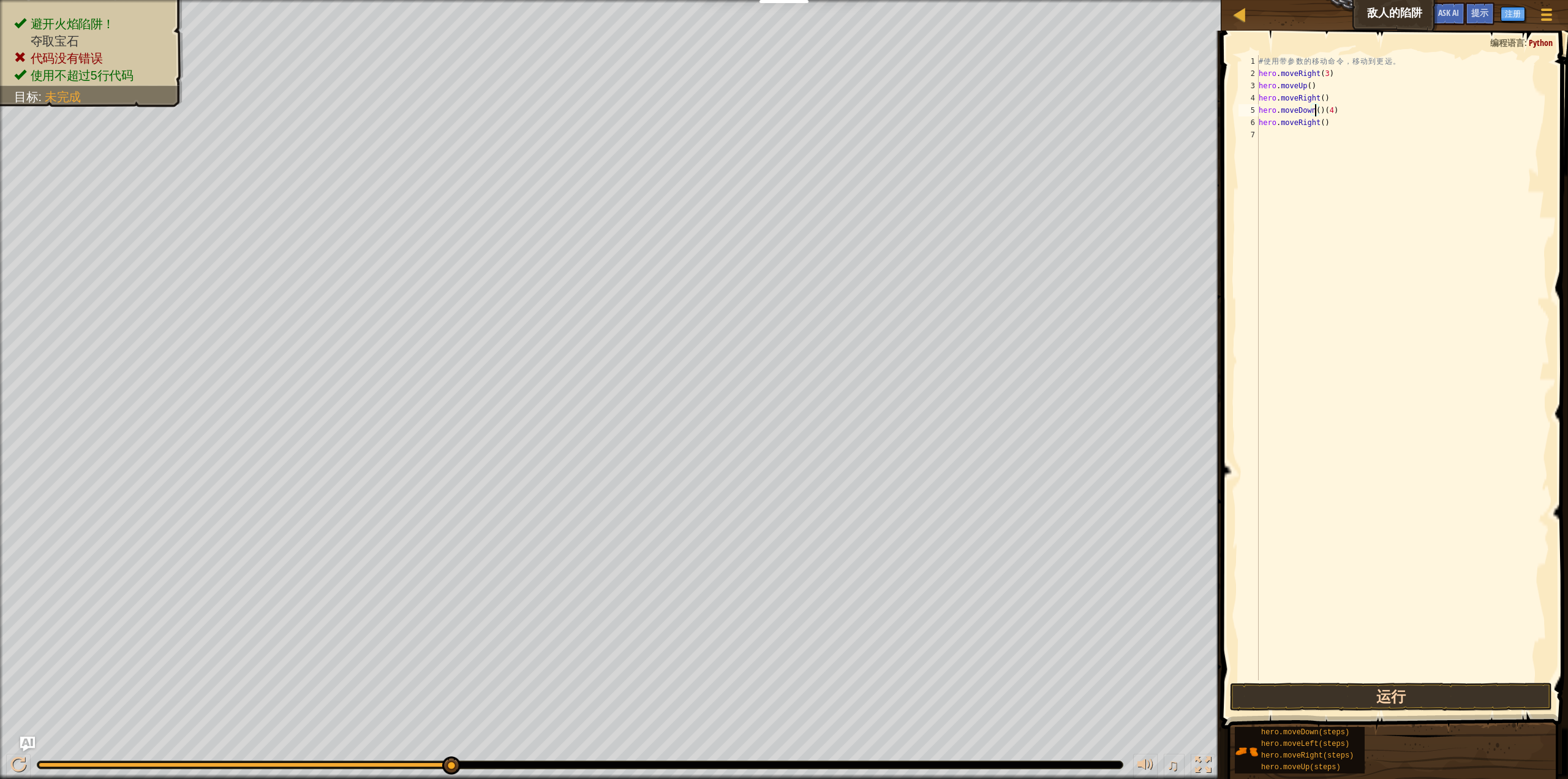
scroll to position [6, 5]
click at [1435, 685] on button "运行" at bounding box center [1391, 697] width 322 height 28
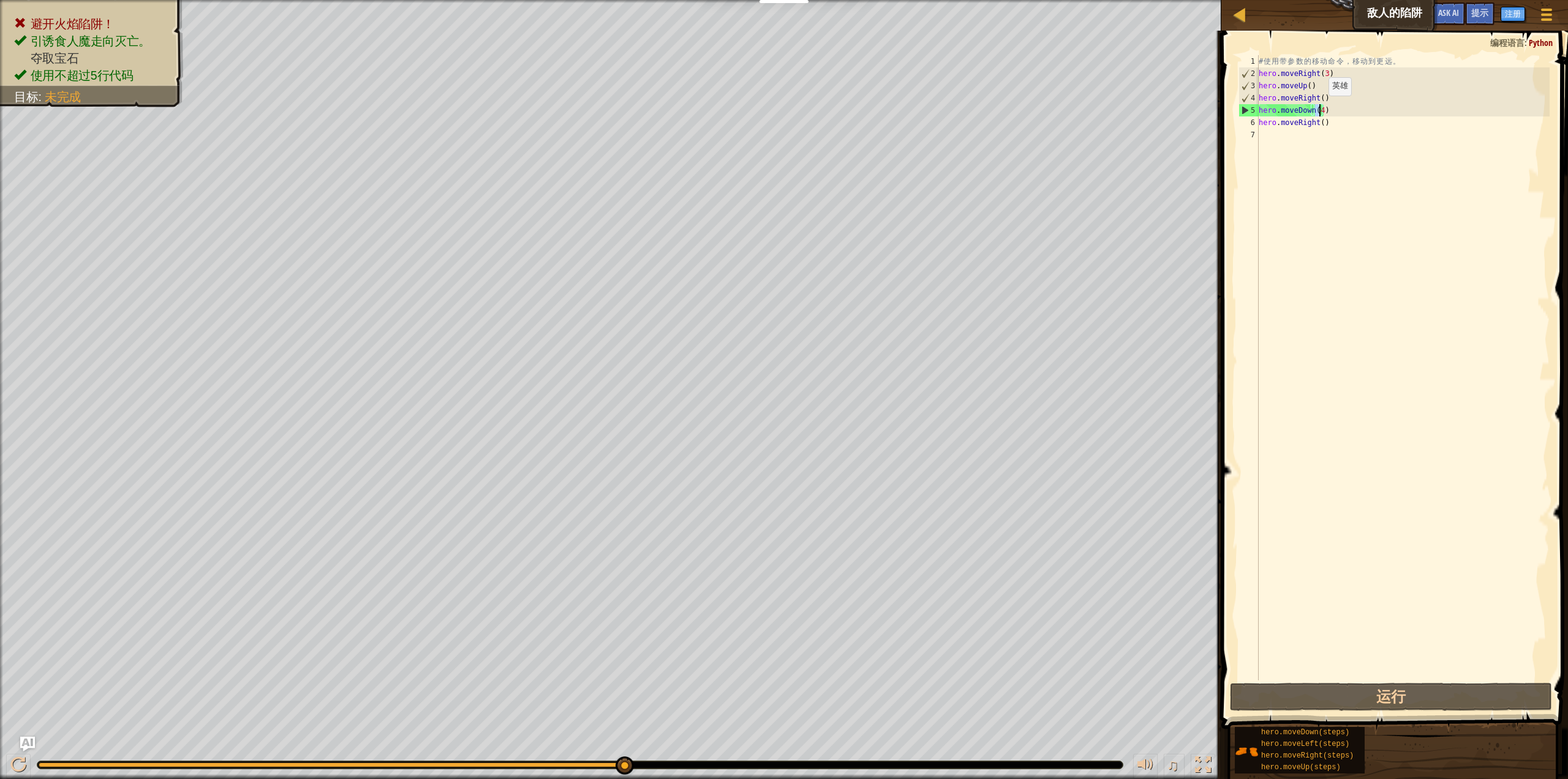
click at [1318, 108] on div "# 使 用 带 参 数 的 移 动 命 令 ， 移 动 到 更 远 。 hero . moveRight ( 3 ) hero . moveUp ( ) he…" at bounding box center [1403, 380] width 293 height 650
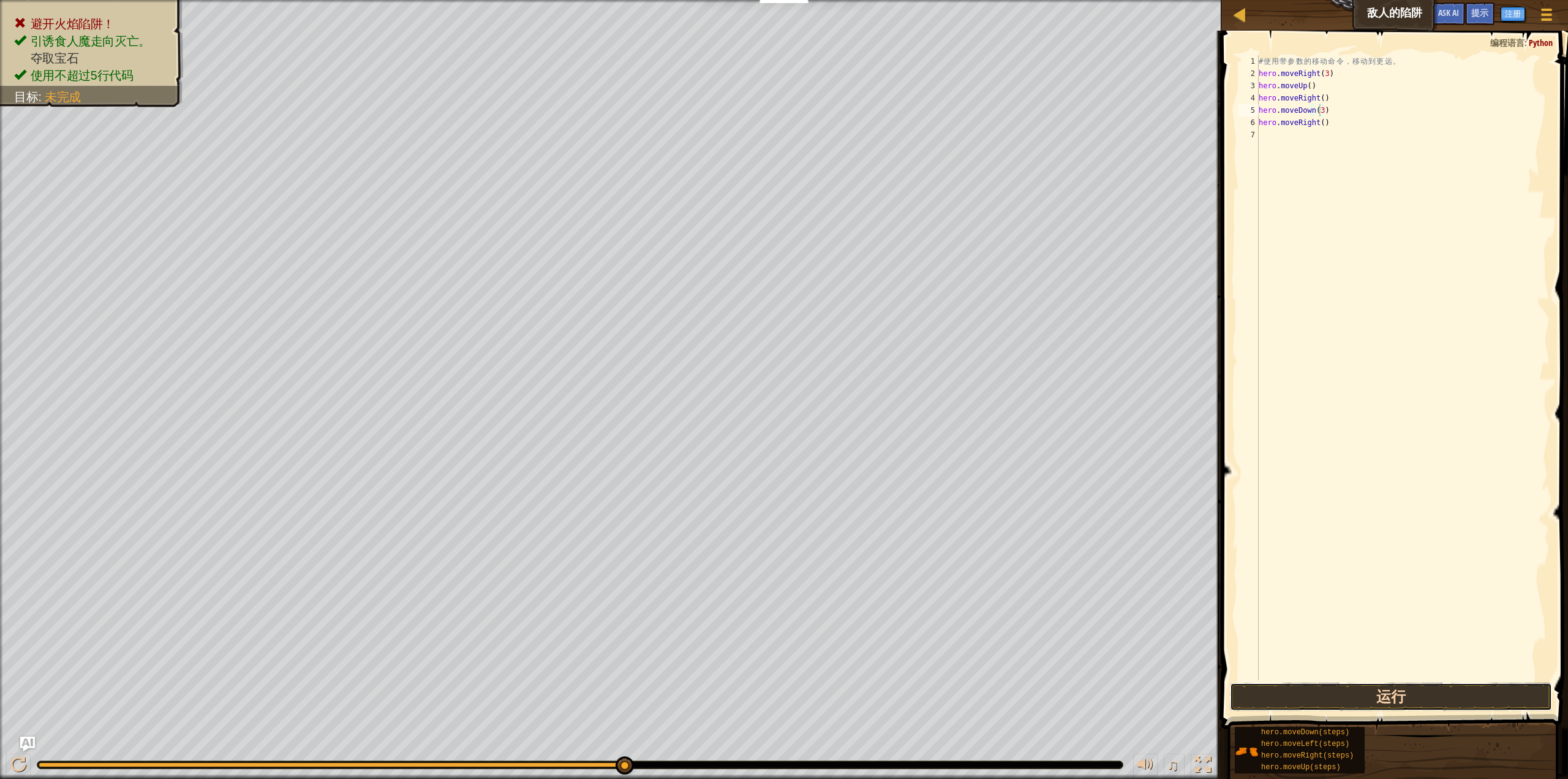
click at [1364, 693] on button "运行" at bounding box center [1391, 697] width 322 height 28
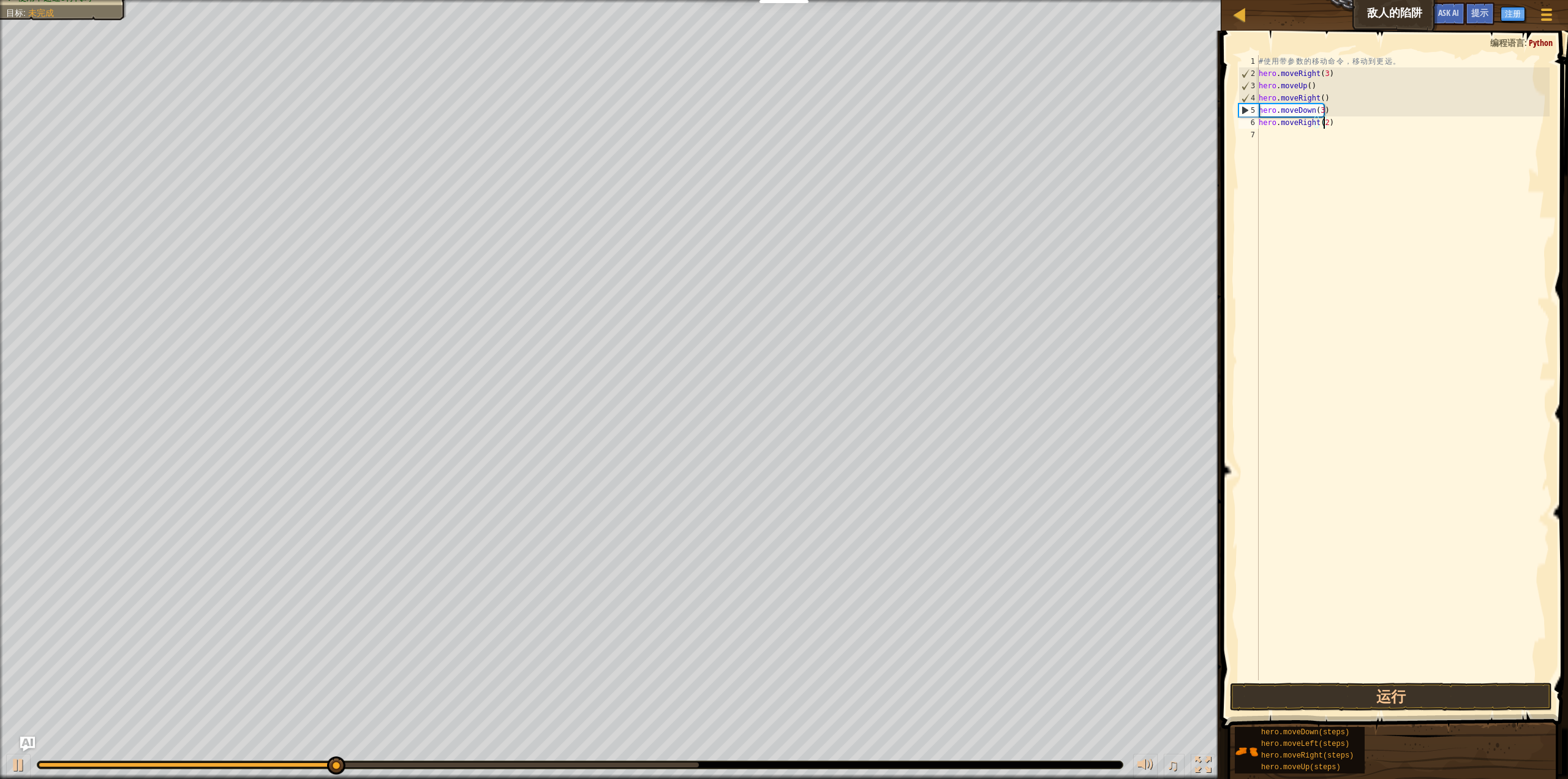
scroll to position [6, 5]
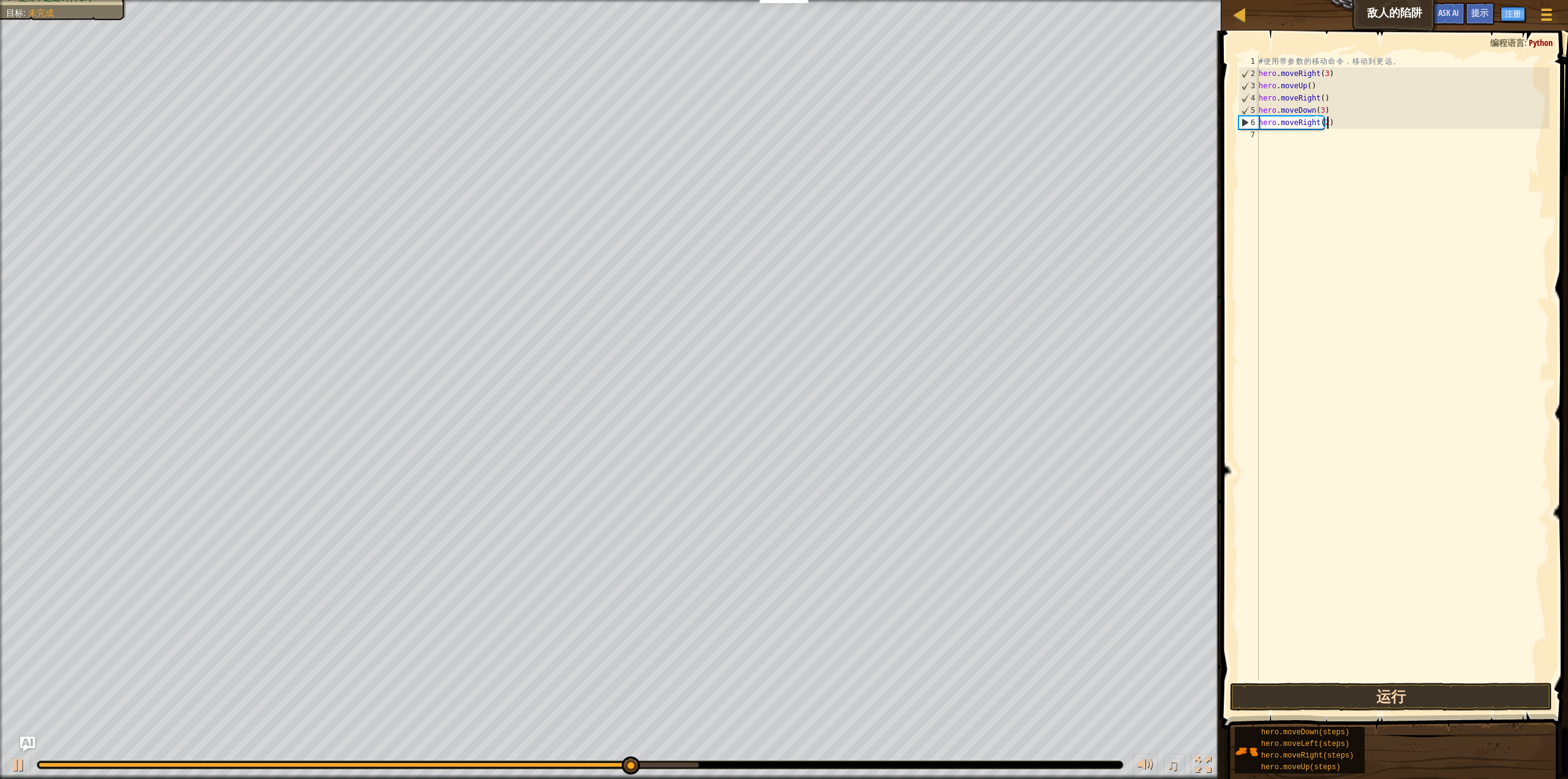
type textarea "hero.moveRight(2)"
click at [1386, 702] on button "运行" at bounding box center [1391, 697] width 322 height 28
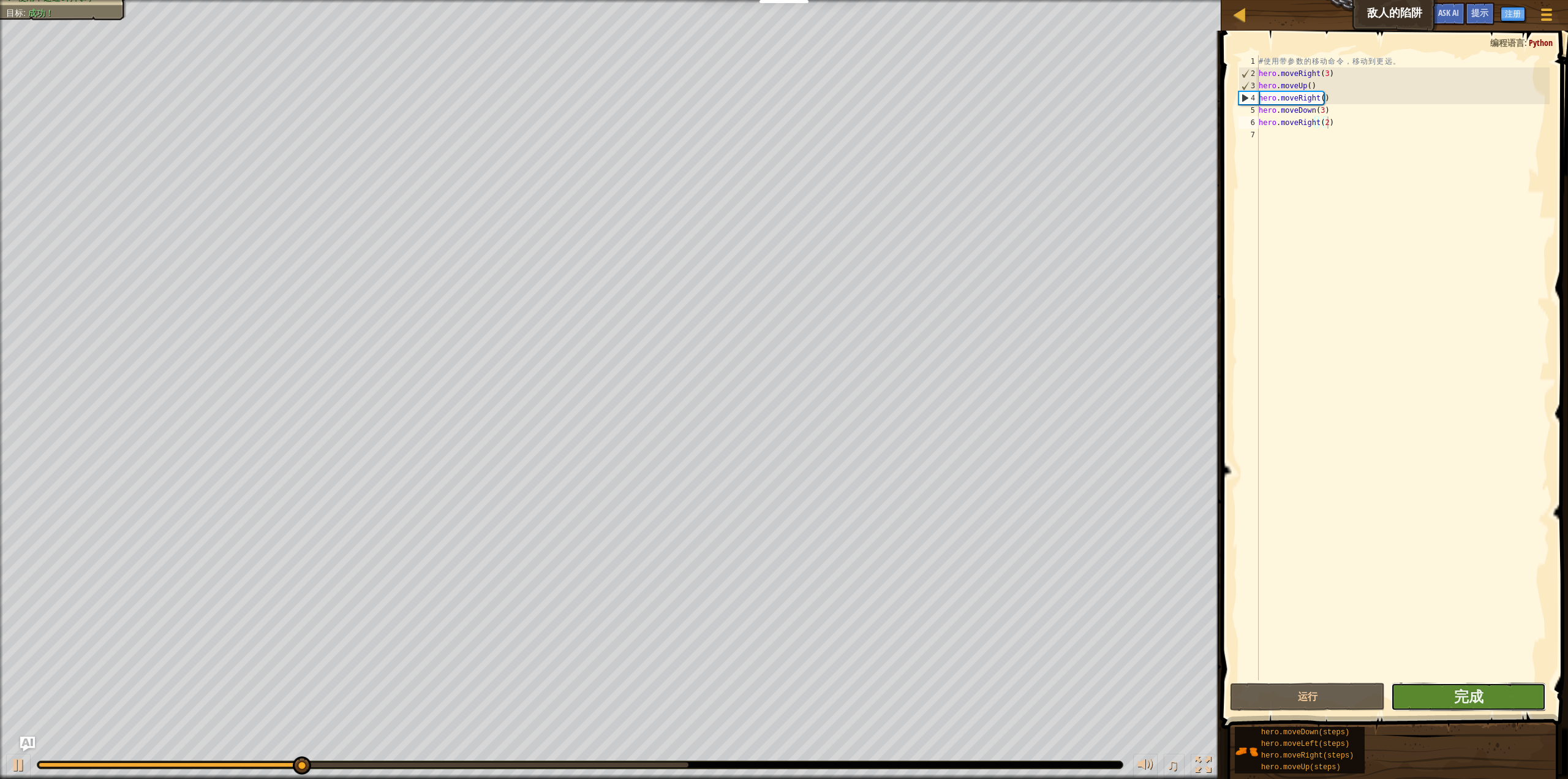
click at [1401, 692] on button "完成" at bounding box center [1469, 697] width 155 height 28
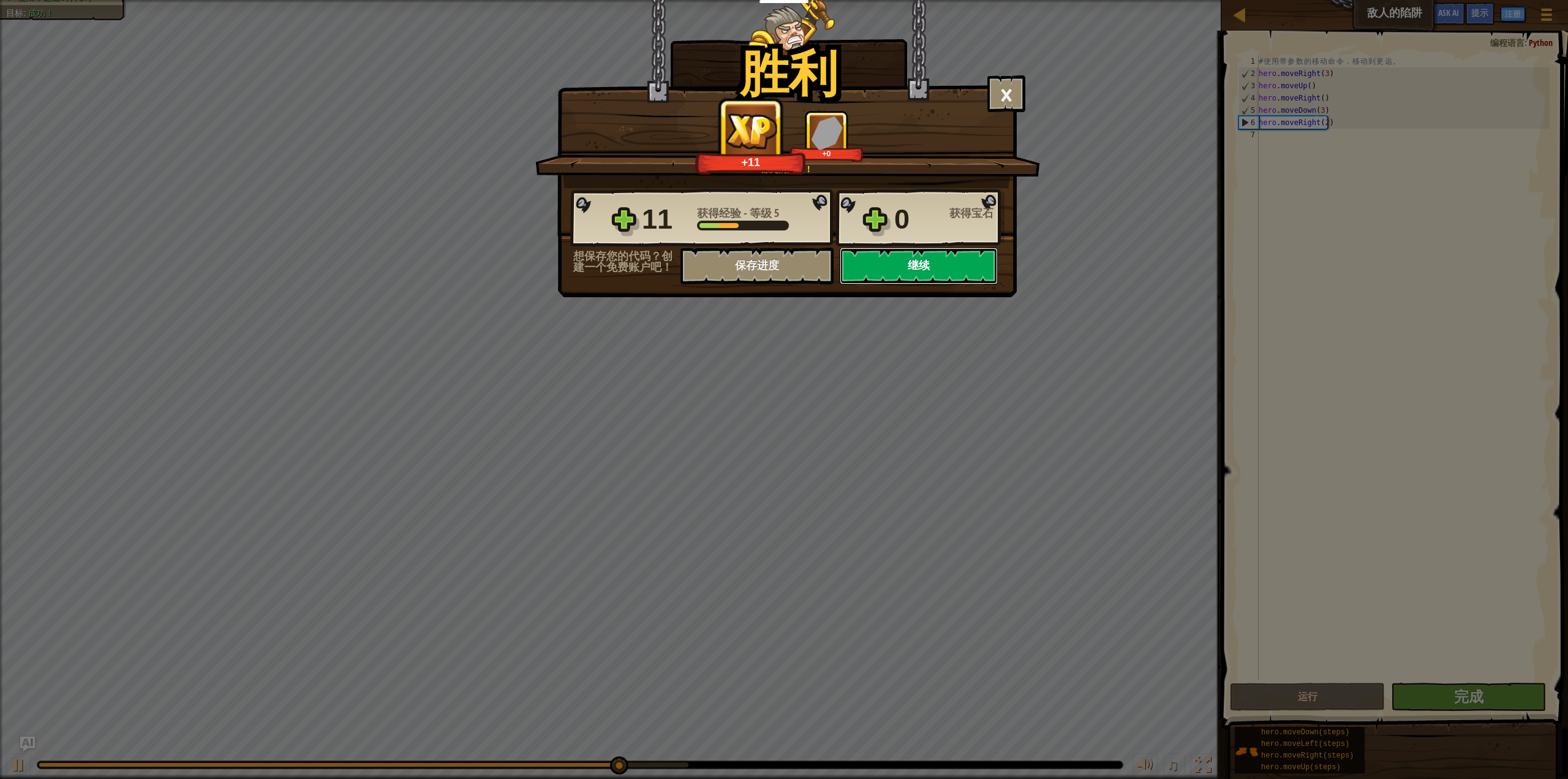
click at [968, 267] on button "继续" at bounding box center [919, 266] width 158 height 37
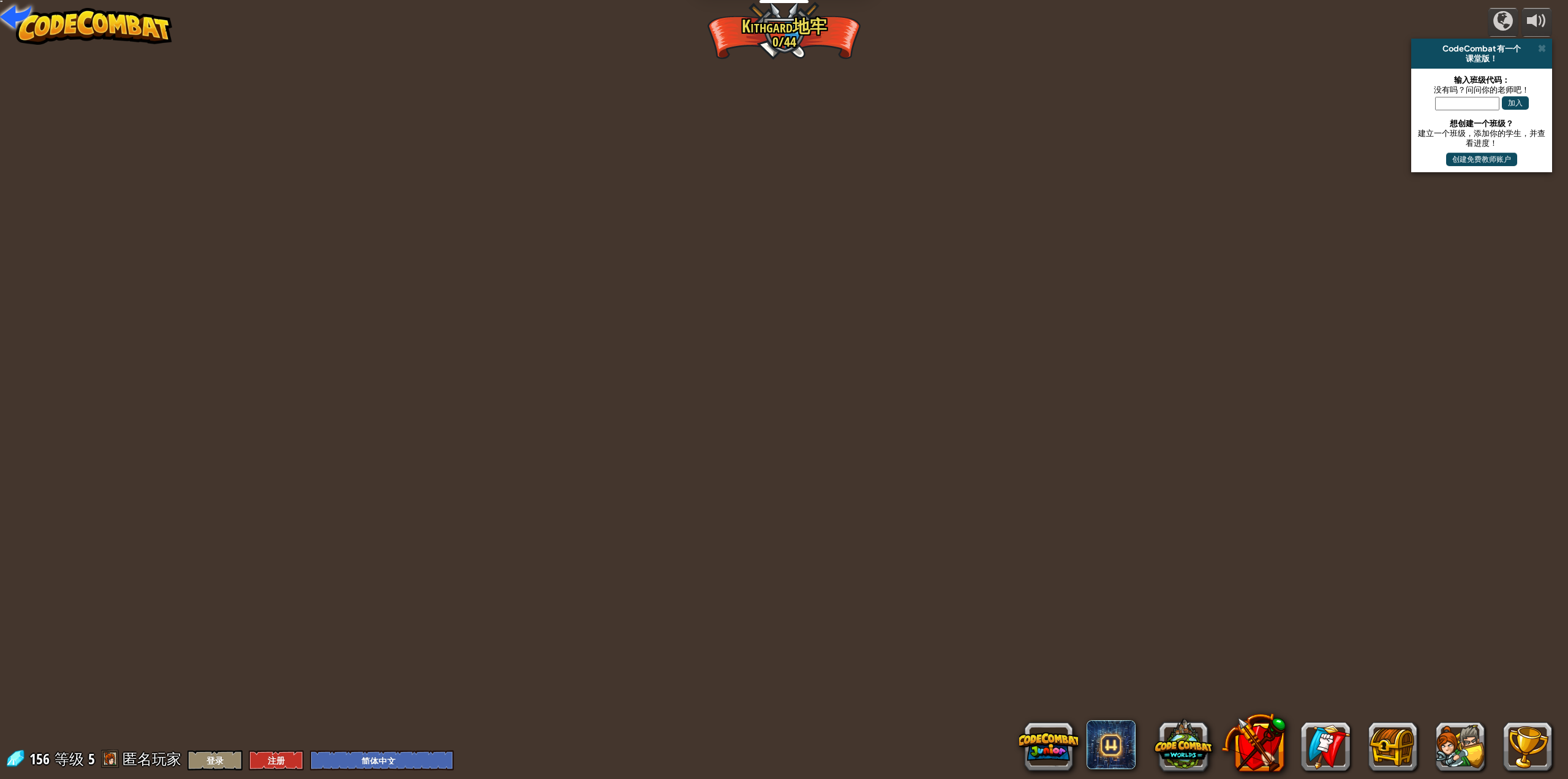
select select "zh-HANS"
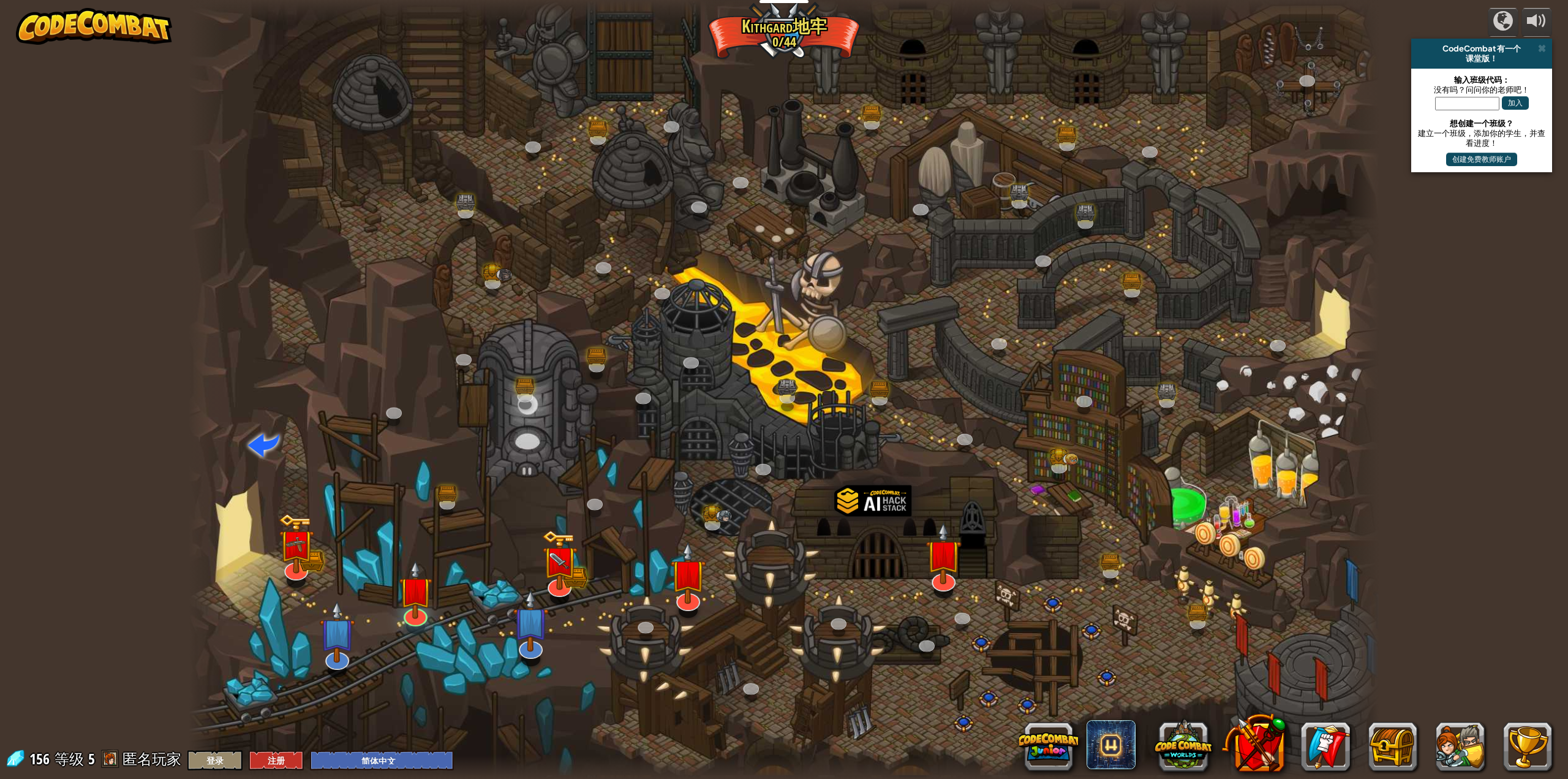
select select "zh-HANS"
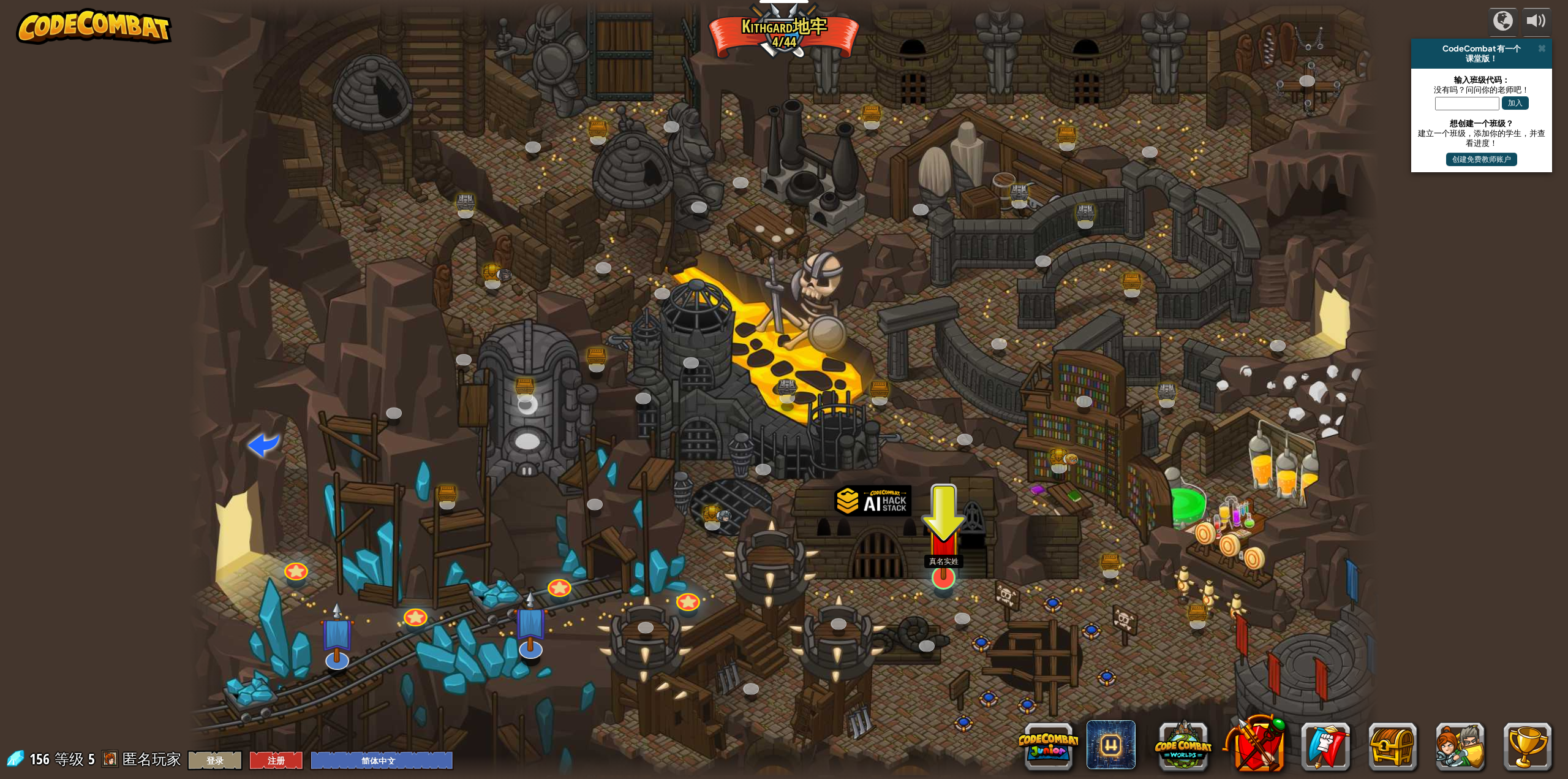
click at [946, 586] on div at bounding box center [943, 577] width 24 height 24
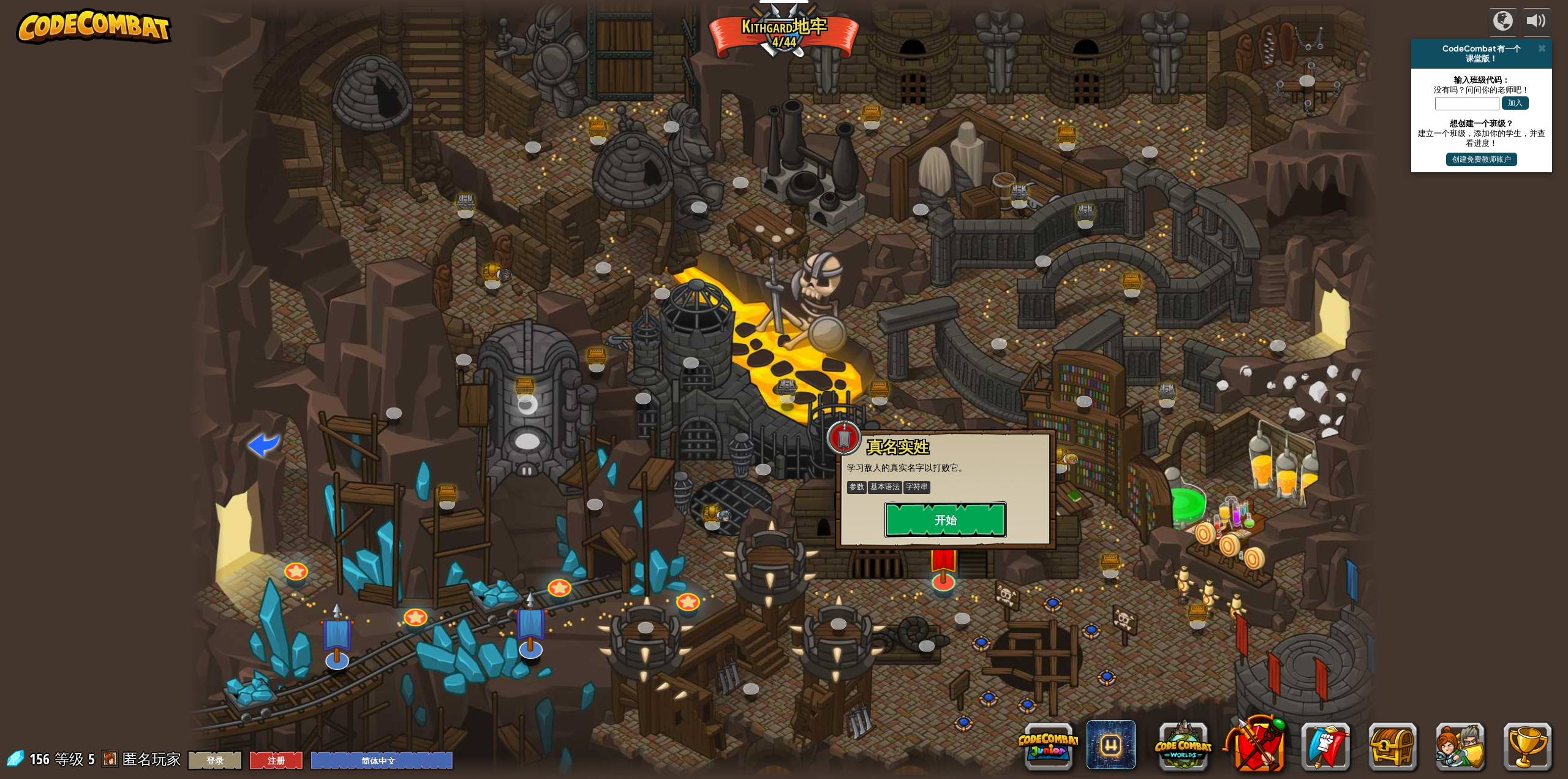
click at [952, 519] on button "开始" at bounding box center [946, 520] width 123 height 37
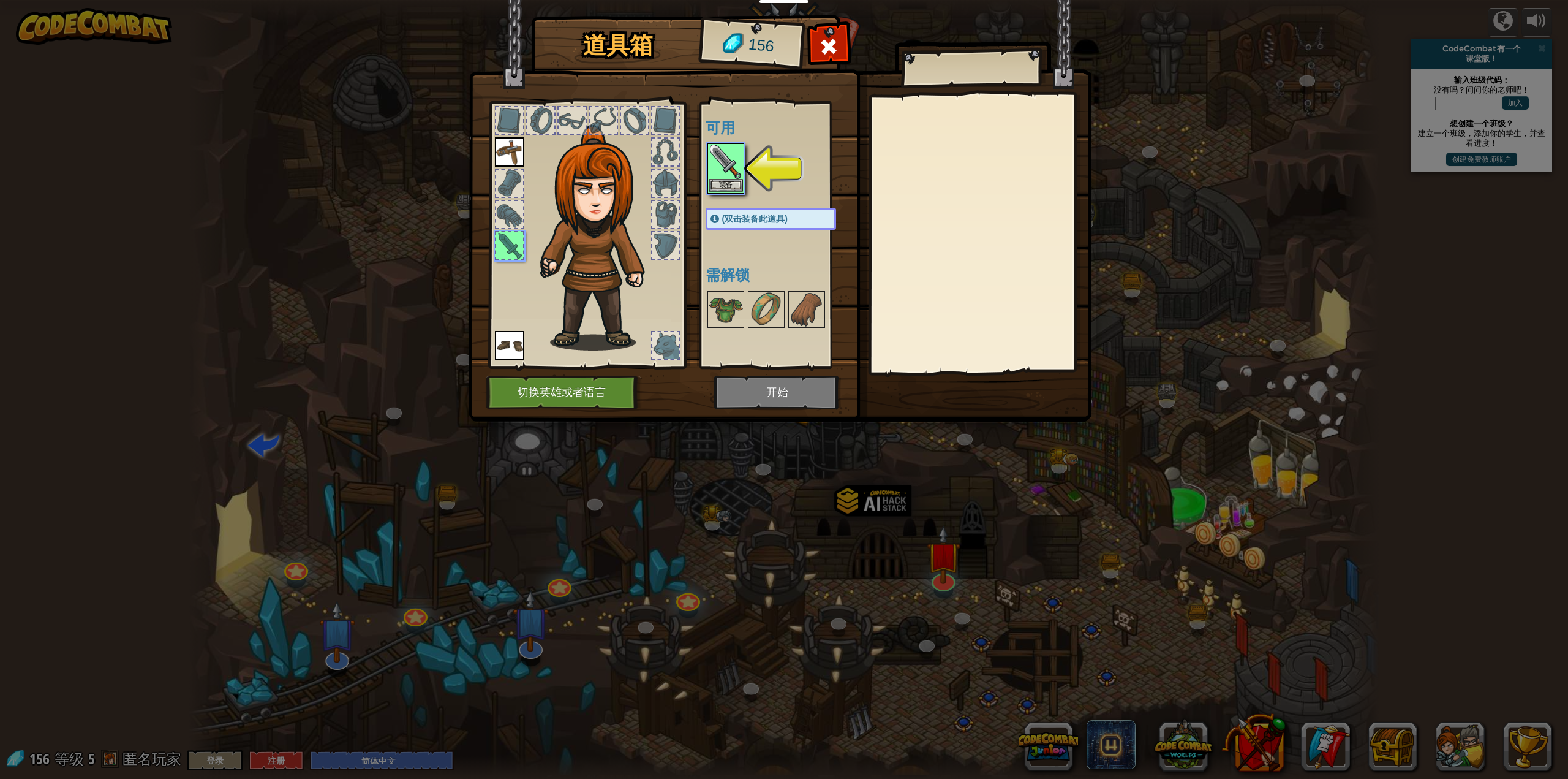
click at [736, 169] on img at bounding box center [726, 162] width 34 height 34
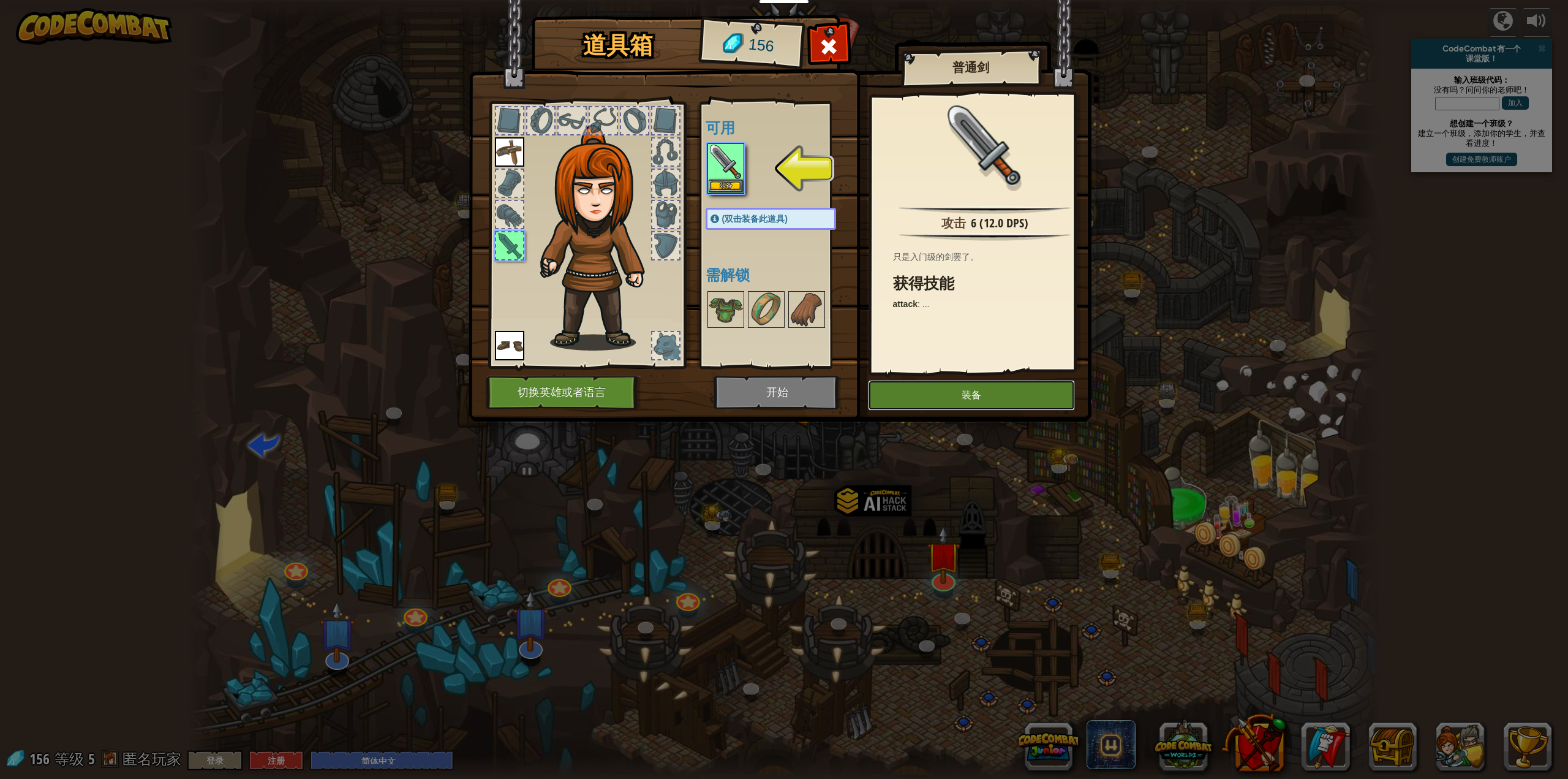
click at [976, 391] on button "装备" at bounding box center [971, 395] width 207 height 31
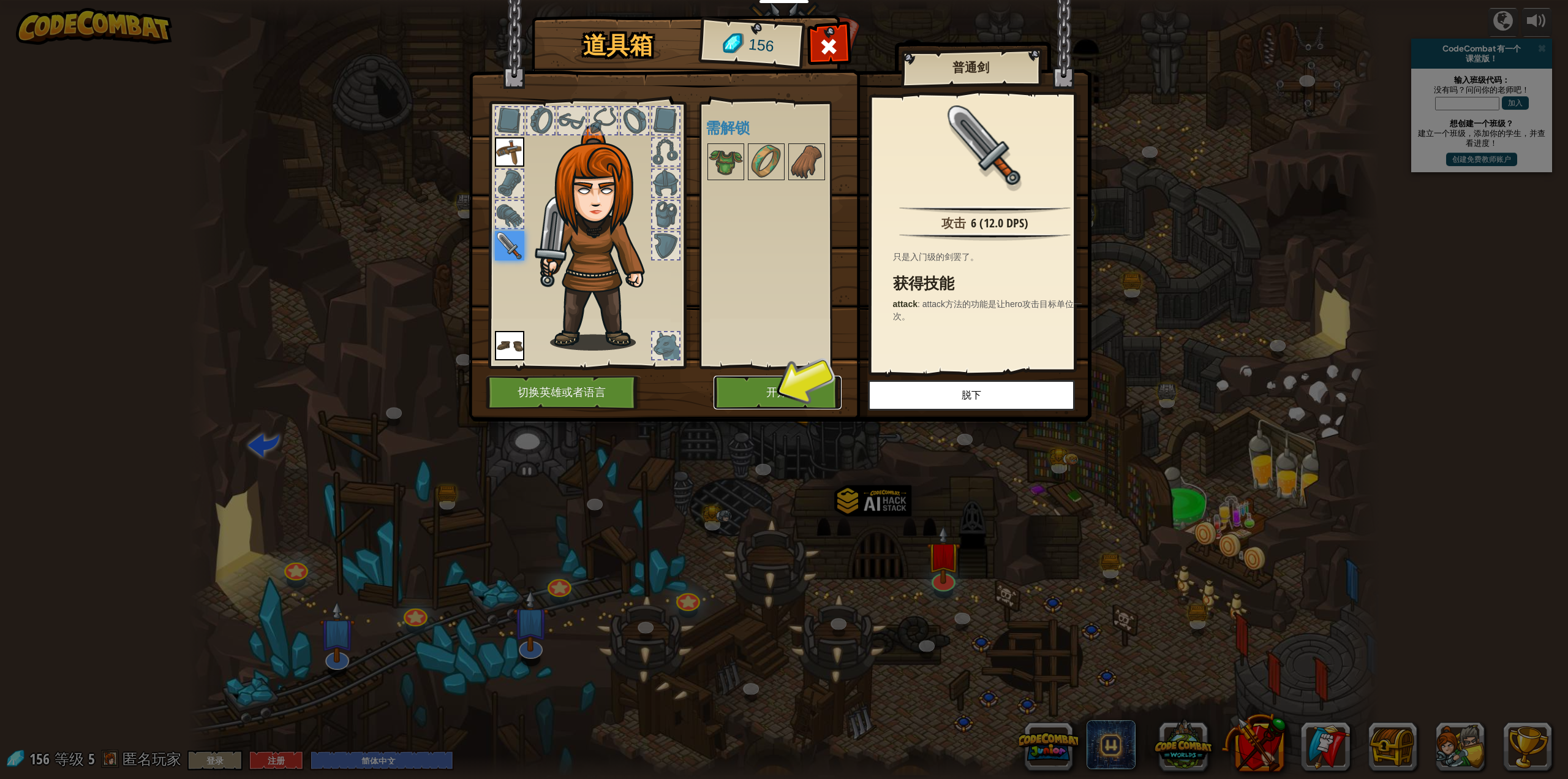
click at [797, 393] on button "开始" at bounding box center [778, 392] width 128 height 34
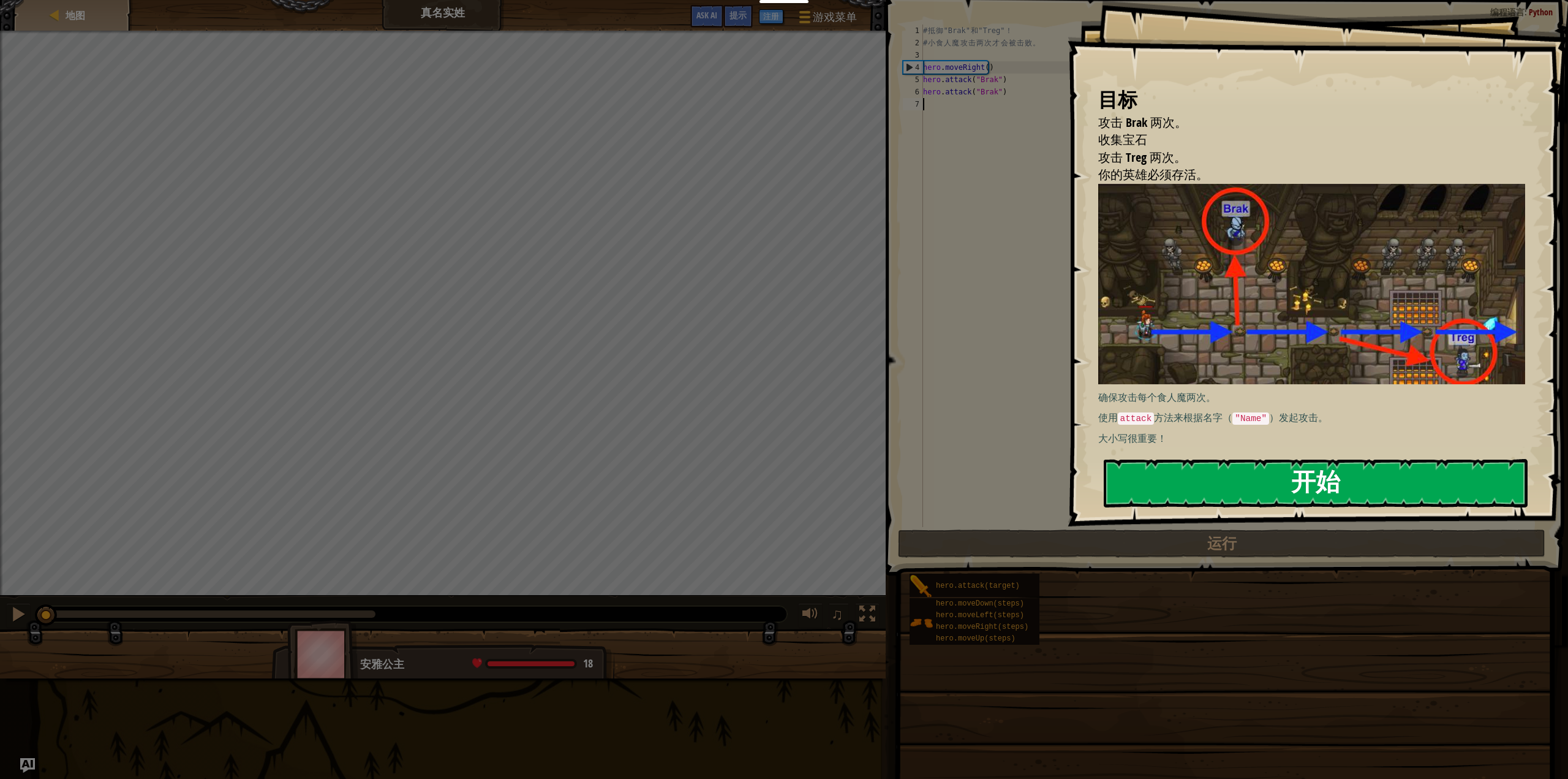
click at [1163, 483] on button "开始" at bounding box center [1316, 483] width 424 height 48
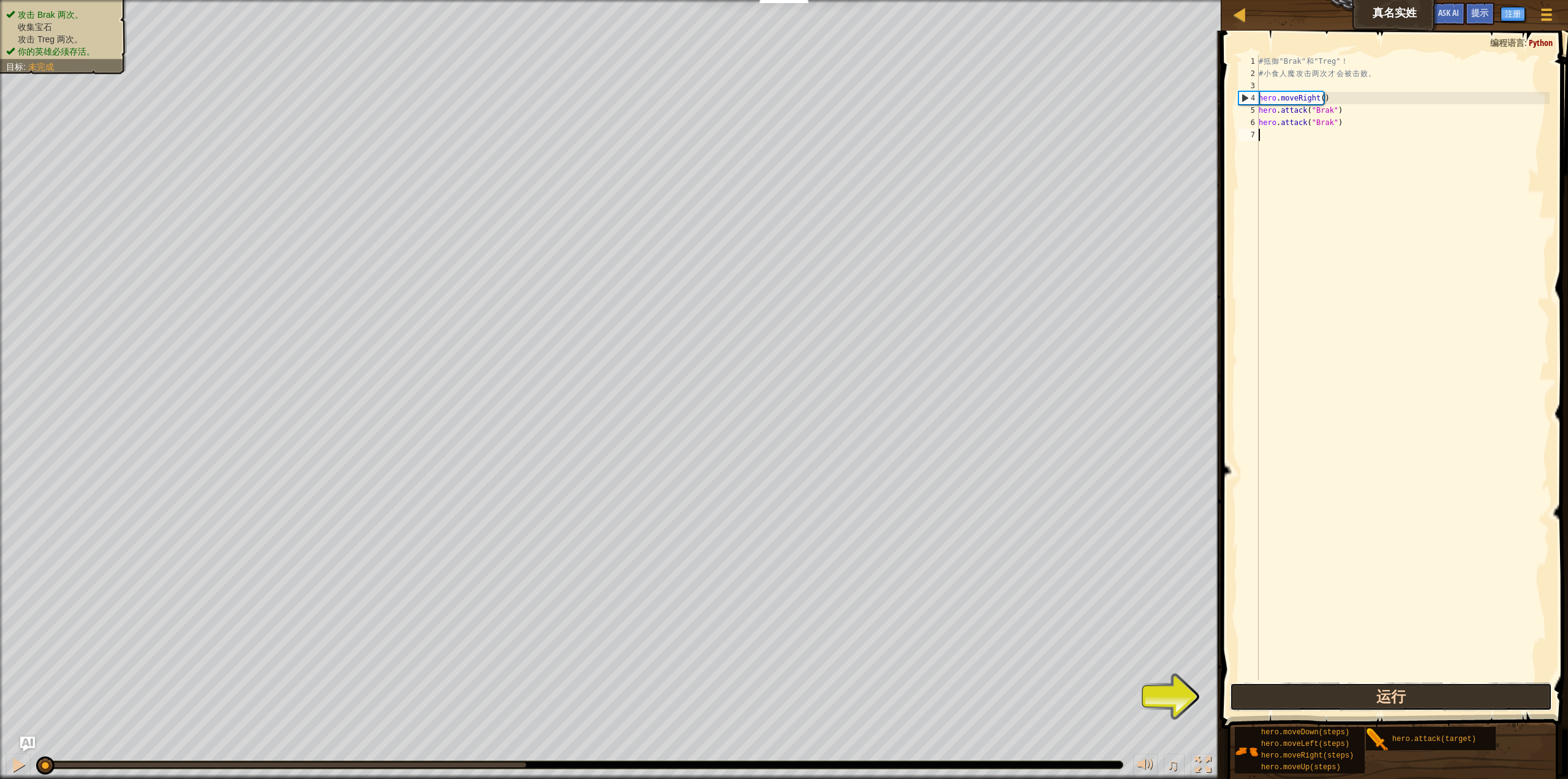
click at [1298, 705] on button "运行" at bounding box center [1391, 697] width 322 height 28
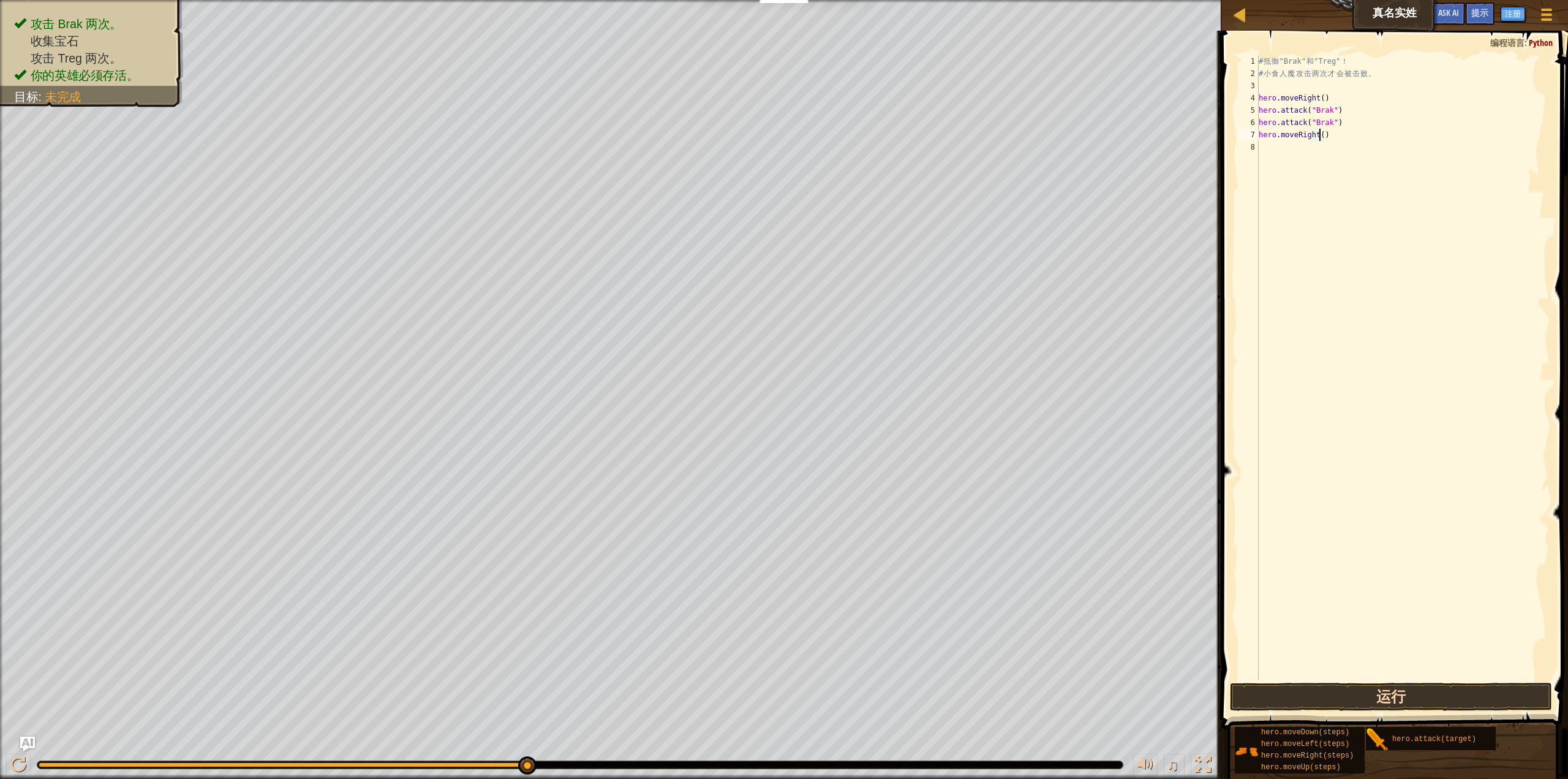
scroll to position [6, 5]
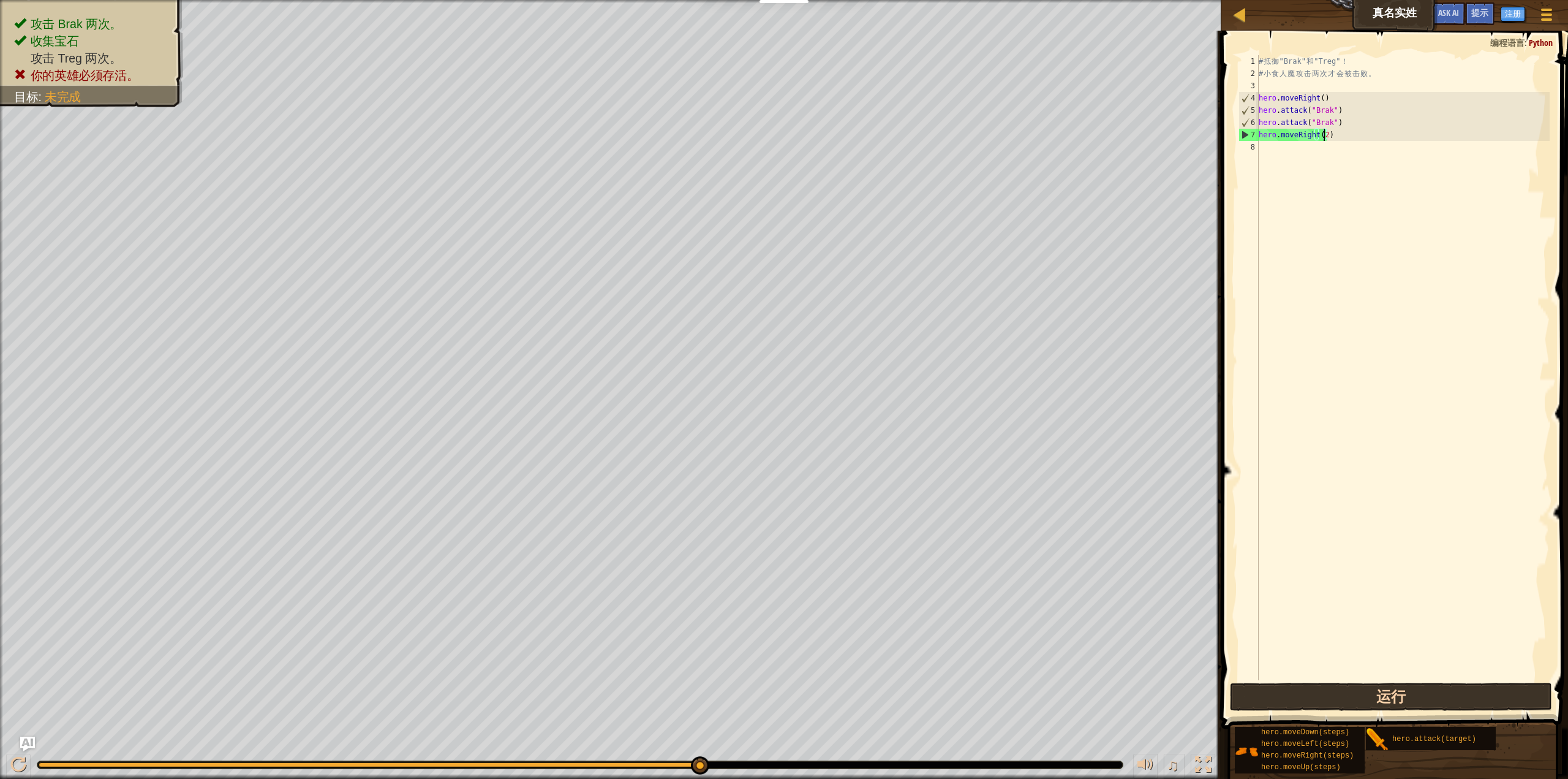
type textarea "hero.moveRight(3)"
type textarea "hero.moveRight()"
type textarea "hero.attack("Treg")"
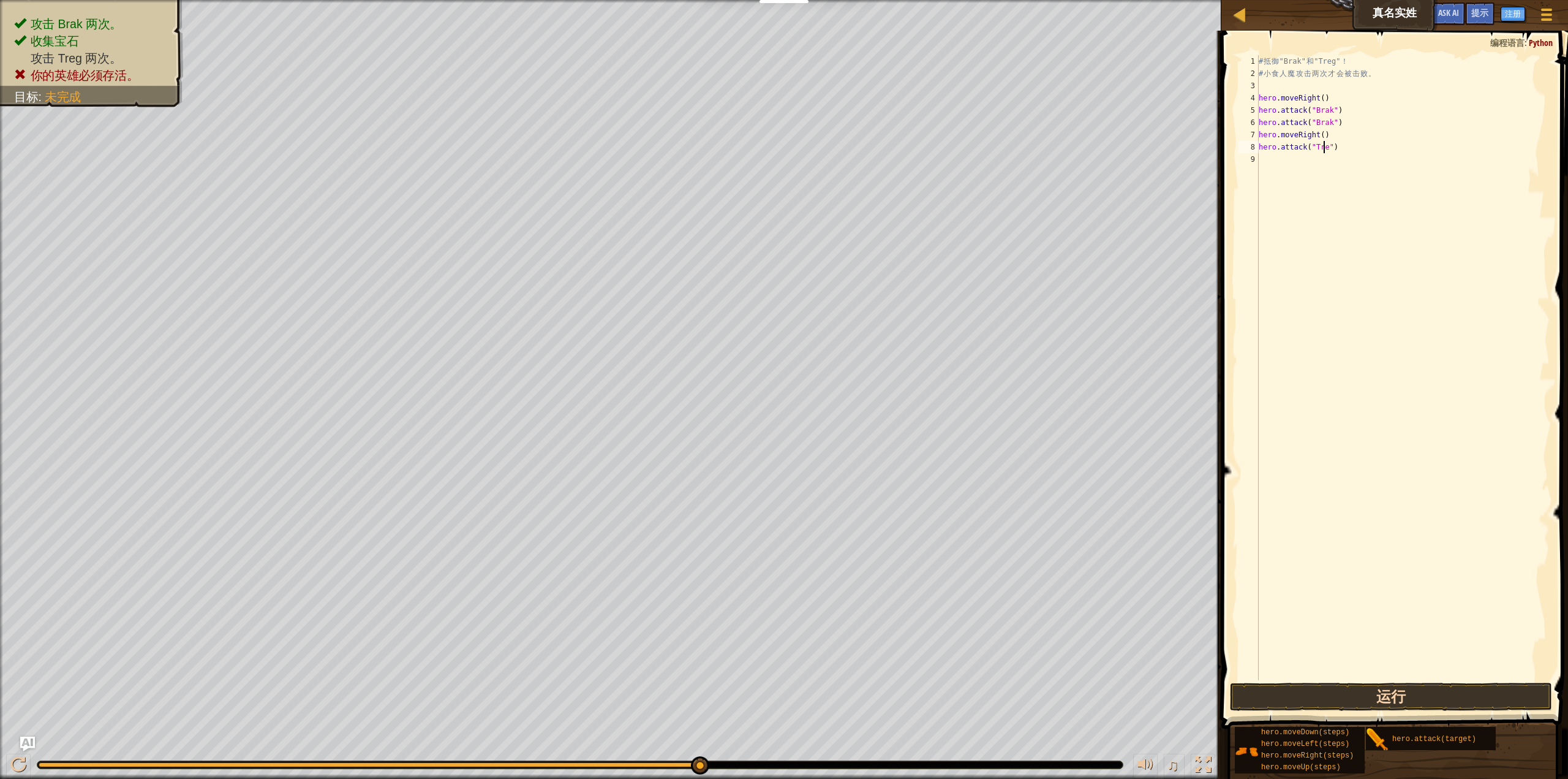
scroll to position [6, 6]
type textarea "hero.attack("Treg")"
type textarea "hero.moveRight"
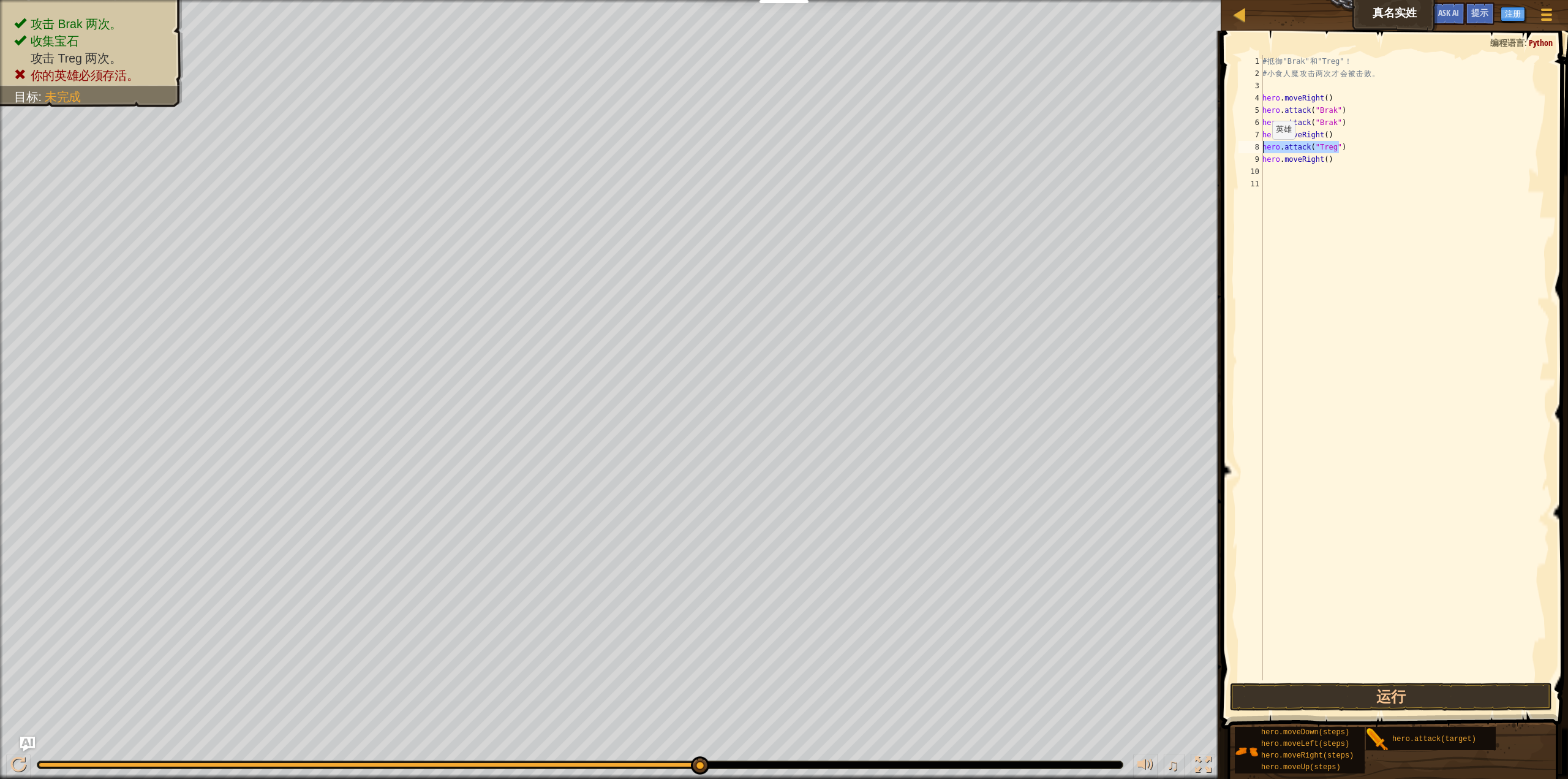
drag, startPoint x: 1348, startPoint y: 149, endPoint x: 1236, endPoint y: 148, distance: 112.0
click at [1236, 148] on div "1 2 3 4 5 6 7 8 9 10 11 # 抵 御 "Brak" 和 "Treg" ！ # 小 食 人 魔 攻 击 两 次 才 会 被 击 败 。 h…" at bounding box center [1393, 367] width 313 height 625
click at [1399, 147] on div "# 抵 御 "Brak" 和 "Treg" ！ # 小 食 人 魔 攻 击 两 次 才 会 被 击 败 。 hero . moveRight ( ) hero…" at bounding box center [1405, 367] width 289 height 625
paste textarea "hero.attack("Treg")"
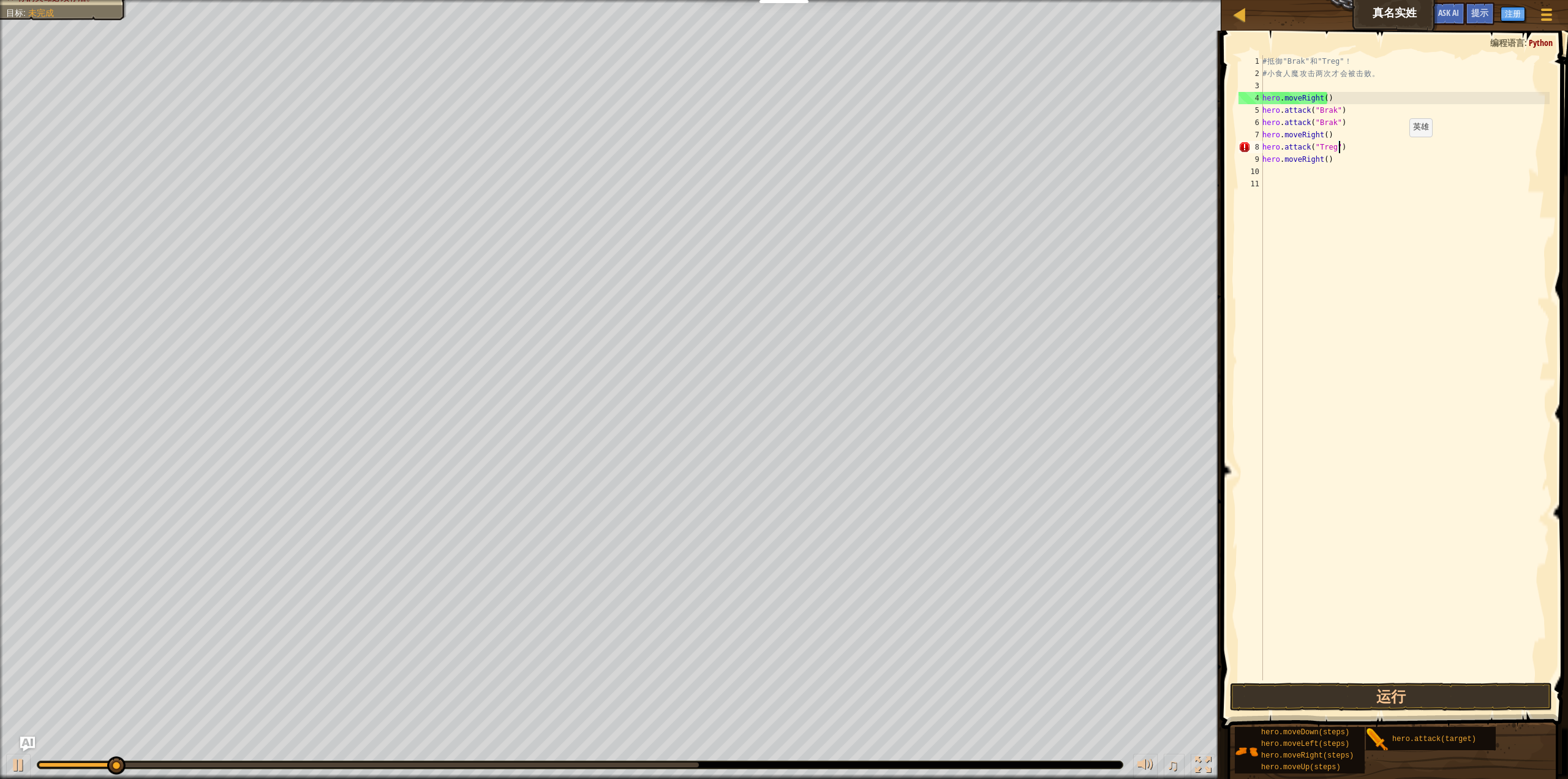
type textarea "hero.attack("Treg")"
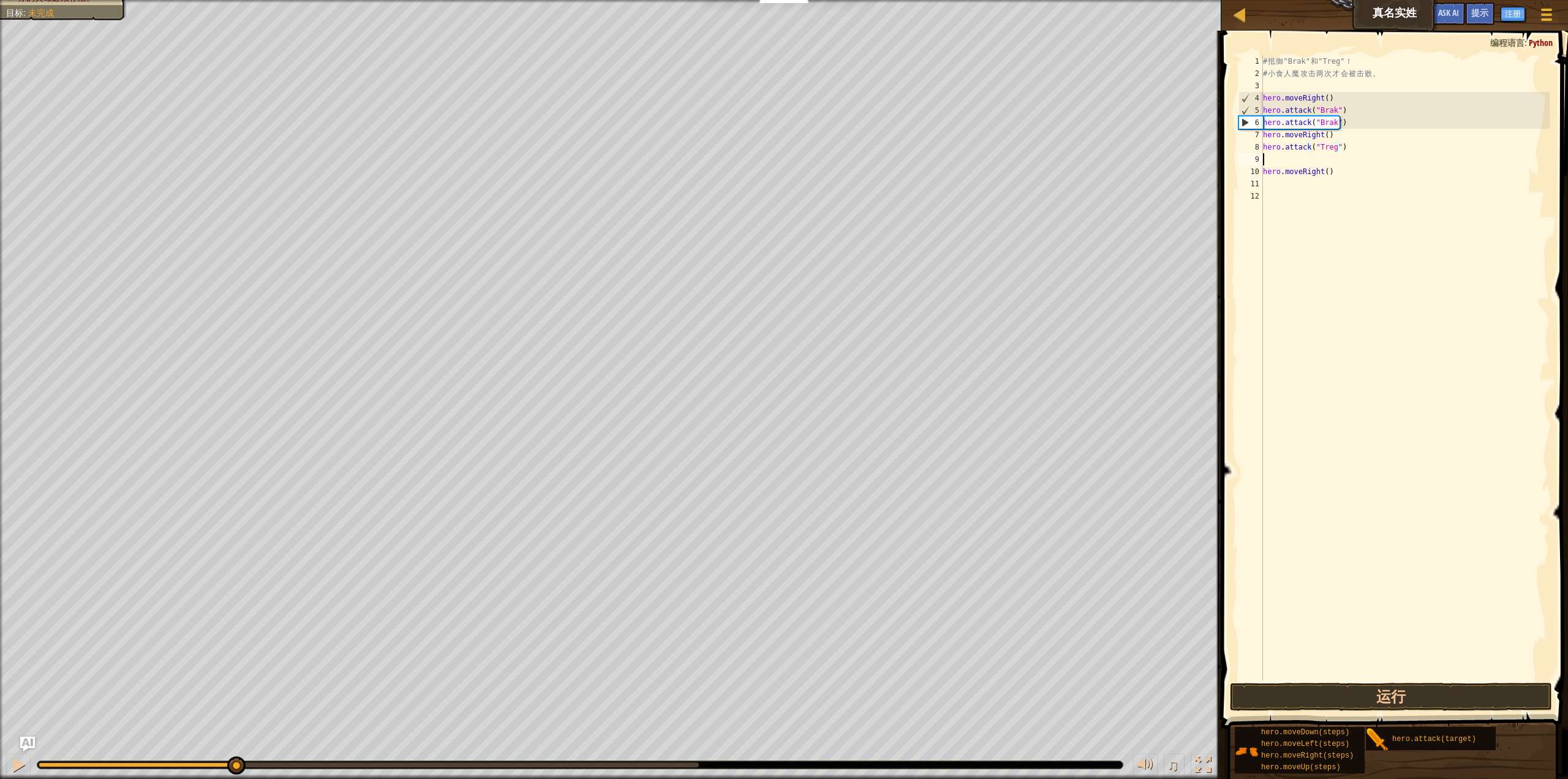
paste textarea "hero.attack("Treg")"
type textarea "hero.attack("Treg")"
click at [1345, 700] on button "运行" at bounding box center [1391, 697] width 322 height 28
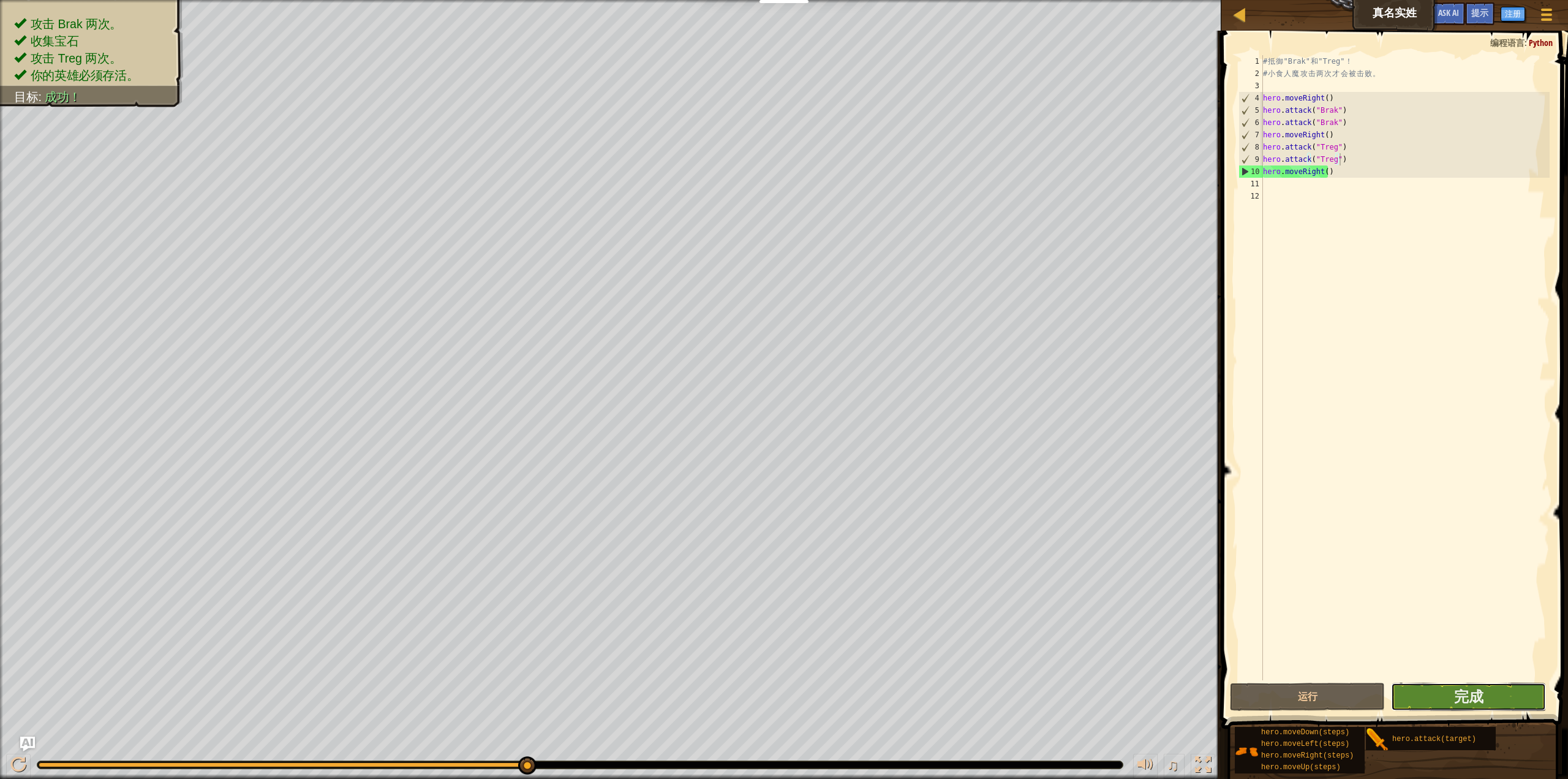
click at [1491, 694] on button "完成" at bounding box center [1469, 697] width 155 height 28
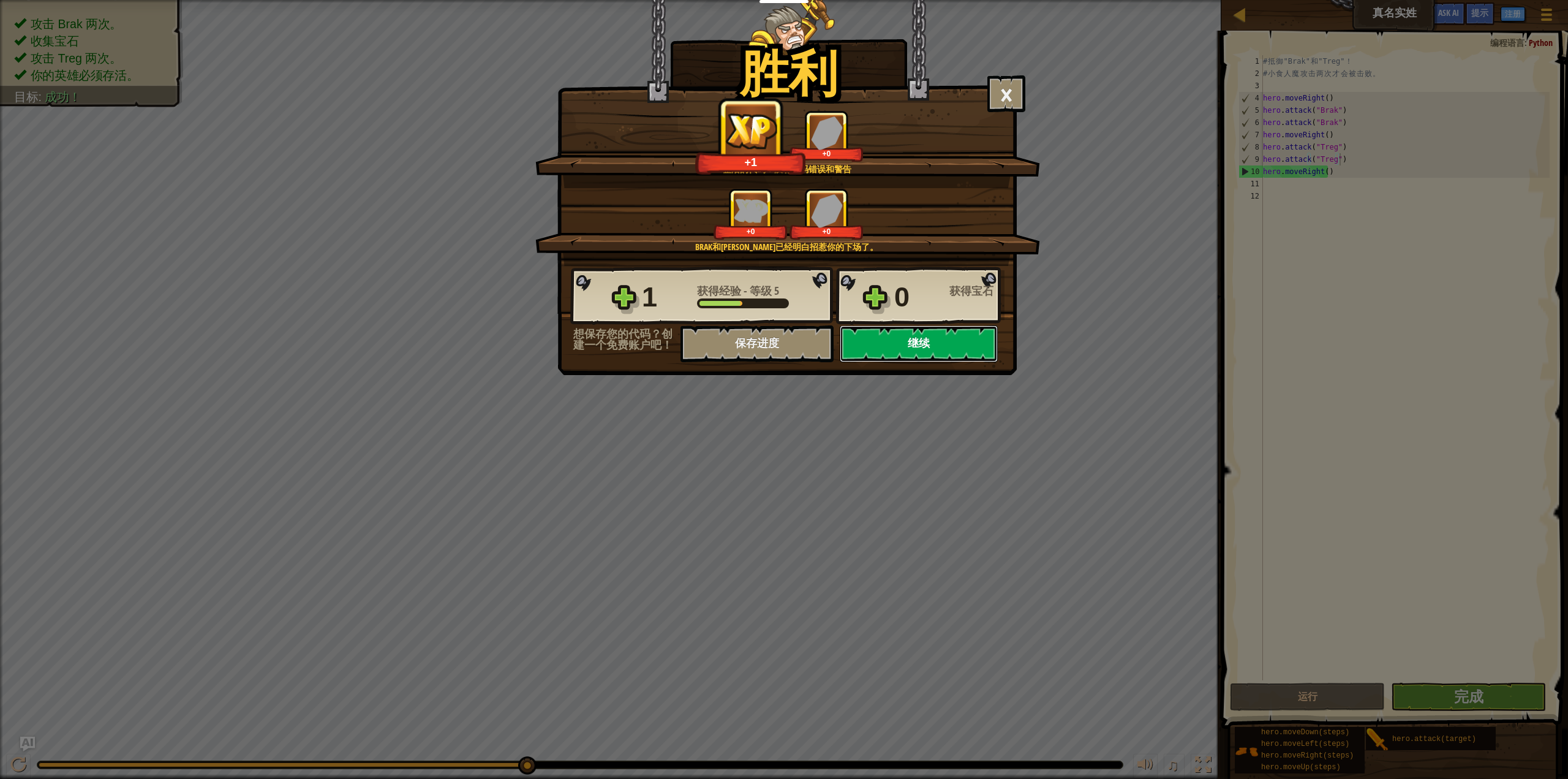
click at [895, 345] on button "继续" at bounding box center [919, 343] width 158 height 37
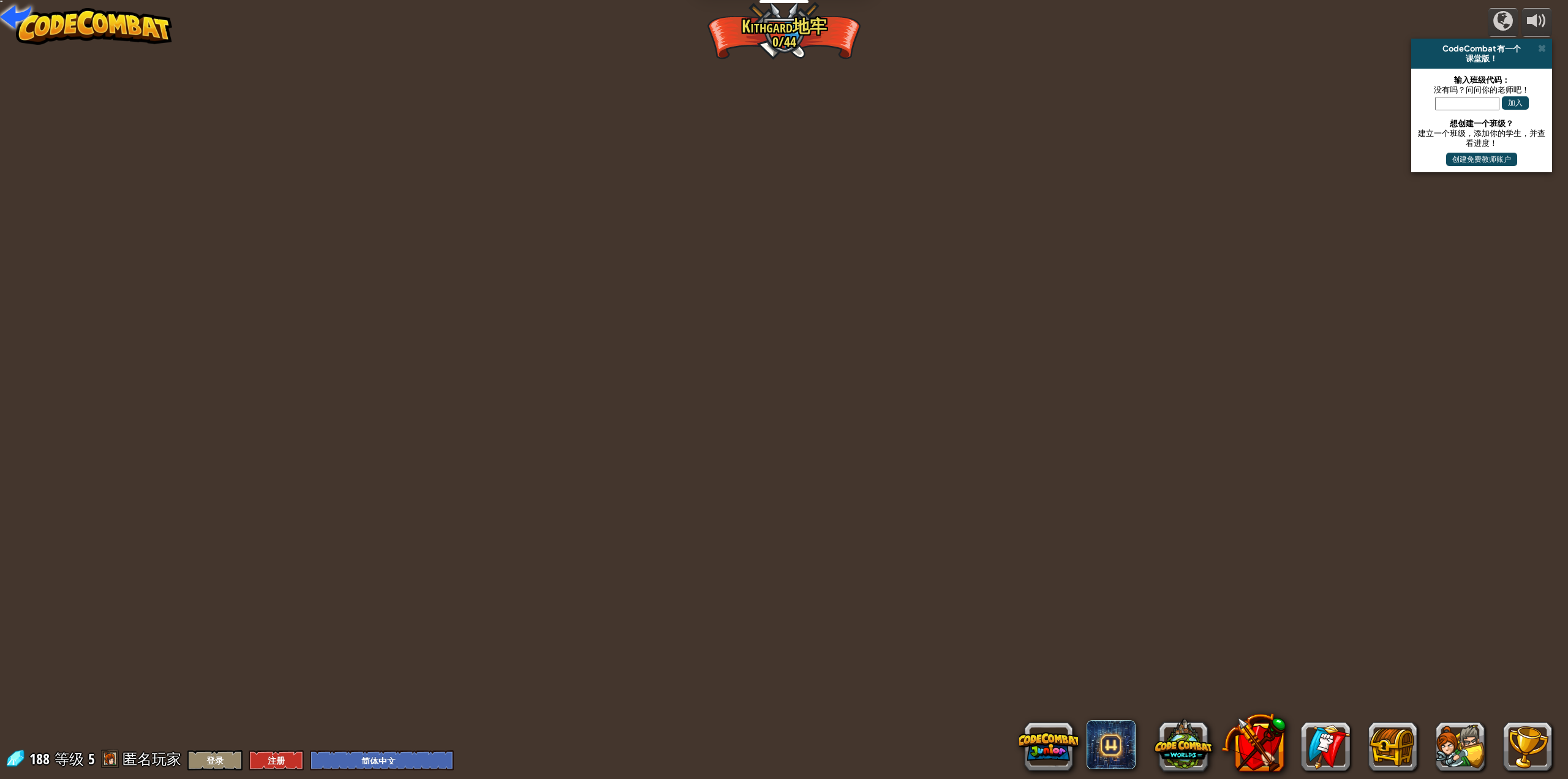
select select "zh-HANS"
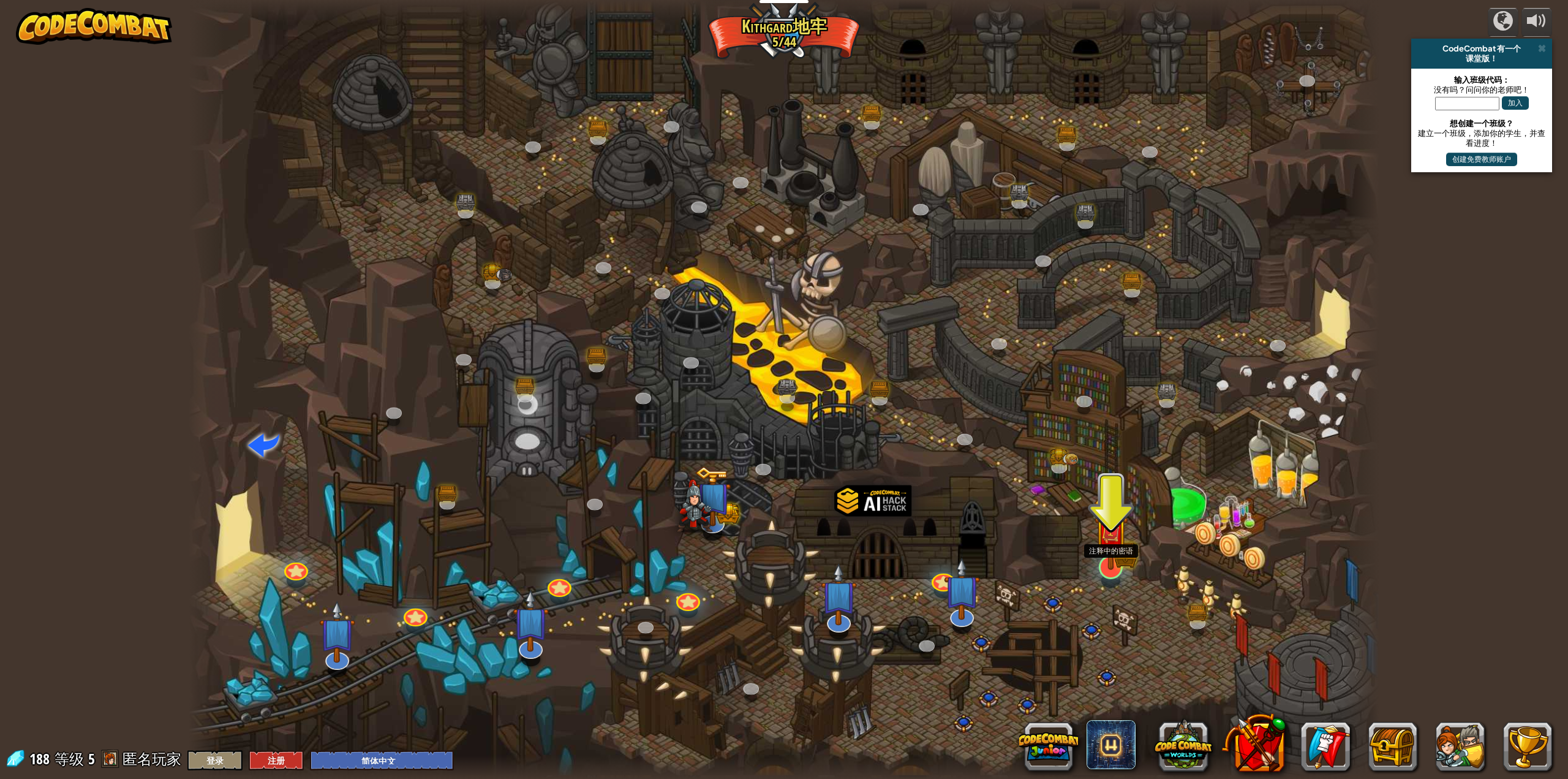
click at [1103, 574] on div at bounding box center [1111, 567] width 24 height 24
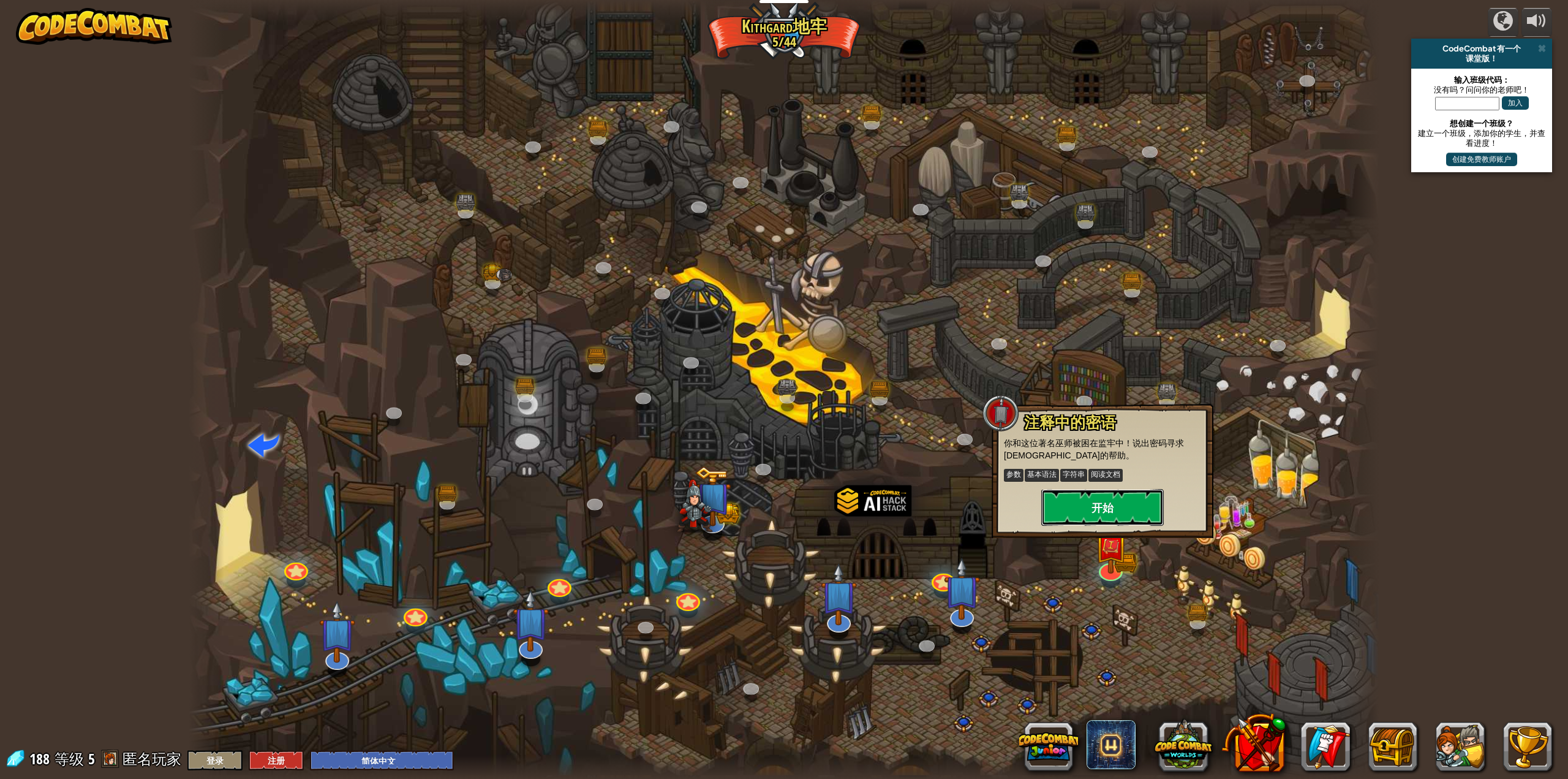
click at [1129, 511] on button "开始" at bounding box center [1103, 507] width 123 height 37
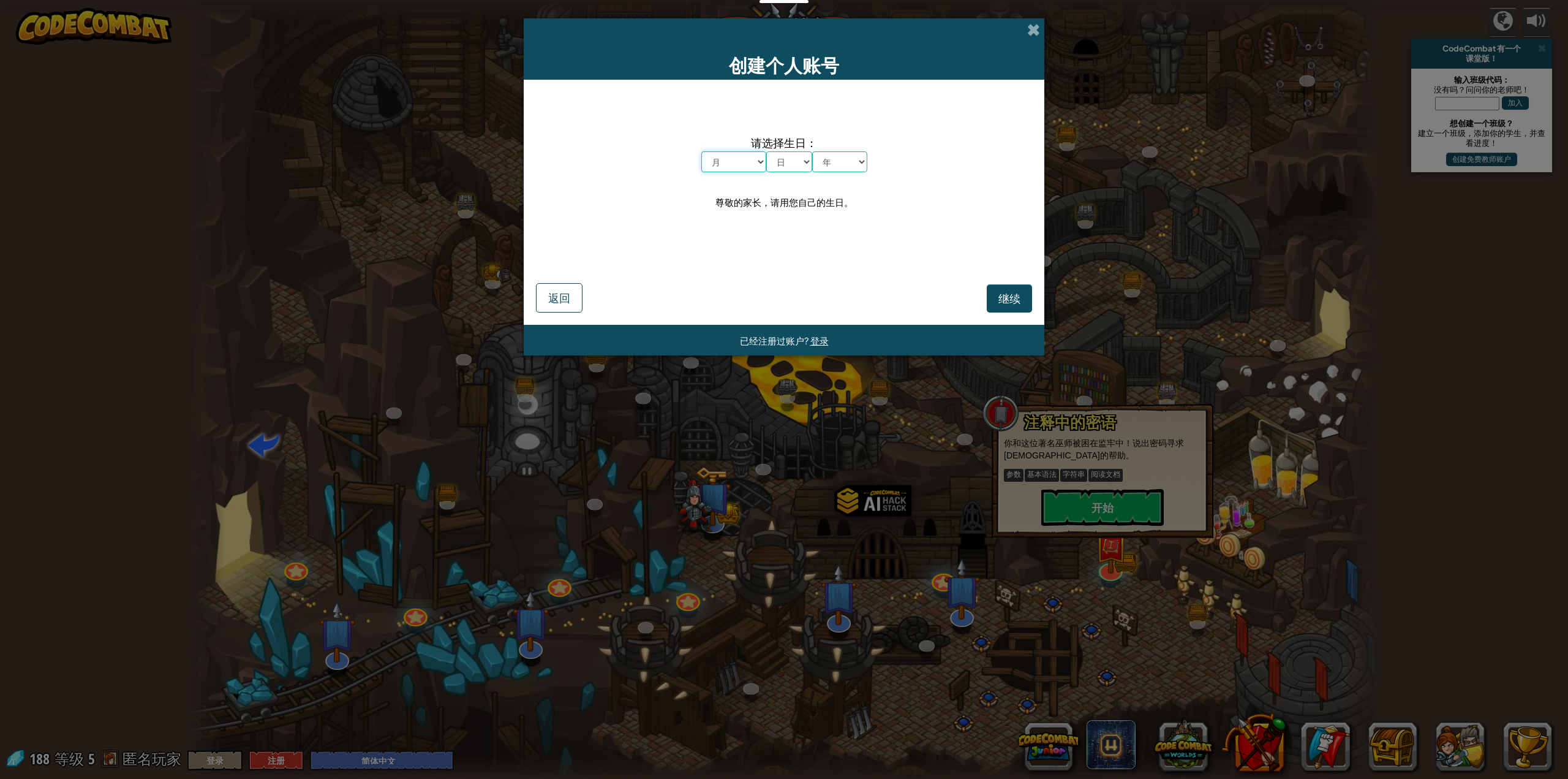
click at [748, 159] on select "月 一月 二月 三月 四月 五月 六月 七月 八月 九月 十月 十一月 十二月" at bounding box center [734, 162] width 65 height 21
select select "11"
click at [702, 152] on select "月 一月 二月 三月 四月 五月 六月 七月 八月 九月 十月 十一月 十二月" at bounding box center [734, 162] width 65 height 21
click at [844, 156] on select "年 2025 2024 2023 2022 2021 2020 2019 2018 2017 2016 2015 2014 2013 2012 2011 20…" at bounding box center [840, 162] width 55 height 21
select select "2014"
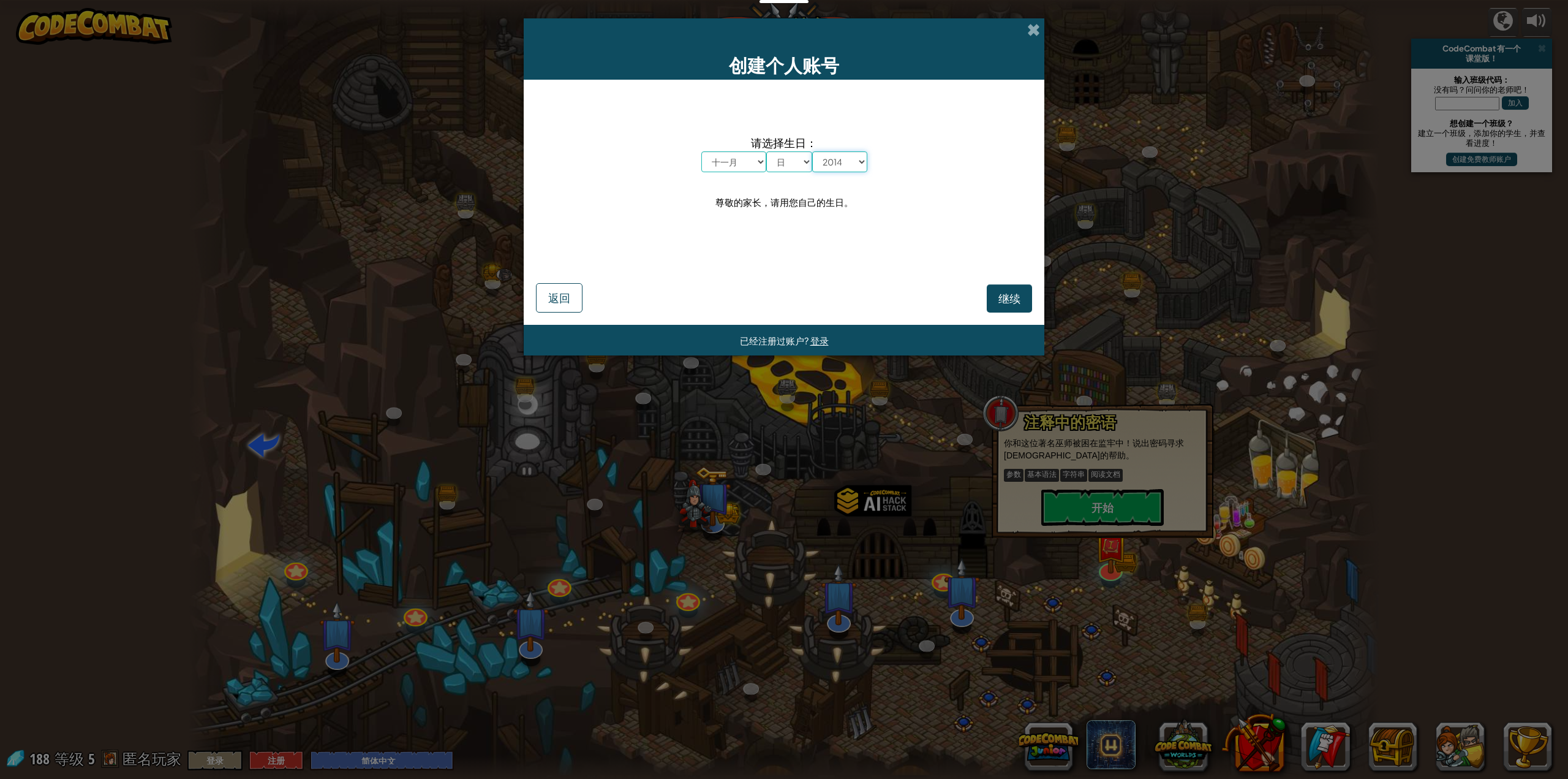
click at [813, 152] on select "年 2025 2024 2023 2022 2021 2020 2019 2018 2017 2016 2015 2014 2013 2012 2011 20…" at bounding box center [840, 162] width 55 height 21
drag, startPoint x: 790, startPoint y: 157, endPoint x: 794, endPoint y: 172, distance: 15.5
click at [790, 158] on select "日 1 2 3 4 5 6 7 8 9 10 11 12 13 14 15 16 17 18 19 20 21 22 23 24 25 26 27 28 29…" at bounding box center [789, 162] width 46 height 21
select select "13"
click at [767, 152] on select "日 1 2 3 4 5 6 7 8 9 10 11 12 13 14 15 16 17 18 19 20 21 22 23 24 25 26 27 28 29…" at bounding box center [789, 162] width 46 height 21
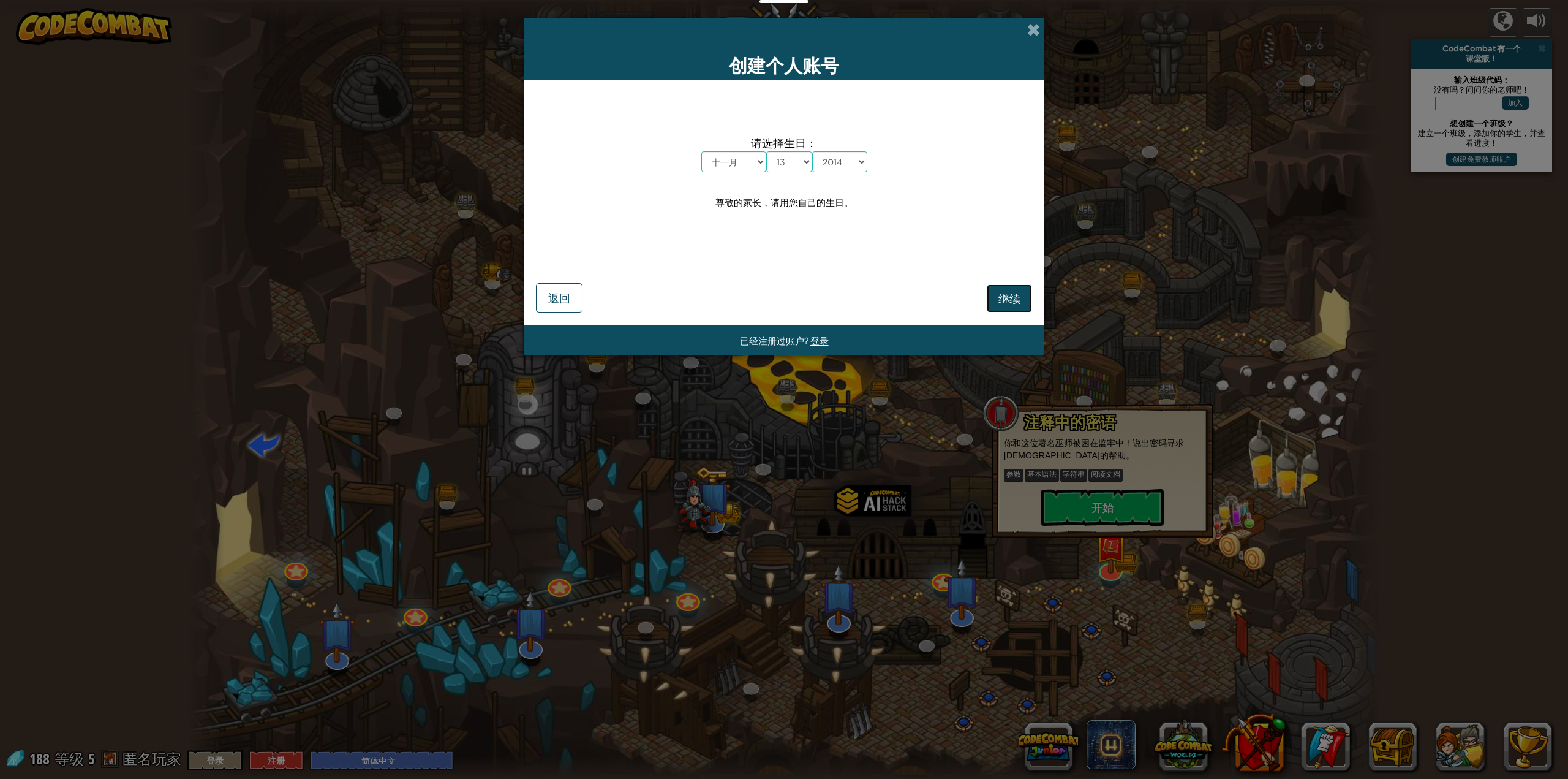
click at [992, 299] on button "继续" at bounding box center [1009, 298] width 45 height 28
click at [569, 299] on span "返回" at bounding box center [559, 297] width 22 height 14
click at [858, 155] on select "年 2025 2024 2023 2022 2021 2020 2019 2018 2017 2016 2015 2014 2013 2012 2011 20…" at bounding box center [840, 162] width 55 height 21
click at [813, 152] on select "年 2025 2024 2023 2022 2021 2020 2019 2018 2017 2016 2015 2014 2013 2012 2011 20…" at bounding box center [840, 162] width 55 height 21
click at [852, 164] on select "年 2025 2024 2023 2022 2021 2020 2019 2018 2017 2016 2015 2014 2013 2012 2011 20…" at bounding box center [840, 162] width 55 height 21
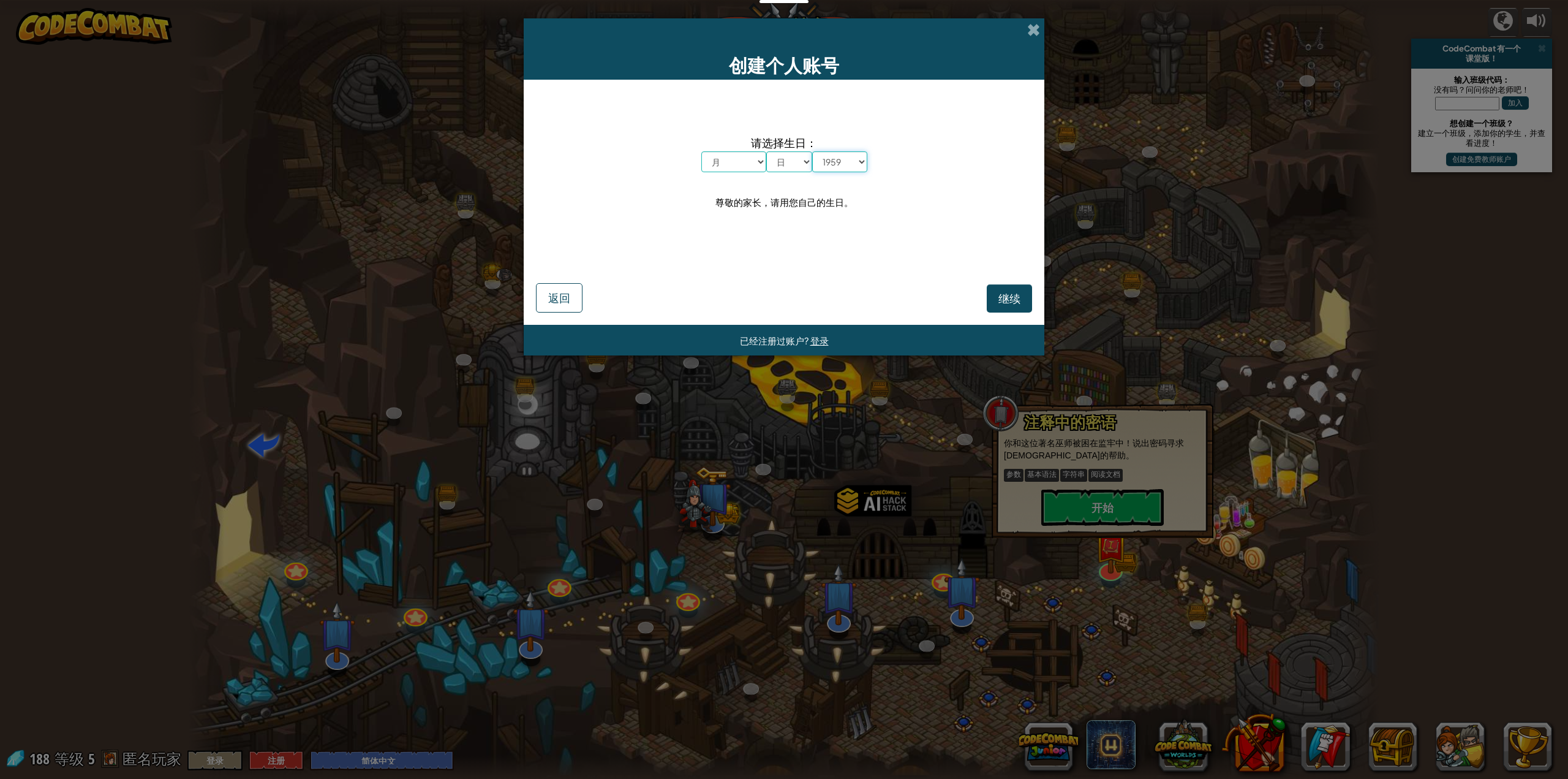
drag, startPoint x: 827, startPoint y: 228, endPoint x: 830, endPoint y: 163, distance: 65.1
click at [830, 163] on select "年 2025 2024 2023 2022 2021 2020 2019 2018 2017 2016 2015 2014 2013 2012 2011 20…" at bounding box center [840, 162] width 55 height 21
select select "1989"
click at [813, 152] on select "年 2025 2024 2023 2022 2021 2020 2019 2018 2017 2016 2015 2014 2013 2012 2011 20…" at bounding box center [840, 162] width 55 height 21
click at [801, 167] on select "日 1 2 3 4 5 6 7 8 9 10 11 12 13 14 15 16 17 18 19 20 21 22 23 24 25 26 27 28 29…" at bounding box center [789, 162] width 46 height 21
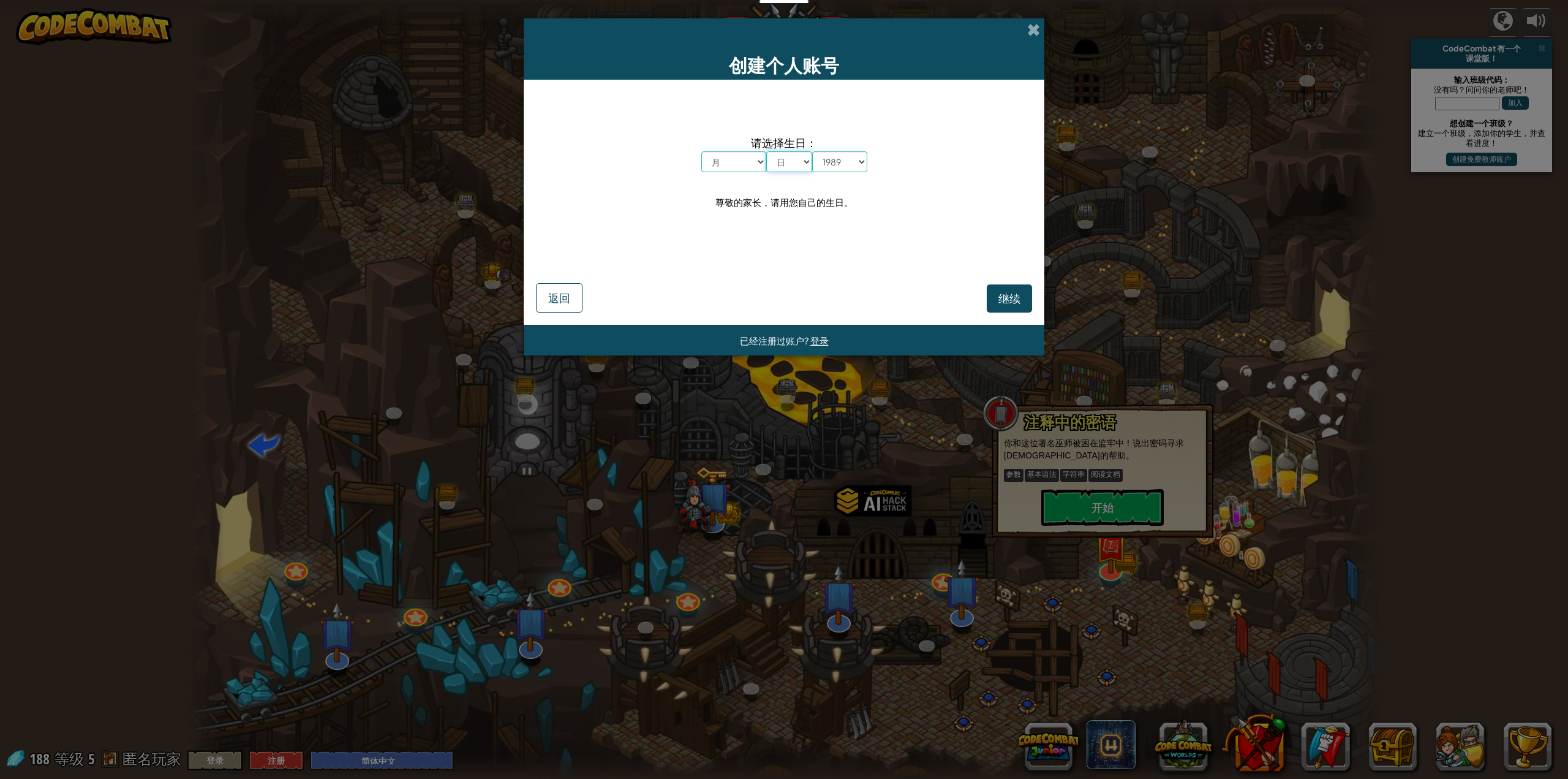
select select "3"
click at [767, 152] on select "日 1 2 3 4 5 6 7 8 9 10 11 12 13 14 15 16 17 18 19 20 21 22 23 24 25 26 27 28 29…" at bounding box center [789, 162] width 46 height 21
click at [792, 230] on div "请选择生日： 月 一月 二月 三月 四月 五月 六月 七月 八月 九月 十月 十一月 十二月 日 1 2 3 4 5 6 7 8 9 10 11 12 13 …" at bounding box center [784, 173] width 496 height 162
click at [752, 167] on select "月 一月 二月 三月 四月 五月 六月 七月 八月 九月 十月 十一月 十二月" at bounding box center [734, 162] width 65 height 21
select select "8"
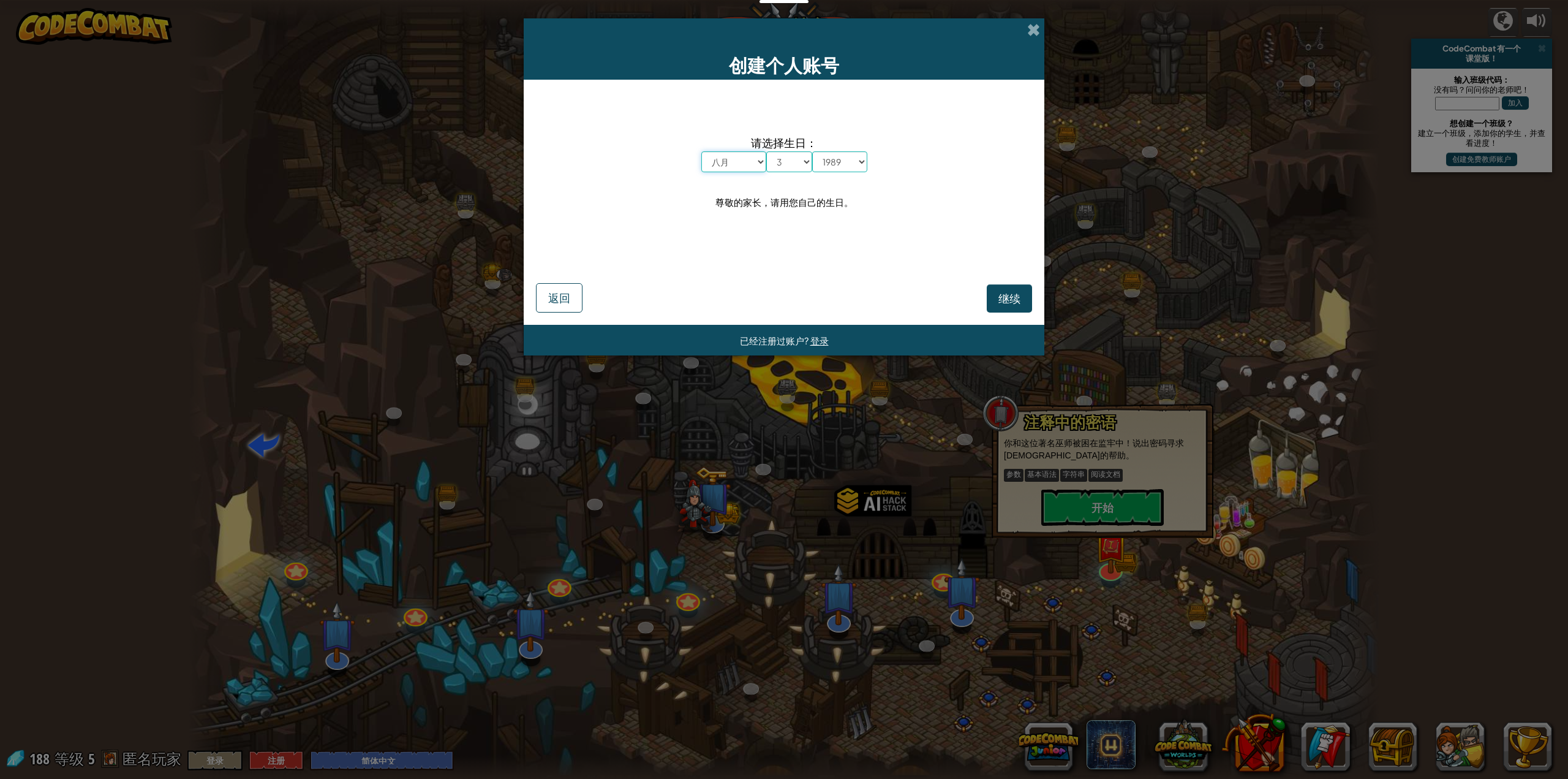
click at [702, 152] on select "月 一月 二月 三月 四月 五月 六月 七月 八月 九月 十月 十一月 十二月" at bounding box center [734, 162] width 65 height 21
click at [1020, 285] on button "继续" at bounding box center [1009, 298] width 45 height 28
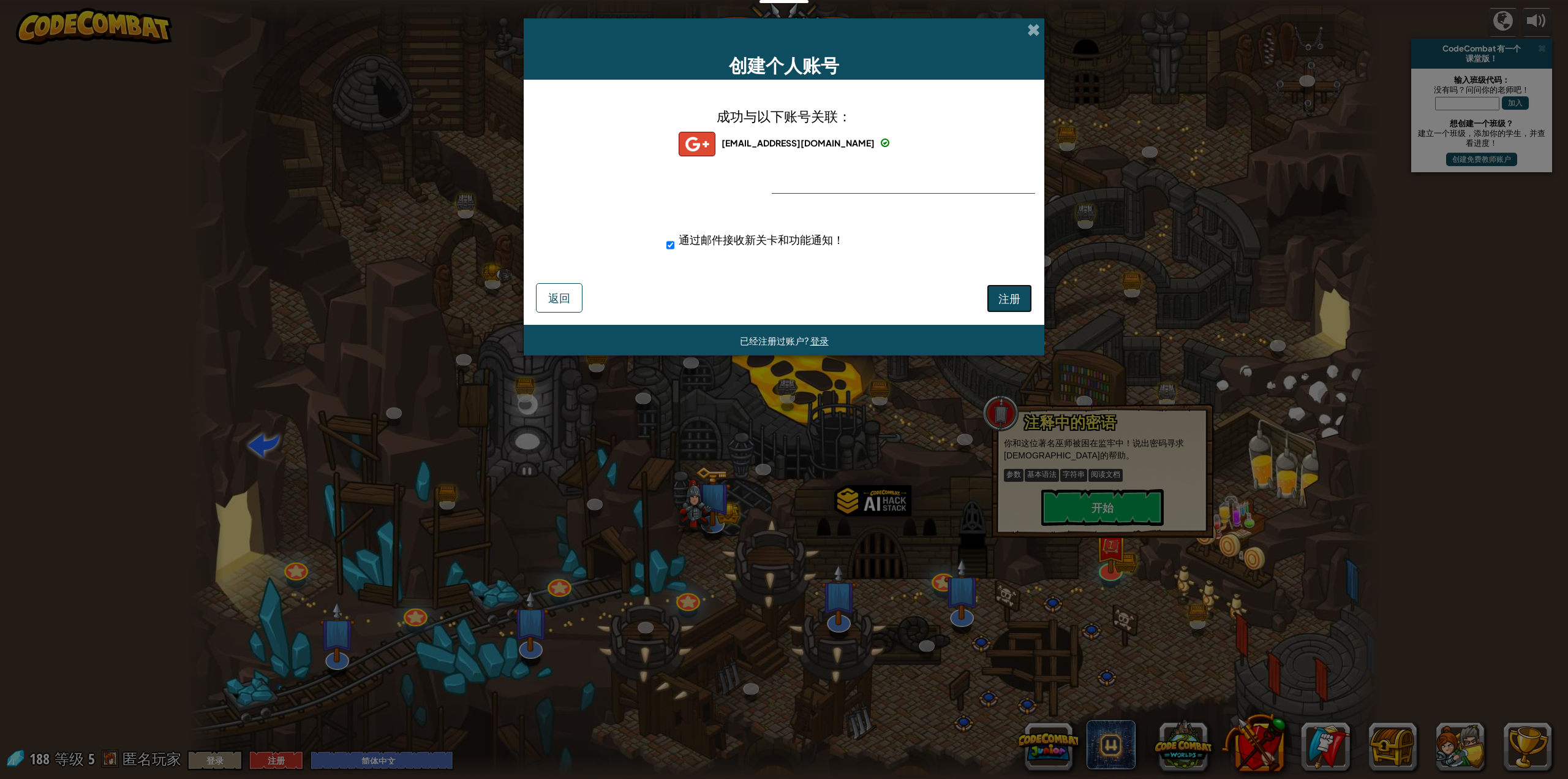
click at [1007, 301] on span "注册" at bounding box center [1009, 297] width 22 height 14
click at [1011, 296] on button "注册" at bounding box center [1009, 298] width 45 height 28
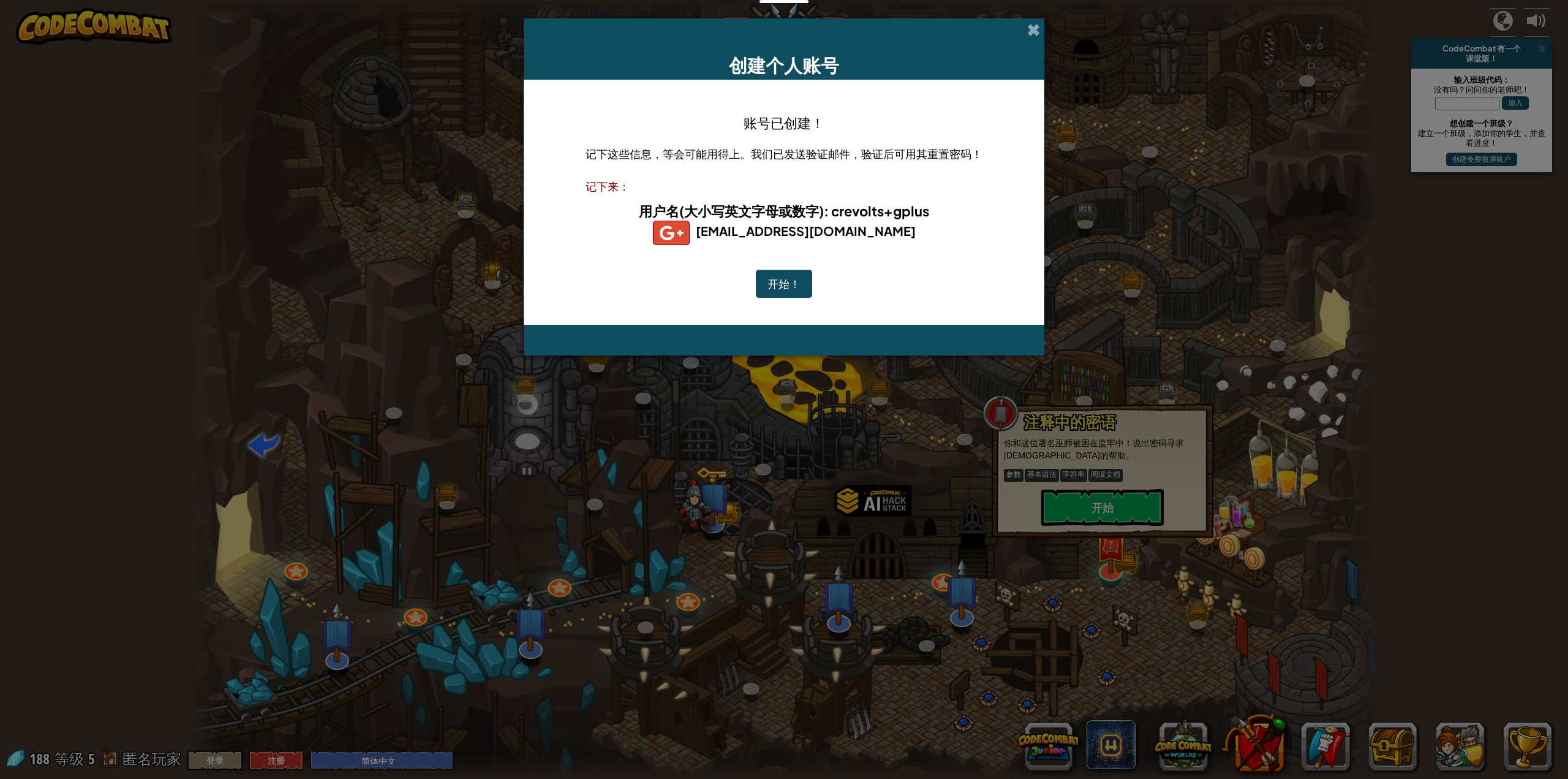
click at [787, 282] on button "开始！" at bounding box center [784, 284] width 56 height 28
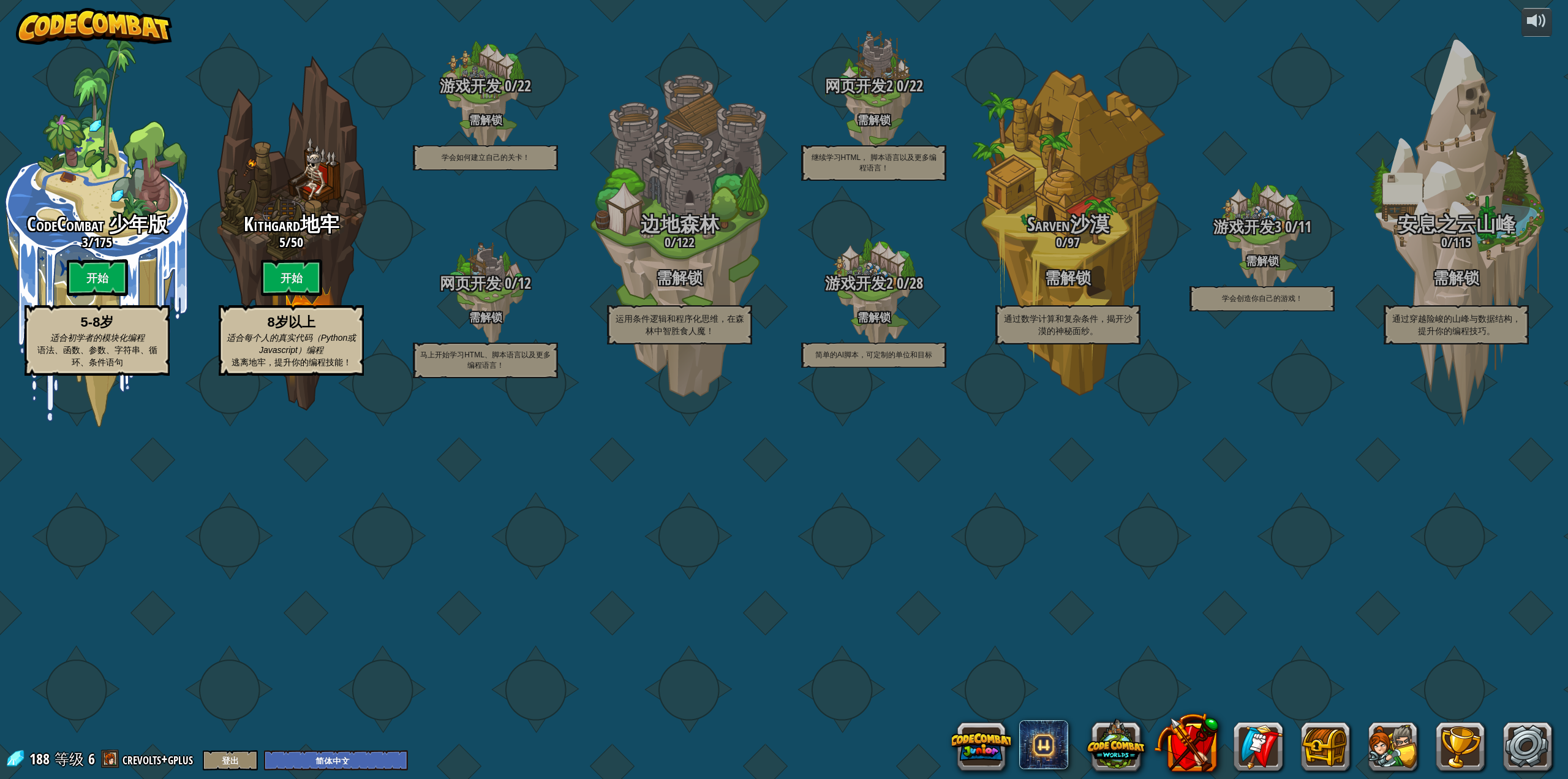
select select "zh-HANS"
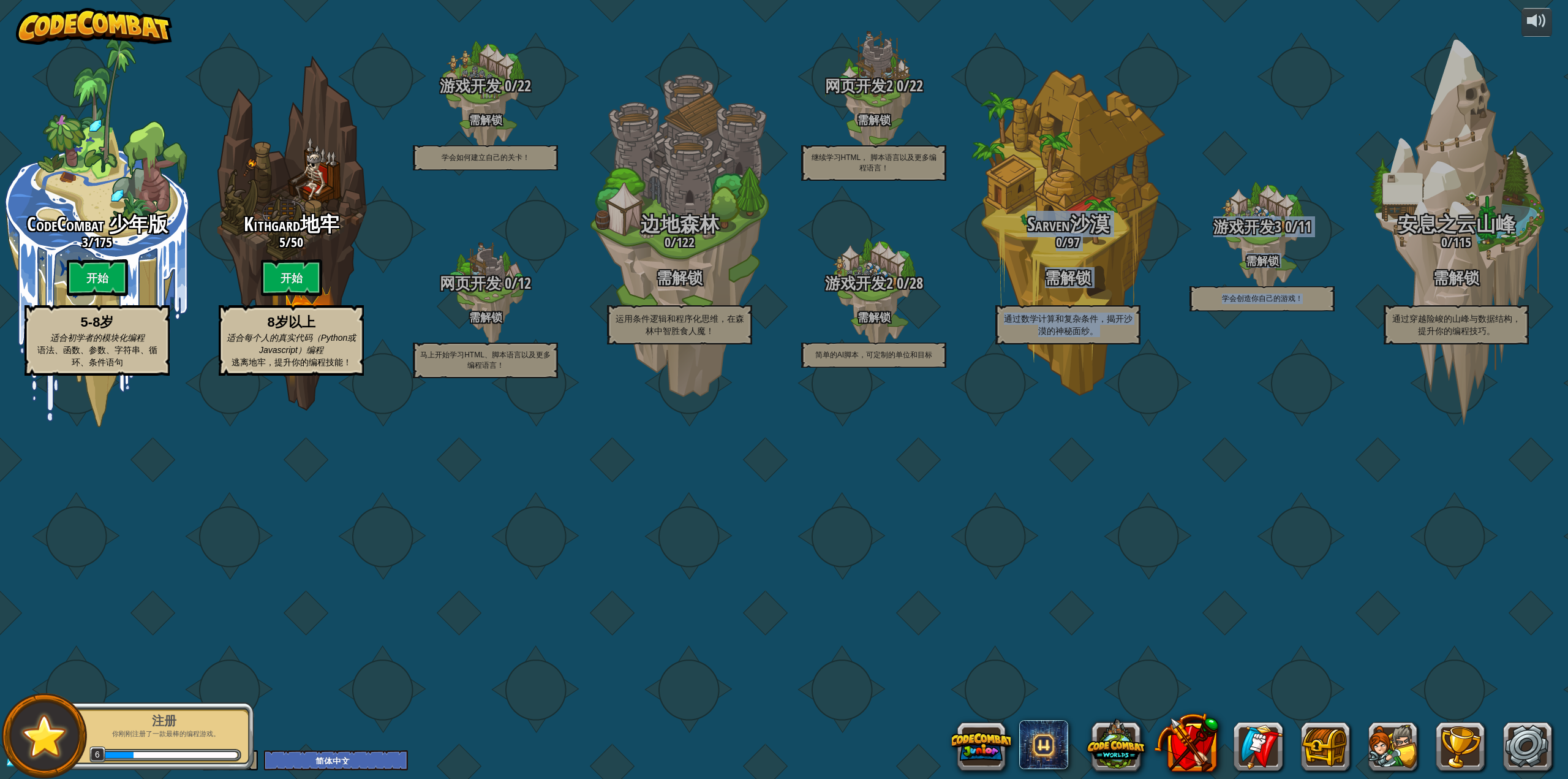
drag, startPoint x: 1285, startPoint y: 622, endPoint x: 1091, endPoint y: 637, distance: 194.6
click at [1091, 637] on div "CodeCombat 少年版 3 / 175 开始 5-8岁 适合初学者的模块化编程 语法、函数、参数、字符串、循环、条件语句 Kithgard地牢 5 / …" at bounding box center [784, 390] width 1568 height 779
click at [1008, 633] on div "CodeCombat 少年版 3 / 175 开始 5-8岁 适合初学者的模块化编程 语法、函数、参数、字符串、循环、条件语句 Kithgard地牢 5 / …" at bounding box center [784, 390] width 1568 height 779
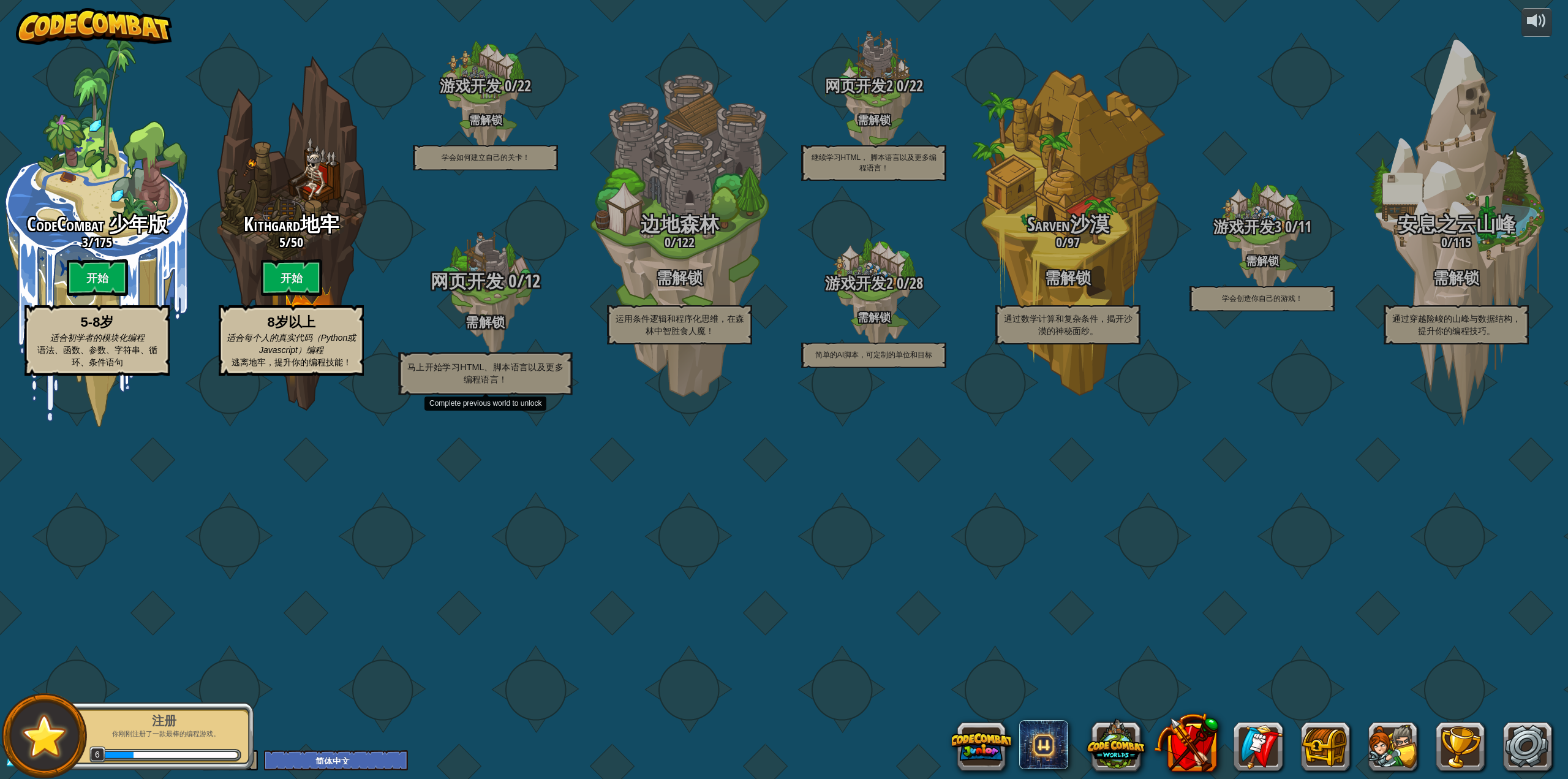
click at [473, 293] on span "网页开发" at bounding box center [467, 281] width 74 height 25
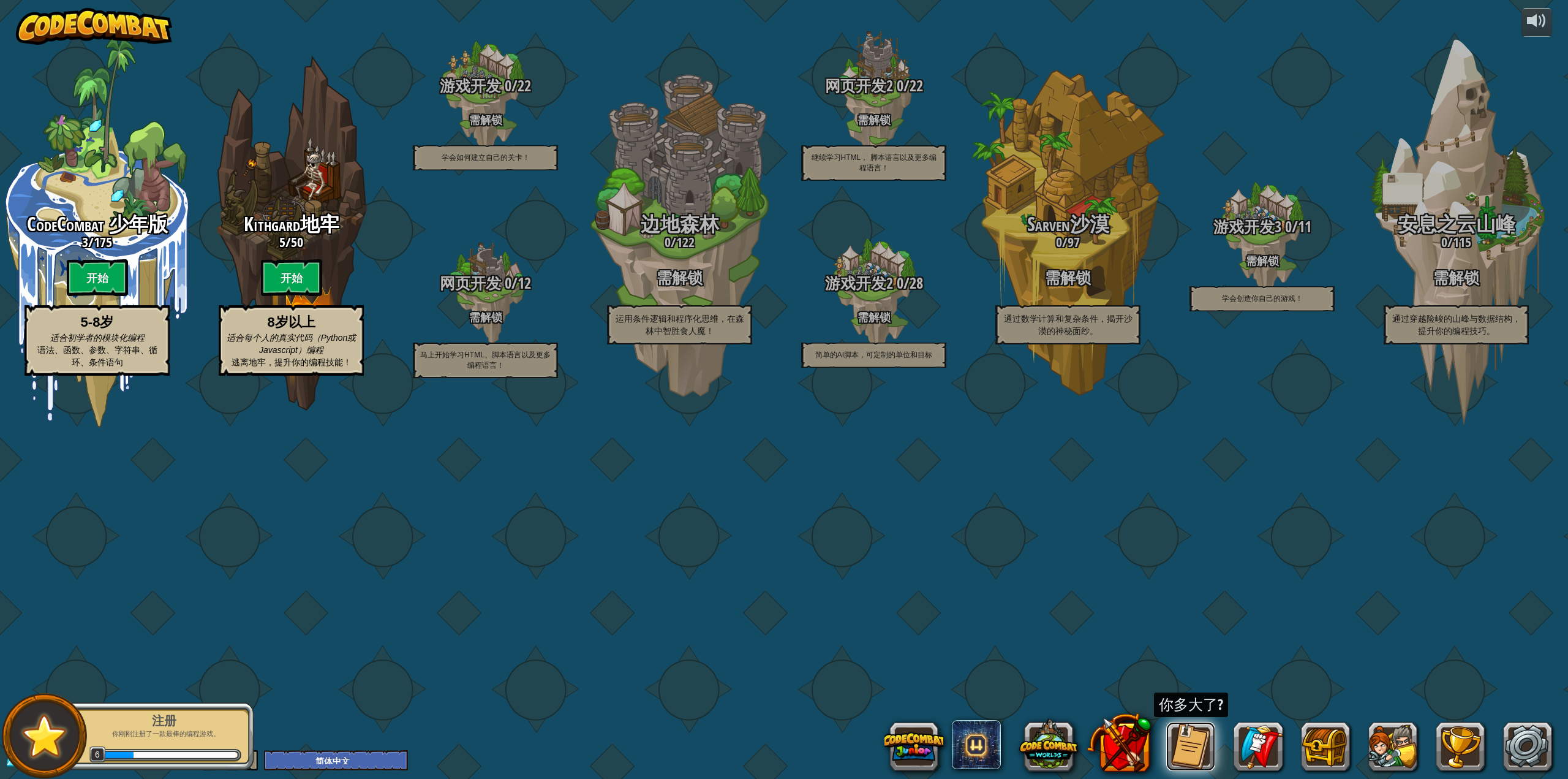
click at [1190, 745] on button at bounding box center [1191, 746] width 49 height 49
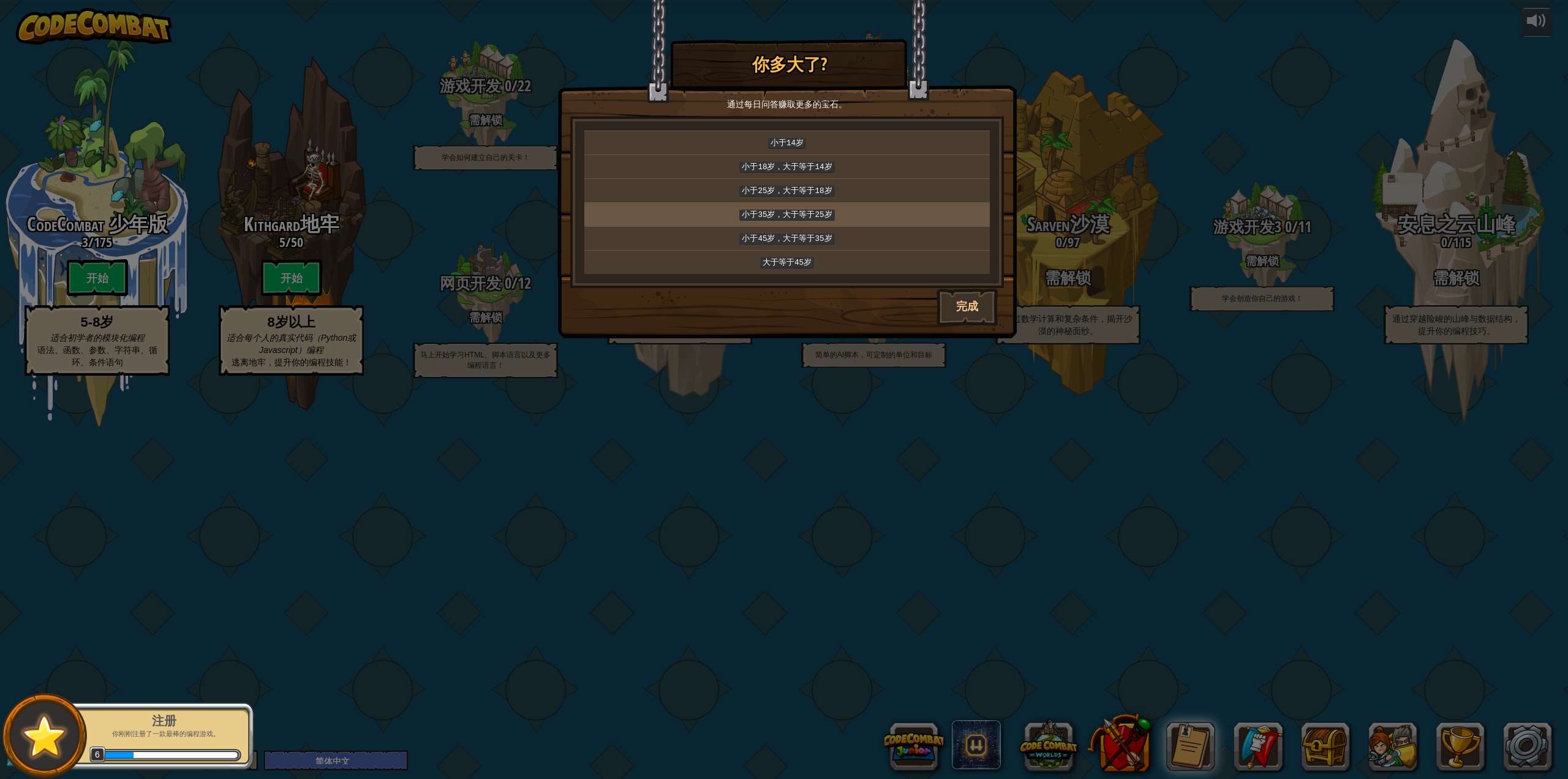
click at [874, 209] on p "小于35岁，大于等于25岁" at bounding box center [787, 215] width 396 height 13
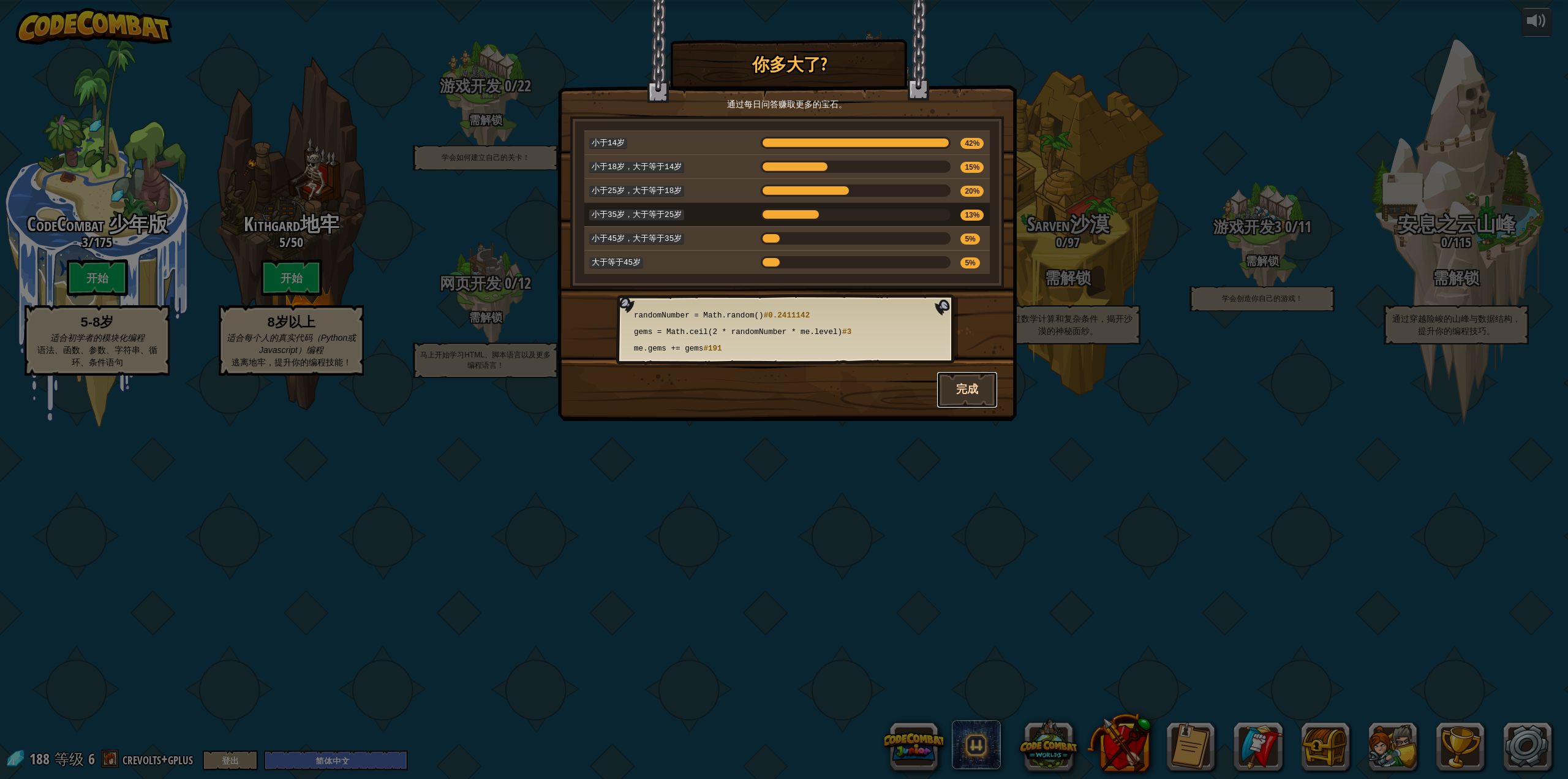
click at [979, 397] on button "完成" at bounding box center [967, 390] width 61 height 37
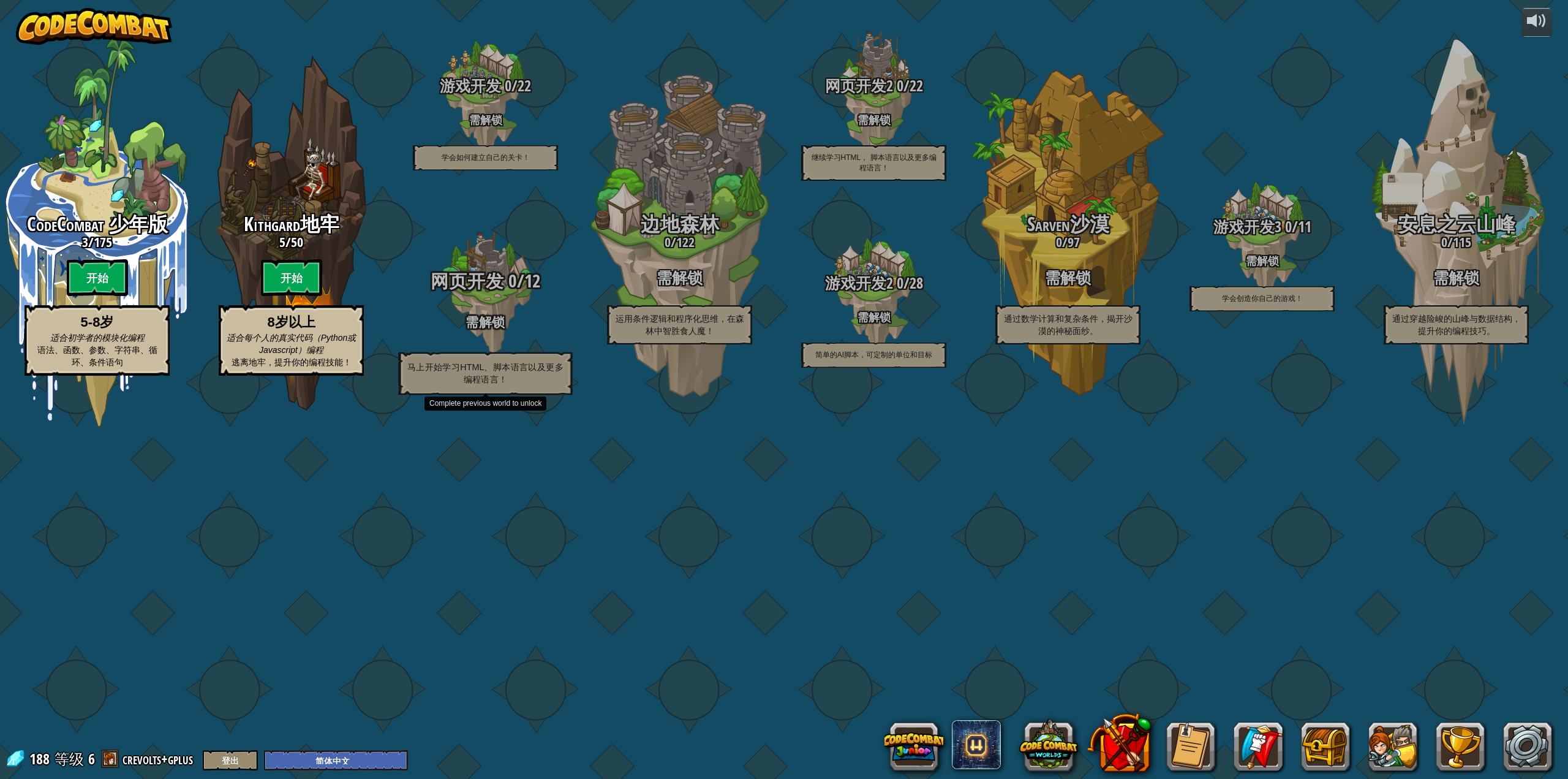
click at [526, 293] on span "12" at bounding box center [532, 281] width 16 height 25
click at [486, 293] on span "网页开发" at bounding box center [467, 281] width 74 height 25
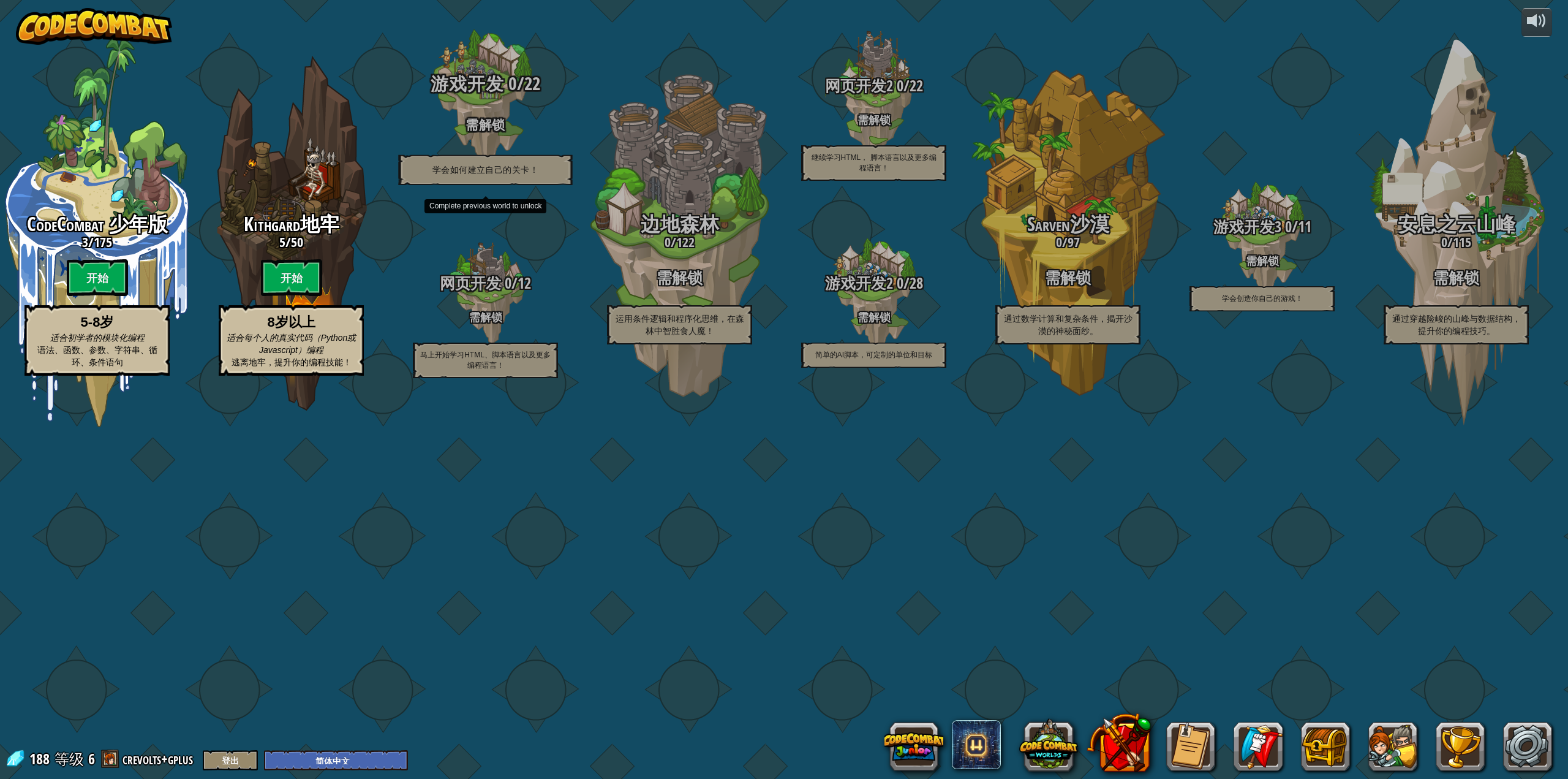
click at [472, 96] on span "游戏开发" at bounding box center [467, 83] width 74 height 25
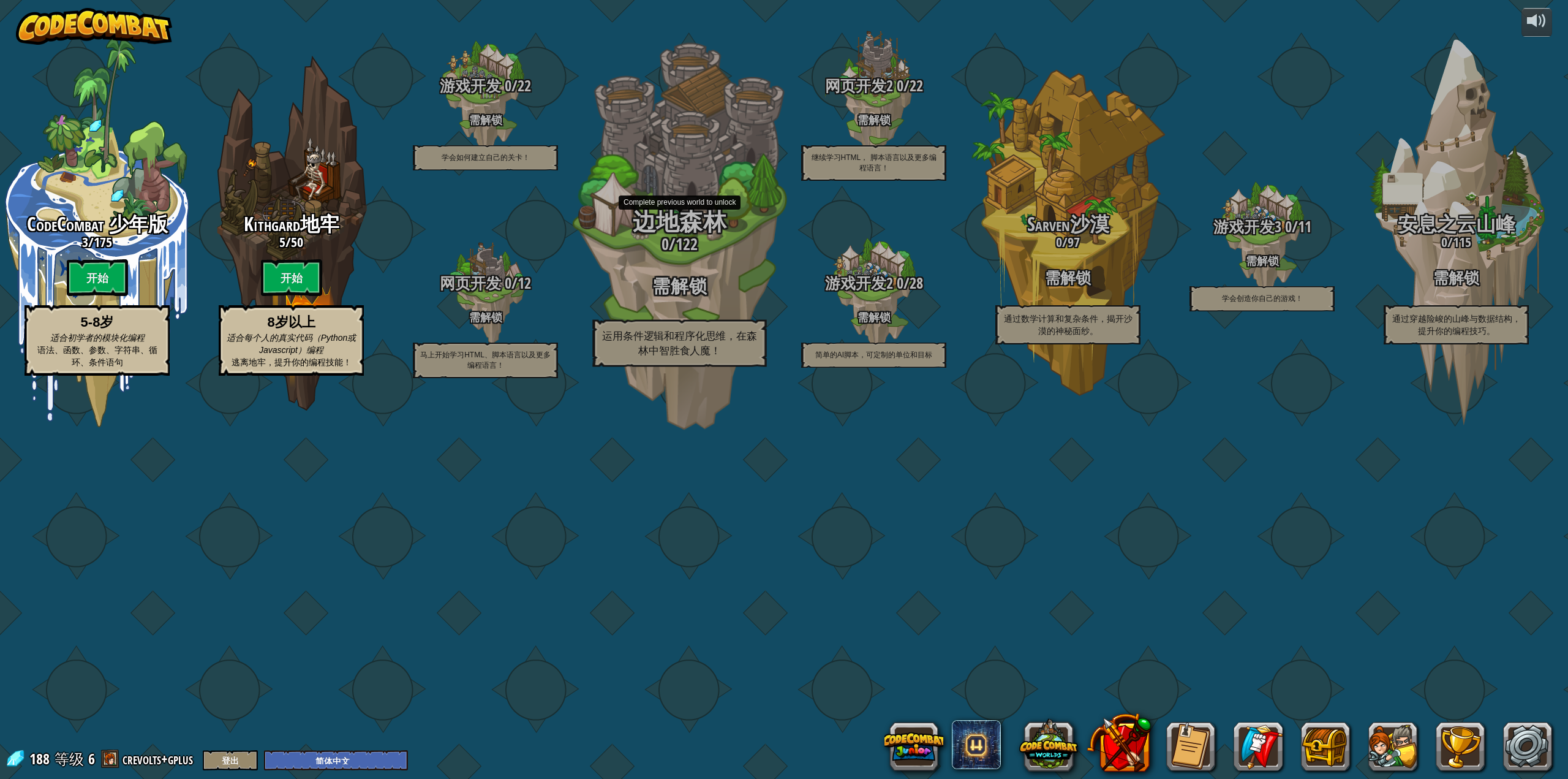
click at [732, 344] on div "边地森林 0 / 122 需解锁 运用条件逻辑和程序化思维，在森林中智胜食人魔！" at bounding box center [679, 233] width 233 height 466
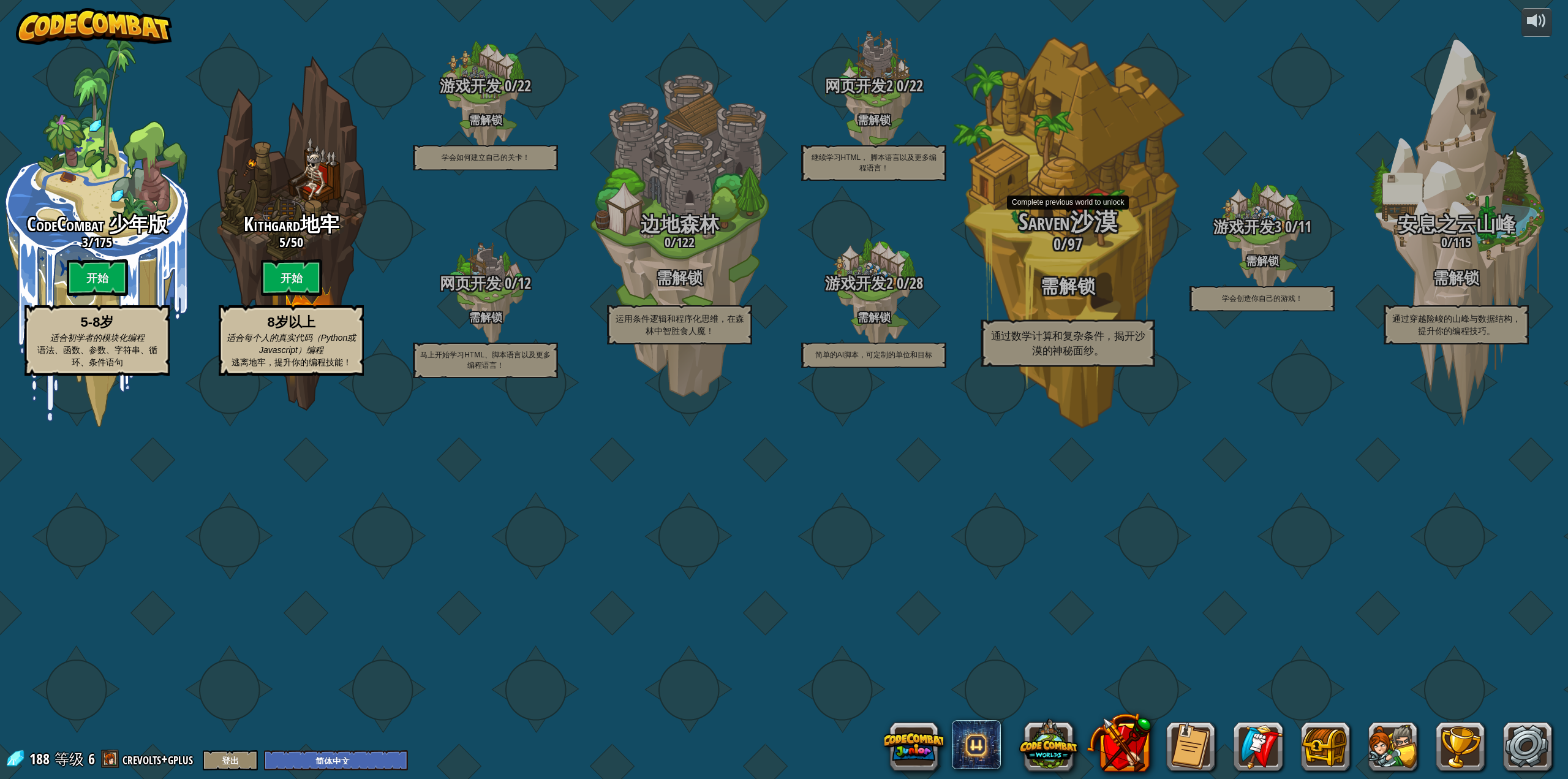
click at [1116, 253] on h3 "0 / 97" at bounding box center [1068, 244] width 233 height 18
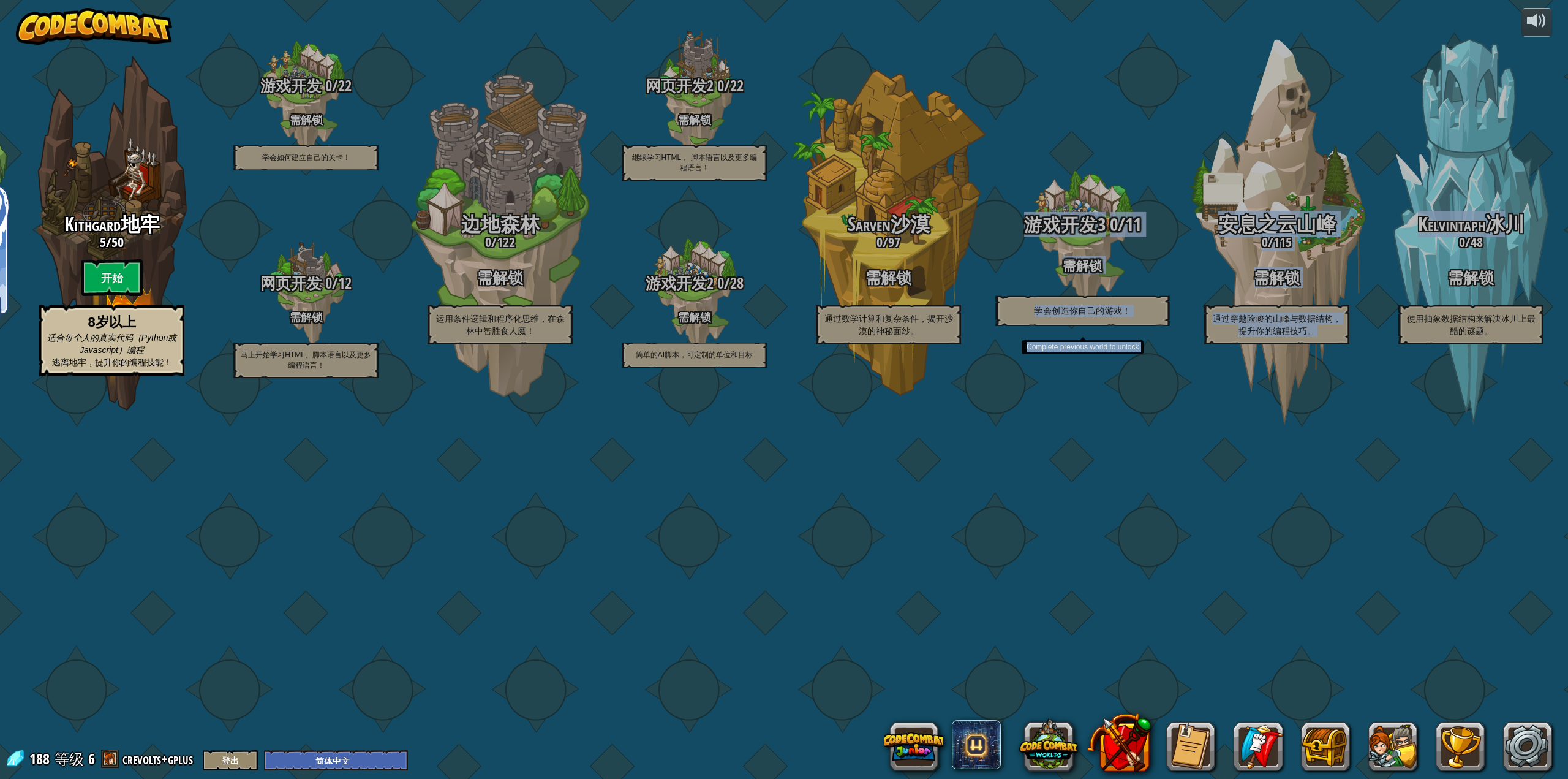
drag, startPoint x: 1507, startPoint y: 389, endPoint x: 1077, endPoint y: 348, distance: 432.0
click at [1077, 348] on div "CodeCombat 少年版 3 / 175 开始 5-8岁 适合初学者的模块化编程 语法、函数、参数、字符串、循环、条件语句 Kithgard地牢 5 / …" at bounding box center [694, 390] width 1748 height 779
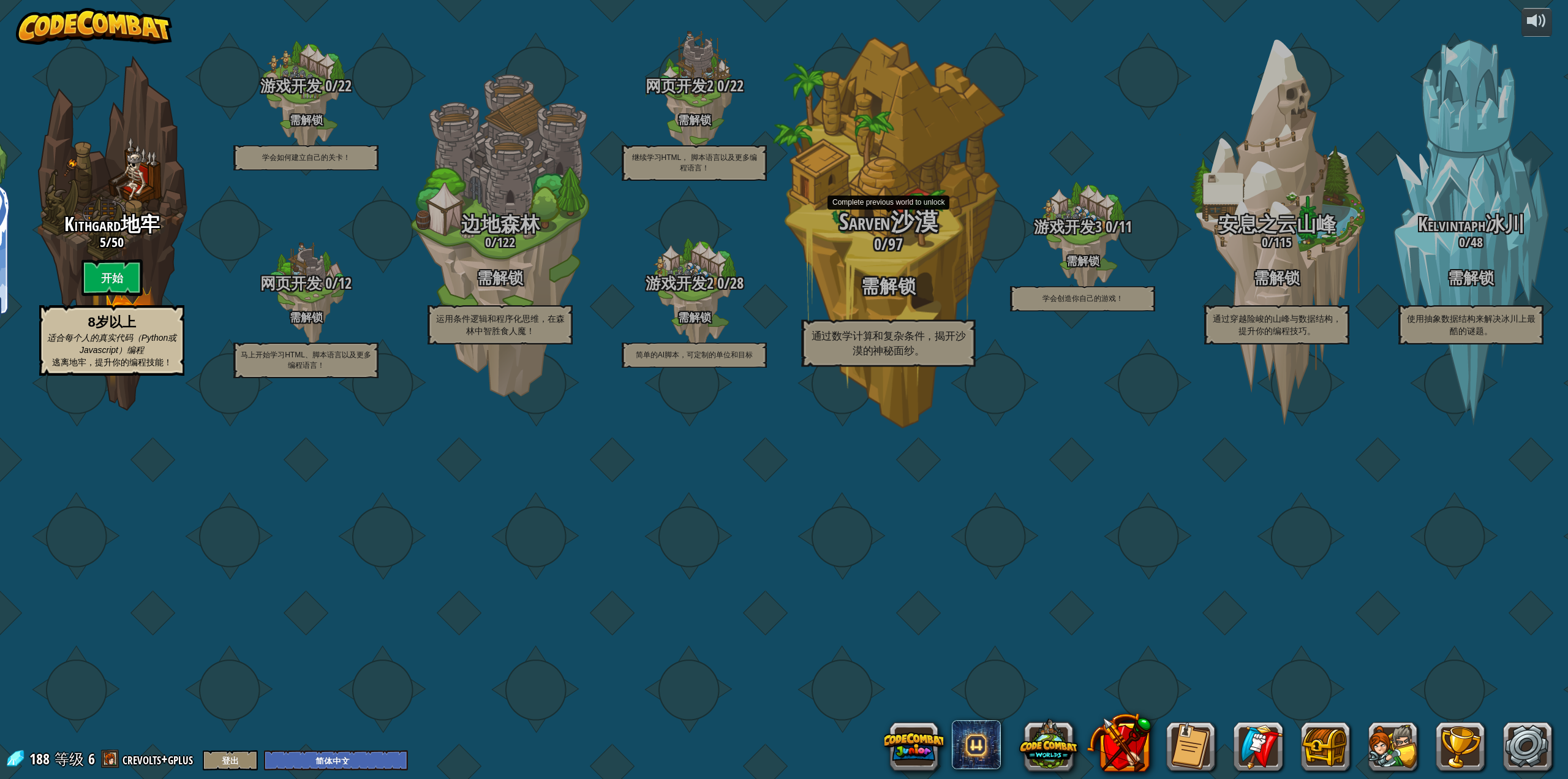
click at [940, 236] on h2 "Sarven沙漠" at bounding box center [889, 223] width 233 height 26
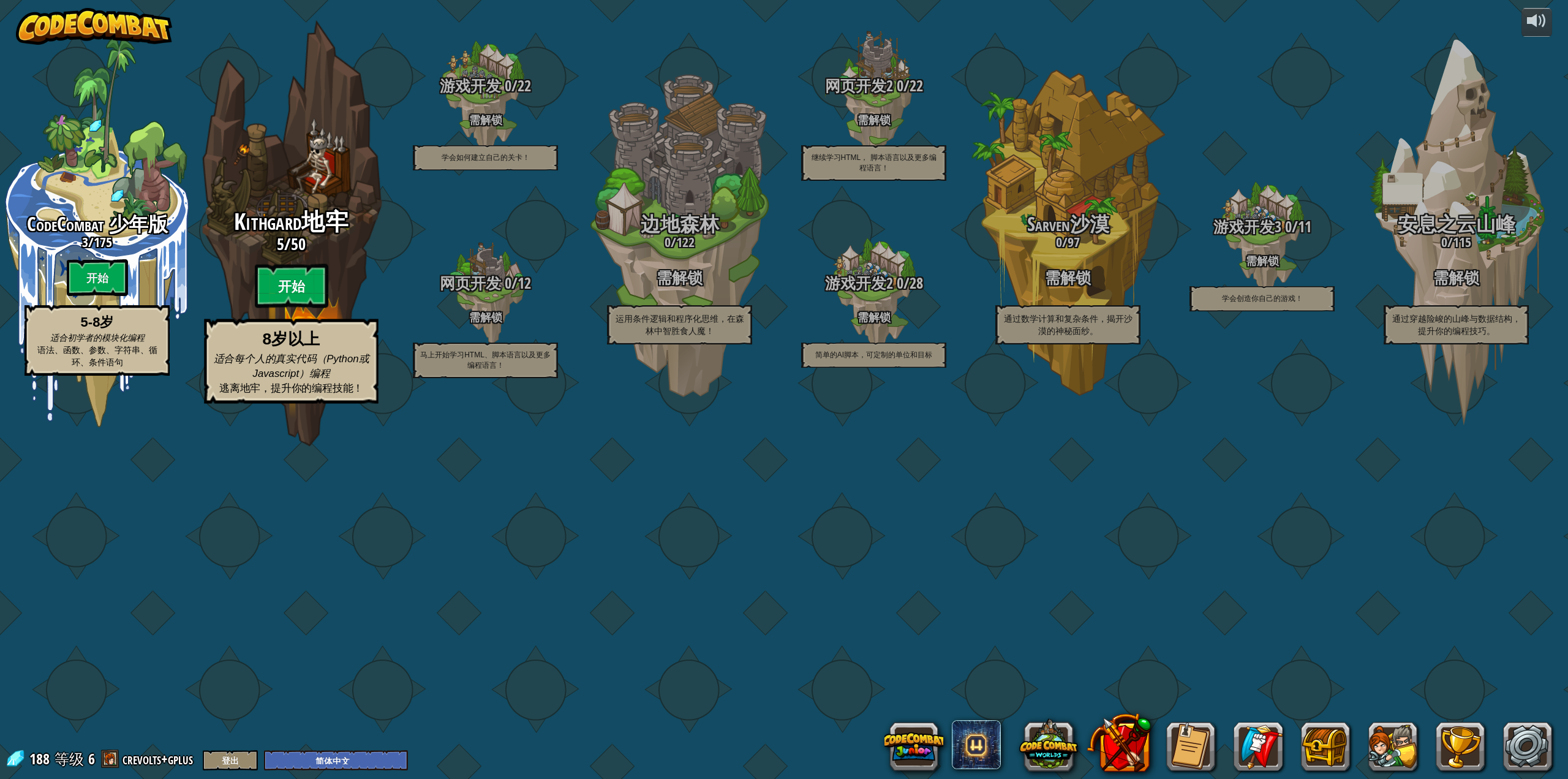
click at [297, 308] on btn "开始" at bounding box center [292, 286] width 74 height 44
select select "zh-HANS"
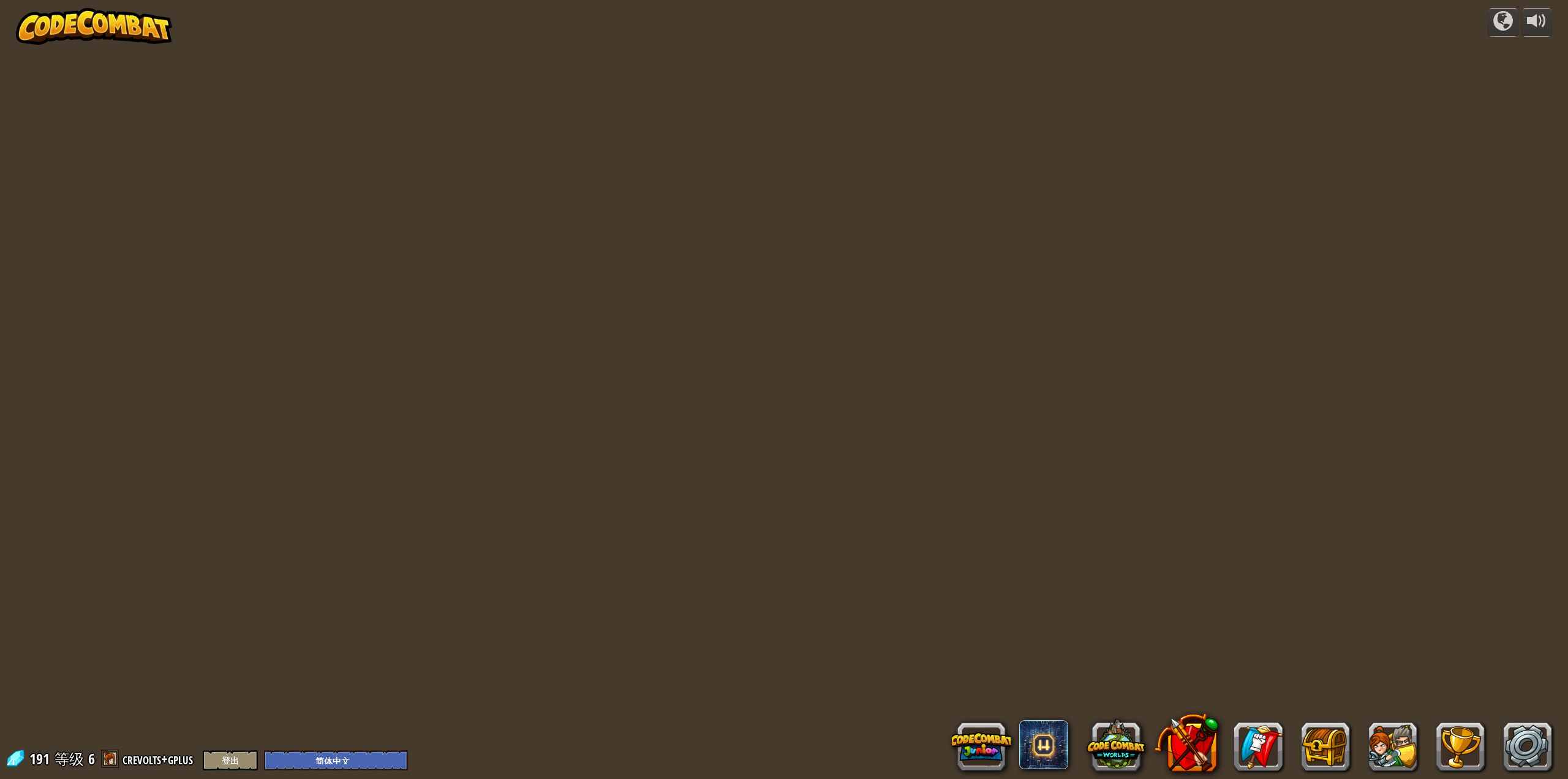
select select "zh-HANS"
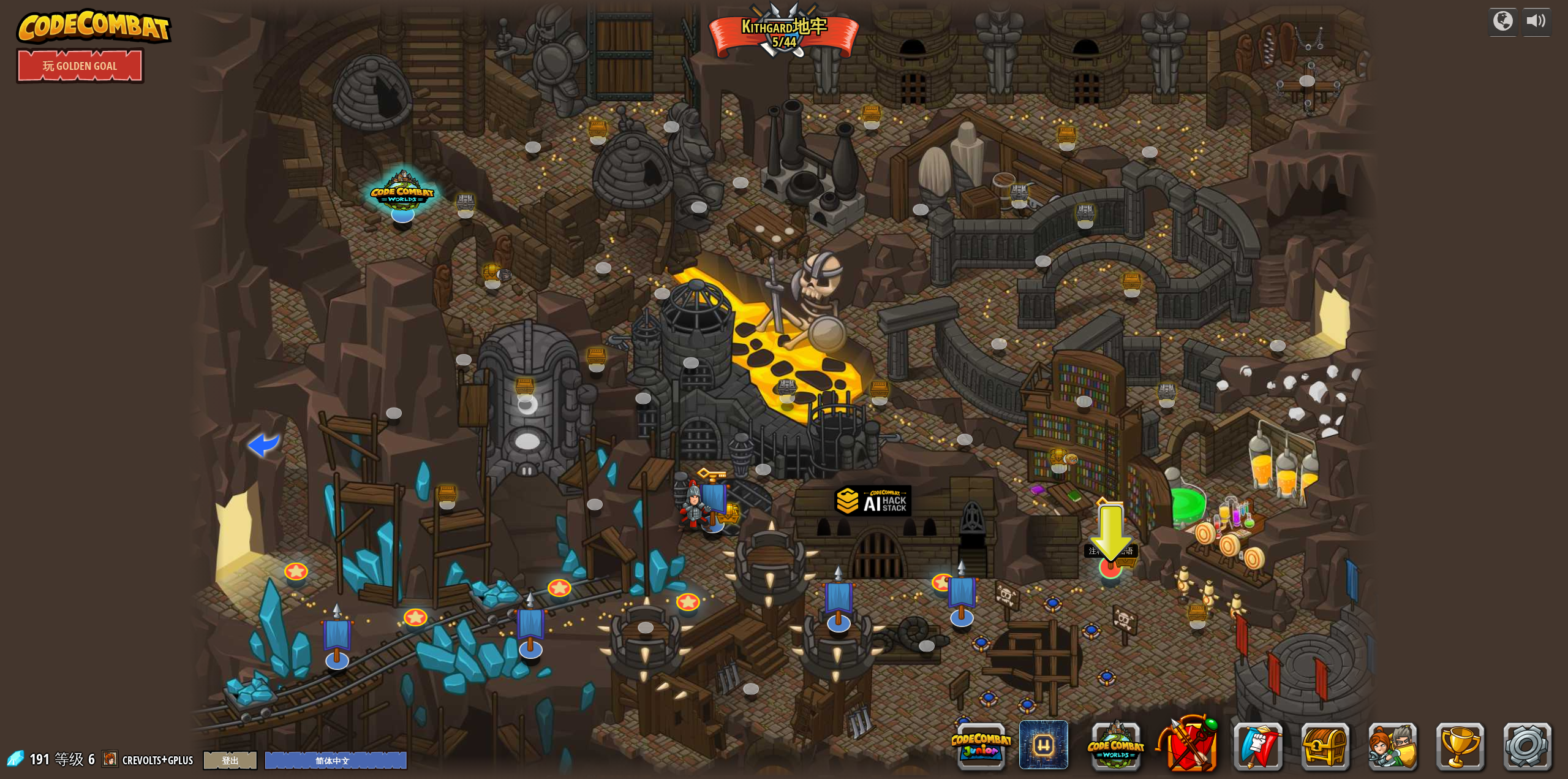
click at [1112, 570] on div at bounding box center [1111, 567] width 24 height 24
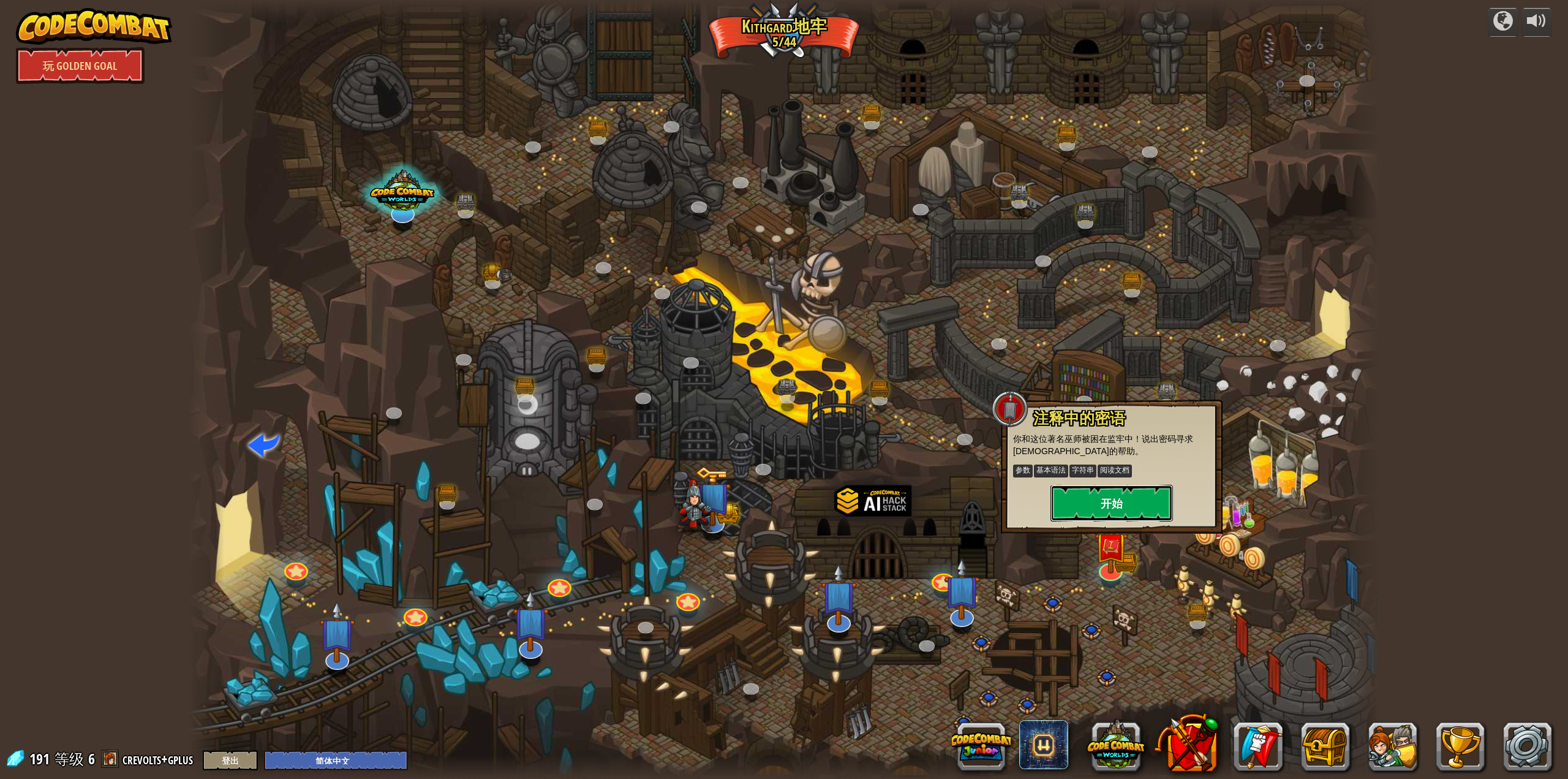
click at [1132, 513] on button "开始" at bounding box center [1112, 503] width 123 height 37
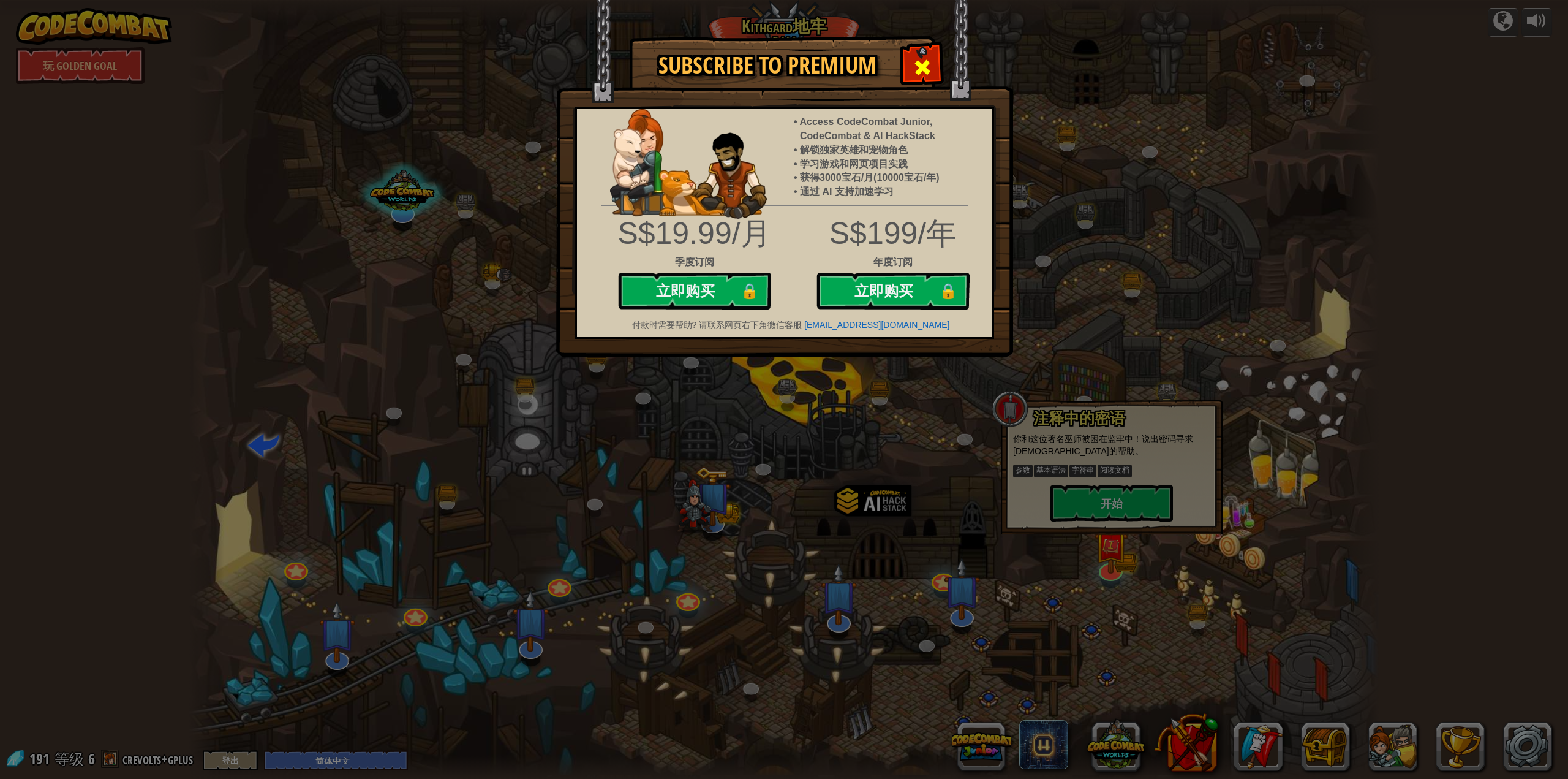
click at [933, 58] on div at bounding box center [922, 66] width 39 height 39
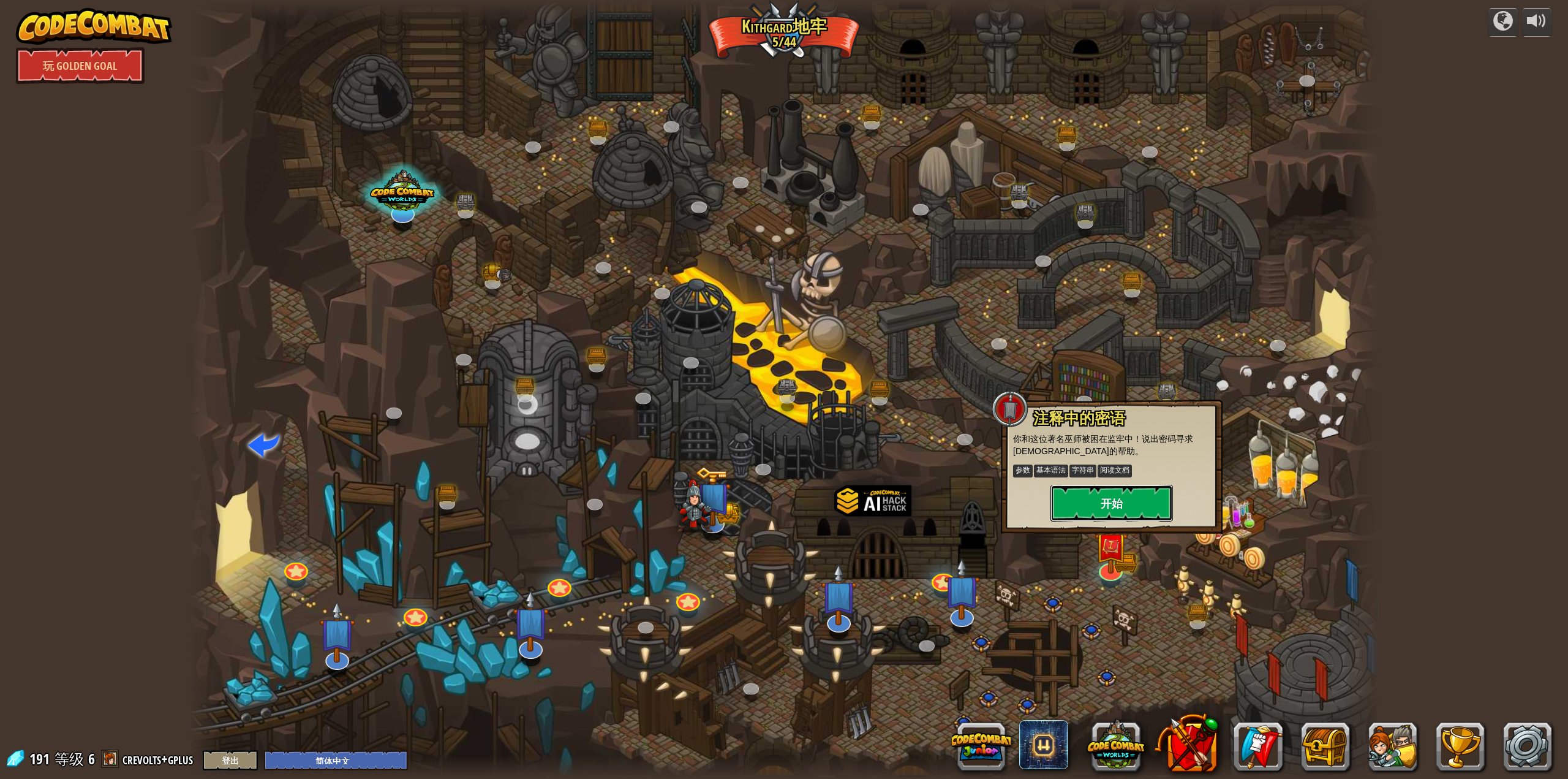
click at [1106, 506] on button "开始" at bounding box center [1112, 503] width 123 height 37
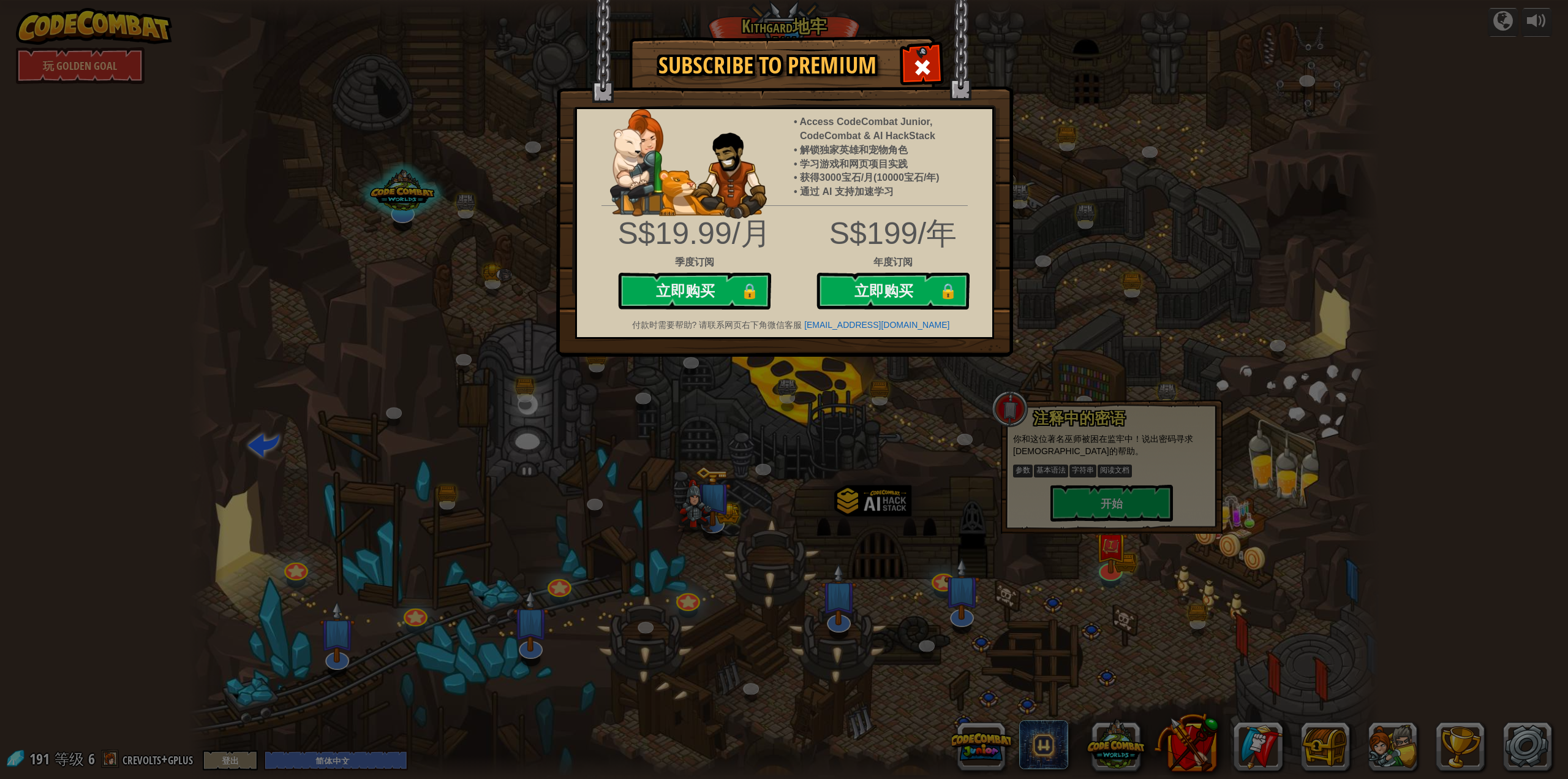
click at [655, 492] on div "Subscribe to Premium Access CodeCombat Junior, CodeCombat & AI HackStack 解锁独家英雄…" at bounding box center [784, 390] width 1568 height 779
click at [919, 71] on span at bounding box center [922, 67] width 20 height 20
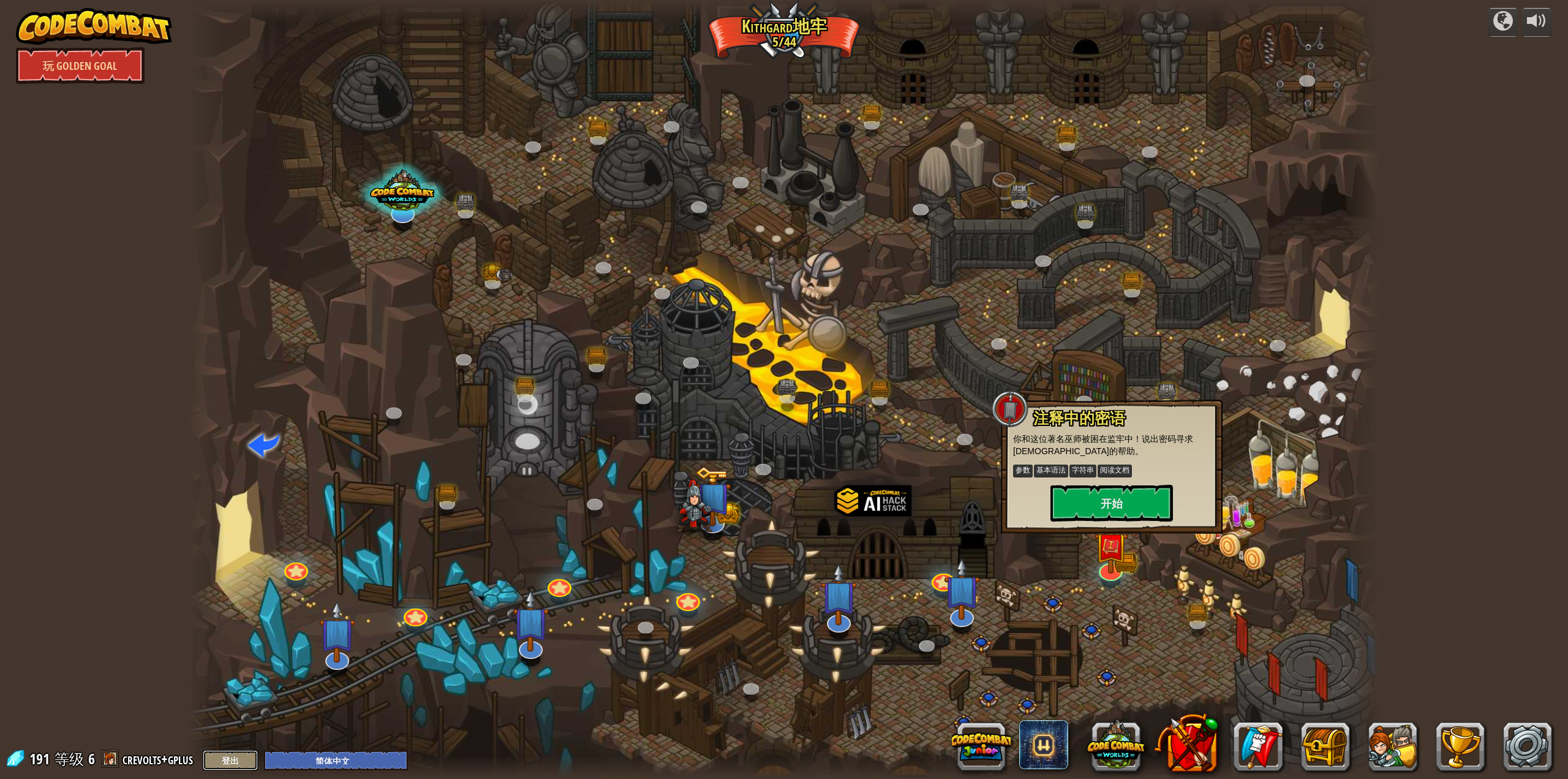
click at [223, 752] on button "登出" at bounding box center [231, 760] width 55 height 20
